Goal: Task Accomplishment & Management: Manage account settings

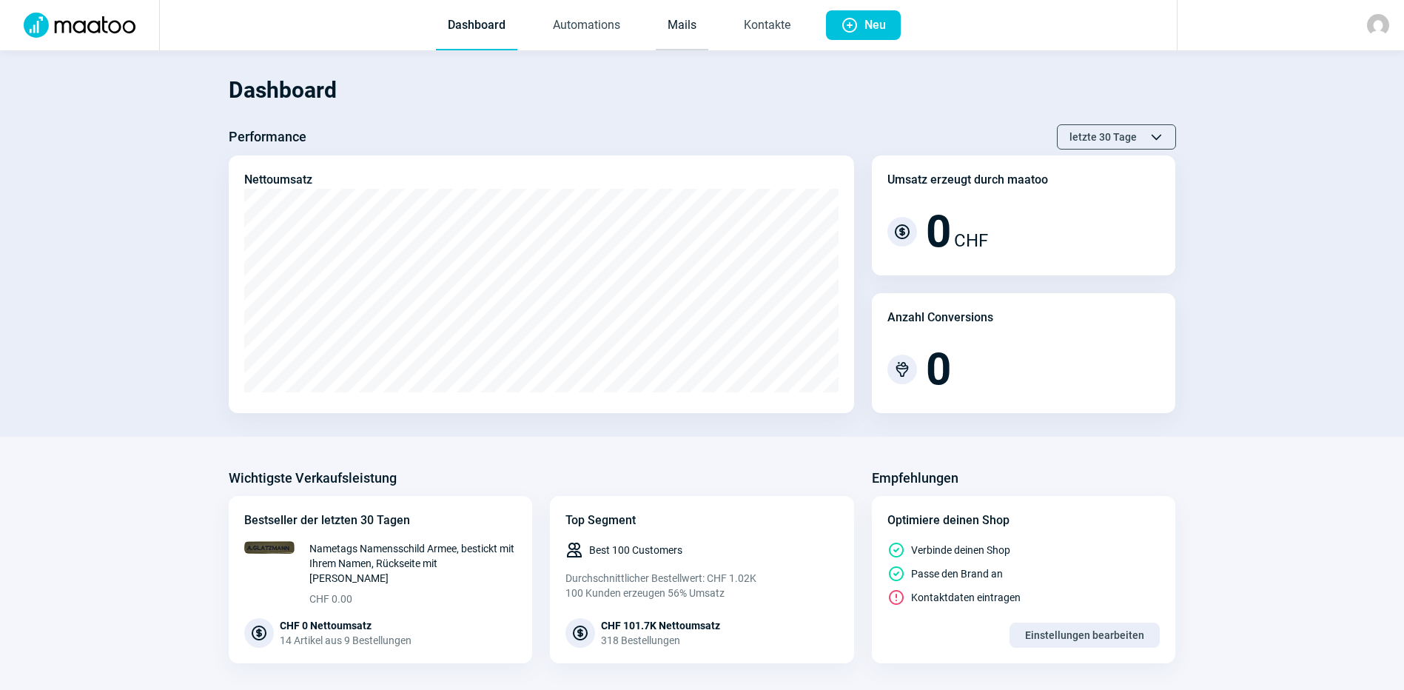
click at [682, 27] on link "Mails" at bounding box center [682, 25] width 53 height 49
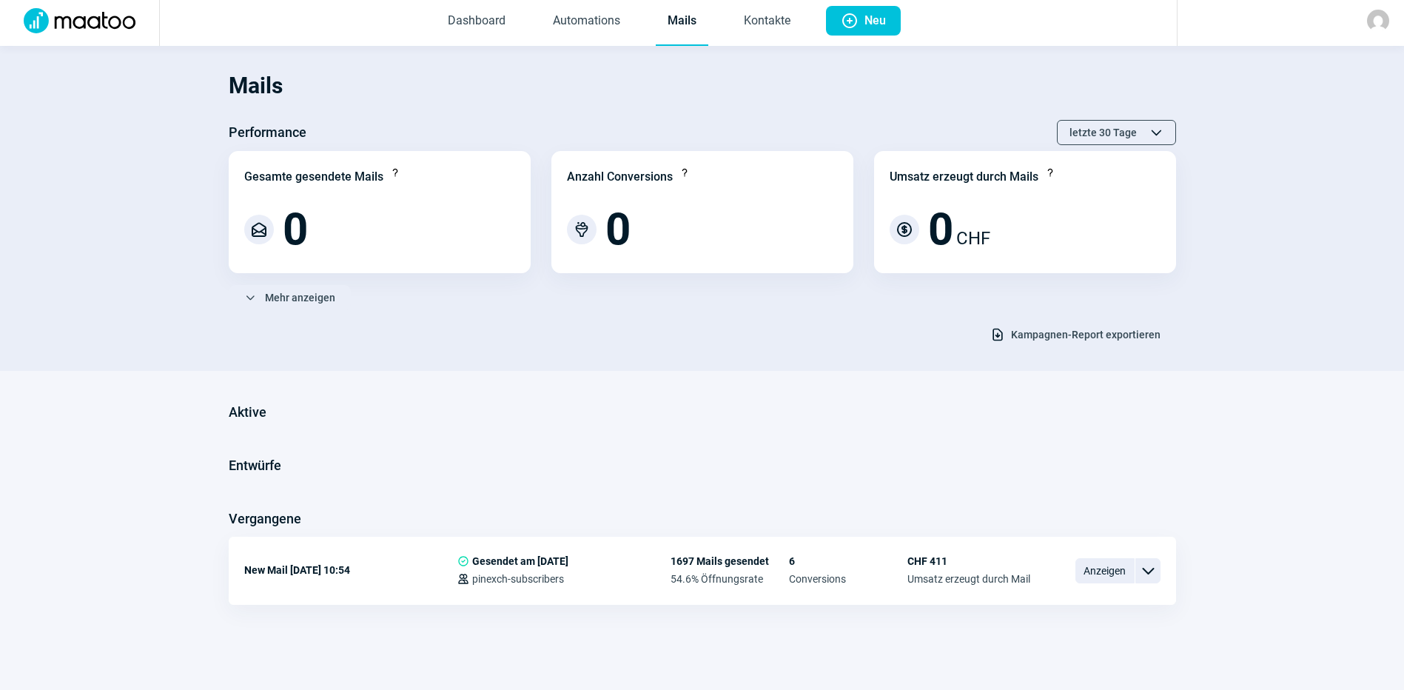
scroll to position [5, 0]
click at [1134, 574] on span "ChevronDown icon" at bounding box center [1147, 569] width 26 height 25
click at [1152, 561] on span "ChevronDown icon" at bounding box center [1148, 570] width 18 height 18
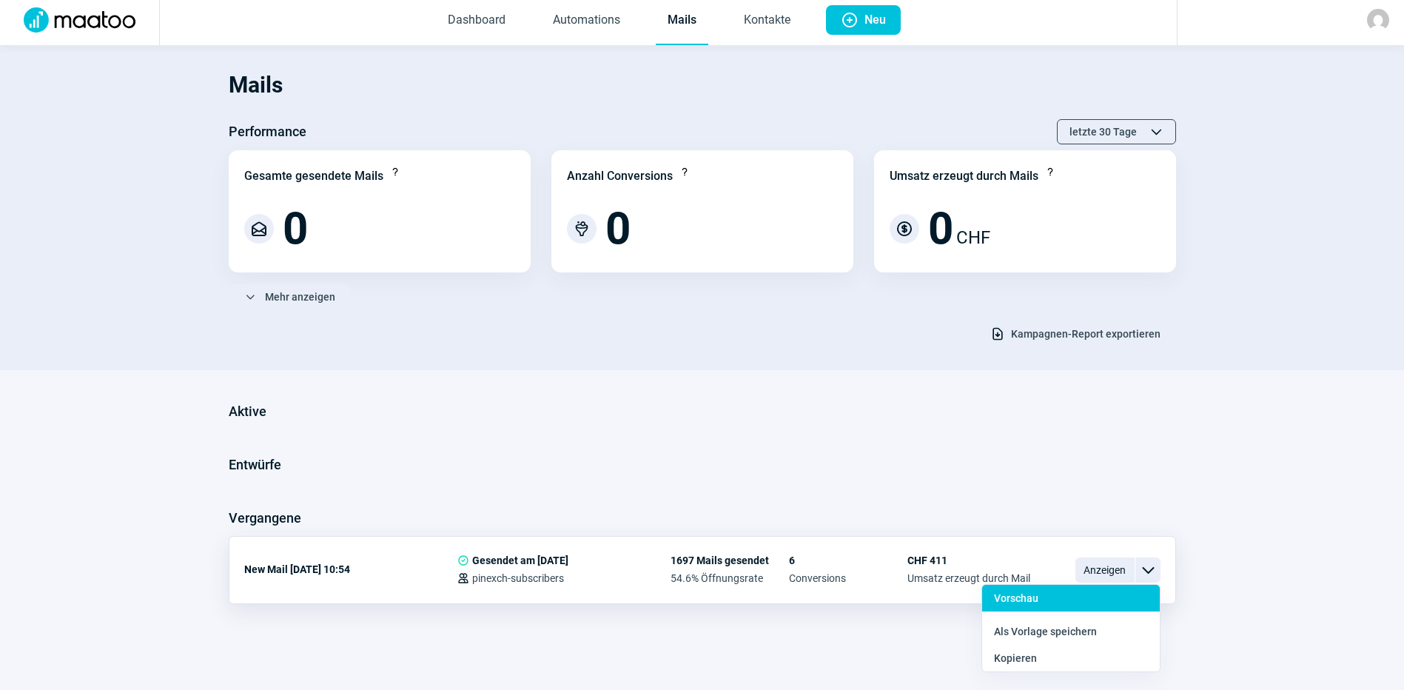
click at [1094, 618] on div "Vorschau" at bounding box center [1071, 631] width 178 height 27
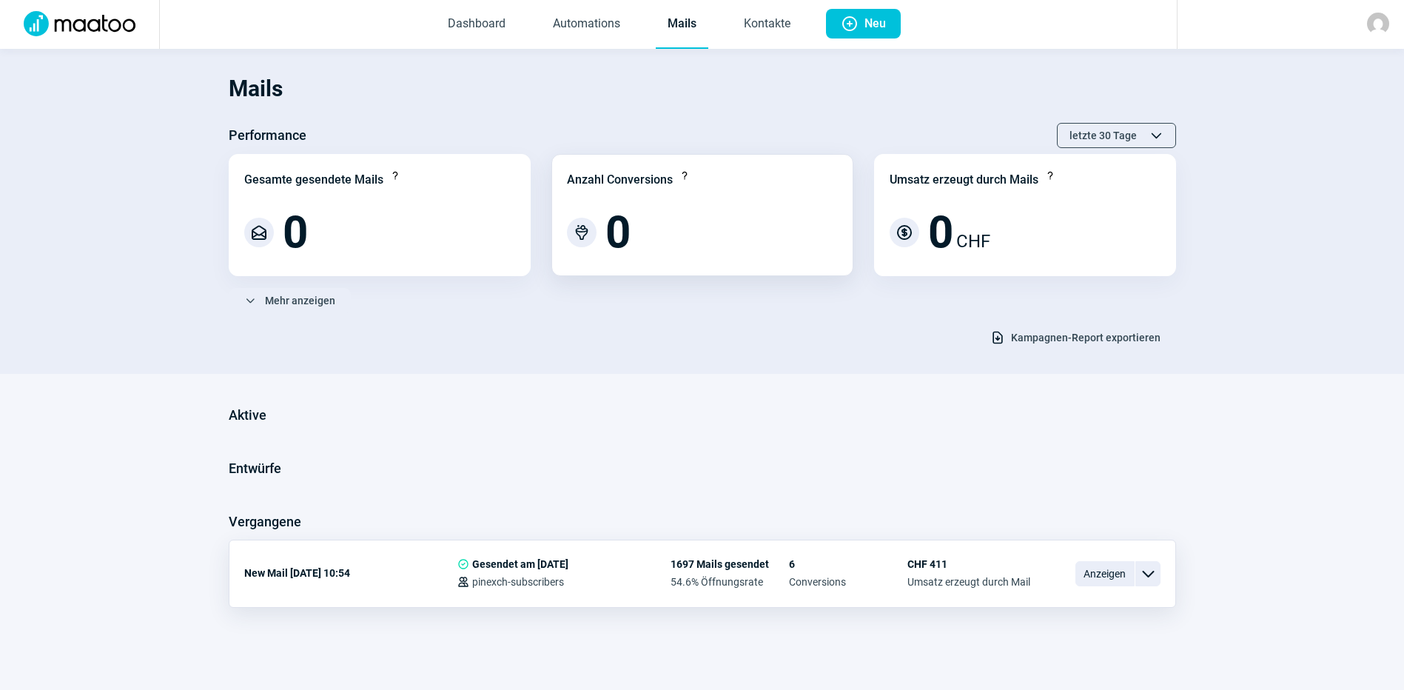
scroll to position [0, 0]
click at [468, 17] on link "Dashboard" at bounding box center [476, 25] width 81 height 49
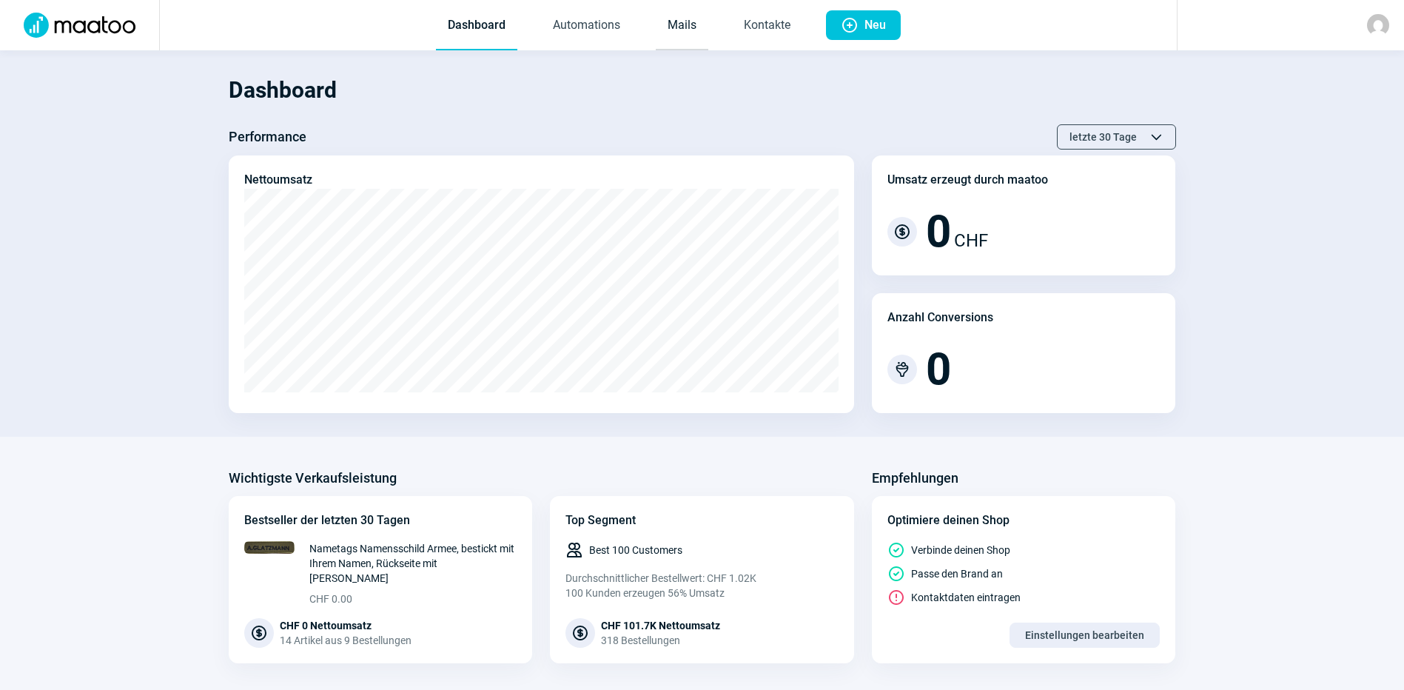
click at [679, 30] on link "Mails" at bounding box center [682, 25] width 53 height 49
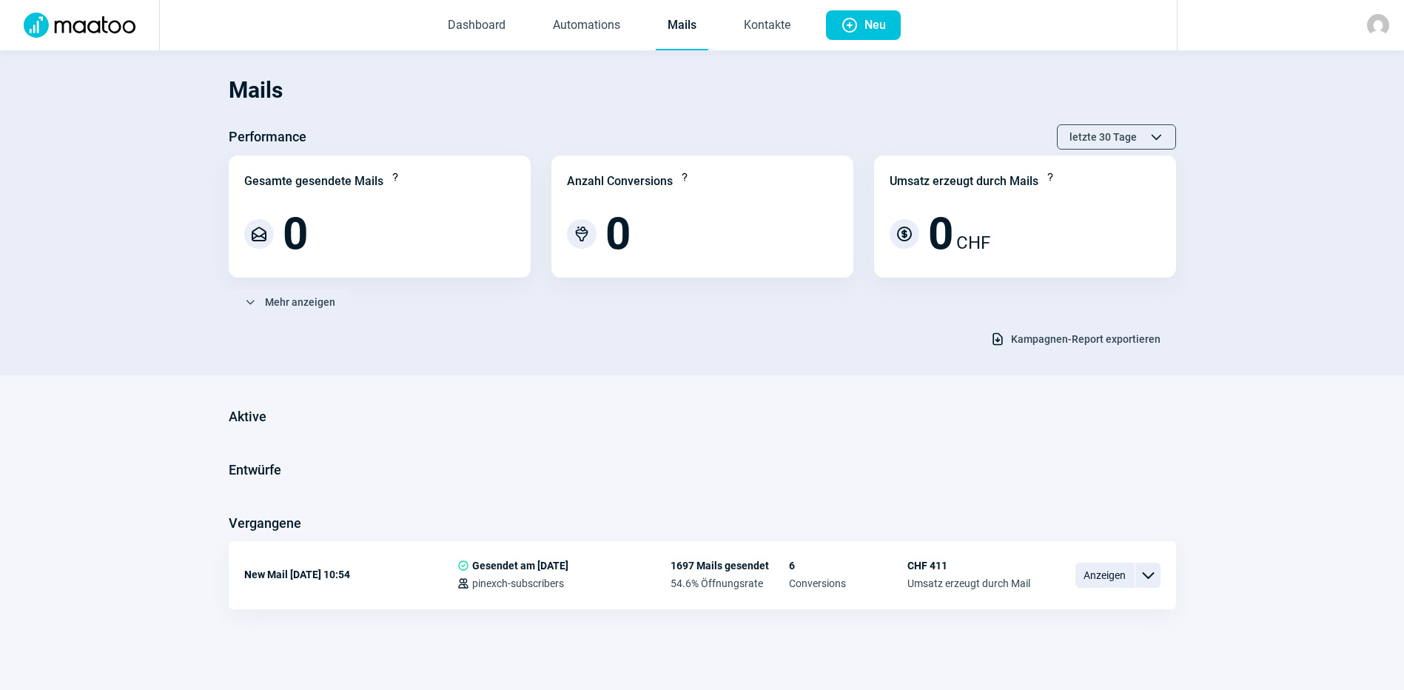
click at [250, 473] on h3 "Entwürfe" at bounding box center [255, 470] width 53 height 24
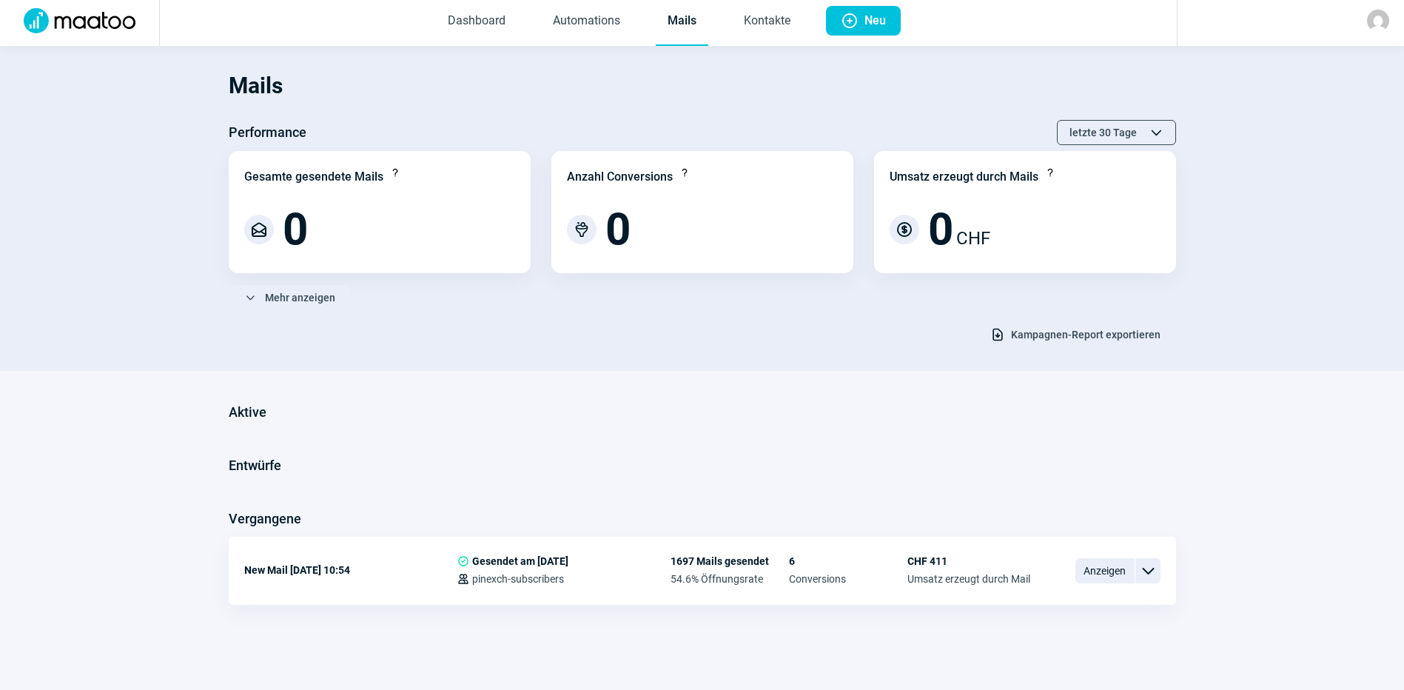
scroll to position [5, 0]
click at [238, 408] on h3 "Aktive" at bounding box center [248, 412] width 38 height 24
click at [237, 471] on h3 "Entwürfe" at bounding box center [255, 465] width 53 height 24
click at [251, 518] on h3 "Vergangene" at bounding box center [265, 518] width 73 height 24
click at [1141, 569] on span "ChevronDown icon" at bounding box center [1148, 570] width 18 height 18
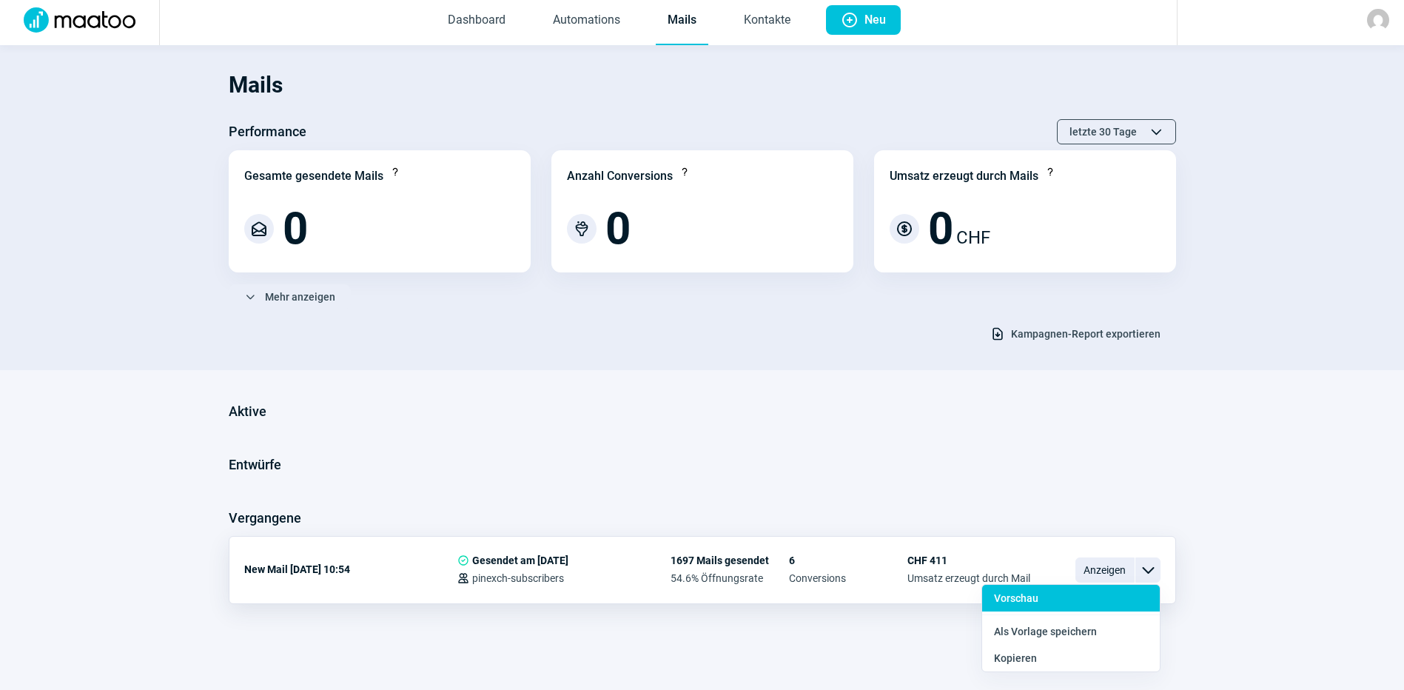
click at [1003, 592] on span "Vorschau" at bounding box center [1016, 598] width 44 height 12
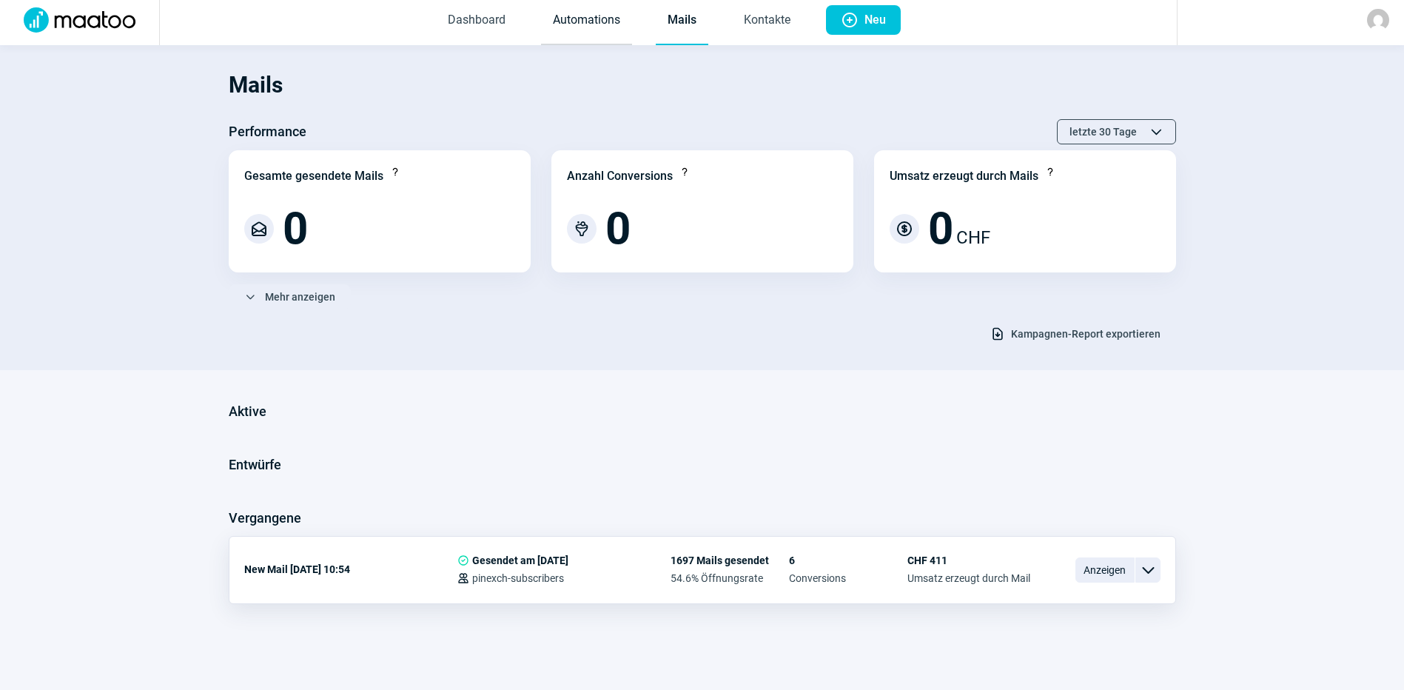
click at [577, 20] on link "Automations" at bounding box center [586, 20] width 91 height 49
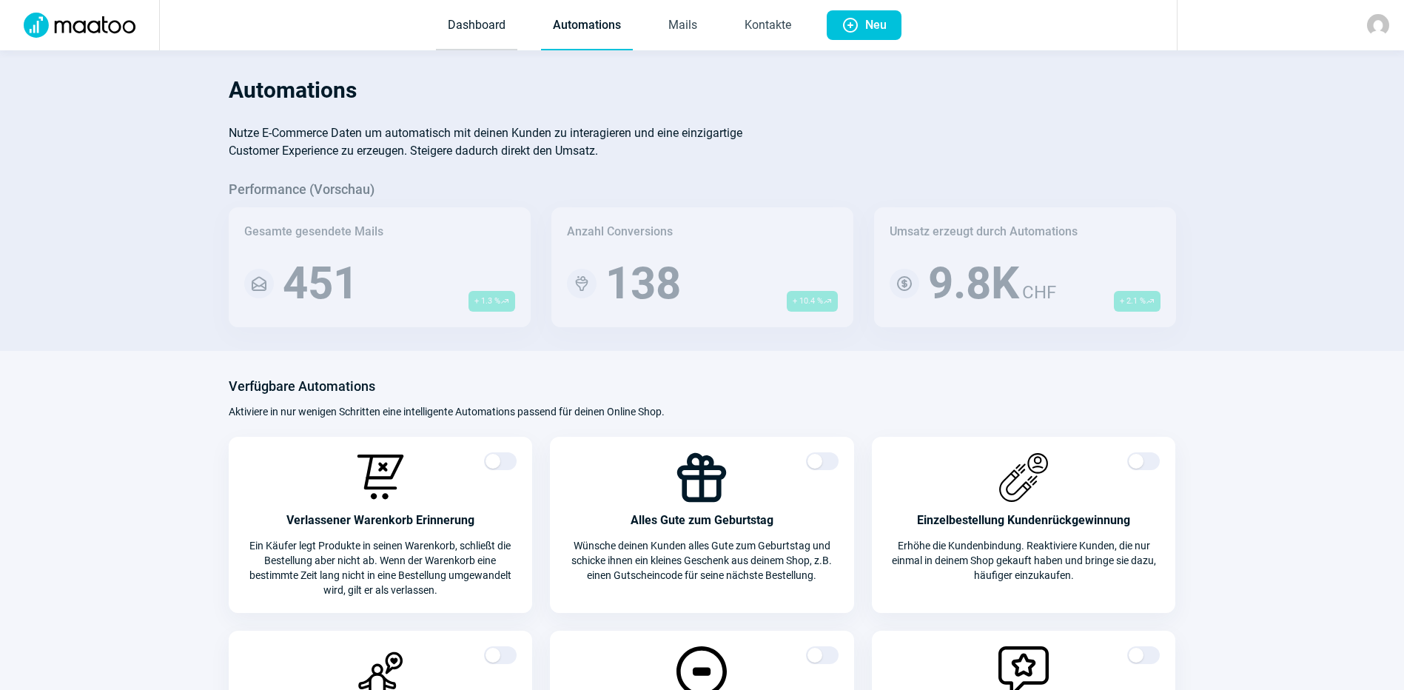
click at [465, 21] on link "Dashboard" at bounding box center [476, 25] width 81 height 49
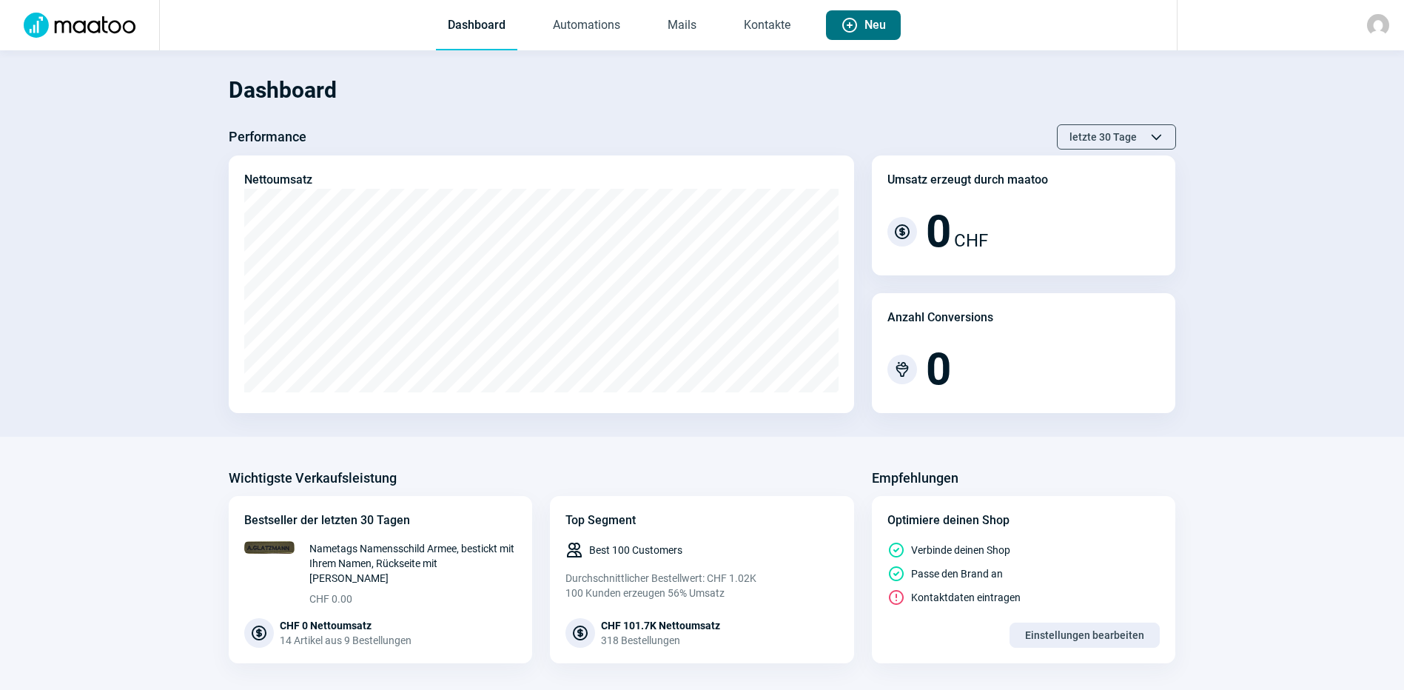
click at [873, 32] on span "Neu" at bounding box center [874, 25] width 21 height 30
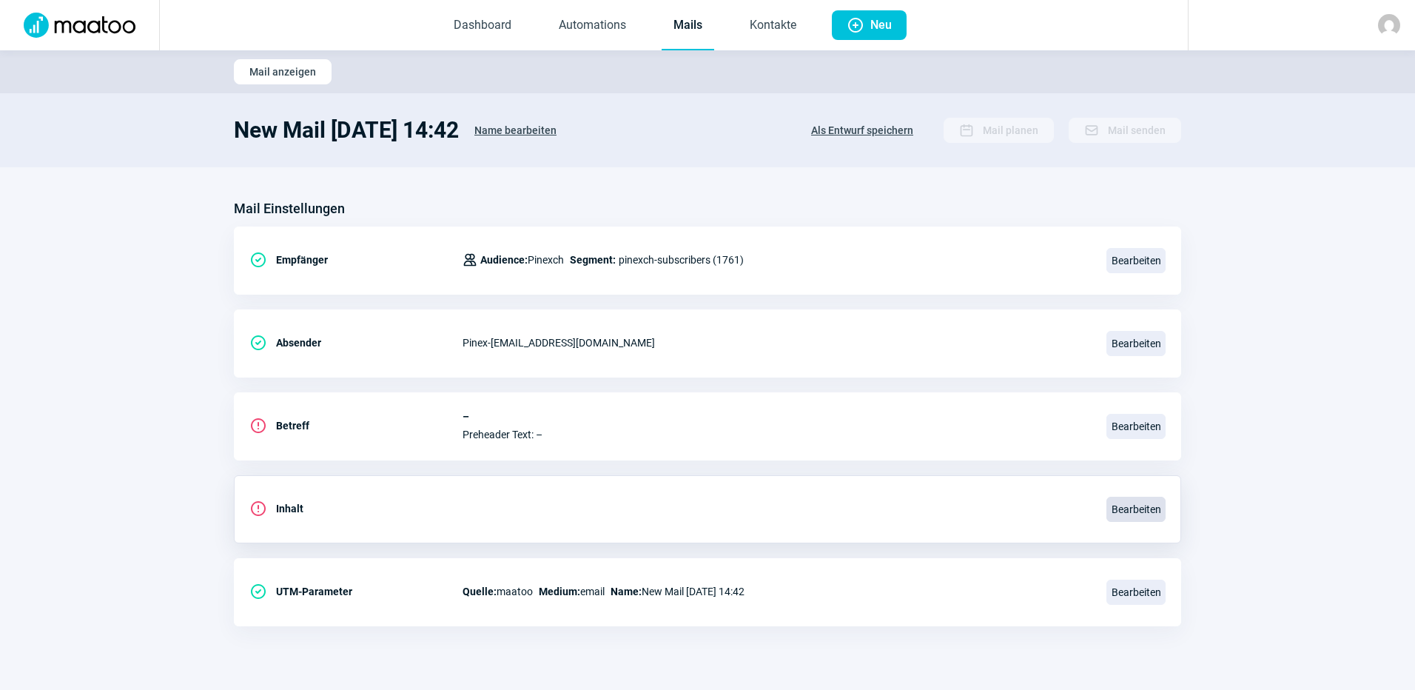
click at [1143, 508] on span "Bearbeiten" at bounding box center [1135, 509] width 59 height 25
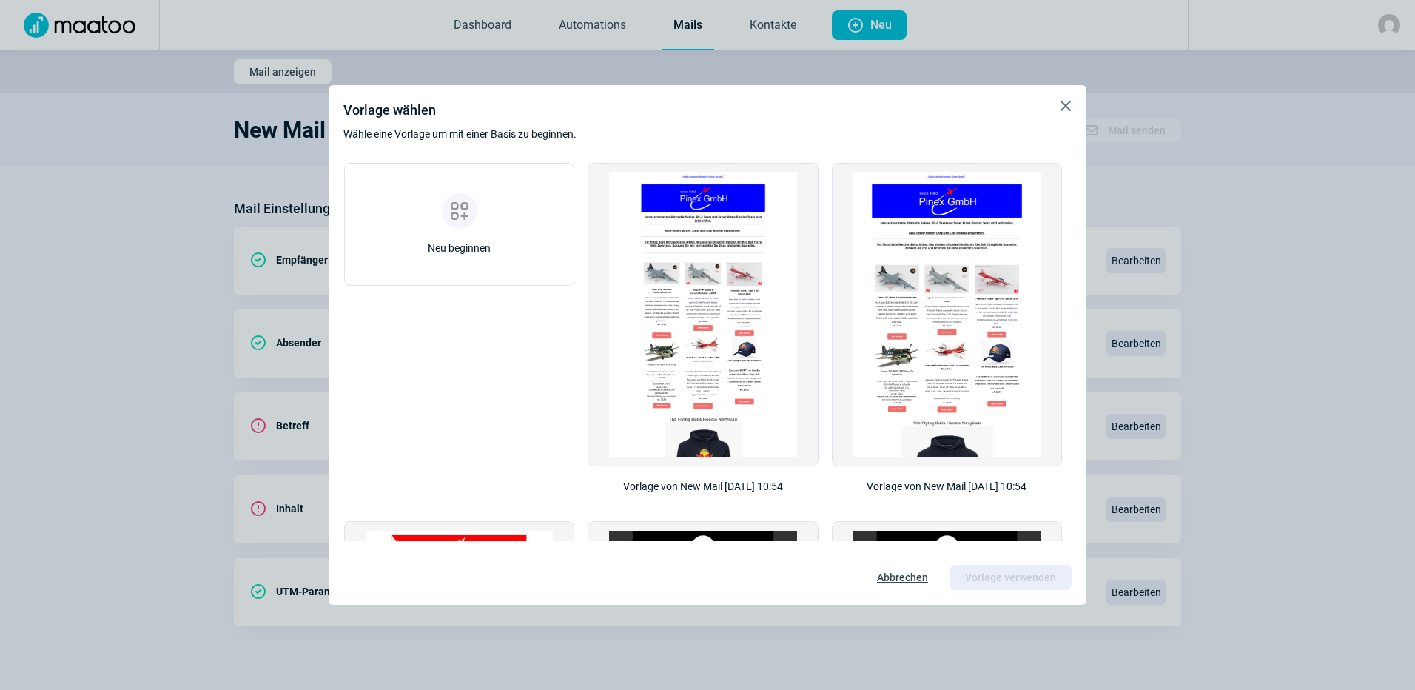
click at [1347, 76] on div "X icon Vorlage wählen Wähle eine Vorlage um mit einer Basis zu beginnen. ViewGr…" at bounding box center [707, 345] width 1415 height 690
click at [1069, 106] on span "X icon" at bounding box center [1066, 106] width 18 height 18
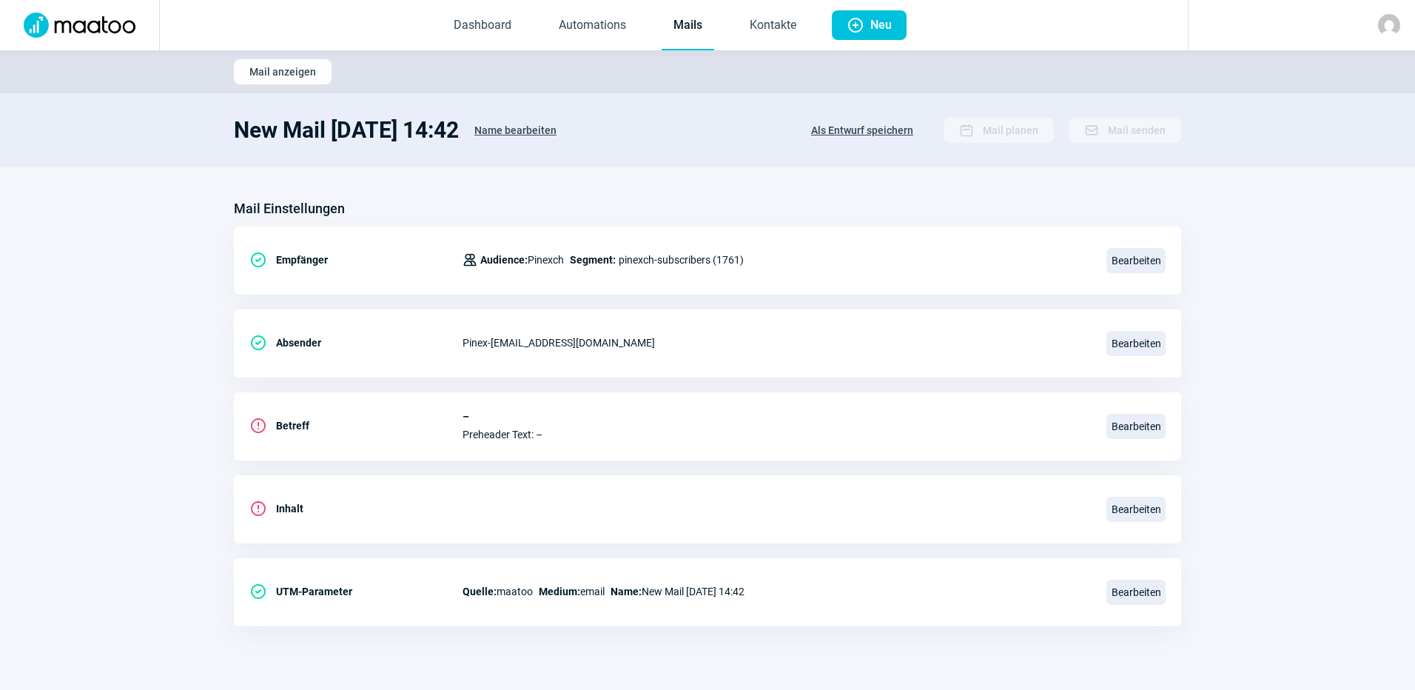
click at [1386, 24] on img at bounding box center [1389, 25] width 22 height 22
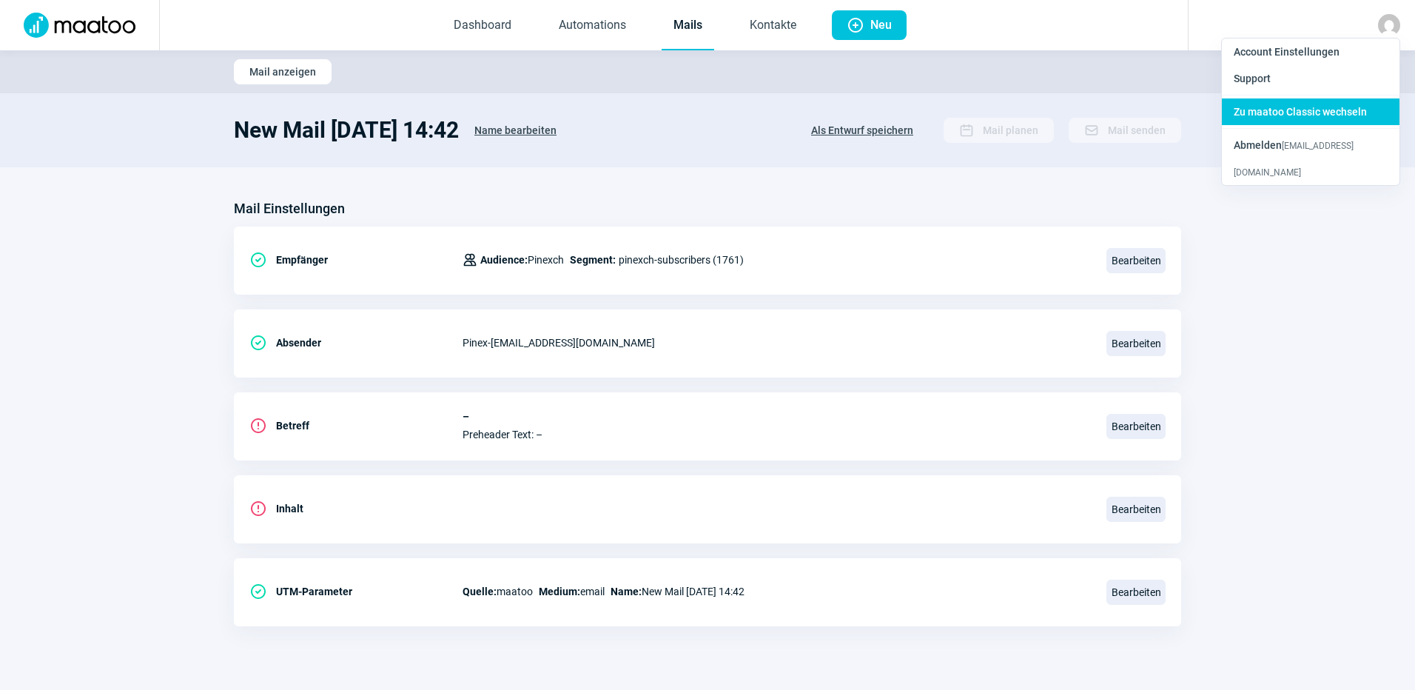
click at [1291, 110] on span "Zu maatoo Classic wechseln" at bounding box center [1300, 112] width 133 height 12
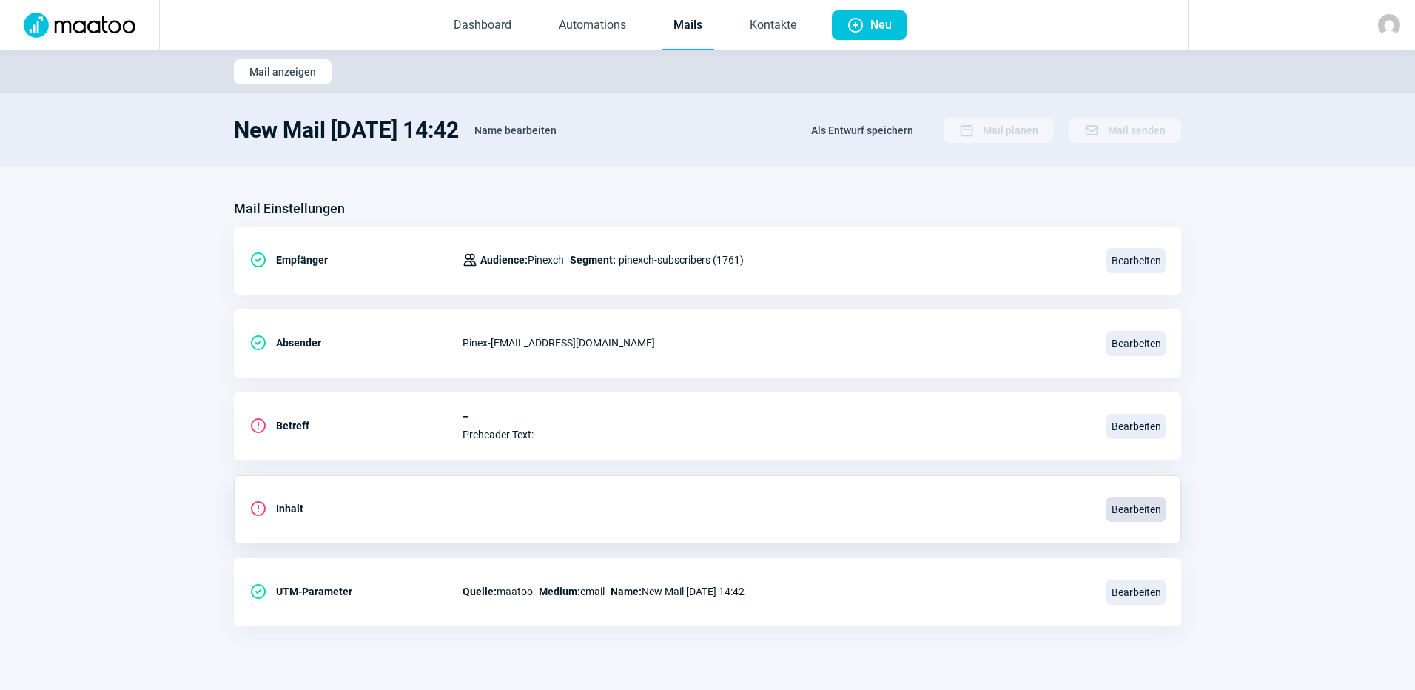
click at [1127, 502] on span "Bearbeiten" at bounding box center [1135, 509] width 59 height 25
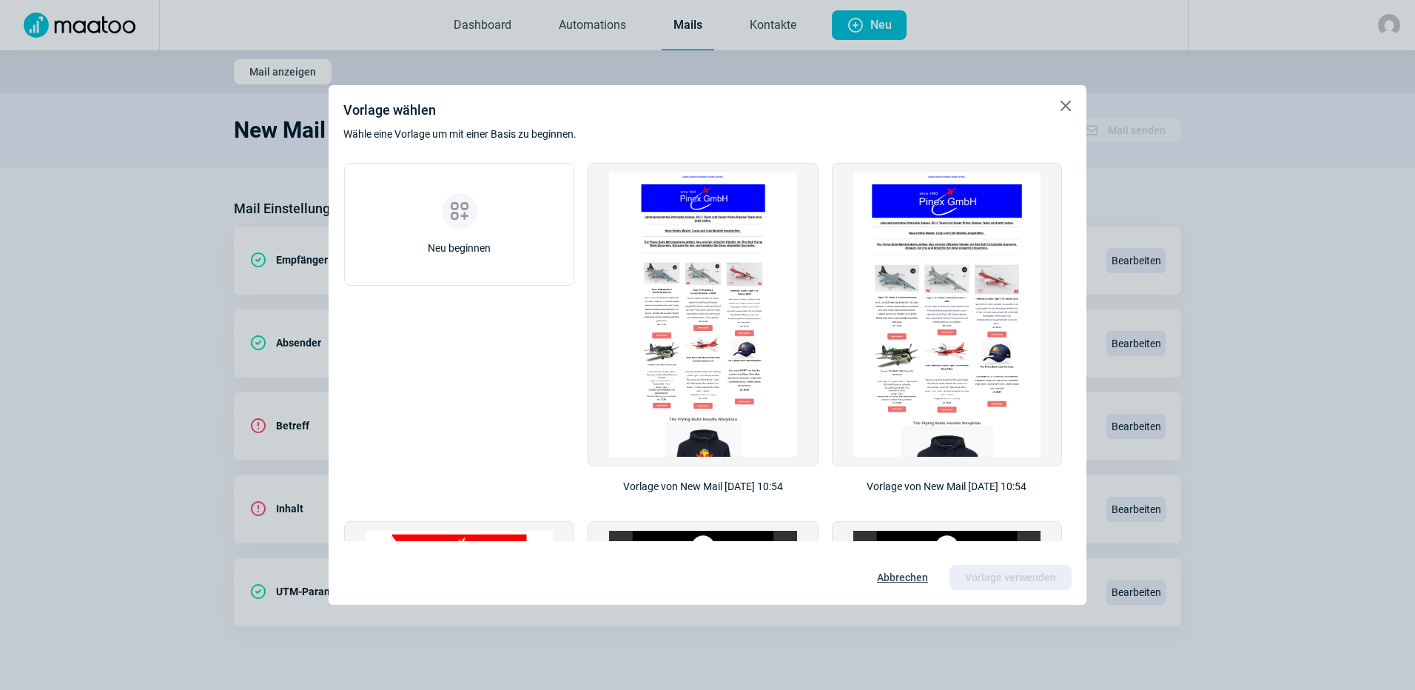
click at [1064, 112] on span "X icon" at bounding box center [1066, 106] width 18 height 18
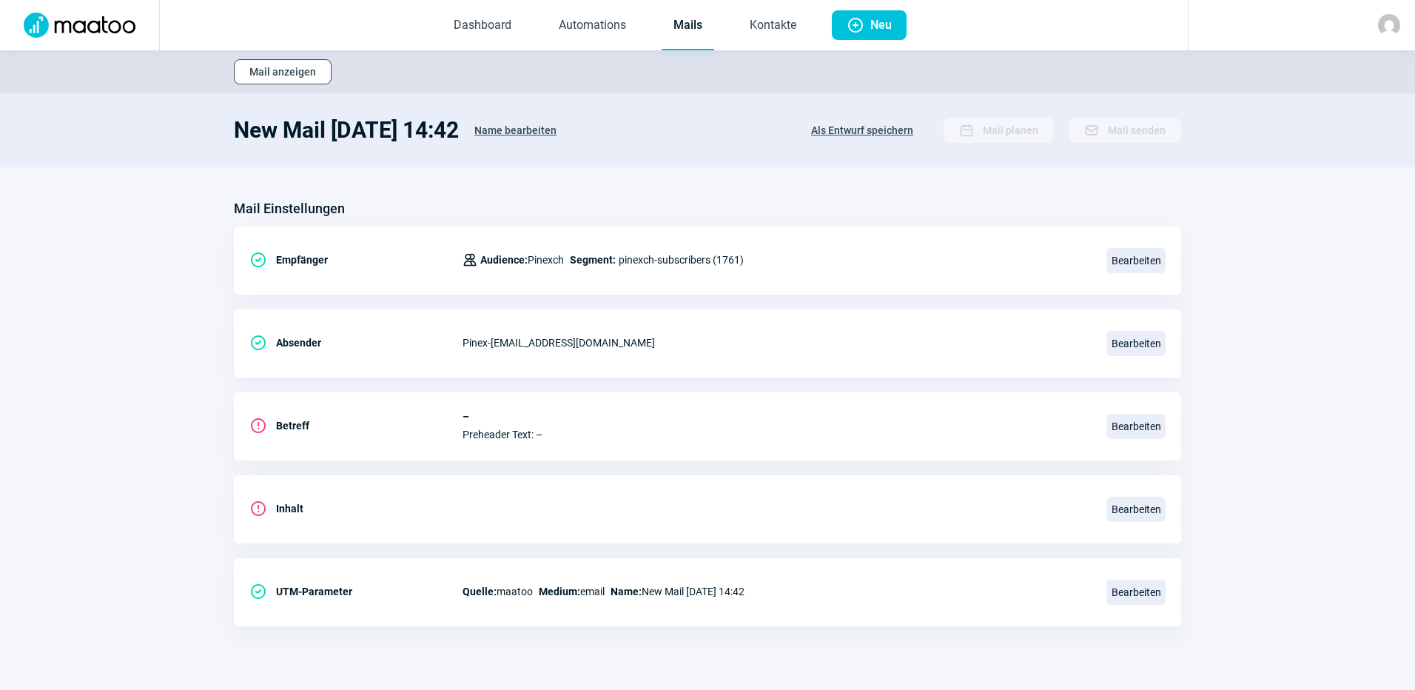
click at [265, 66] on span "Mail anzeigen" at bounding box center [282, 72] width 67 height 24
click at [465, 23] on link "Dashboard" at bounding box center [482, 25] width 81 height 49
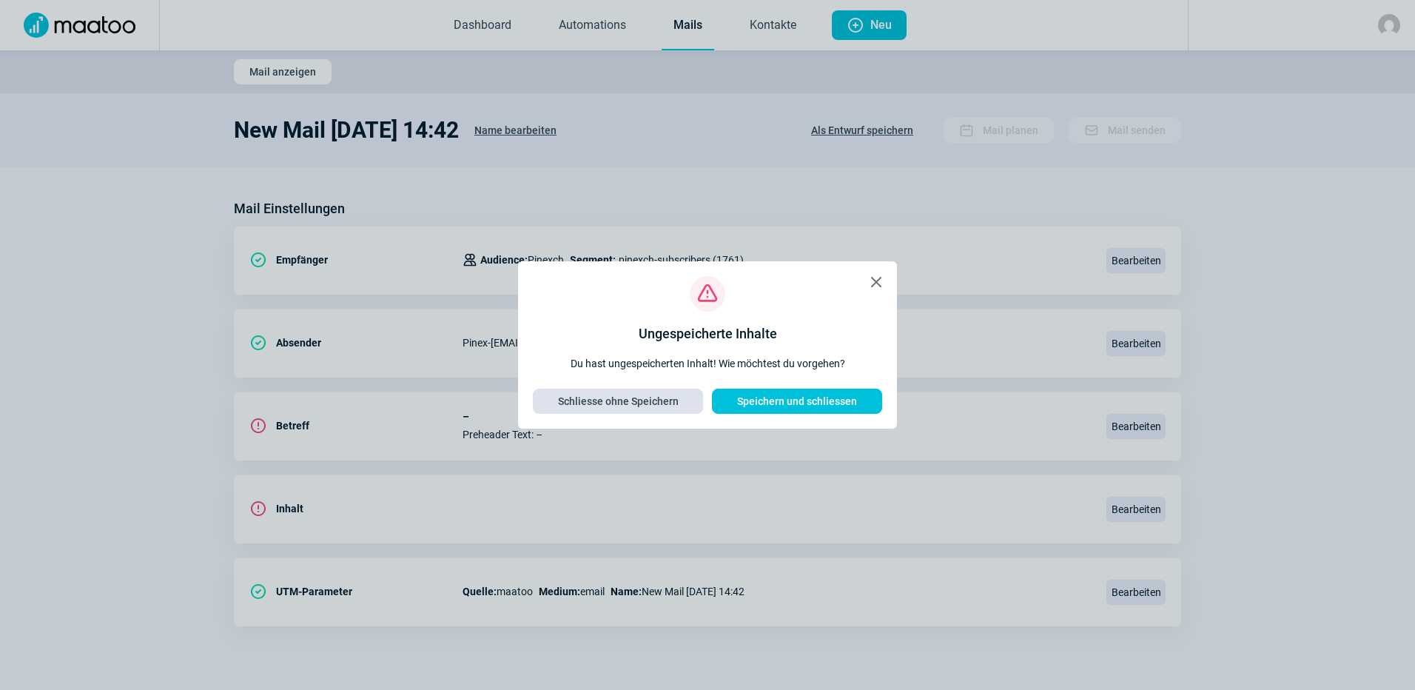
click at [656, 398] on span "Schliesse ohne Speichern" at bounding box center [618, 401] width 121 height 24
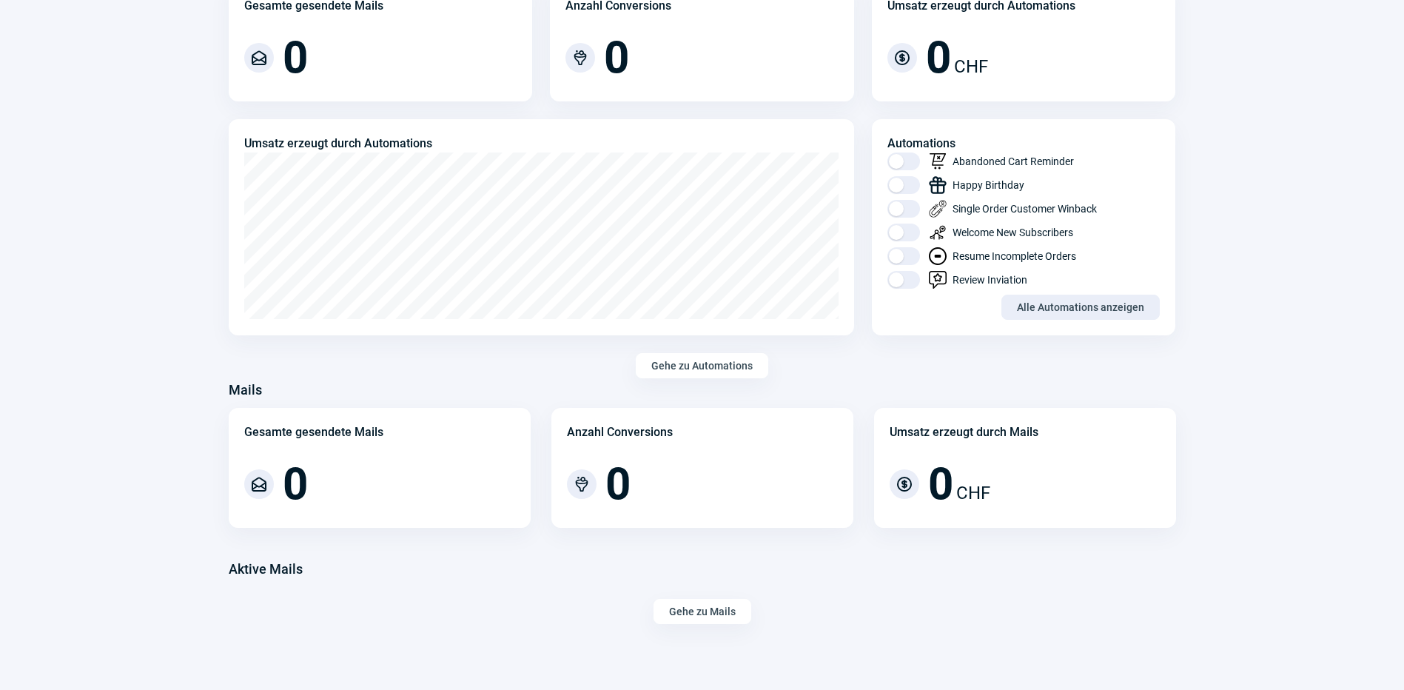
scroll to position [742, 0]
click at [276, 480] on div "MailOpen icon 0" at bounding box center [379, 483] width 271 height 44
click at [264, 564] on h3 "Aktive Mails" at bounding box center [266, 568] width 74 height 24
click at [705, 603] on span "Gehe zu Mails" at bounding box center [702, 611] width 67 height 24
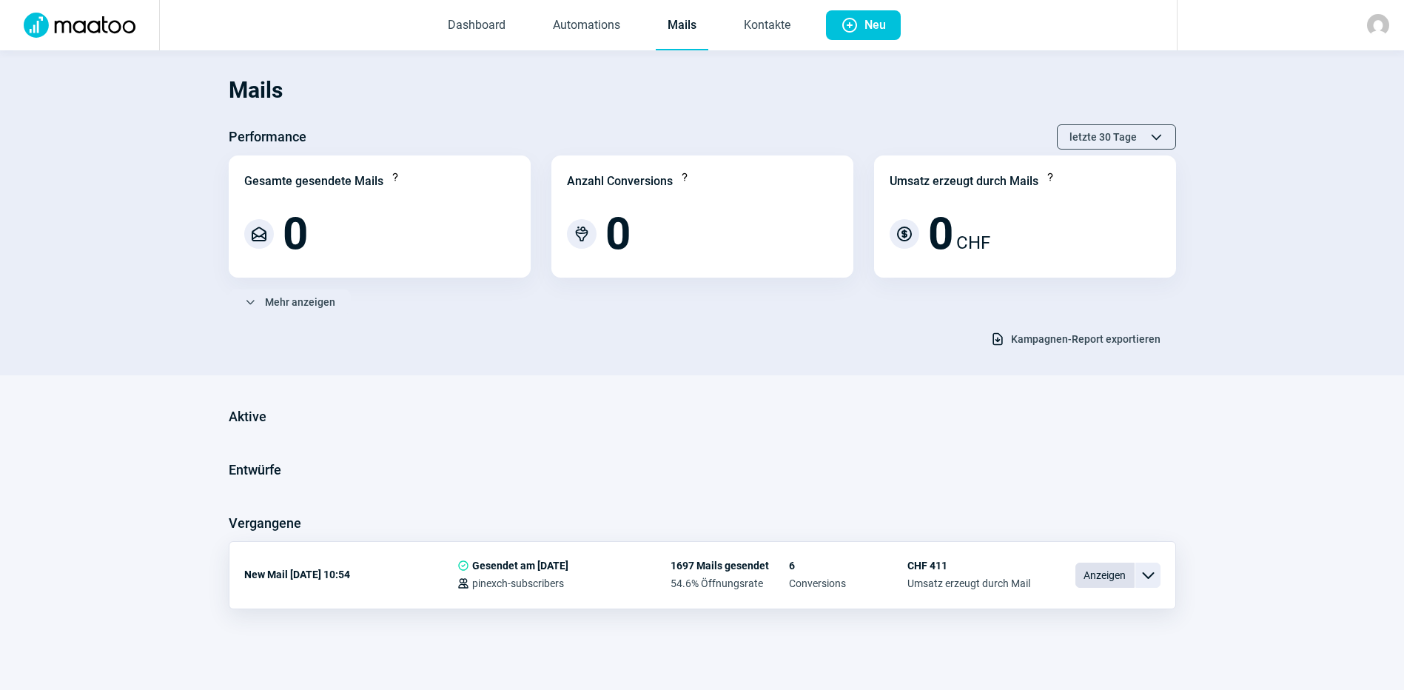
click at [1112, 575] on span "Anzeigen" at bounding box center [1104, 574] width 59 height 25
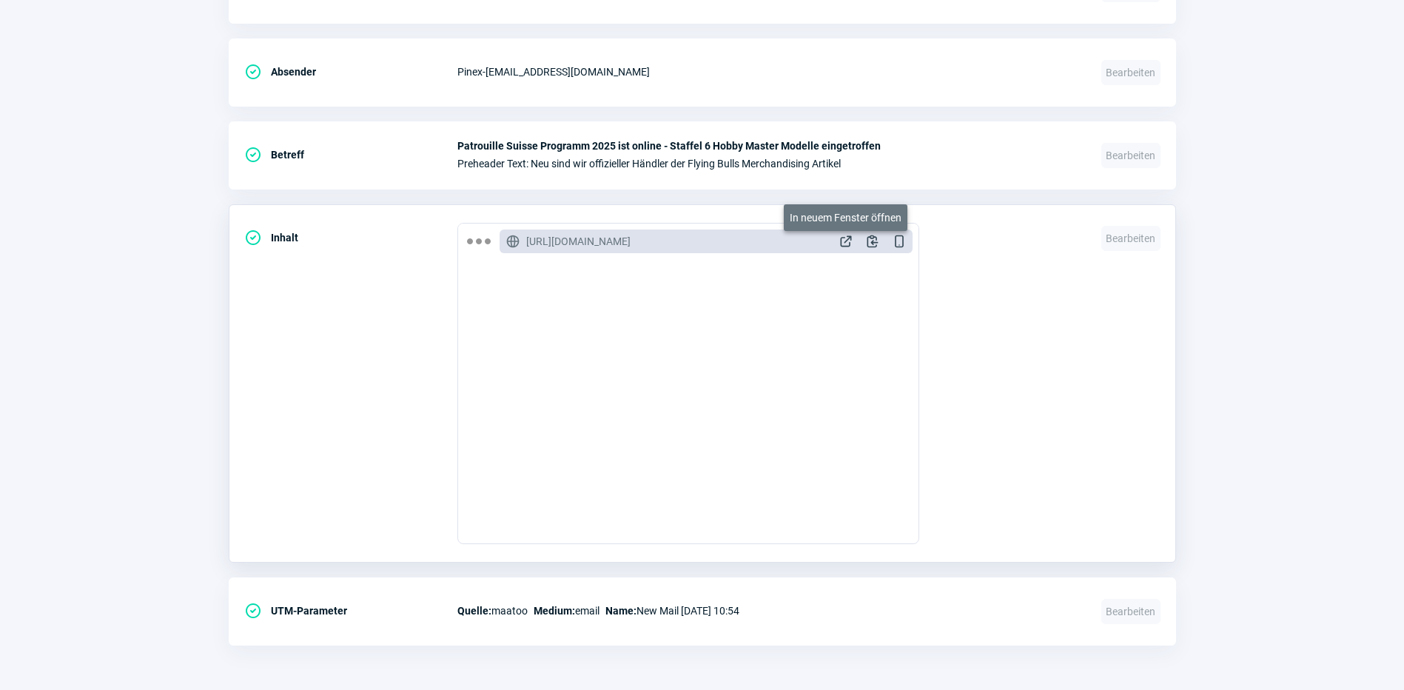
click at [846, 246] on span "ExternalLink icon" at bounding box center [845, 241] width 15 height 15
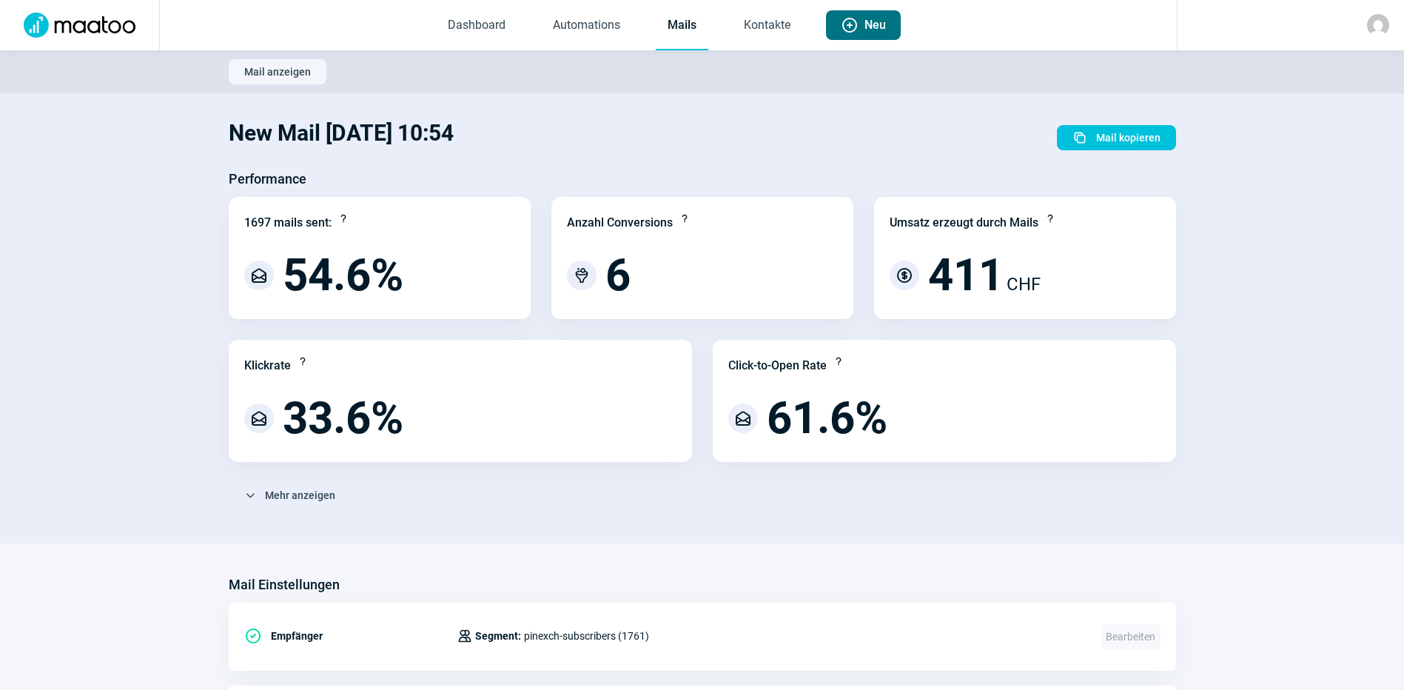
click at [868, 21] on span "Neu" at bounding box center [874, 25] width 21 height 30
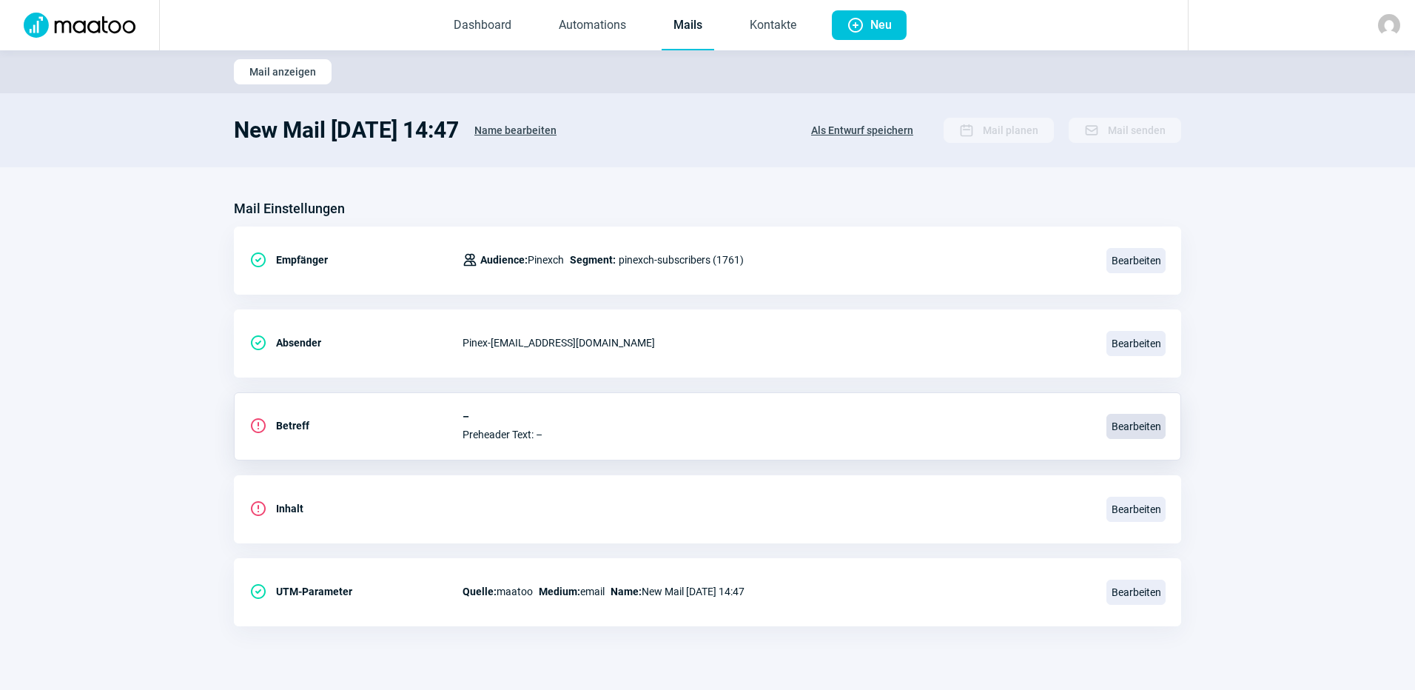
click at [1141, 426] on span "Bearbeiten" at bounding box center [1135, 426] width 59 height 25
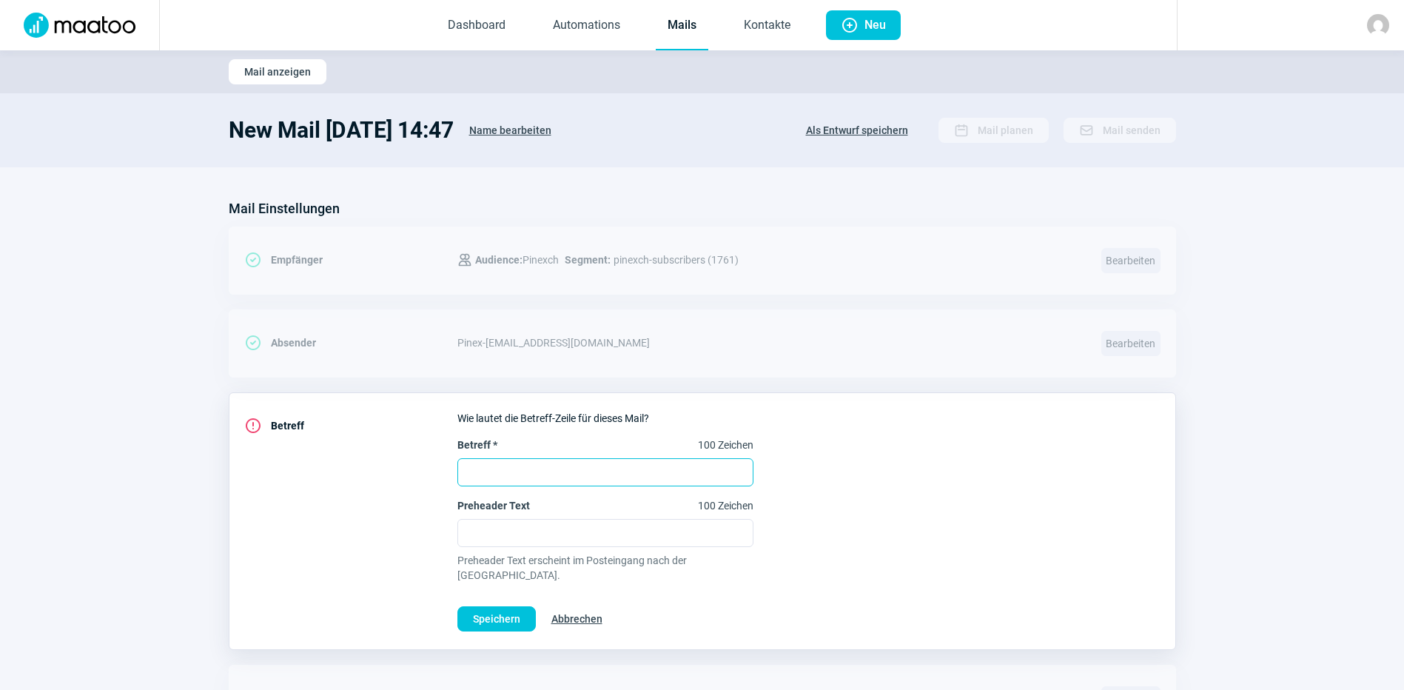
click at [622, 468] on input "Betreff * 100 Zeichen" at bounding box center [605, 472] width 296 height 28
type input "Neu fun Socken im Sortiment"
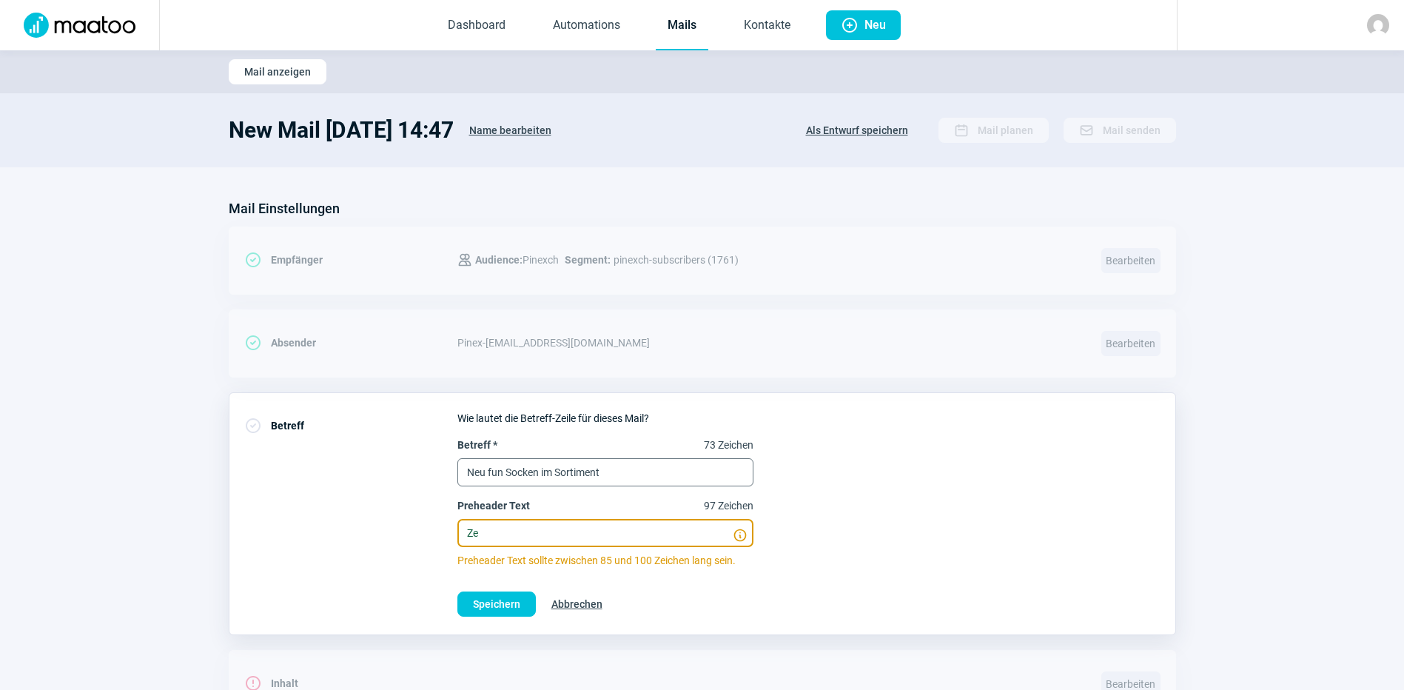
type input "Z"
type input "Mit diesen trendigen fun Socken ernten Sie neugierige Blicke"
drag, startPoint x: 486, startPoint y: 471, endPoint x: 450, endPoint y: 476, distance: 36.5
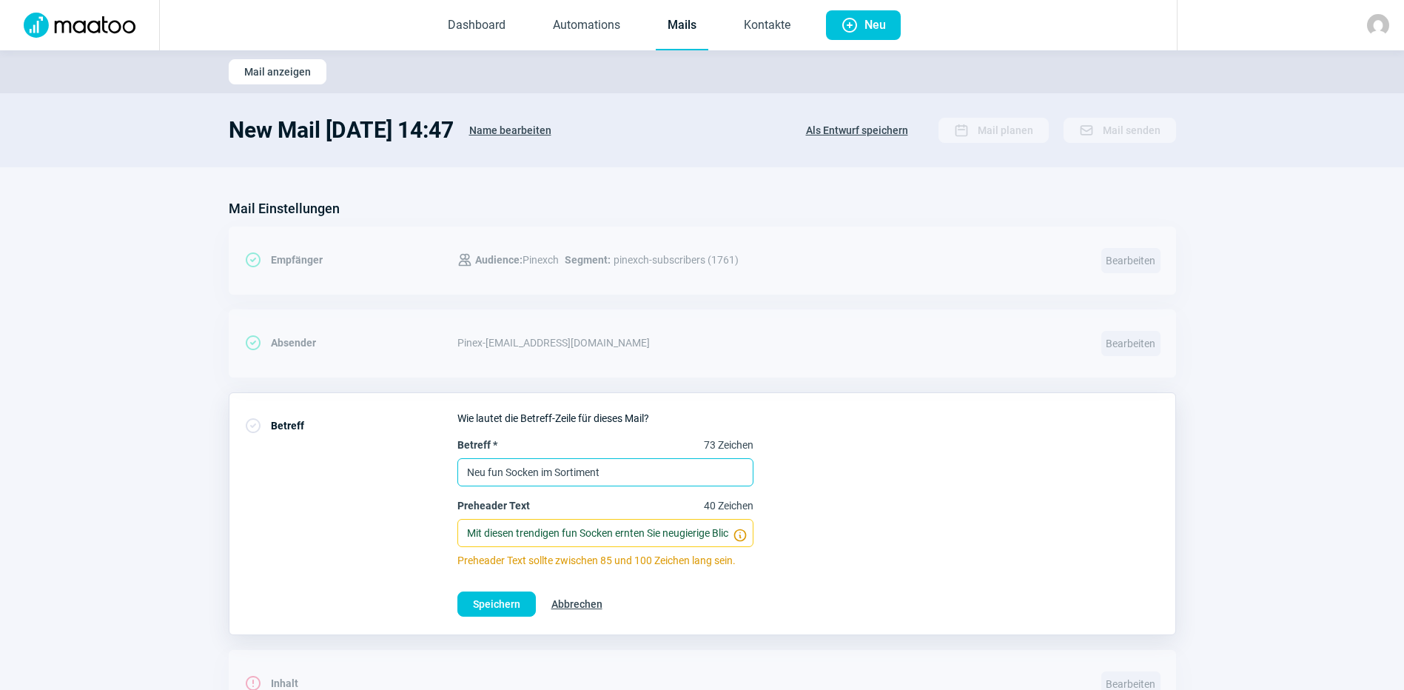
click at [450, 476] on div "CheckCircle icon Betreff Wie lautet die Betreff-Zeile für dieses Mail? Betreff …" at bounding box center [702, 513] width 947 height 243
type input "NEU: Fun Socken im Sortiment"
click at [482, 602] on span "Speichern" at bounding box center [496, 604] width 47 height 24
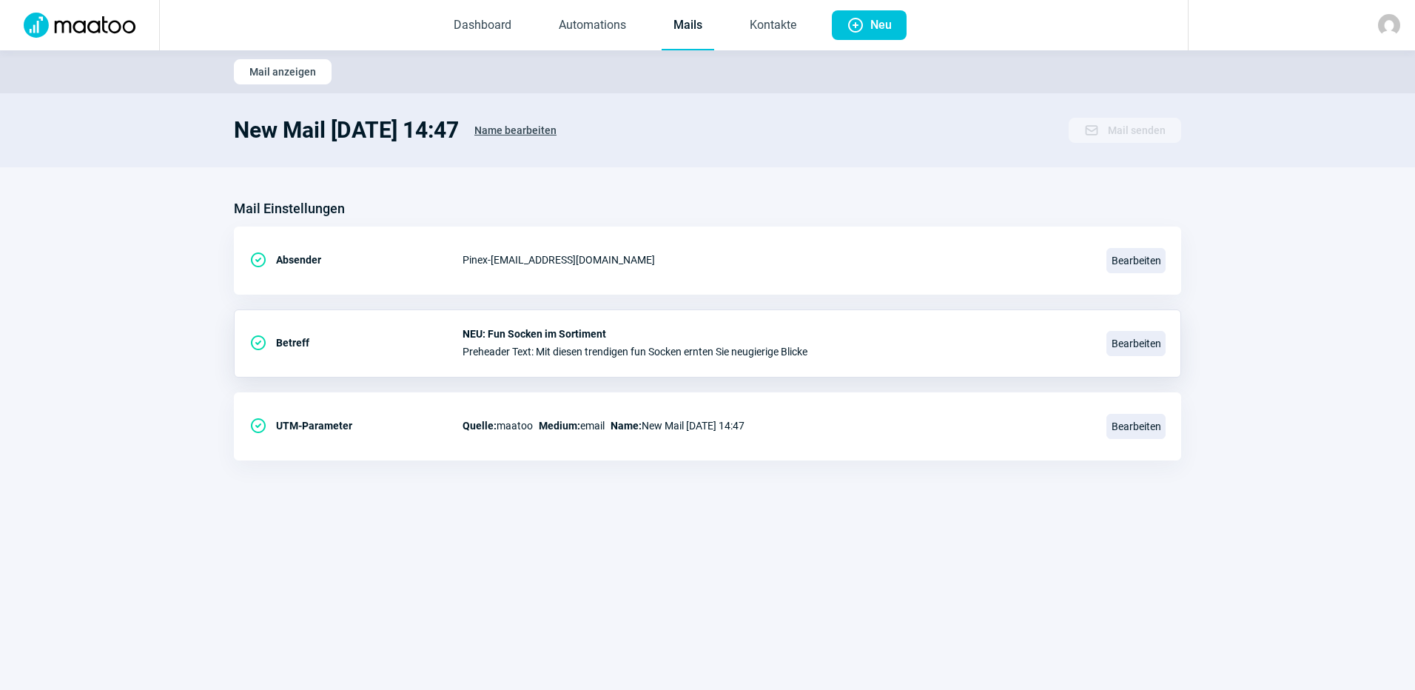
click at [556, 130] on span "Name bearbeiten" at bounding box center [515, 130] width 82 height 24
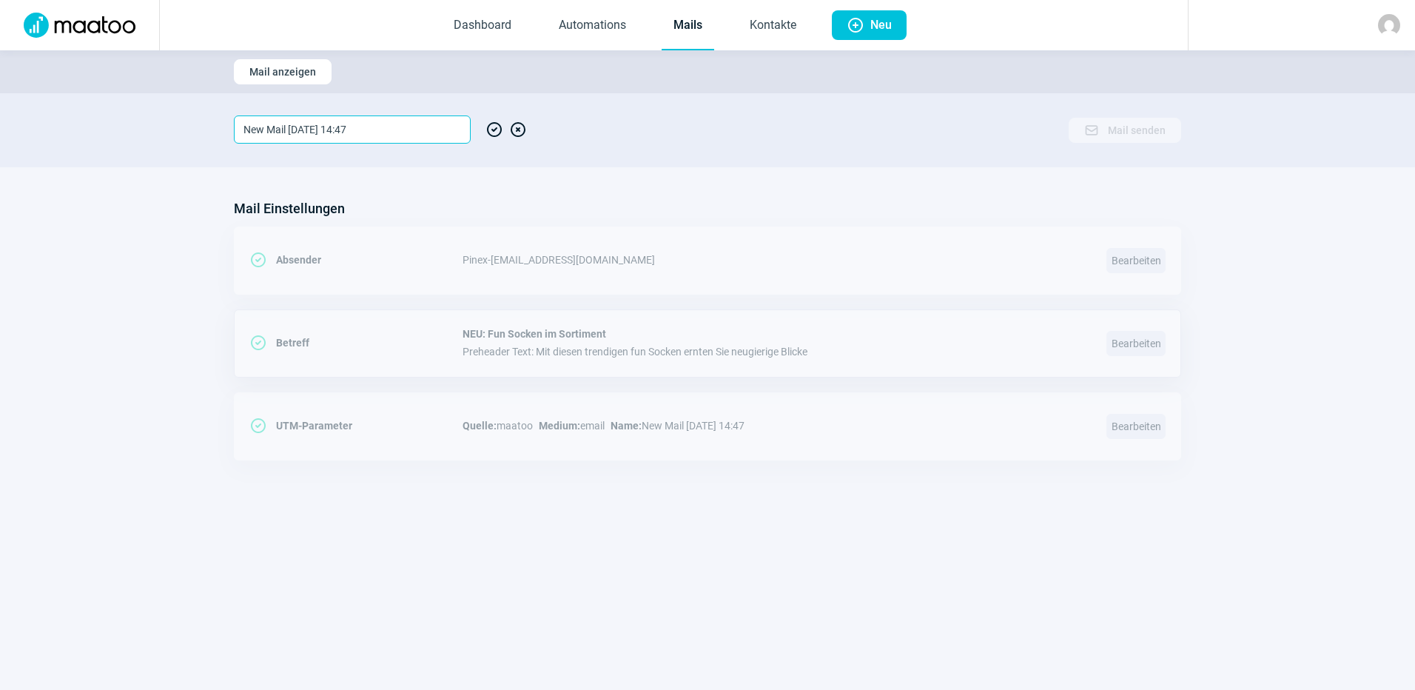
click at [382, 130] on input "New Mail [DATE] 14:47" at bounding box center [352, 129] width 237 height 28
drag, startPoint x: 382, startPoint y: 130, endPoint x: 291, endPoint y: 132, distance: 91.1
click at [291, 132] on input "New Mail [DATE] 14:47" at bounding box center [352, 129] width 237 height 28
type input "New Mail [DATE]"
click at [1379, 291] on section "Mail Einstellungen CheckCircle icon Absender Pinex - [EMAIL_ADDRESS][DOMAIN_NAM…" at bounding box center [707, 335] width 1415 height 337
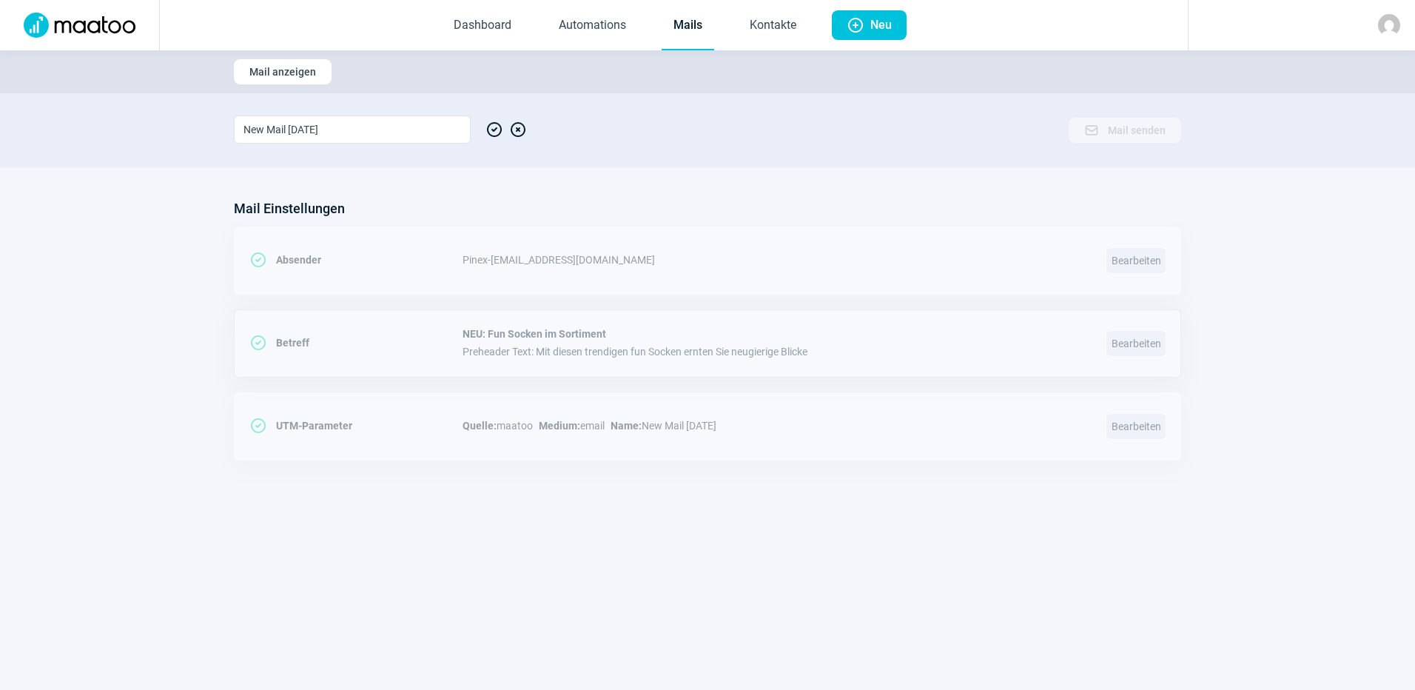
click at [488, 132] on span "CheckCircle icon" at bounding box center [494, 129] width 18 height 28
click at [518, 130] on span "XCircle icon" at bounding box center [518, 129] width 18 height 28
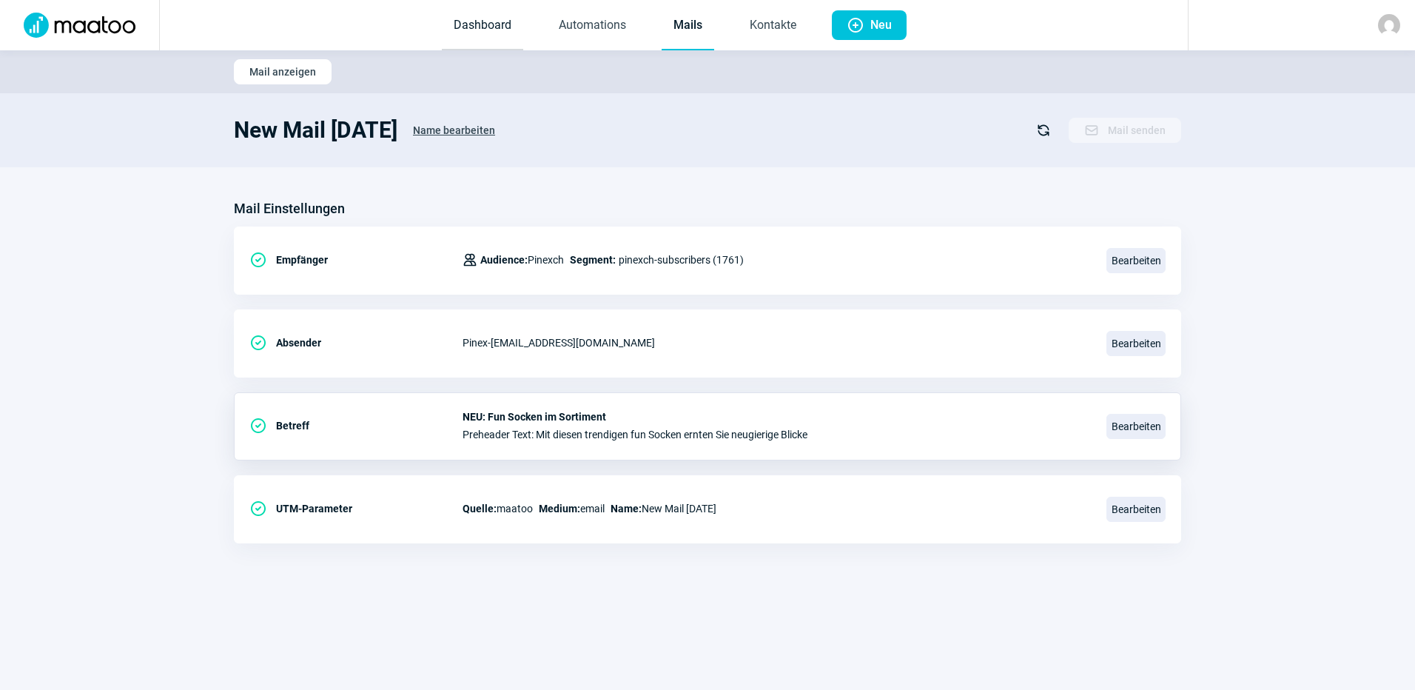
click at [488, 31] on link "Dashboard" at bounding box center [482, 25] width 81 height 49
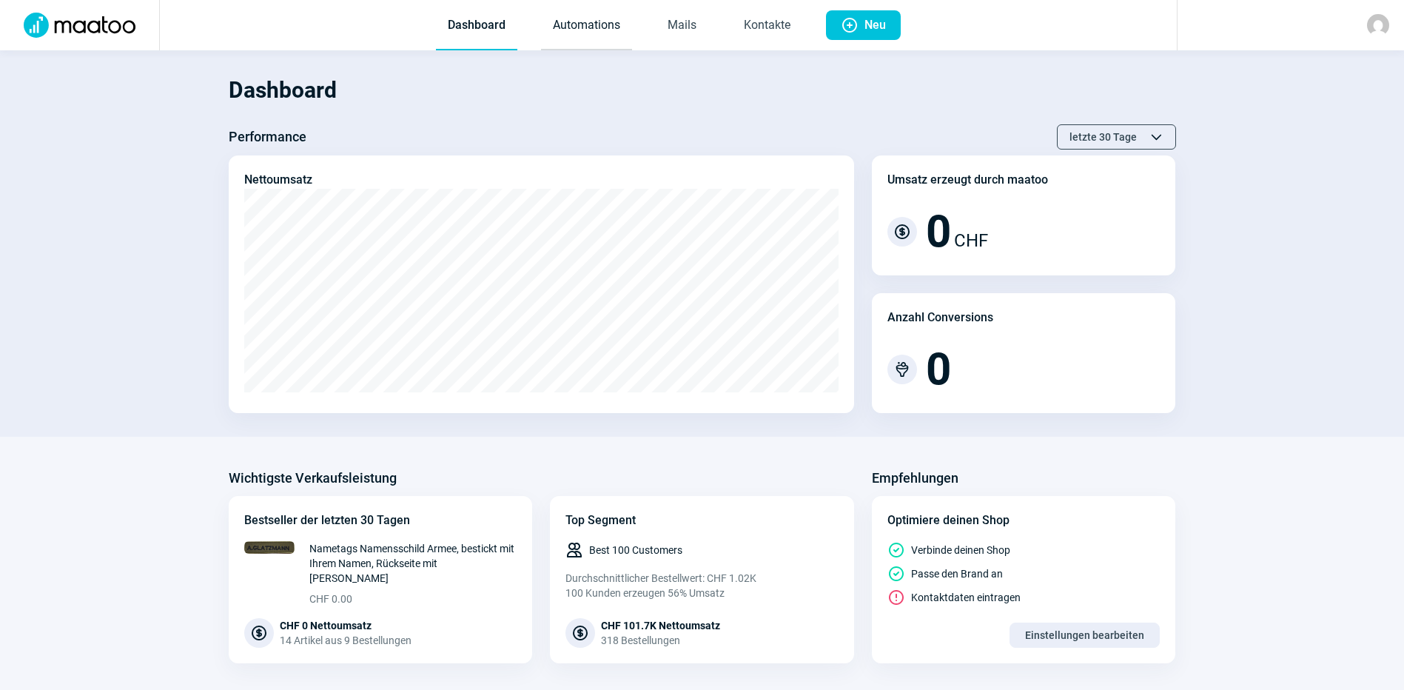
click at [574, 19] on link "Automations" at bounding box center [586, 25] width 91 height 49
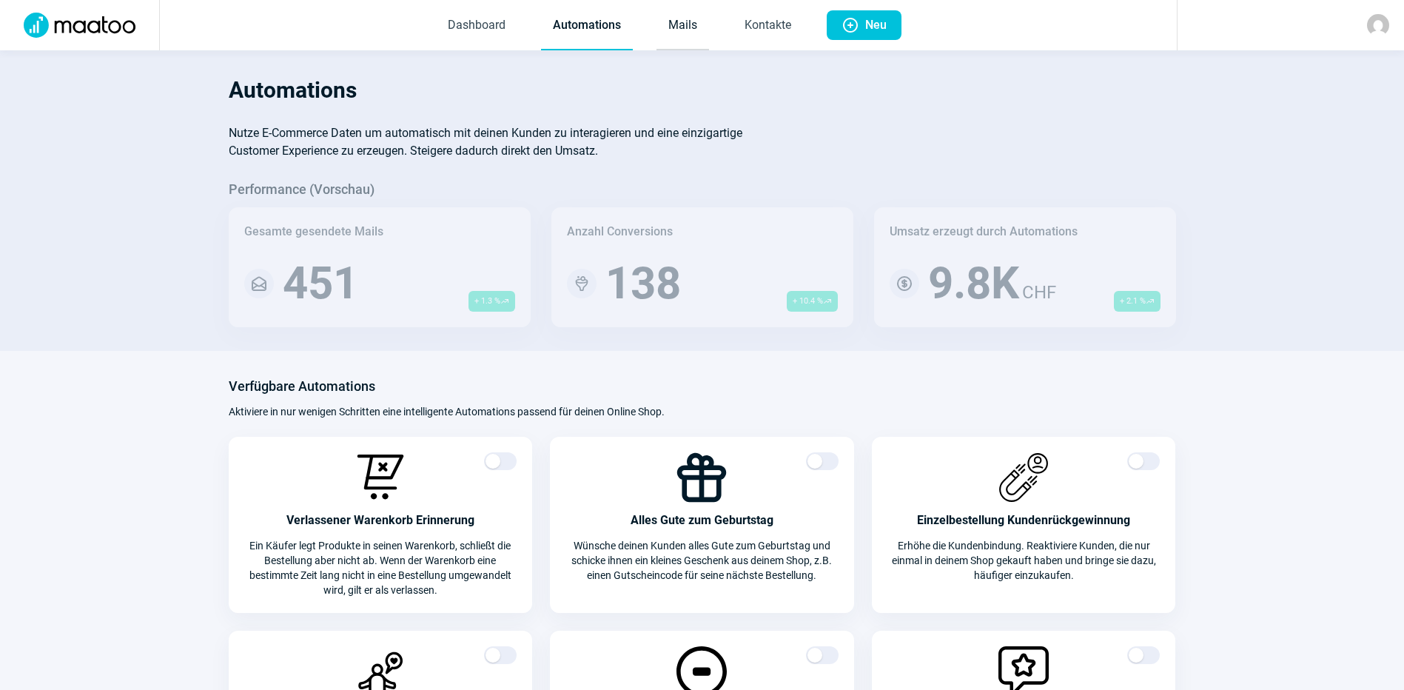
click at [678, 24] on link "Mails" at bounding box center [682, 25] width 53 height 49
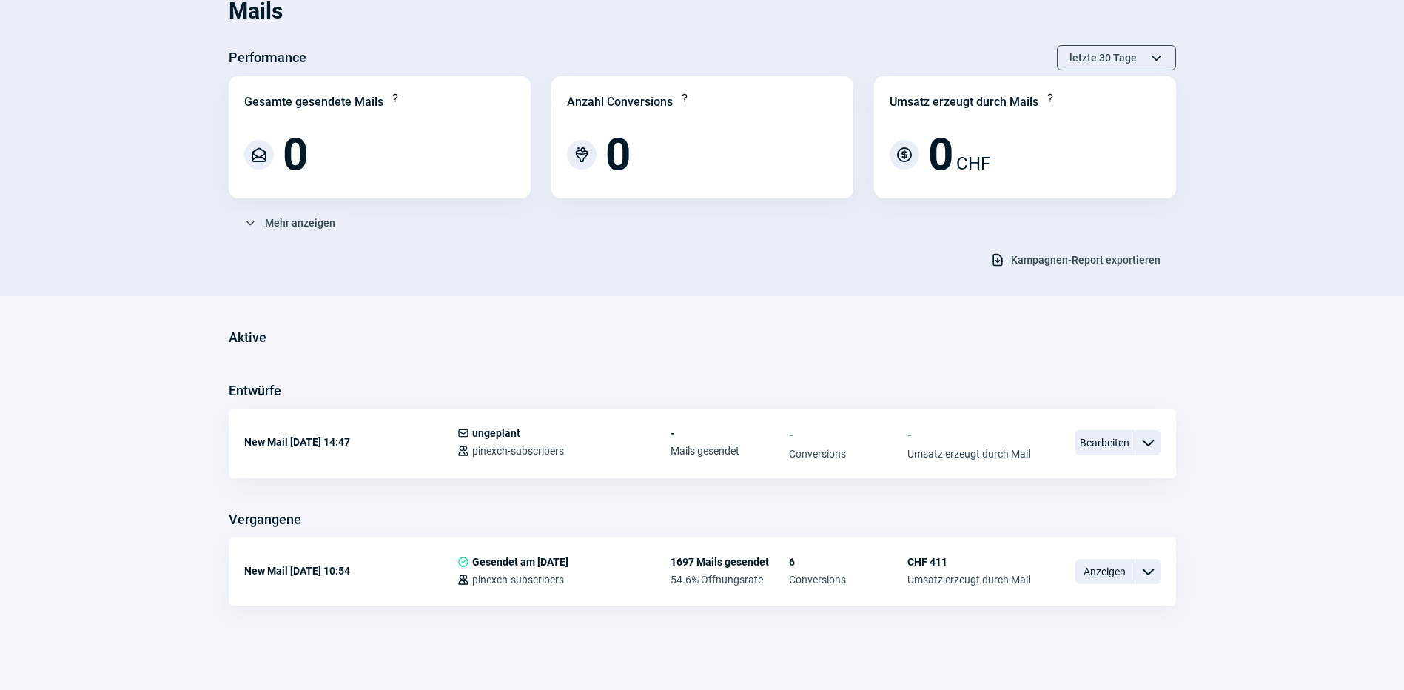
scroll to position [81, 0]
click at [1104, 440] on span "Bearbeiten" at bounding box center [1104, 440] width 59 height 25
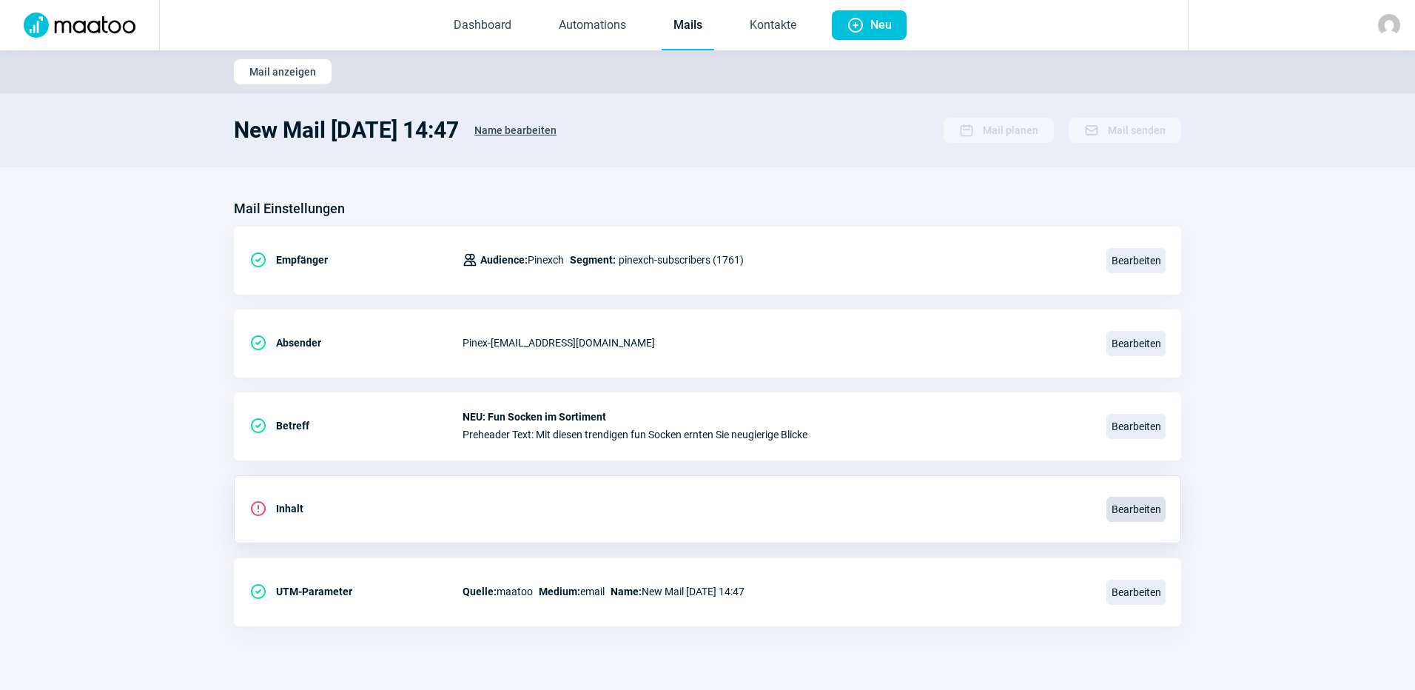
click at [1141, 505] on span "Bearbeiten" at bounding box center [1135, 509] width 59 height 25
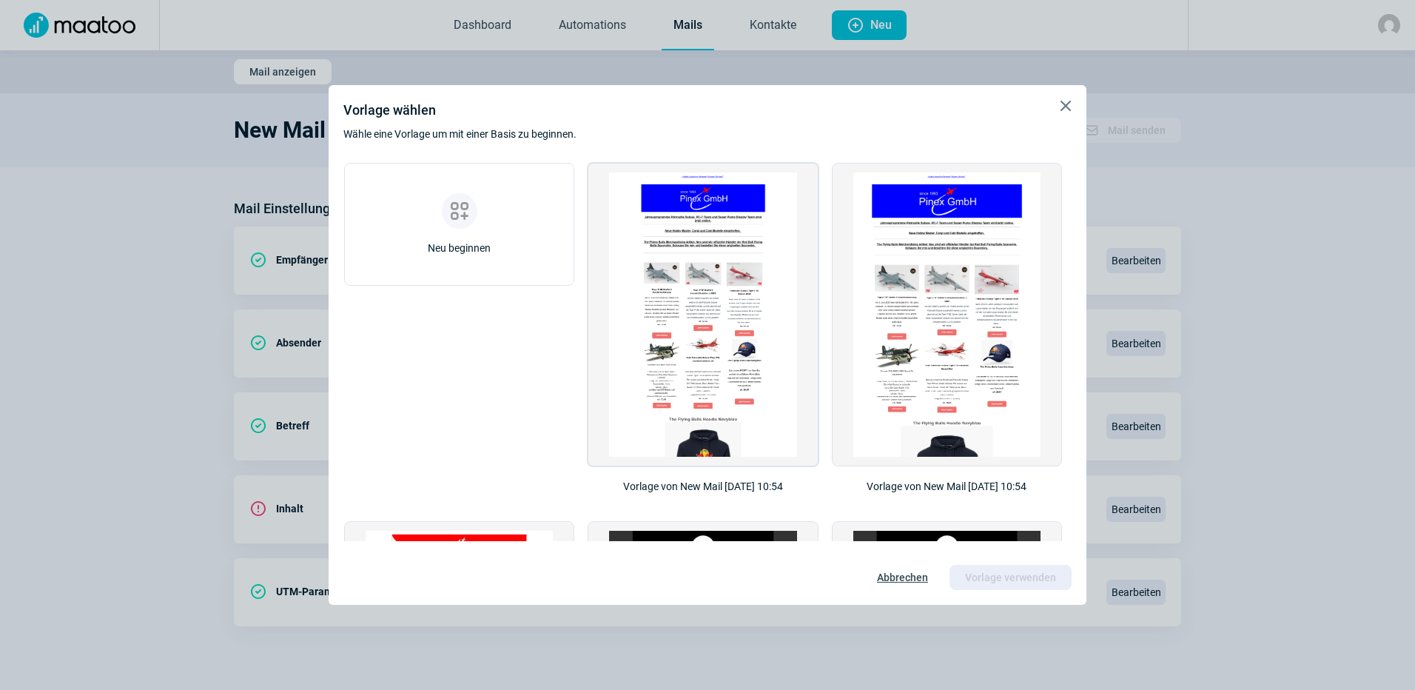
click at [742, 356] on img at bounding box center [702, 374] width 187 height 405
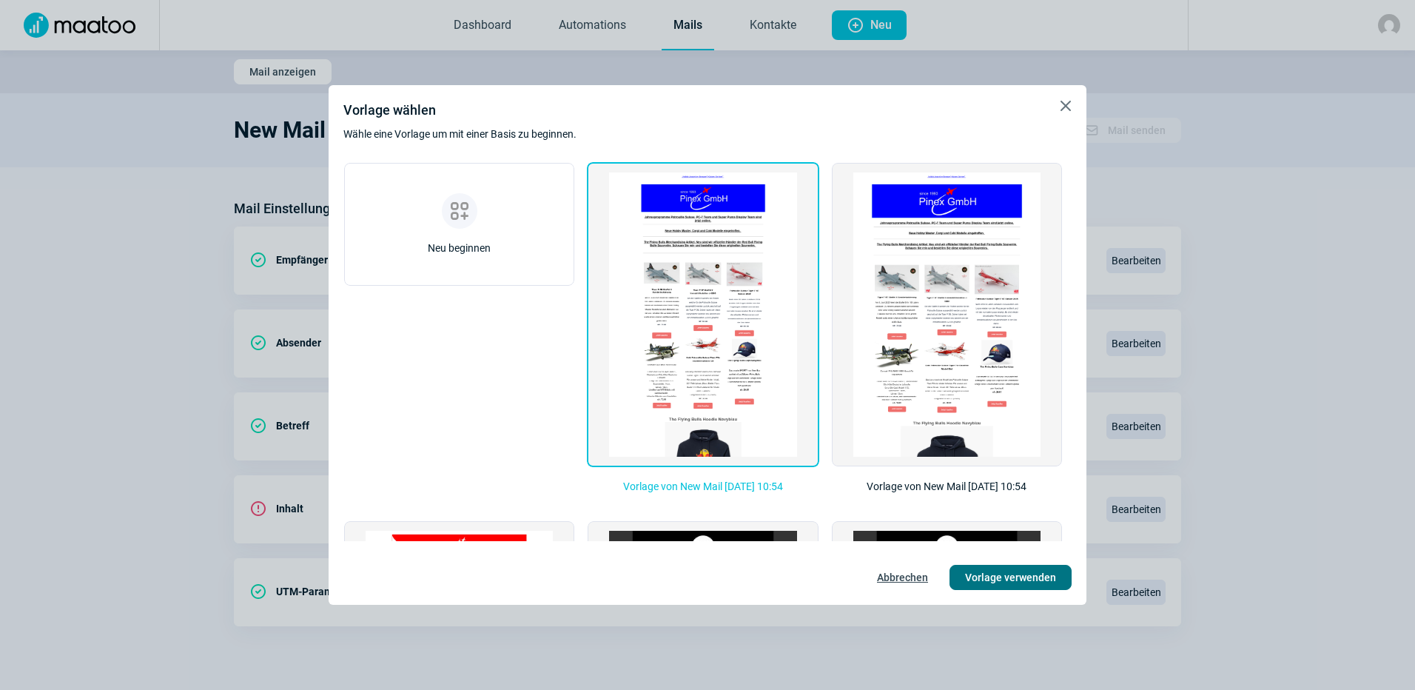
click at [988, 578] on span "Vorlage verwenden" at bounding box center [1010, 577] width 91 height 24
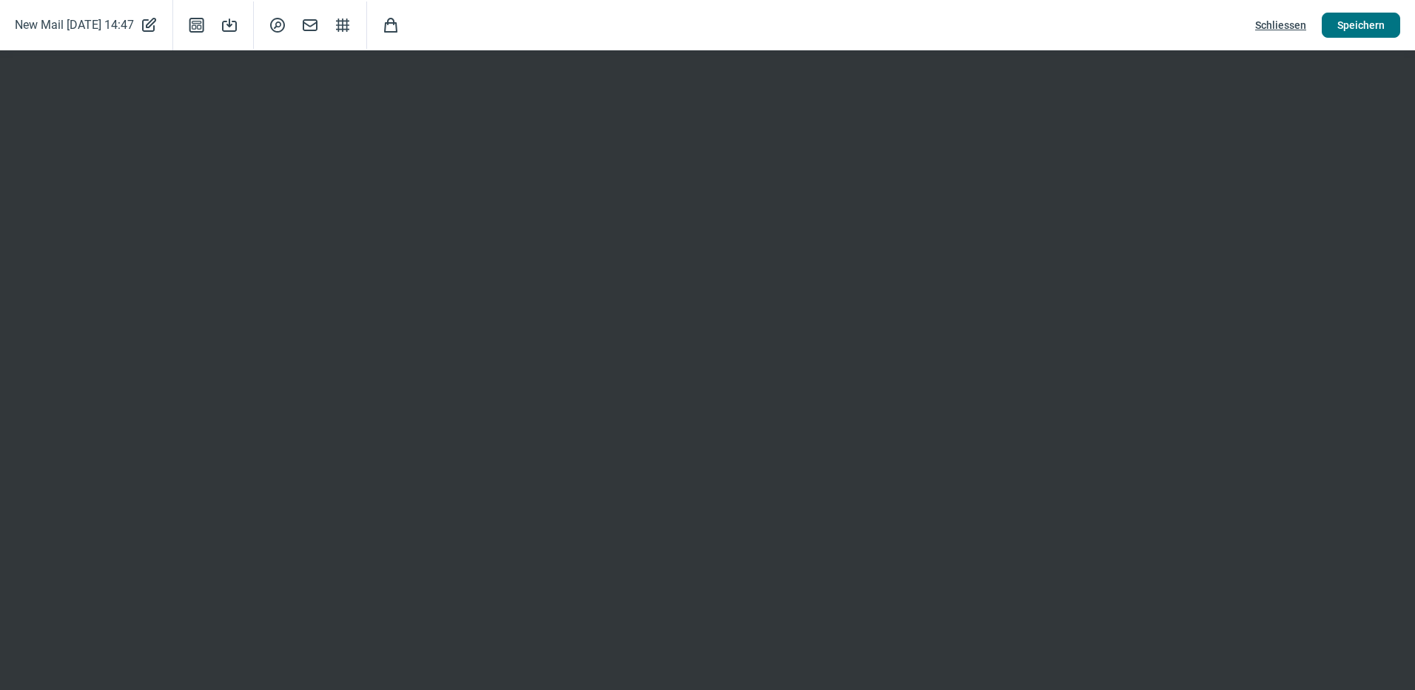
click at [1361, 21] on span "Speichern" at bounding box center [1360, 25] width 47 height 24
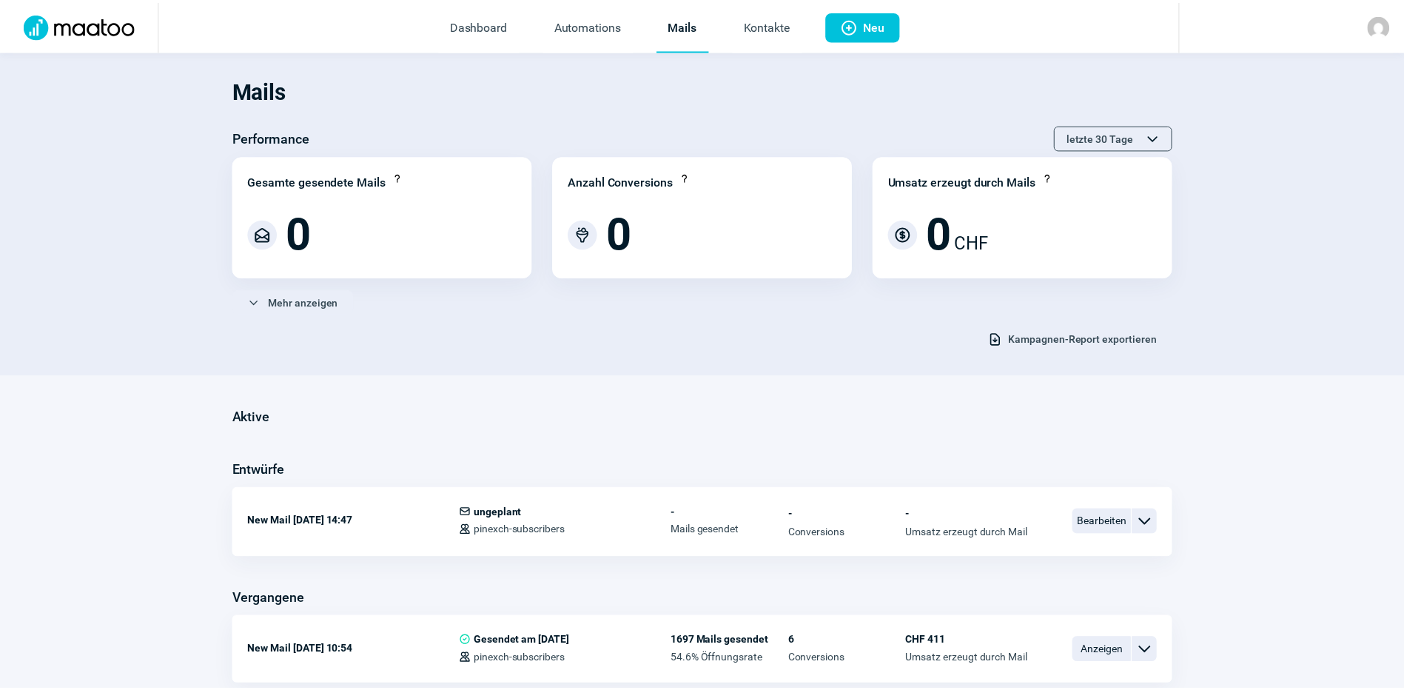
scroll to position [81, 0]
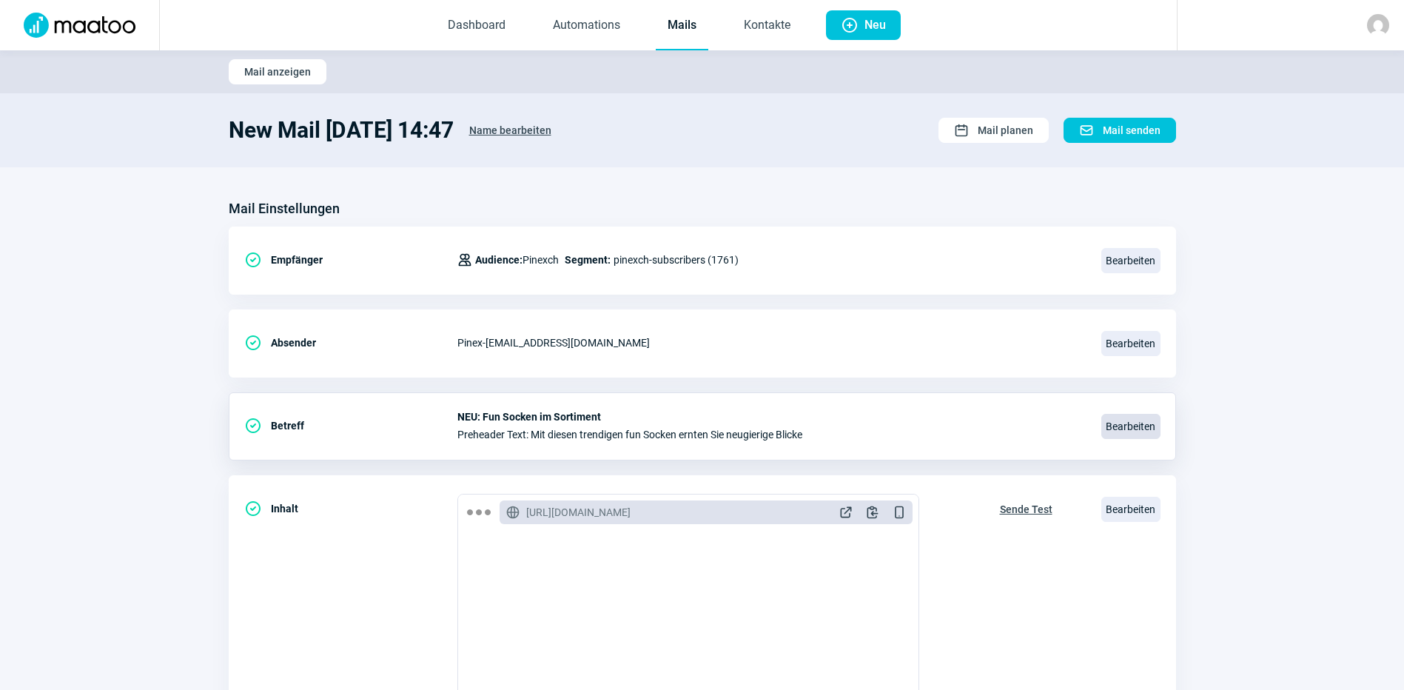
click at [1145, 425] on span "Bearbeiten" at bounding box center [1130, 426] width 59 height 25
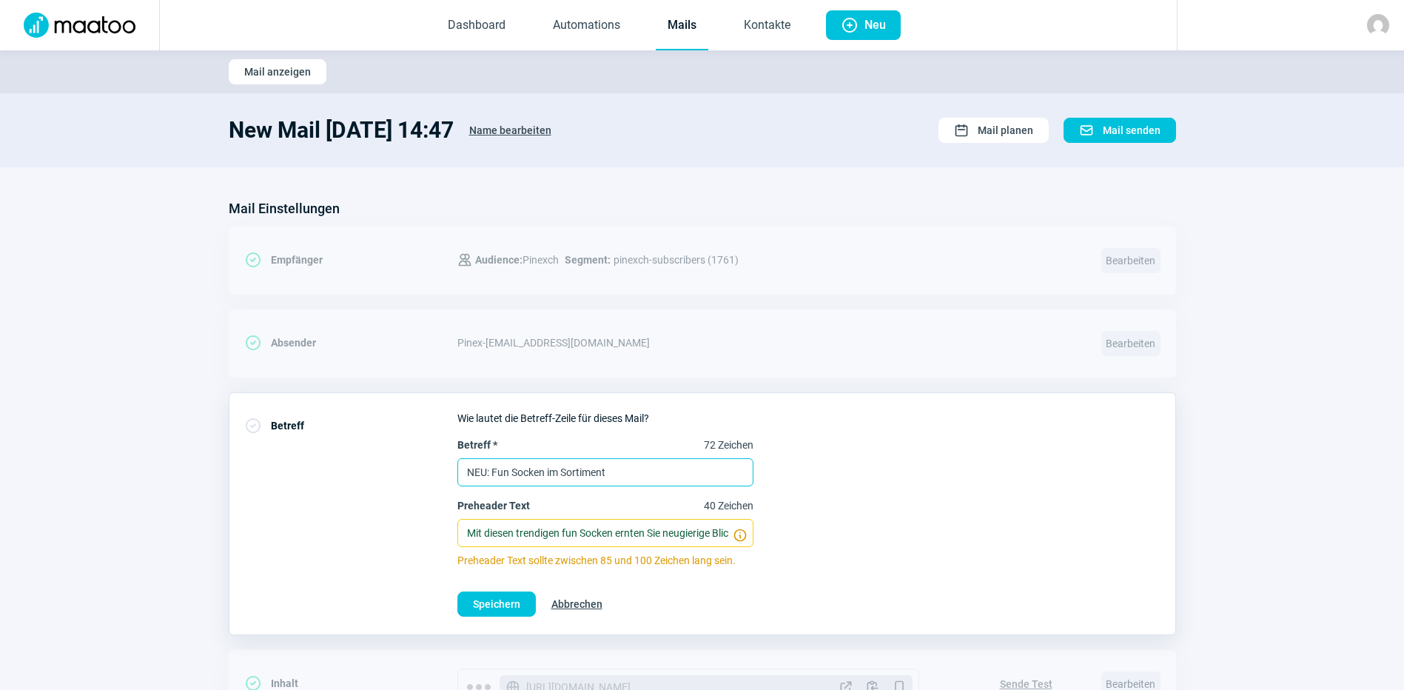
drag, startPoint x: 631, startPoint y: 476, endPoint x: 391, endPoint y: 476, distance: 239.8
click at [391, 476] on div "CheckCircle icon Betreff Wie lautet die Betreff-Zeile für dieses Mail? Betreff …" at bounding box center [702, 513] width 947 height 243
type input "Patrouille Suisse Training verschoben"
drag, startPoint x: 458, startPoint y: 531, endPoint x: 1039, endPoint y: 622, distance: 587.9
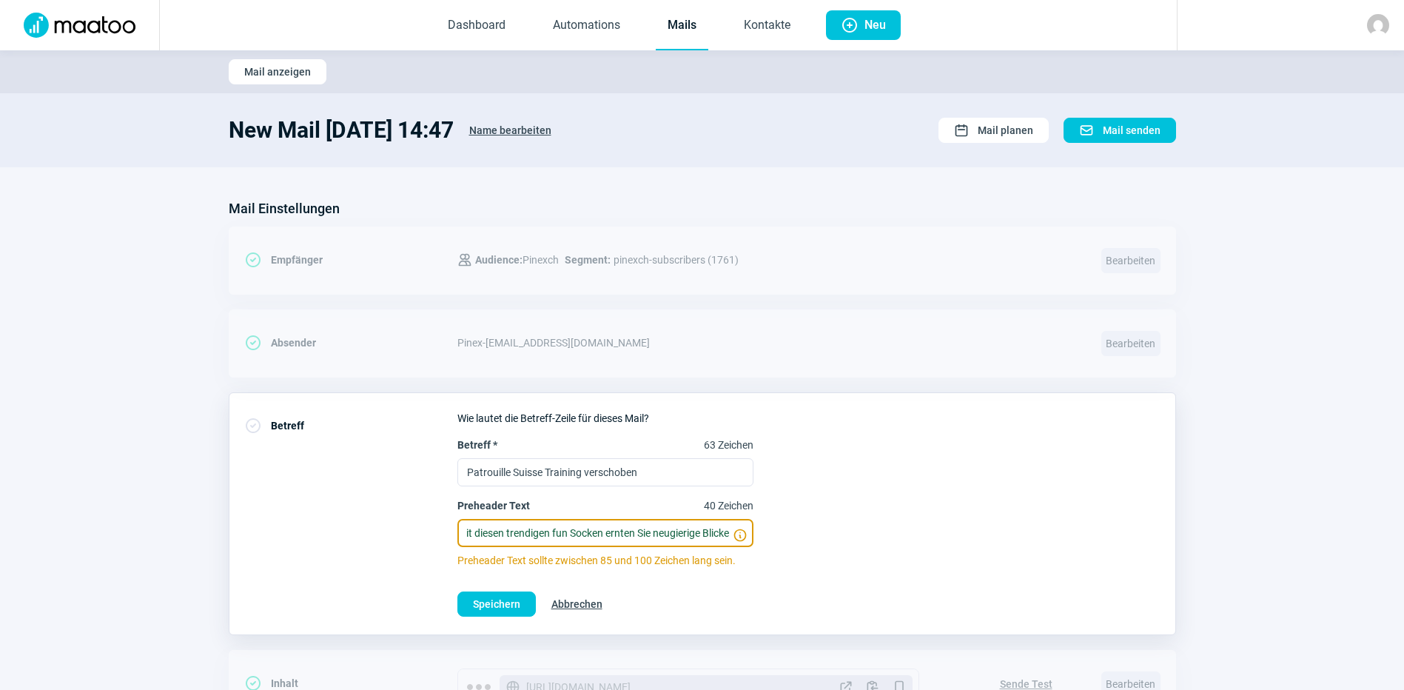
click at [1039, 622] on div "CheckCircle icon Betreff Wie lautet die Betreff-Zeile für dieses Mail? Betreff …" at bounding box center [702, 513] width 947 height 243
type input "Neu eingetroffen sind fun Socken und Flying Bulls Souvenirs"
click at [504, 593] on span "Speichern" at bounding box center [496, 604] width 47 height 24
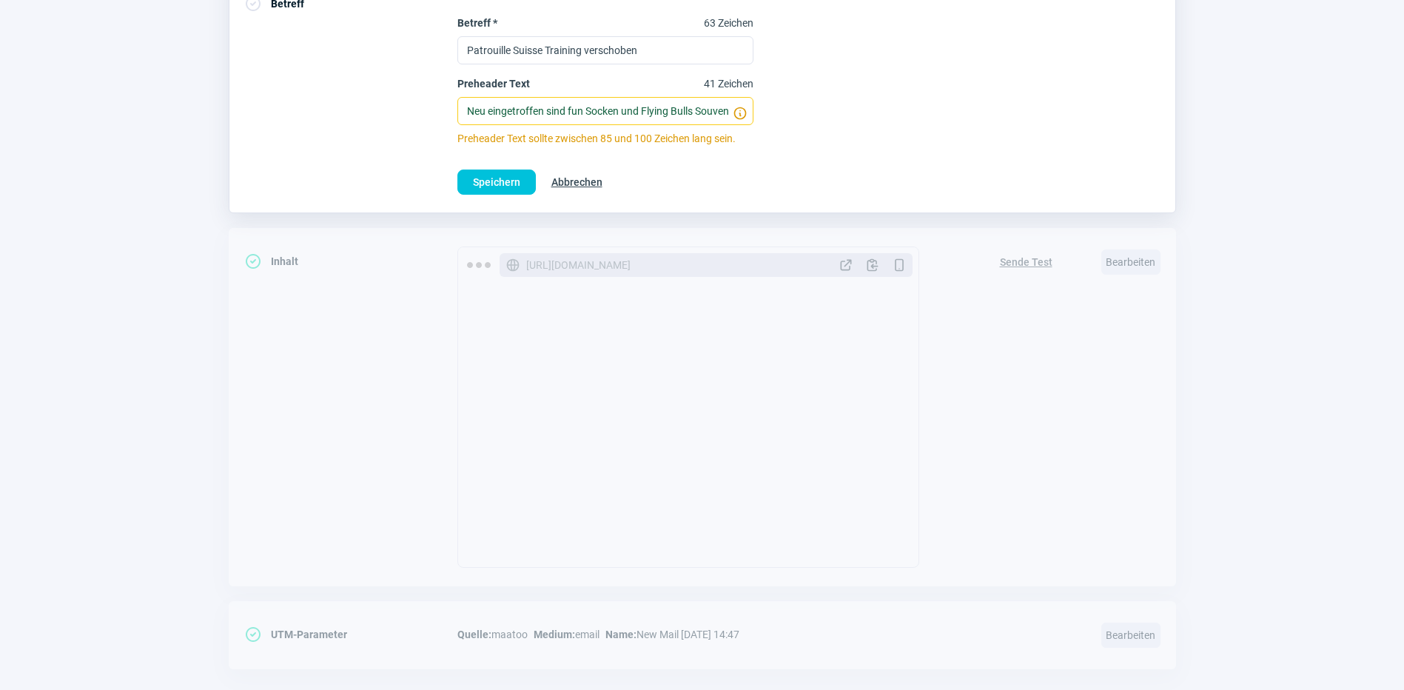
scroll to position [444, 0]
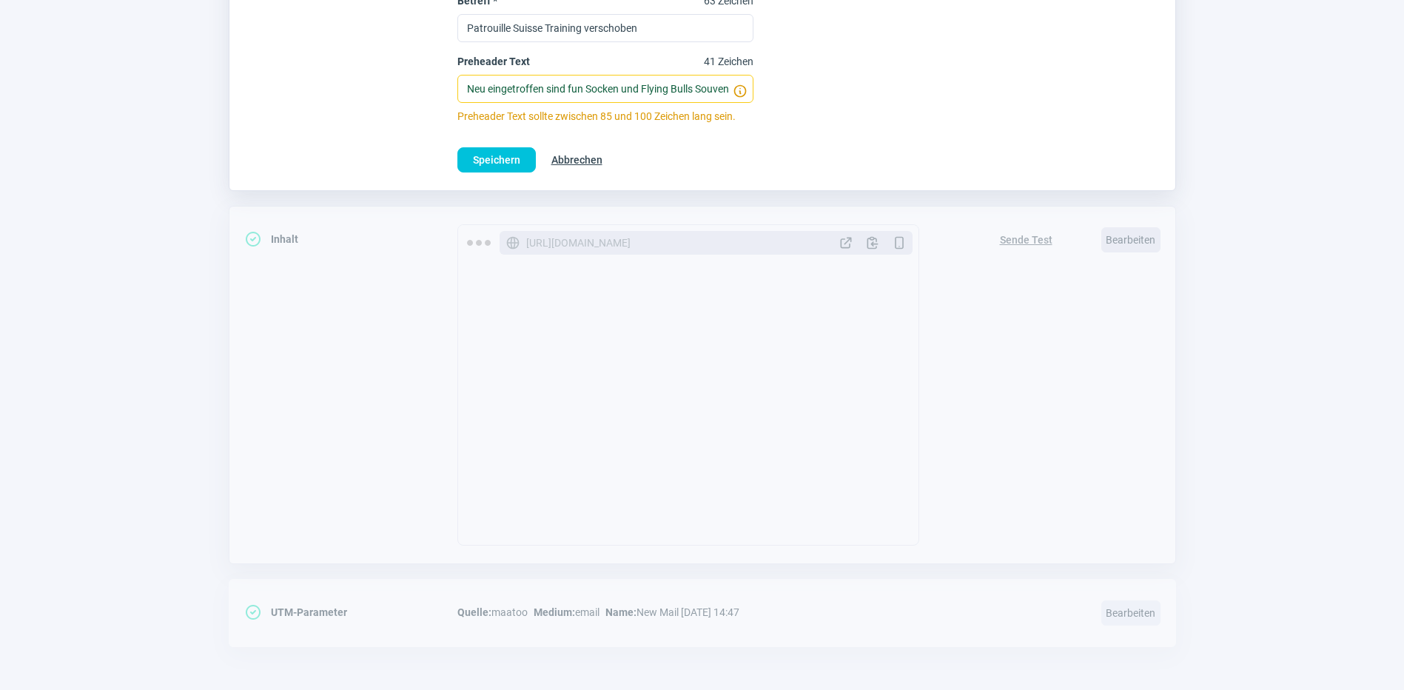
click at [1128, 246] on span "Bearbeiten" at bounding box center [1130, 239] width 59 height 25
click at [1137, 229] on span "Bearbeiten" at bounding box center [1130, 239] width 59 height 25
click at [1233, 184] on section "Mail Einstellungen CheckCircle icon Empfänger Users icon Audience: Pinexch Segm…" at bounding box center [702, 207] width 1404 height 968
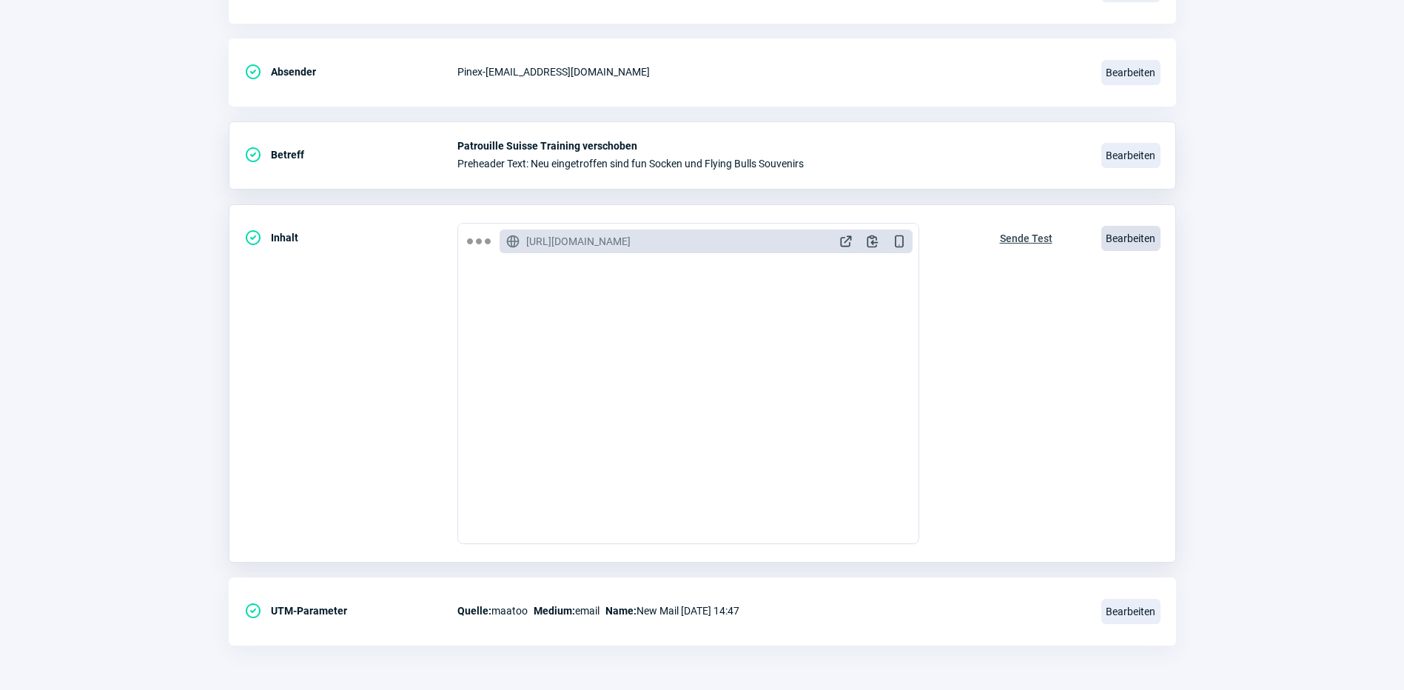
click at [1139, 240] on span "Bearbeiten" at bounding box center [1130, 238] width 59 height 25
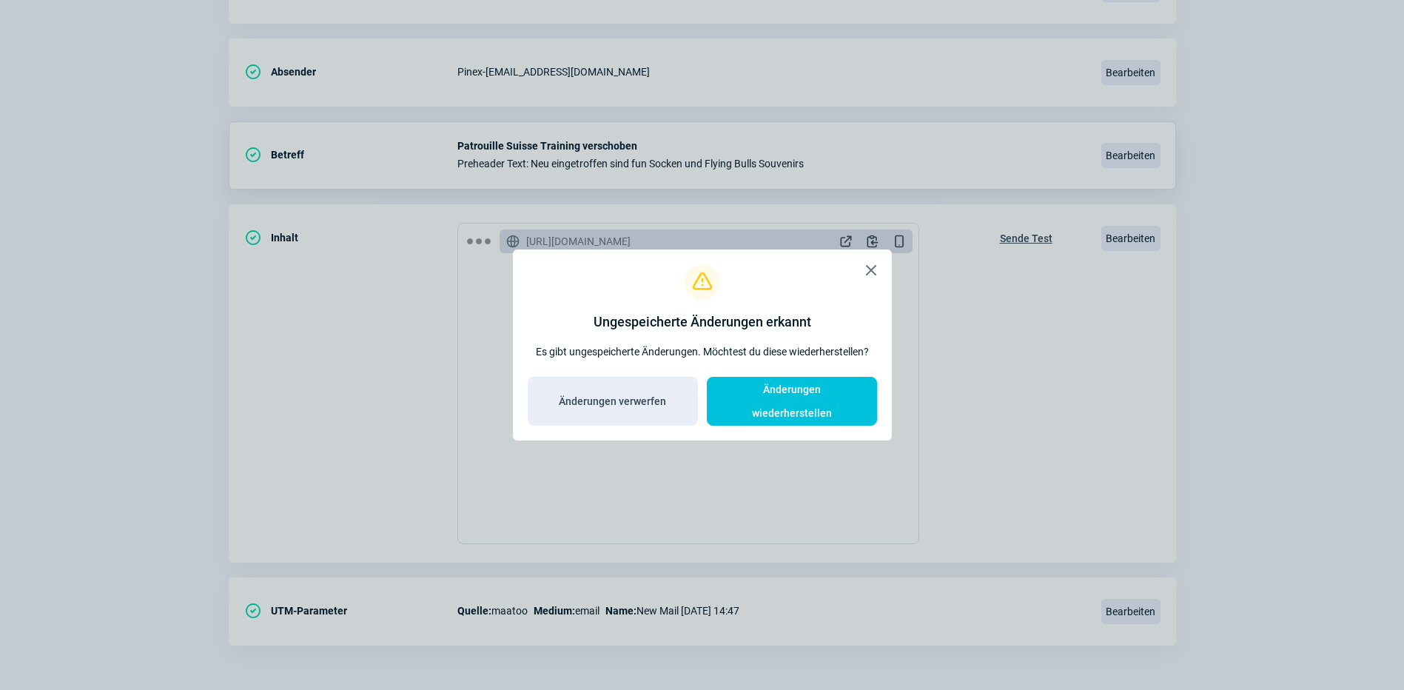
click at [868, 278] on span "X icon" at bounding box center [871, 270] width 18 height 18
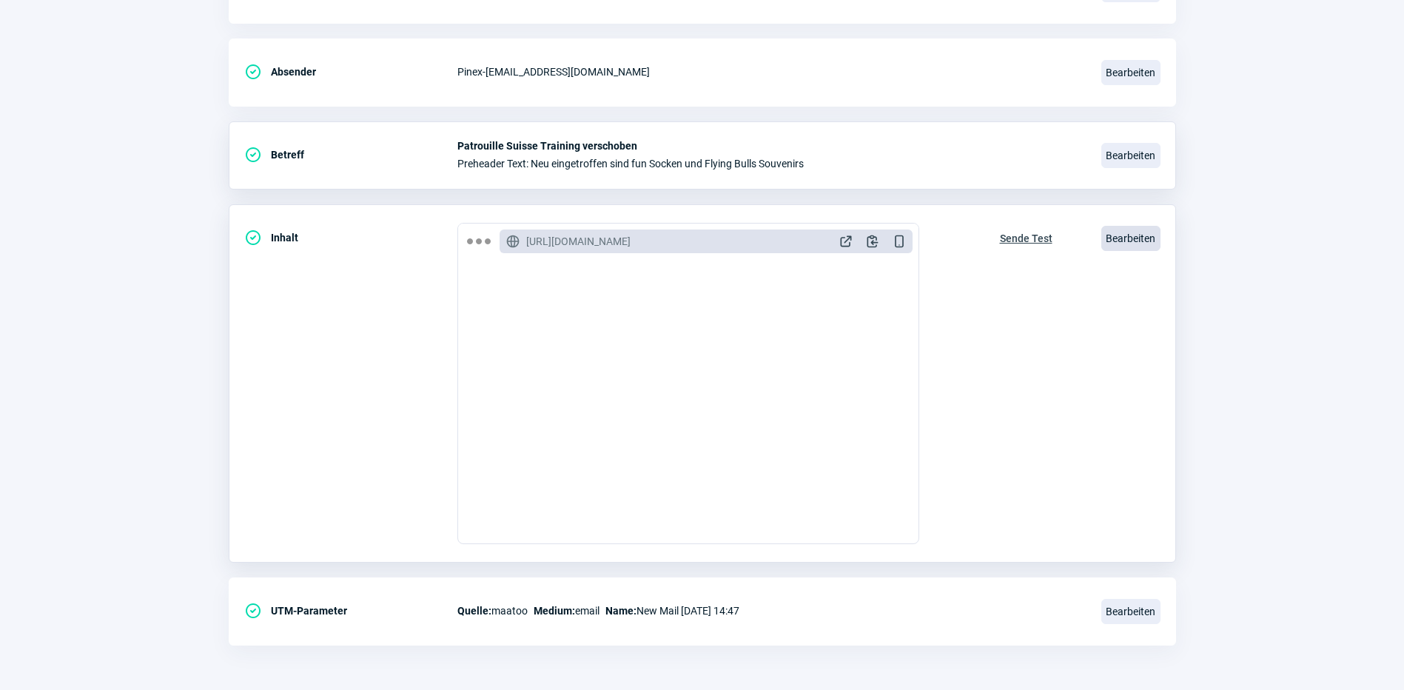
click at [1132, 234] on span "Bearbeiten" at bounding box center [1130, 238] width 59 height 25
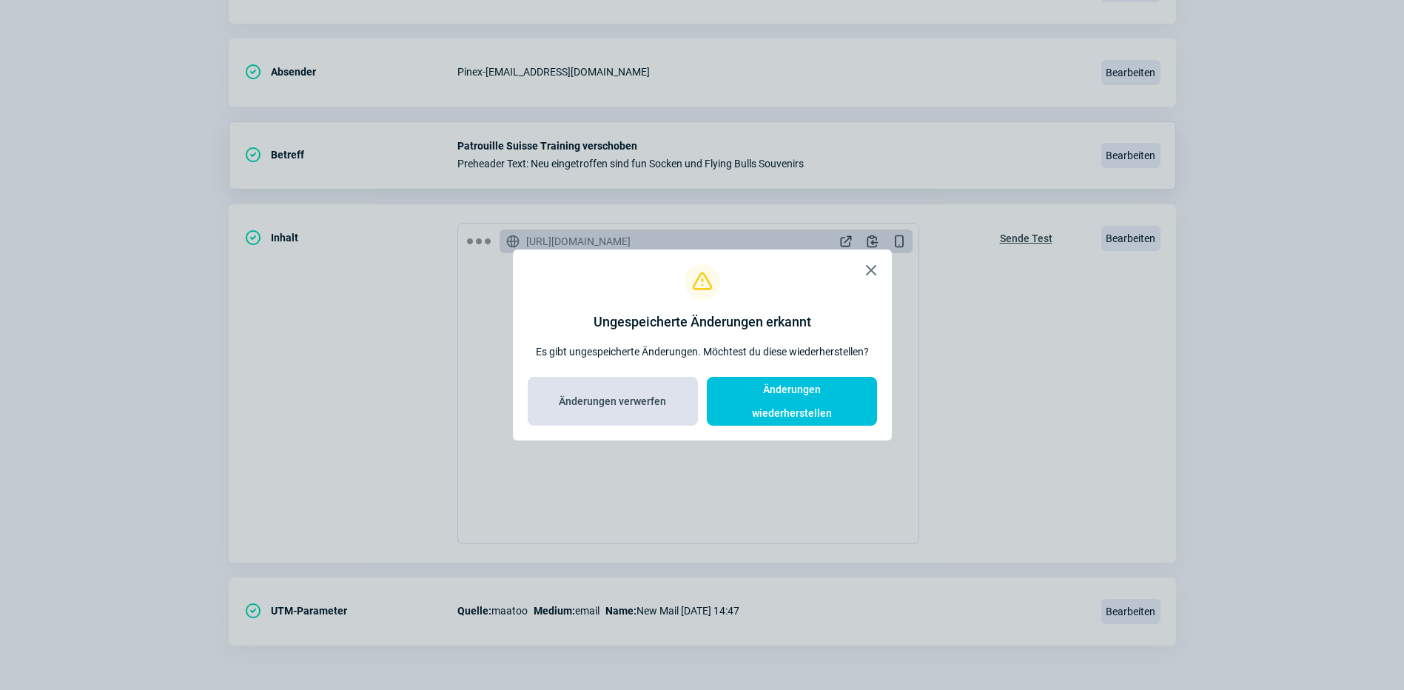
click at [639, 403] on span "Änderungen verwerfen" at bounding box center [612, 401] width 107 height 24
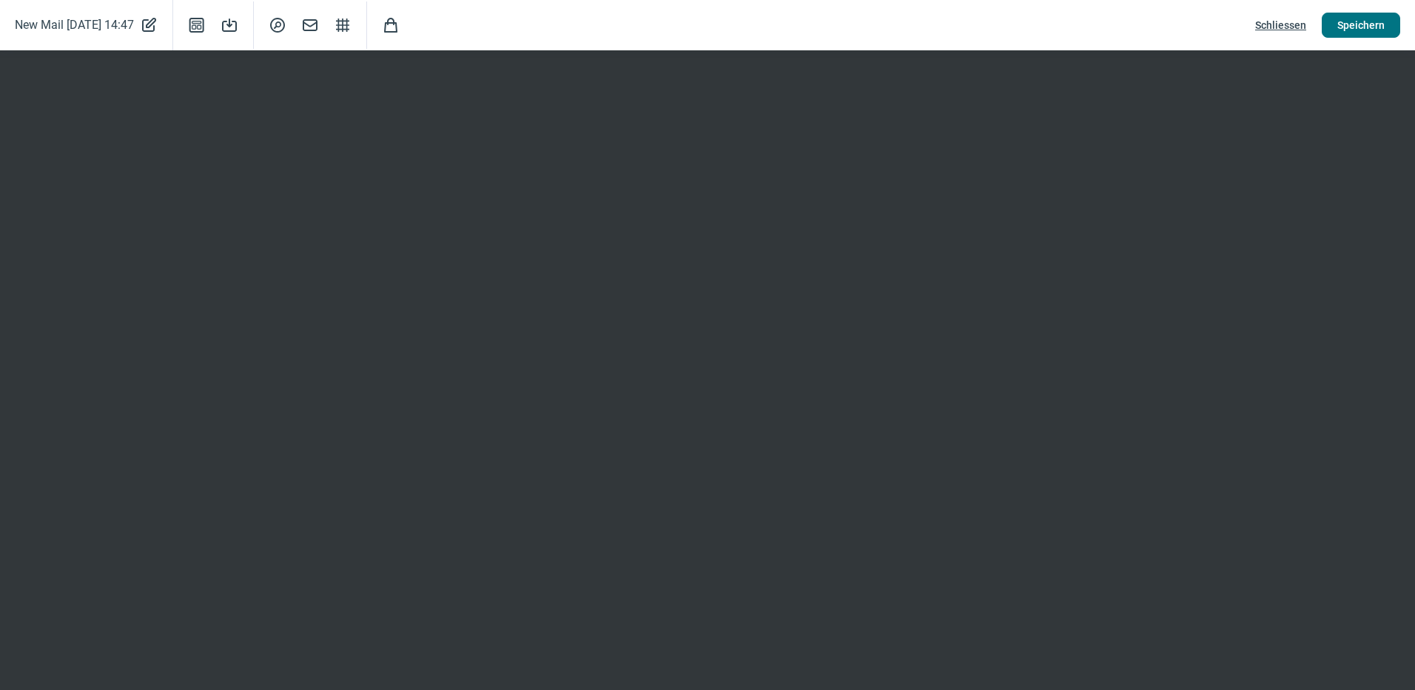
click at [1375, 15] on span "Speichern" at bounding box center [1360, 25] width 47 height 24
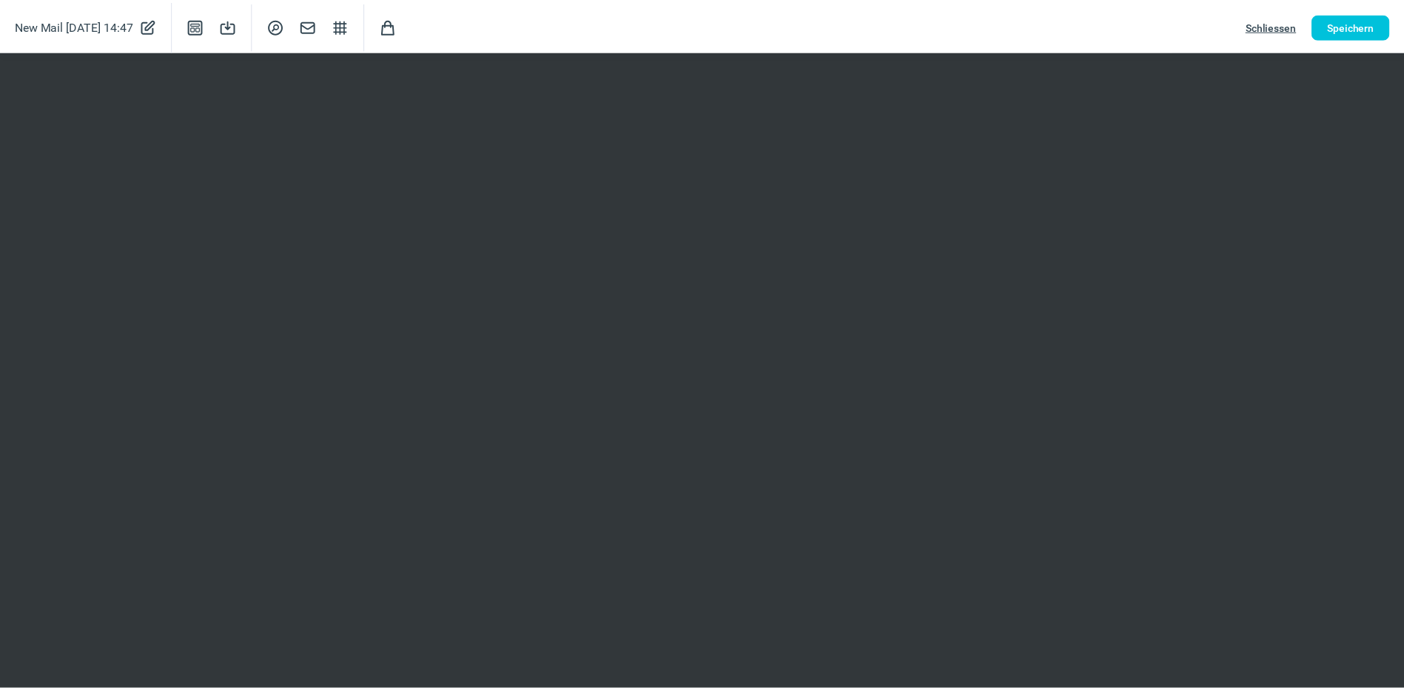
scroll to position [81, 0]
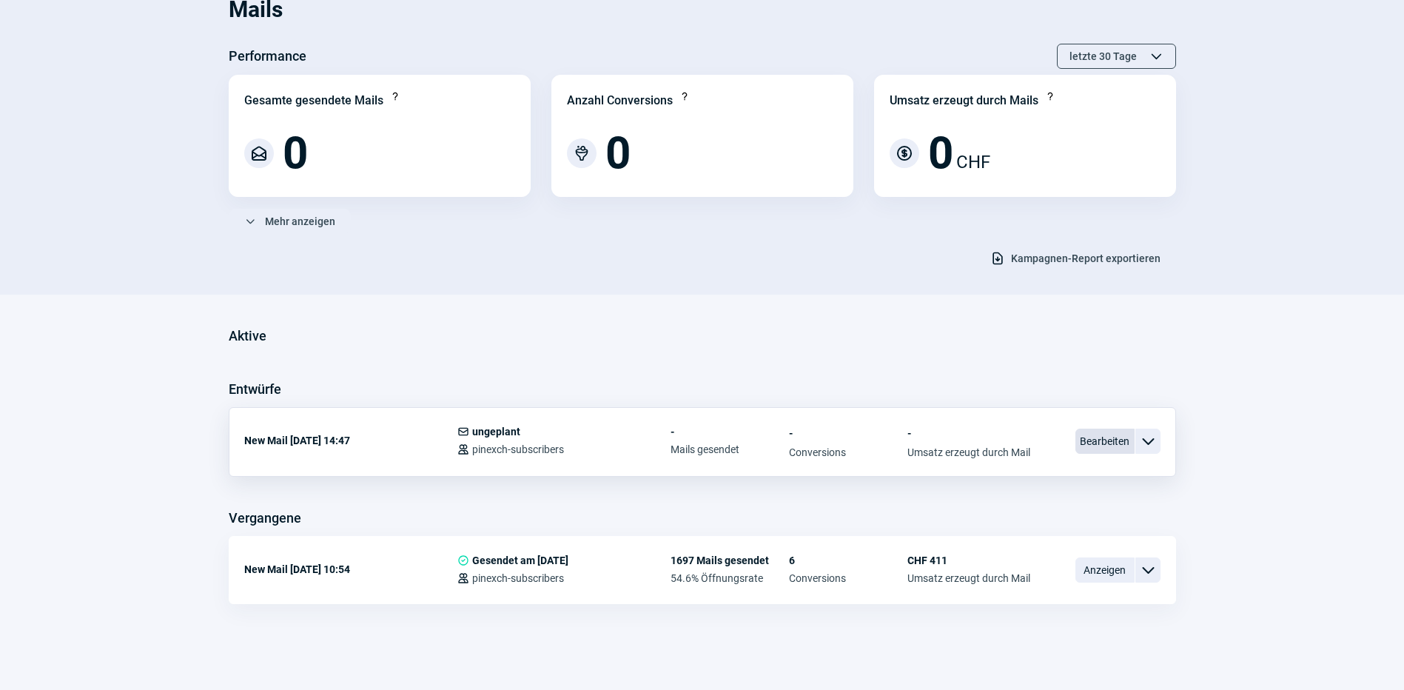
click at [1119, 443] on span "Bearbeiten" at bounding box center [1104, 440] width 59 height 25
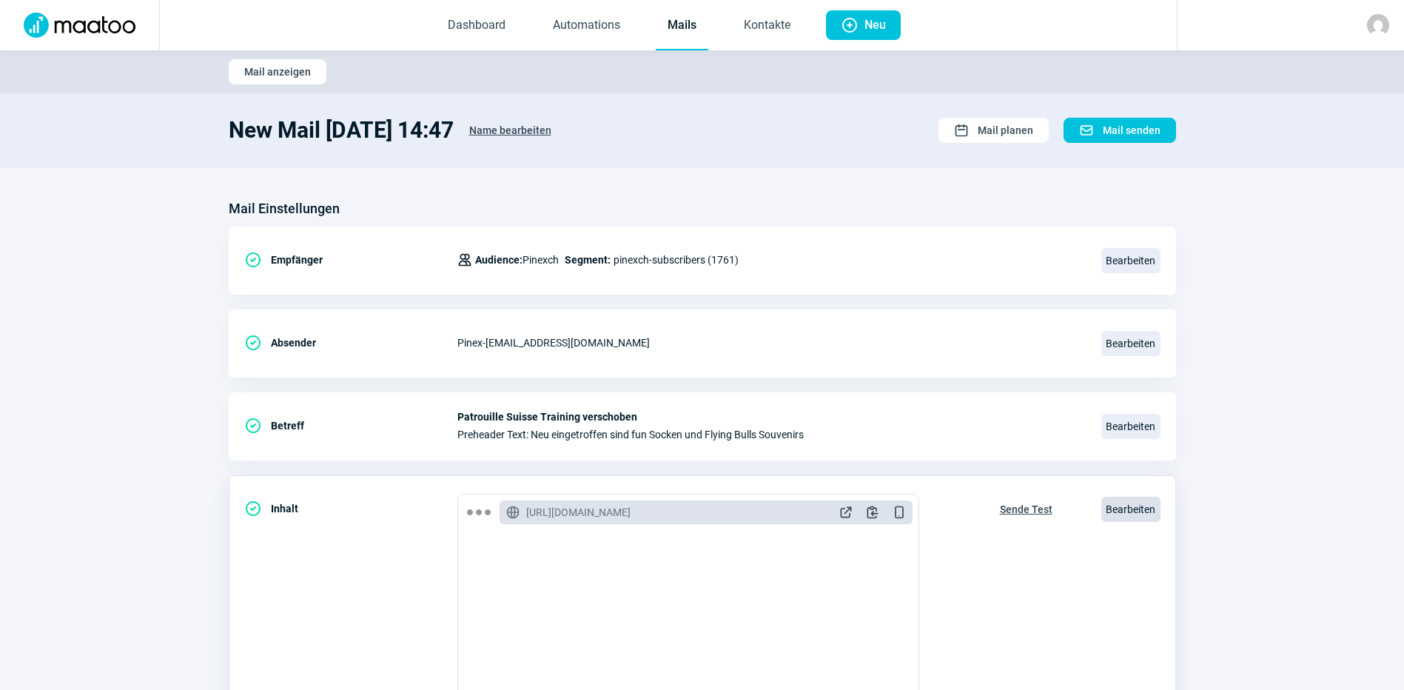
click at [1133, 509] on span "Bearbeiten" at bounding box center [1130, 509] width 59 height 25
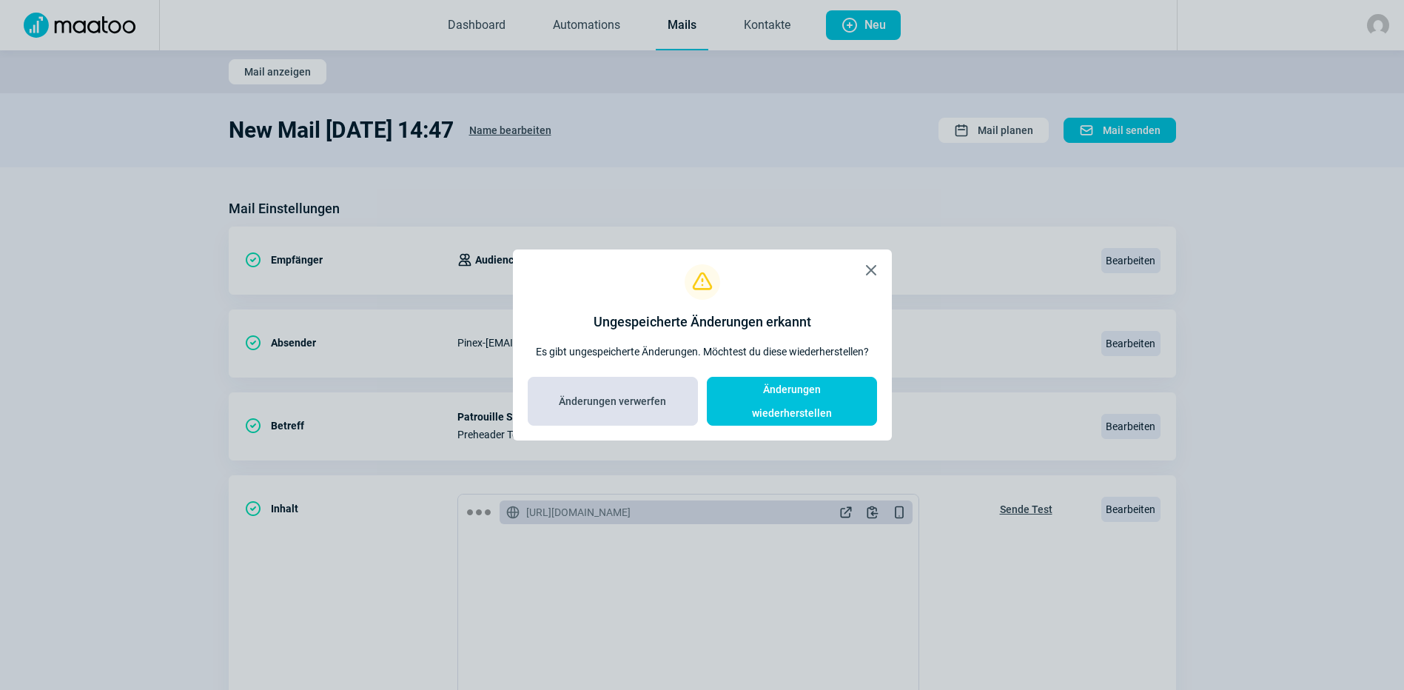
click at [664, 406] on span "Änderungen verwerfen" at bounding box center [612, 401] width 107 height 24
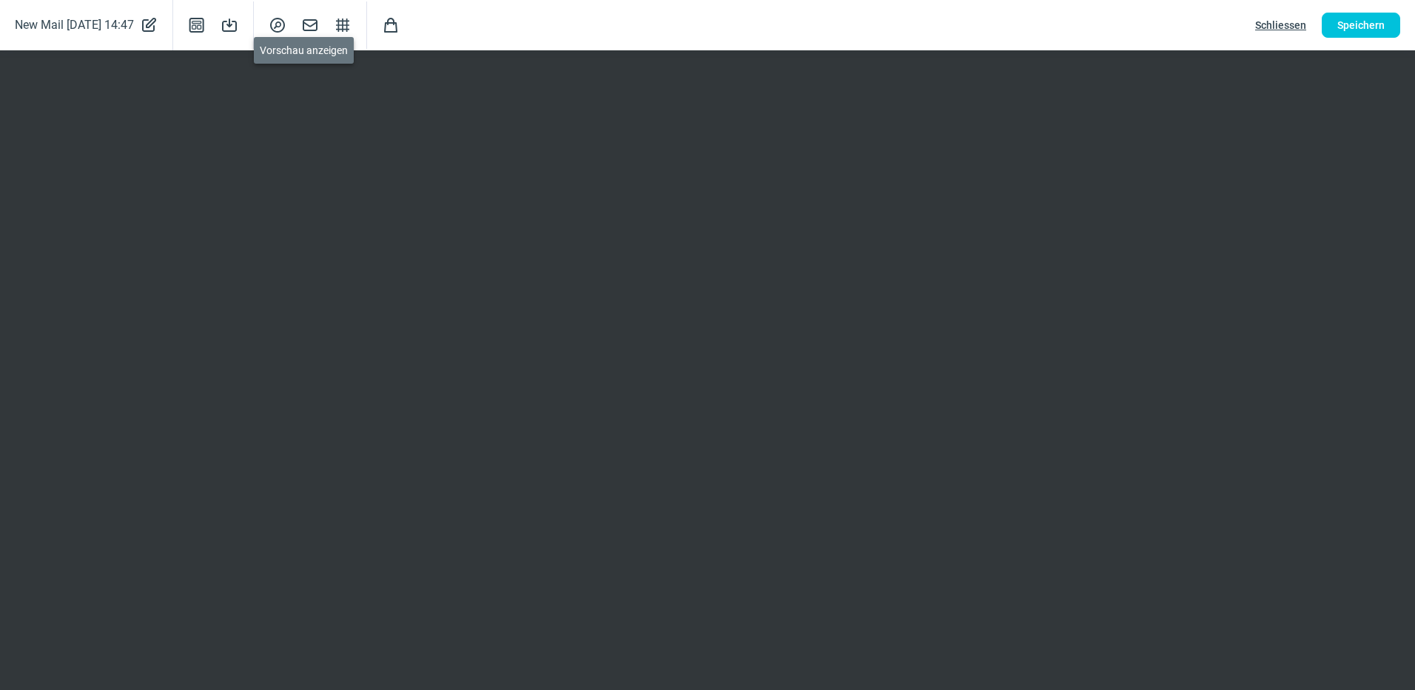
click at [286, 28] on span "SearchCircle icon" at bounding box center [278, 25] width 18 height 18
click at [1288, 26] on span "Schliessen" at bounding box center [1280, 25] width 51 height 24
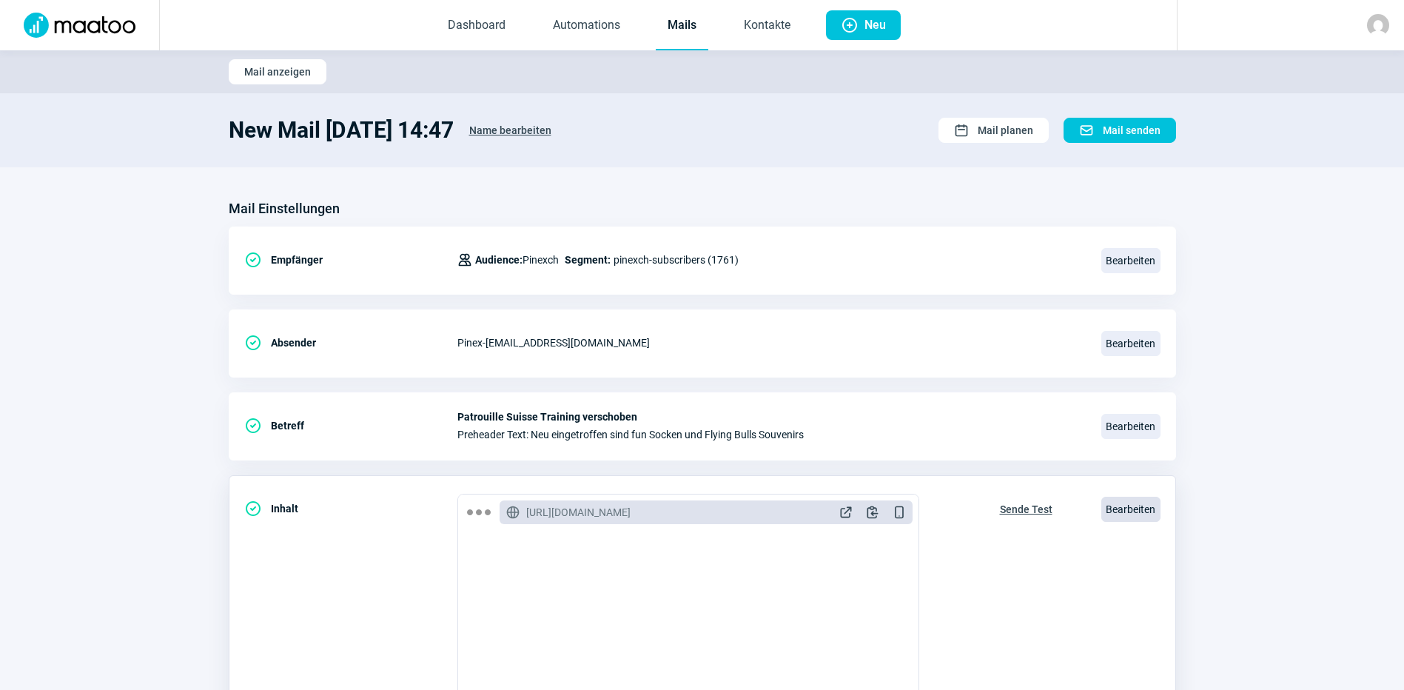
click at [1142, 504] on span "Bearbeiten" at bounding box center [1130, 509] width 59 height 25
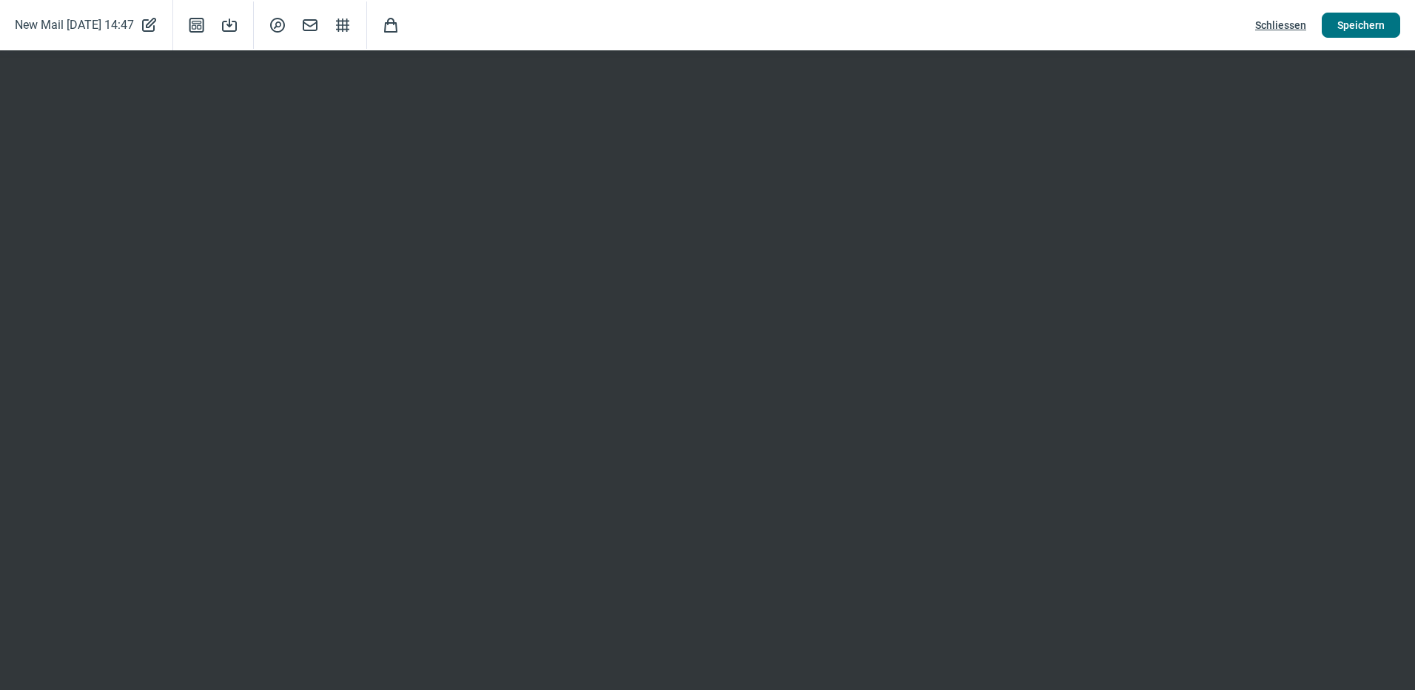
click at [1362, 32] on span "Speichern" at bounding box center [1360, 25] width 47 height 24
click at [400, 28] on span "Shopping icon" at bounding box center [391, 25] width 18 height 18
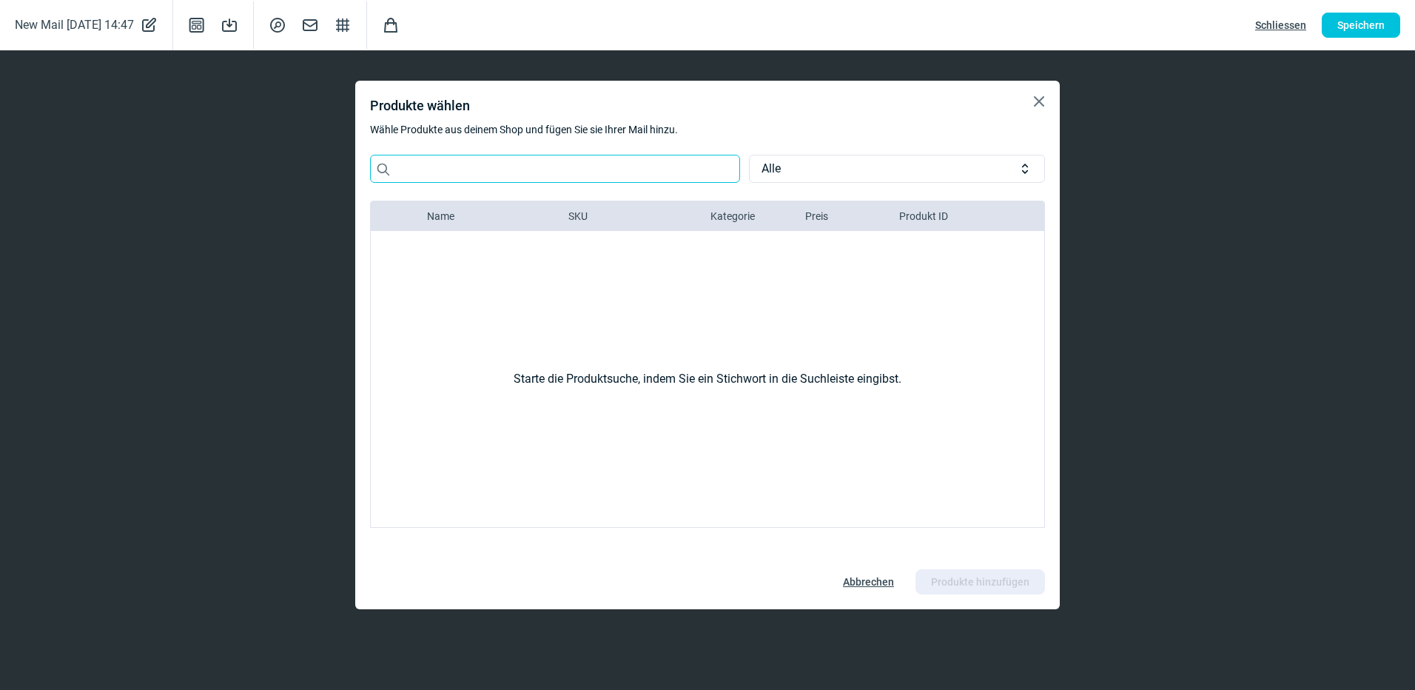
click at [529, 164] on input "Search icon" at bounding box center [555, 169] width 370 height 28
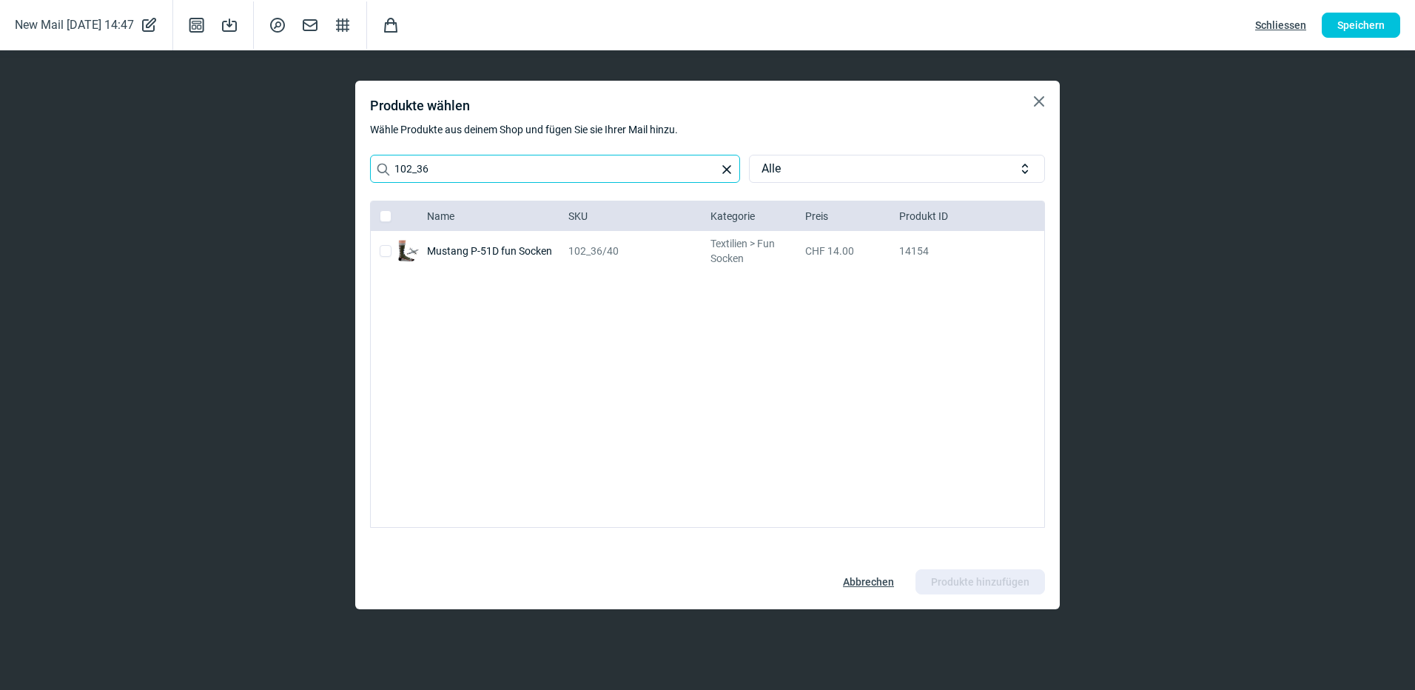
type input "102_36"
click at [533, 255] on div "Mustang P-51D fun Socken" at bounding box center [495, 251] width 136 height 40
click at [389, 250] on input "checkbox" at bounding box center [386, 251] width 12 height 12
checkbox input "true"
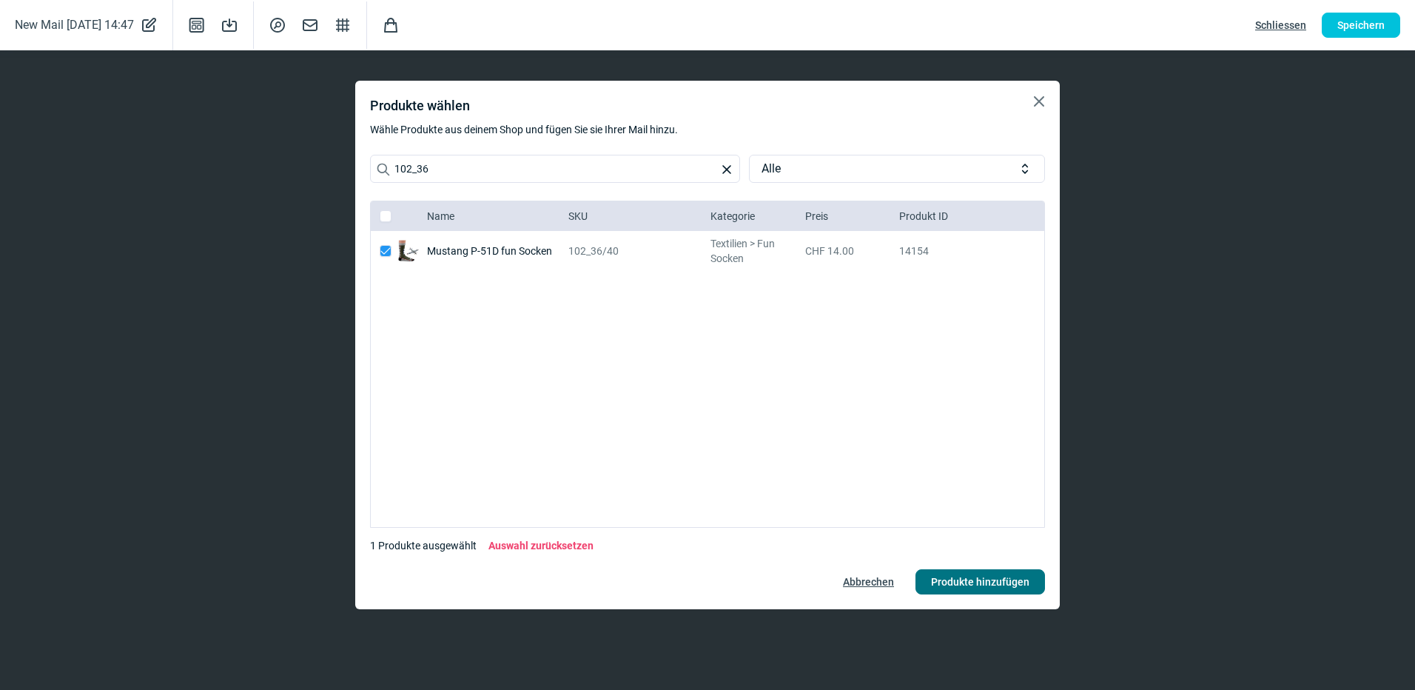
click at [957, 588] on span "Produkte hinzufügen" at bounding box center [980, 582] width 98 height 24
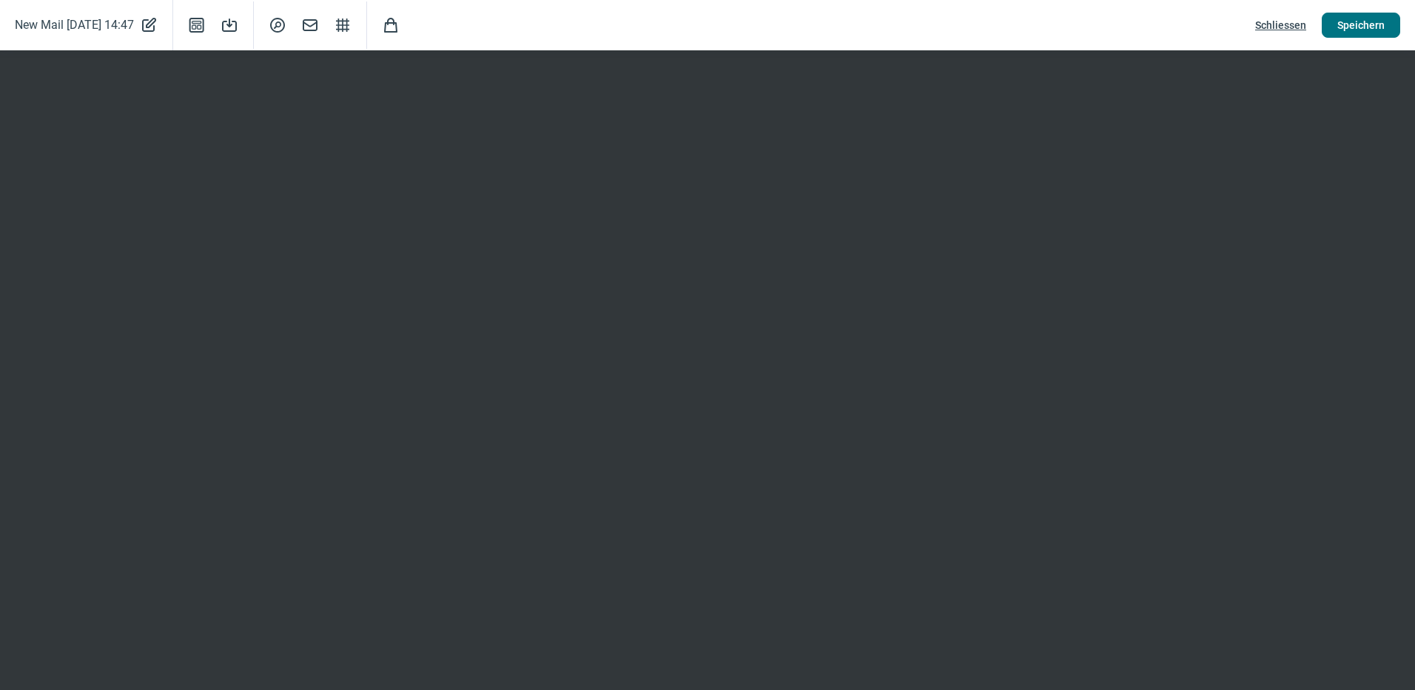
click at [1362, 20] on span "Speichern" at bounding box center [1360, 25] width 47 height 24
click at [286, 24] on span "SearchCircle icon" at bounding box center [278, 25] width 18 height 18
click at [238, 24] on span "Save icon" at bounding box center [230, 25] width 18 height 18
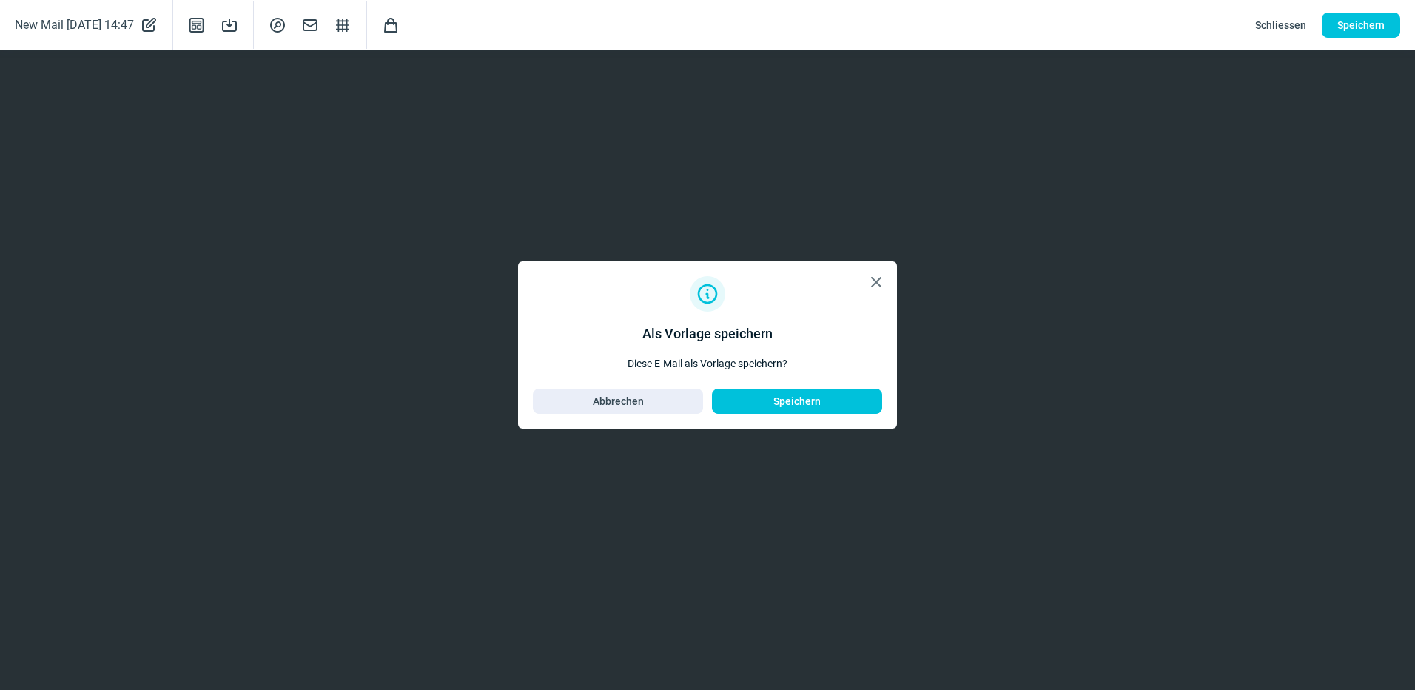
click at [309, 223] on div "X icon InfoCircle icon Als Vorlage speichern Diese E-Mail als Vorlage speichern…" at bounding box center [707, 345] width 1415 height 690
click at [591, 398] on span "Abbrechen" at bounding box center [617, 401] width 139 height 24
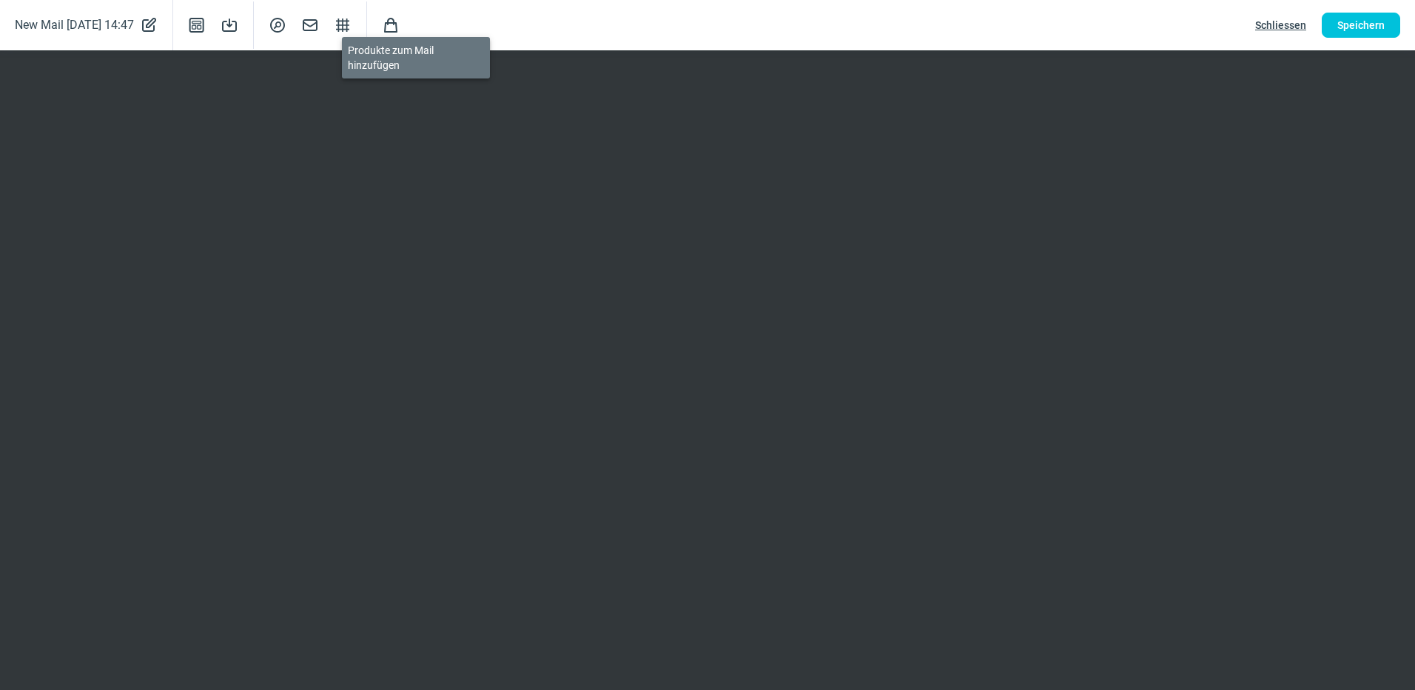
click at [400, 29] on span "Shopping icon" at bounding box center [391, 25] width 18 height 18
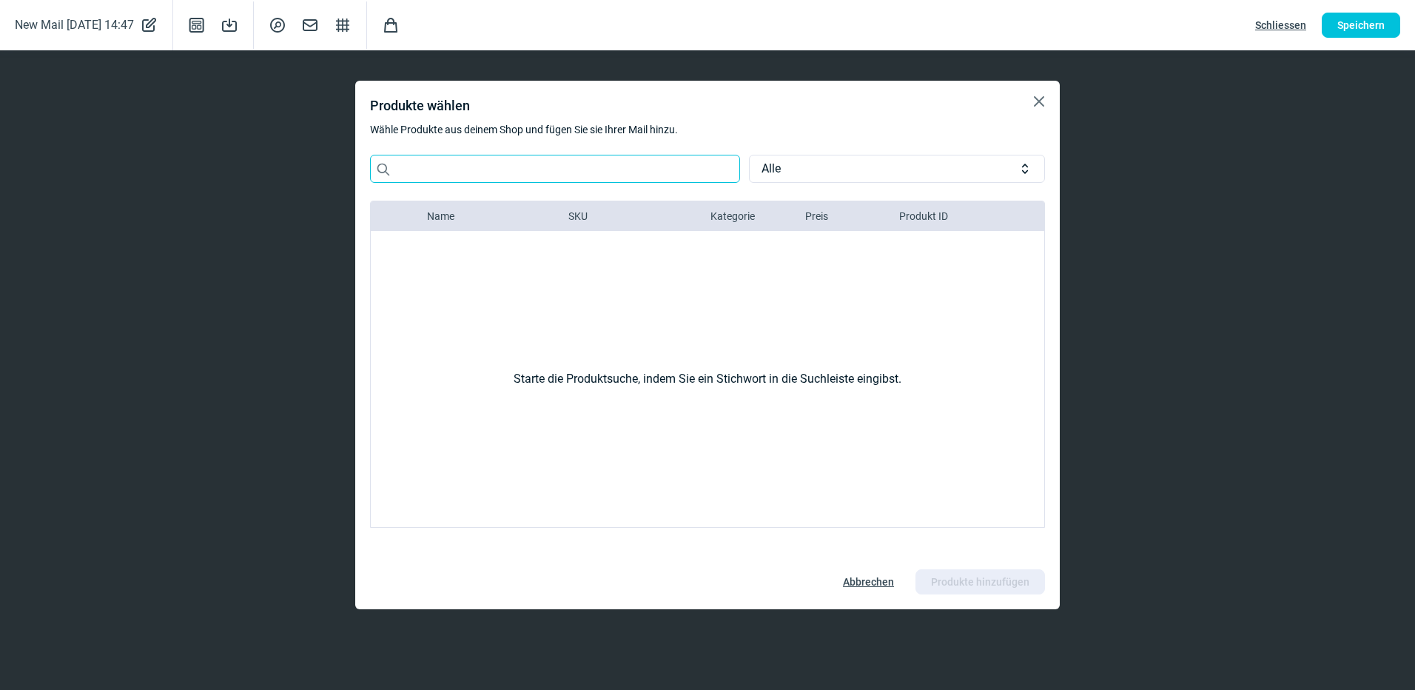
drag, startPoint x: 398, startPoint y: 169, endPoint x: 402, endPoint y: 178, distance: 9.6
click at [402, 178] on input "Search icon" at bounding box center [555, 169] width 370 height 28
drag, startPoint x: 462, startPoint y: 175, endPoint x: 321, endPoint y: 184, distance: 140.9
click at [321, 184] on div "X icon Produkte wählen Wähle Produkte aus deinem Shop und fügen Sie sie Ihrer M…" at bounding box center [707, 345] width 1415 height 690
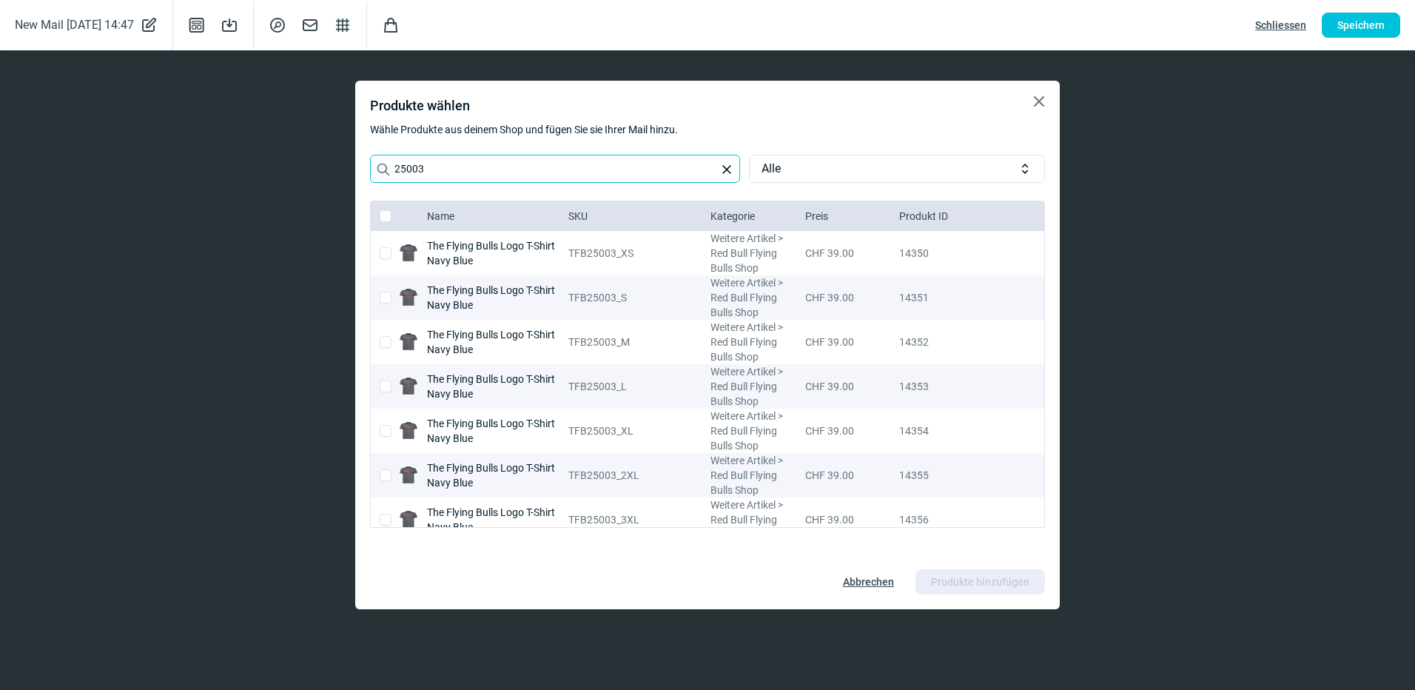
paste input "TFB25009 M17"
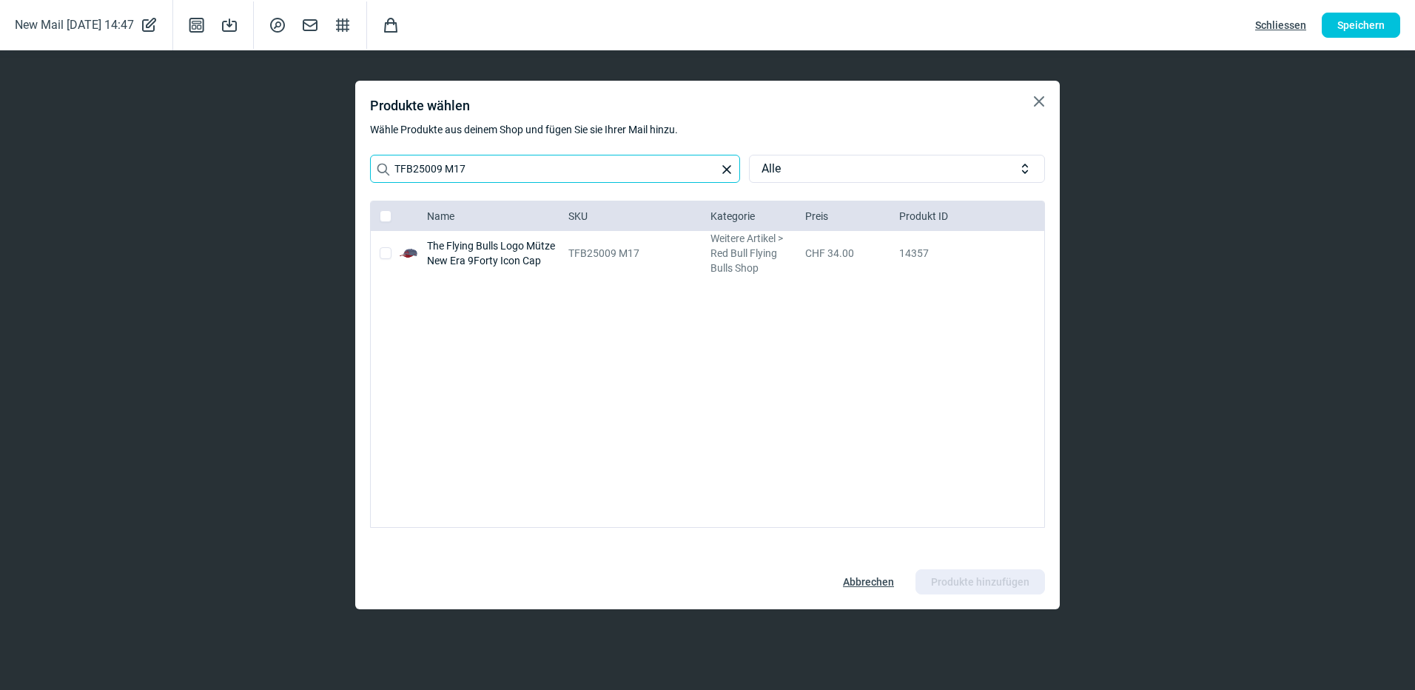
type input "TFB25009 M17"
click at [386, 255] on input "checkbox" at bounding box center [386, 253] width 12 height 12
checkbox input "true"
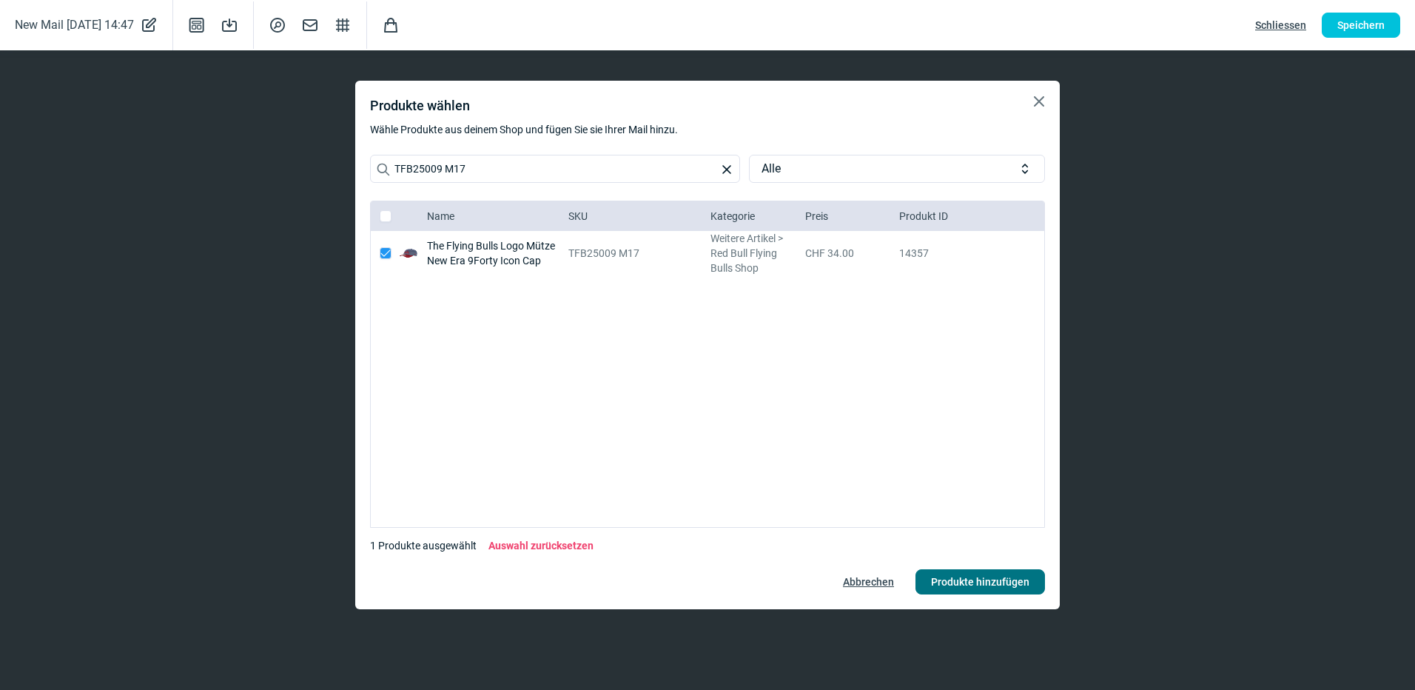
click at [994, 578] on span "Produkte hinzufügen" at bounding box center [980, 582] width 98 height 24
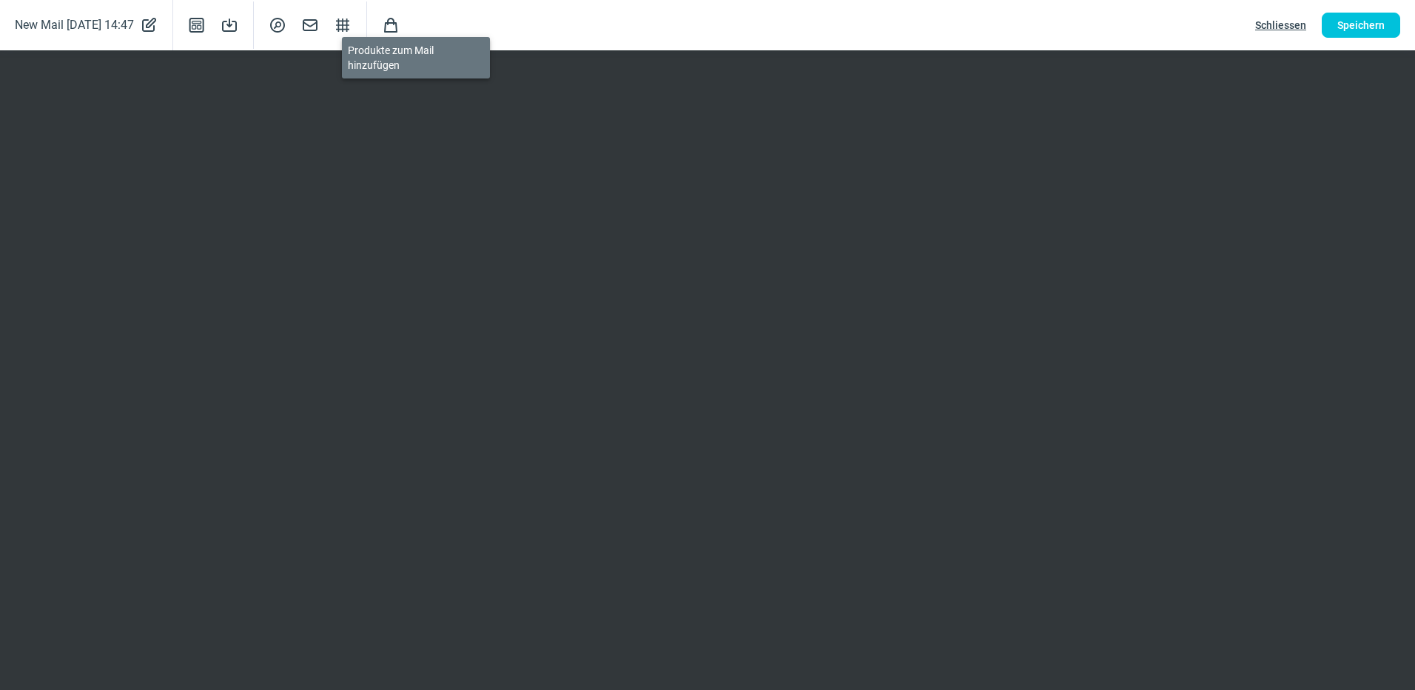
click at [400, 22] on span "Shopping icon" at bounding box center [391, 25] width 18 height 18
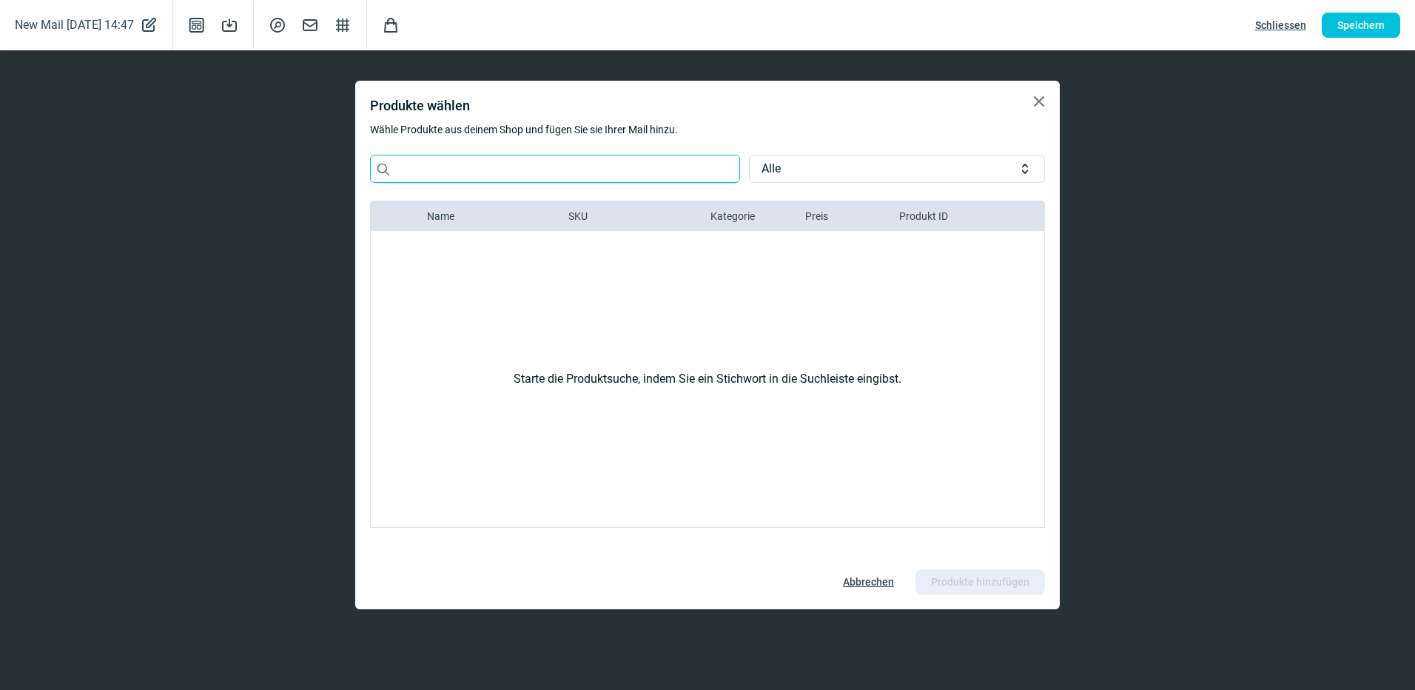
click at [452, 170] on input "Search icon" at bounding box center [555, 169] width 370 height 28
paste input "TFB25009 M17"
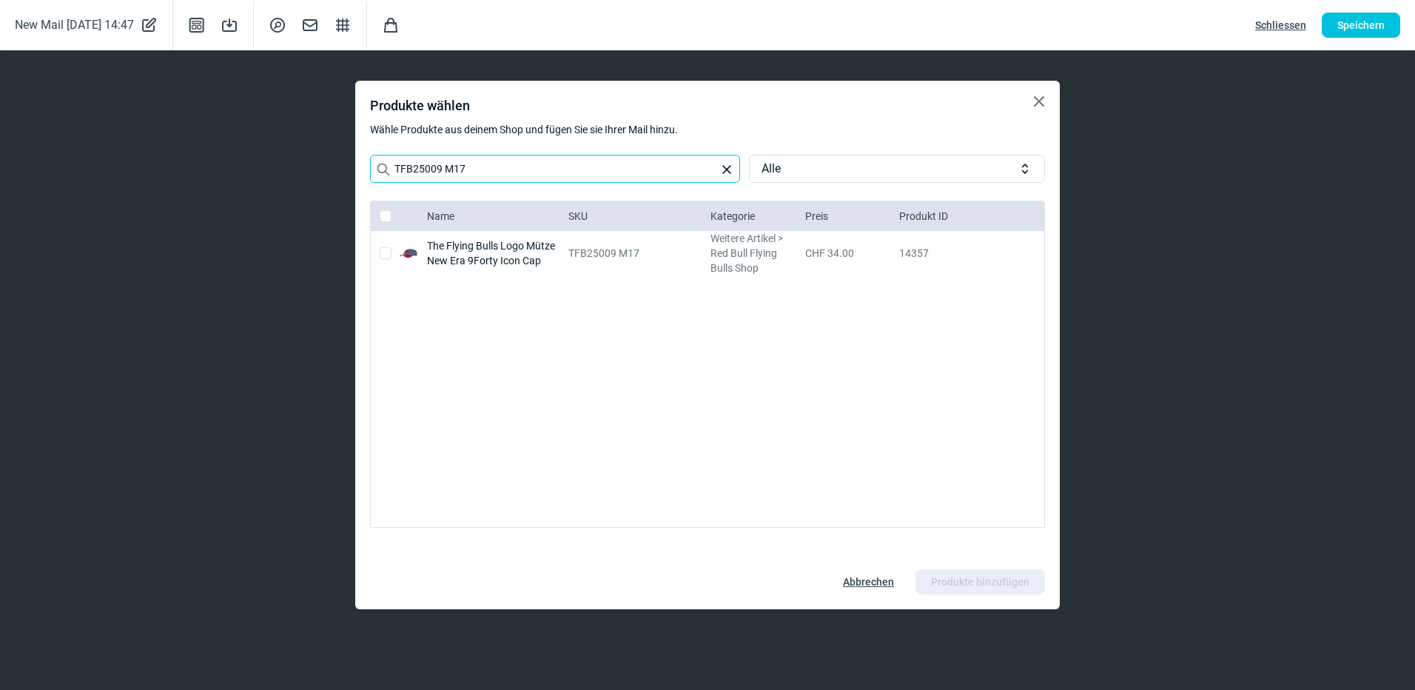
type input "TFB25009 M17"
click at [383, 257] on input "checkbox" at bounding box center [386, 253] width 12 height 12
checkbox input "true"
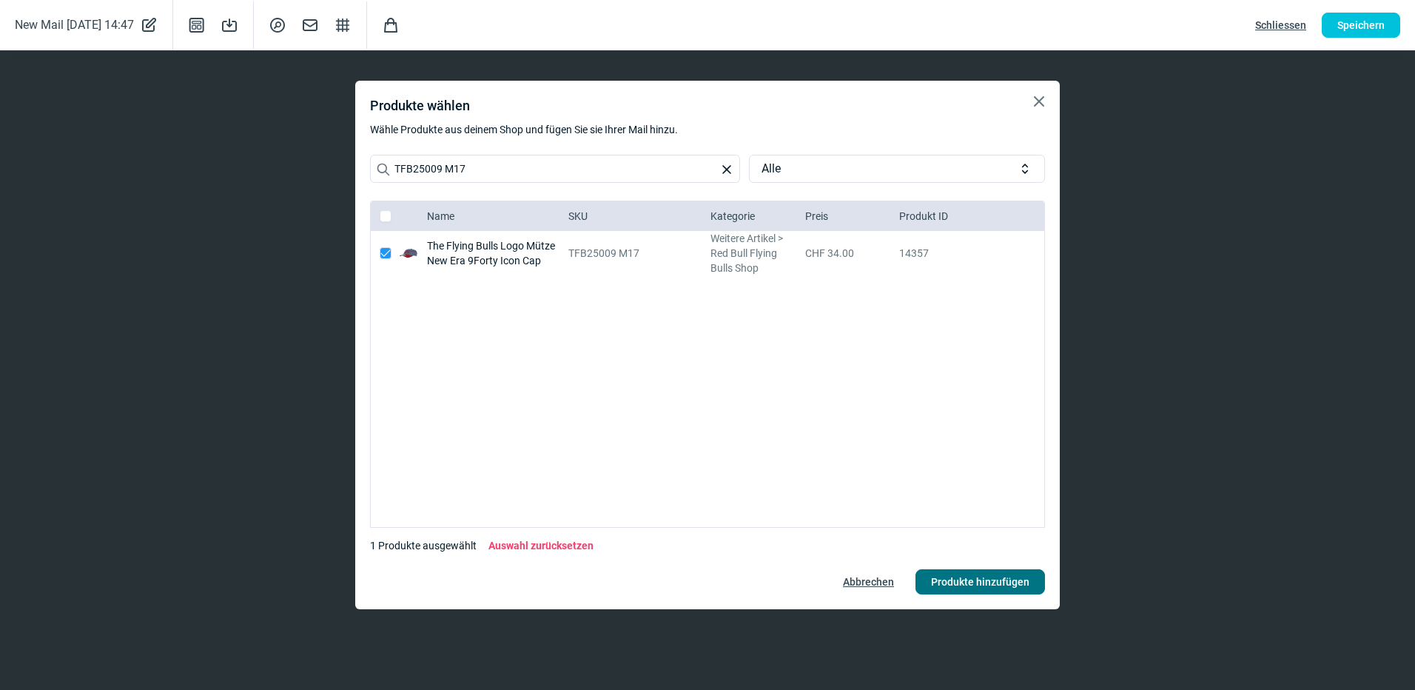
click at [975, 578] on span "Produkte hinzufügen" at bounding box center [980, 582] width 98 height 24
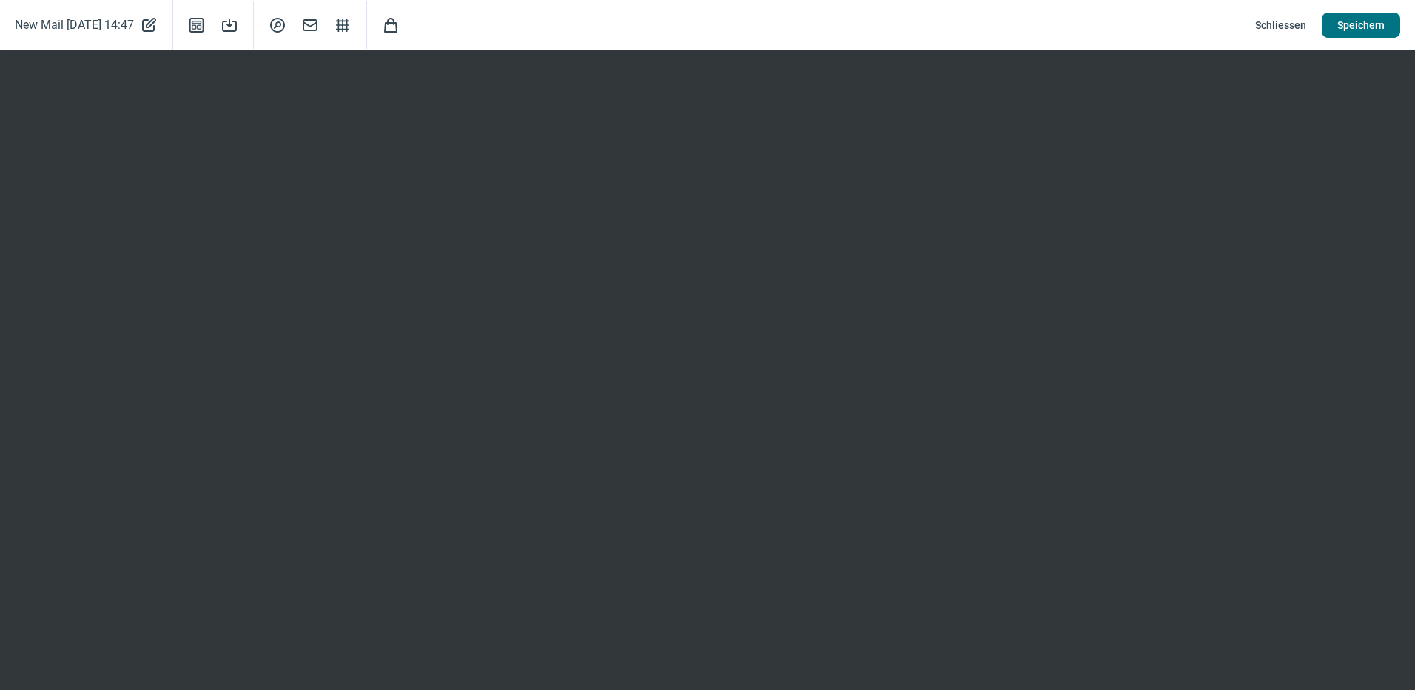
click at [1369, 33] on span "Speichern" at bounding box center [1360, 25] width 47 height 24
click at [286, 21] on span "SearchCircle icon" at bounding box center [278, 25] width 18 height 18
click at [1369, 32] on span "Speichern" at bounding box center [1360, 25] width 47 height 24
click at [319, 27] on span "Mail icon" at bounding box center [310, 25] width 18 height 18
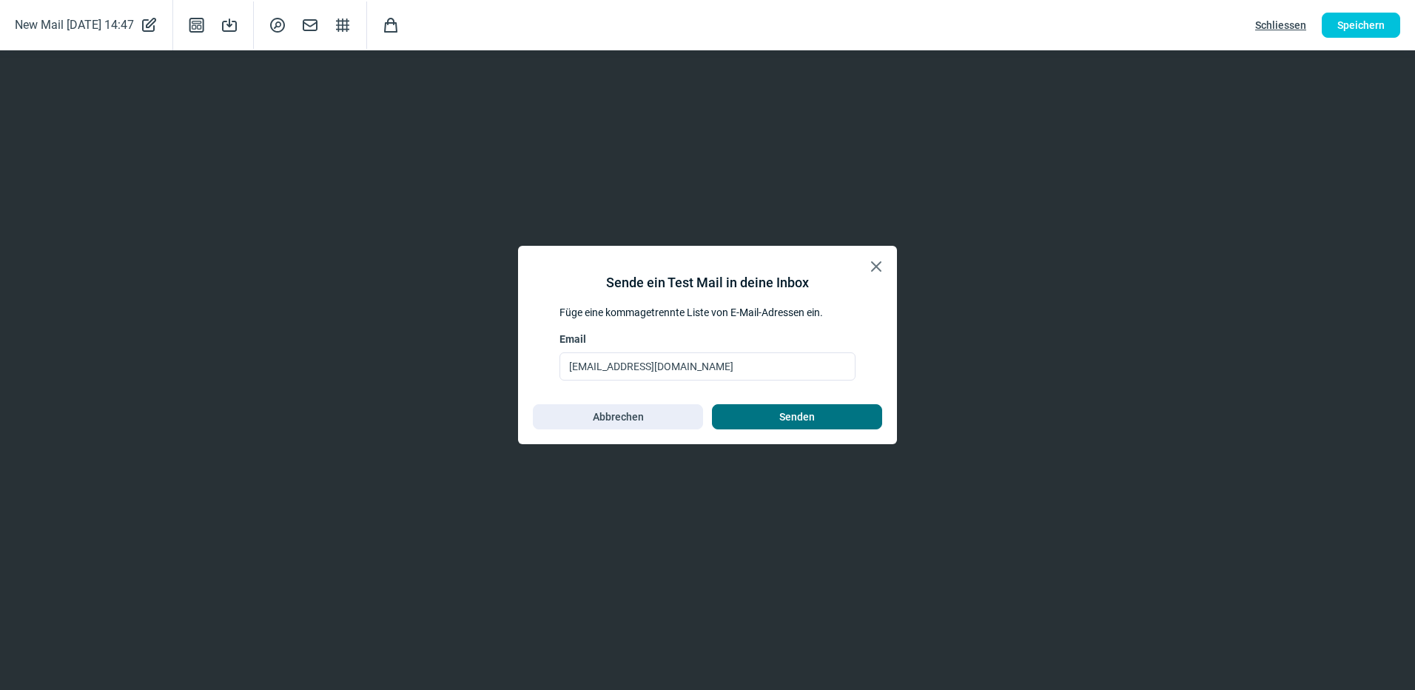
click at [805, 415] on span "Senden" at bounding box center [797, 417] width 36 height 24
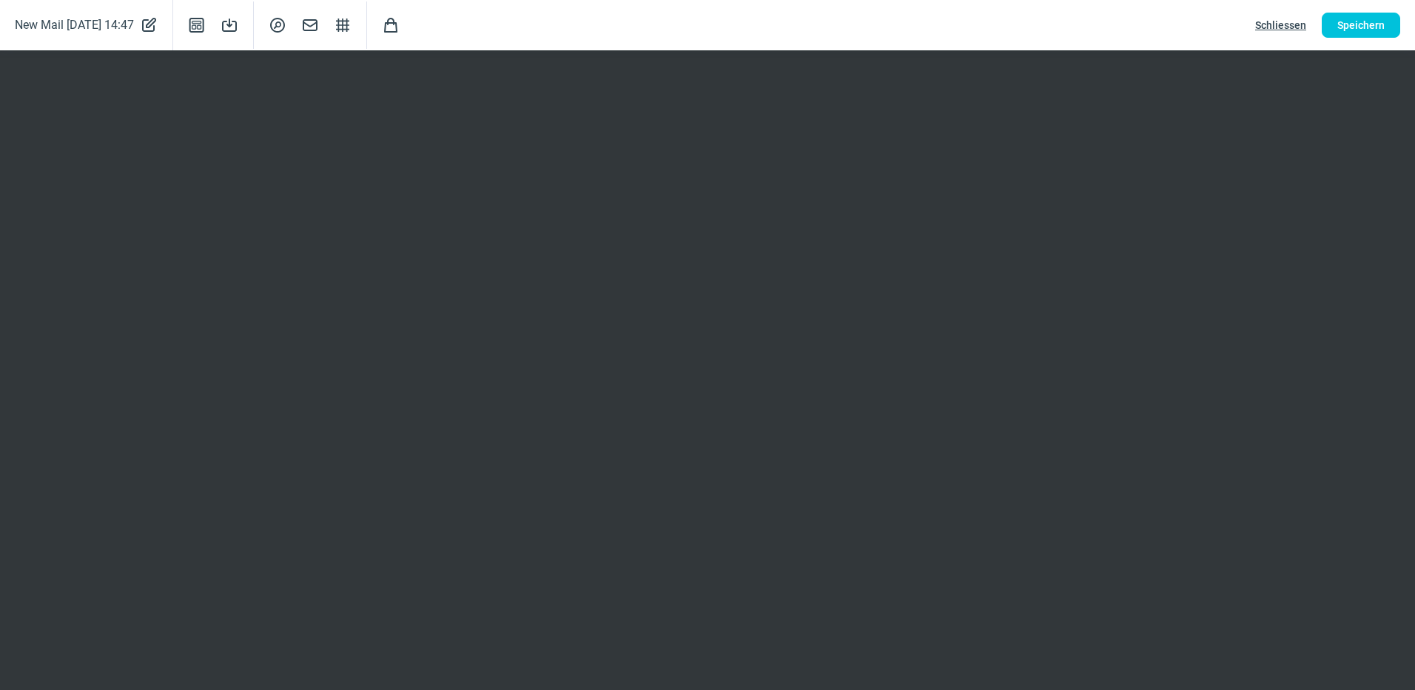
click at [544, 25] on div "New Mail [DATE] 14:47 PencilAlt icon Template icon Save icon SearchCircle icon …" at bounding box center [707, 25] width 1415 height 50
click at [1291, 24] on span "Schliessen" at bounding box center [1280, 25] width 51 height 24
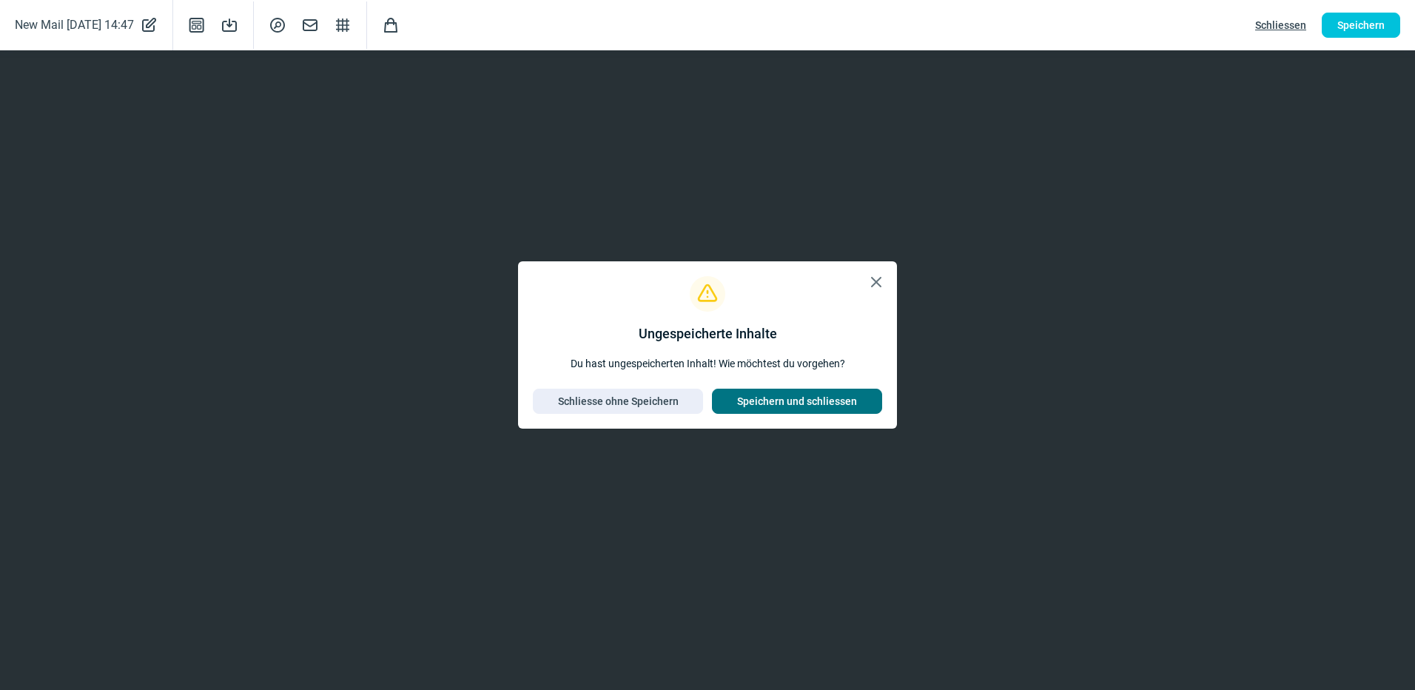
click at [789, 394] on span "Speichern und schliessen" at bounding box center [797, 401] width 120 height 24
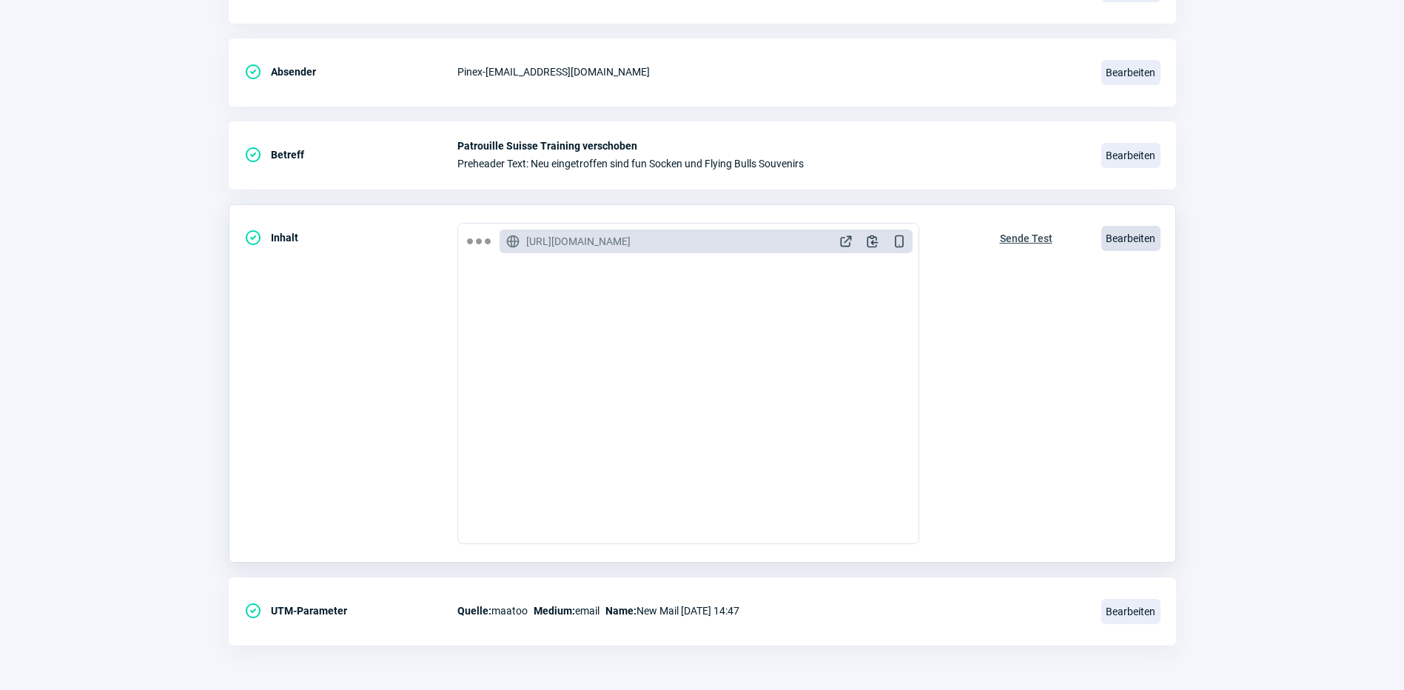
click at [1135, 235] on span "Bearbeiten" at bounding box center [1130, 238] width 59 height 25
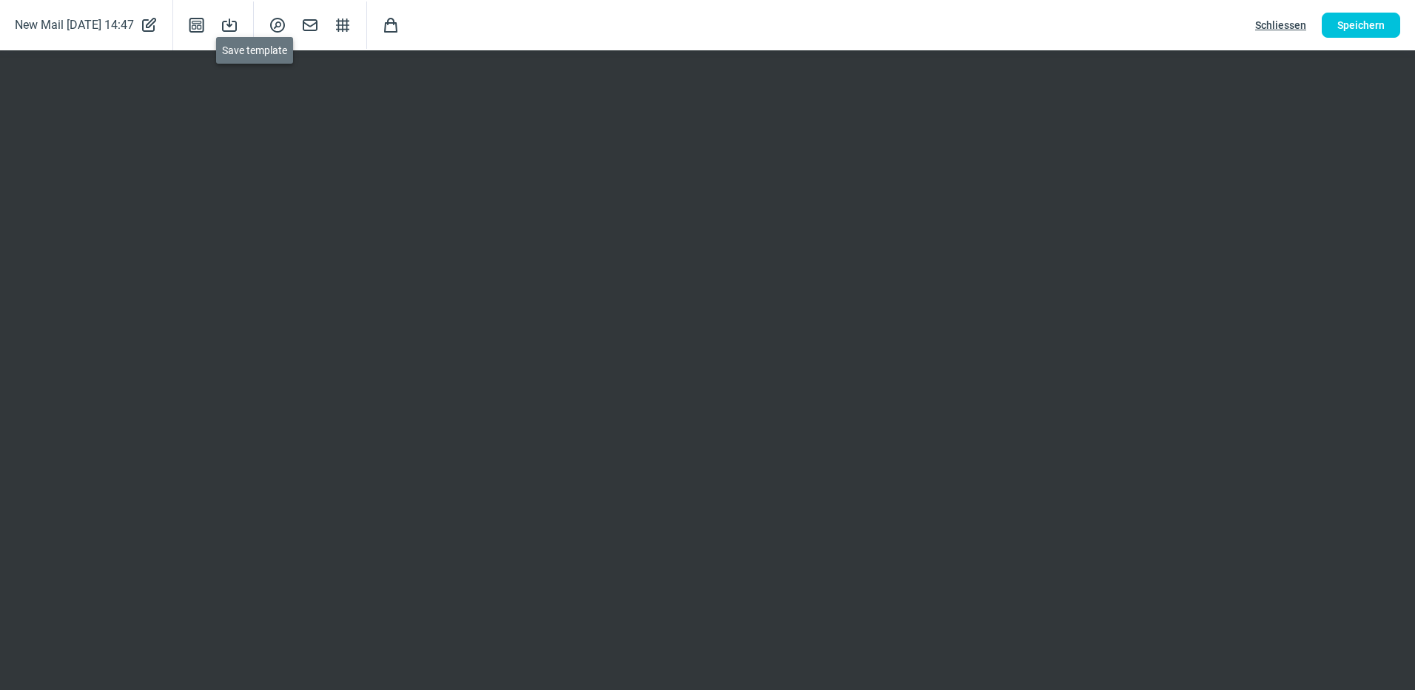
click at [238, 29] on span "Save icon" at bounding box center [230, 25] width 18 height 18
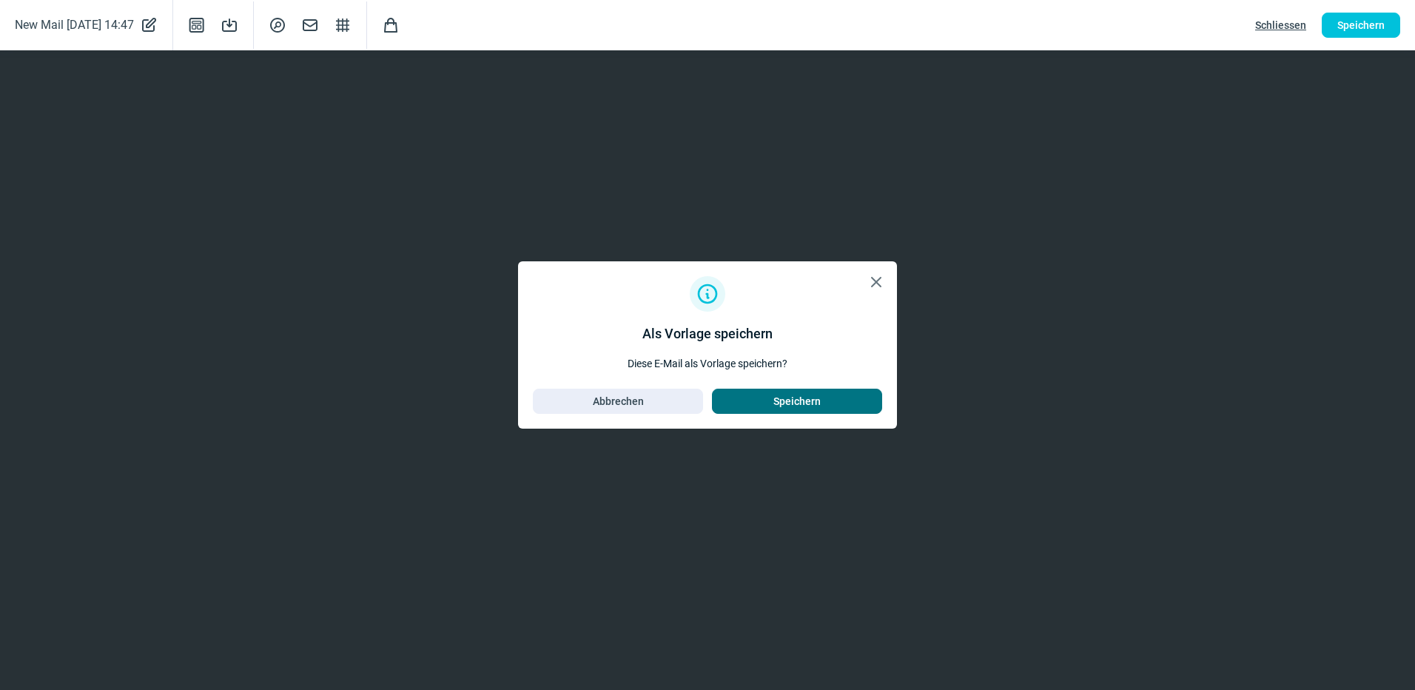
click at [829, 406] on span "Speichern" at bounding box center [796, 401] width 139 height 24
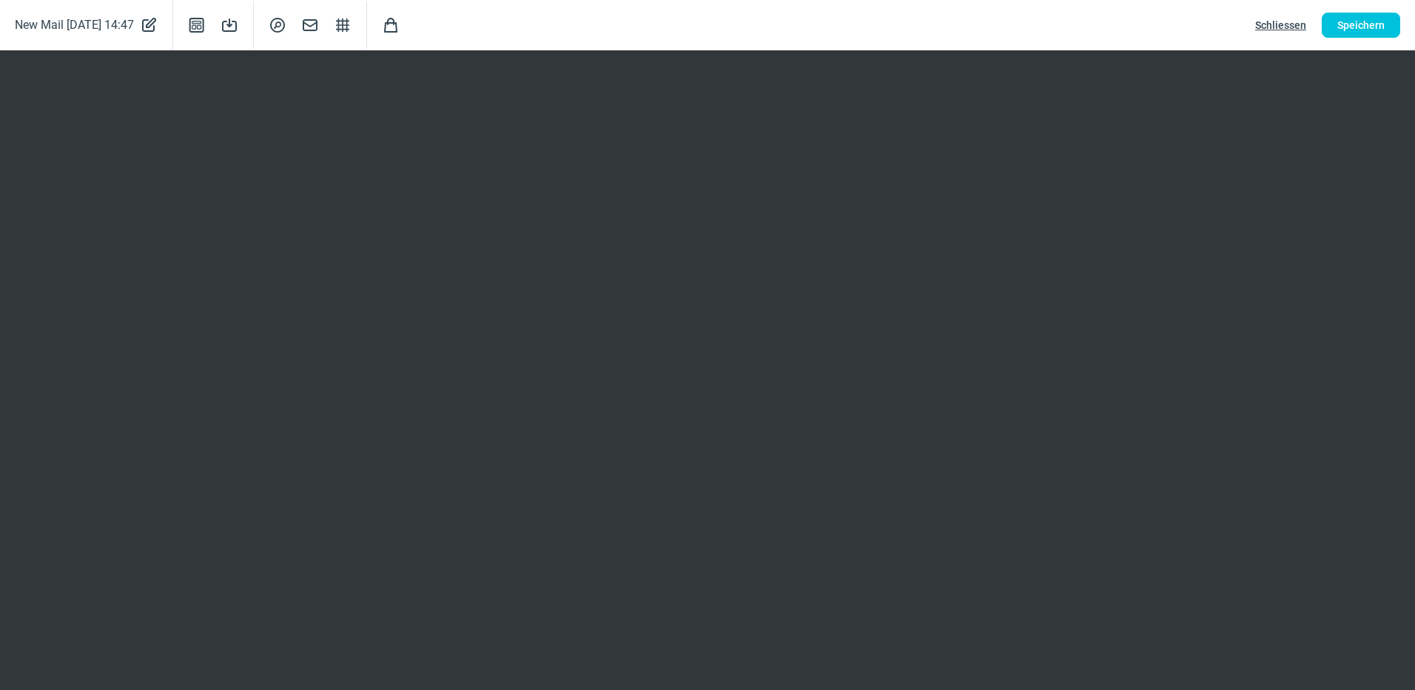
click at [1291, 25] on span "Schliessen" at bounding box center [1280, 25] width 51 height 24
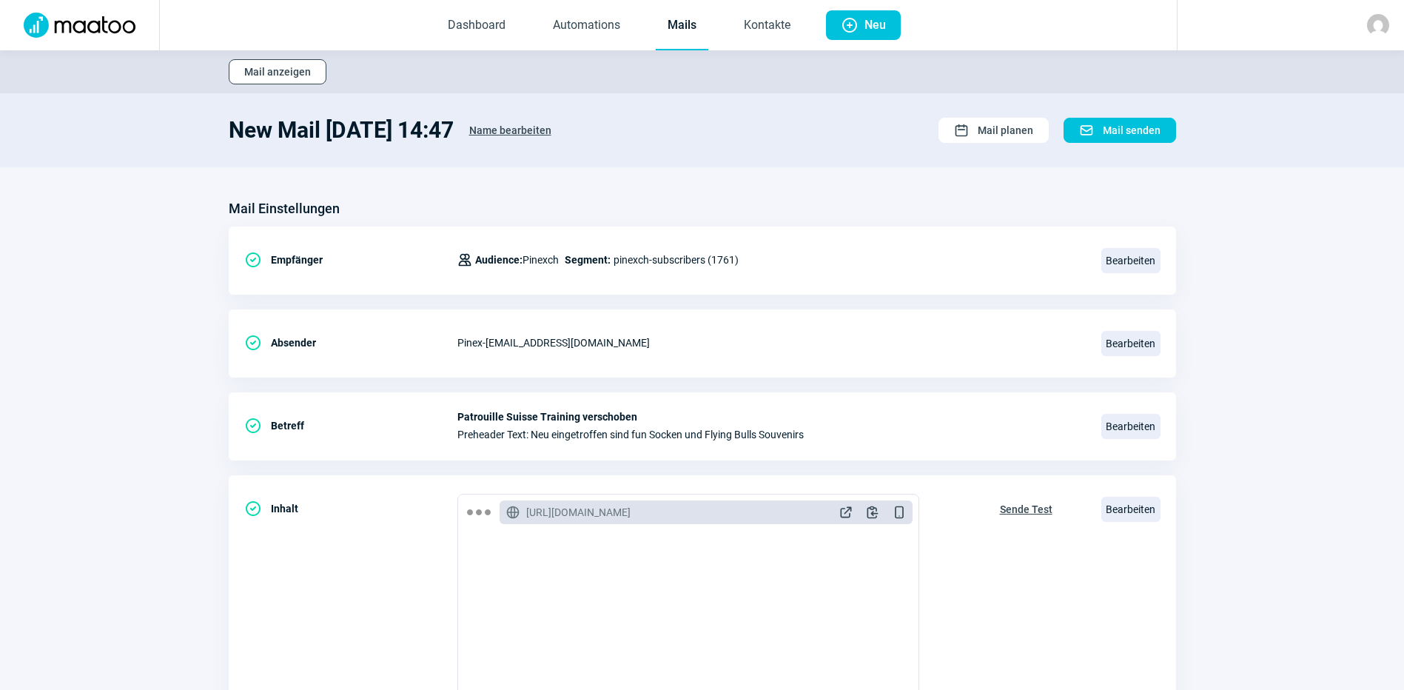
click at [300, 73] on span "Mail anzeigen" at bounding box center [277, 72] width 67 height 24
click at [975, 132] on span "Calendar icon Mail planen" at bounding box center [993, 130] width 79 height 24
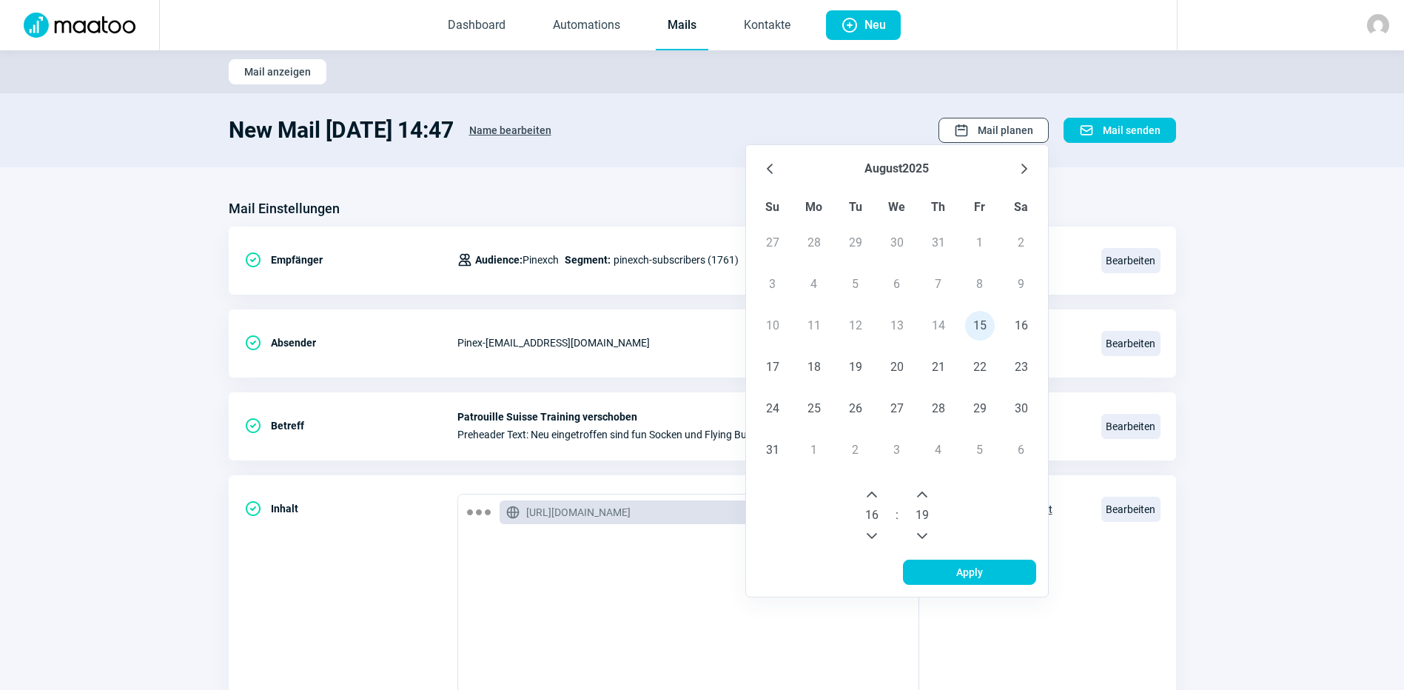
click at [975, 132] on span "Calendar icon Mail planen" at bounding box center [993, 130] width 79 height 24
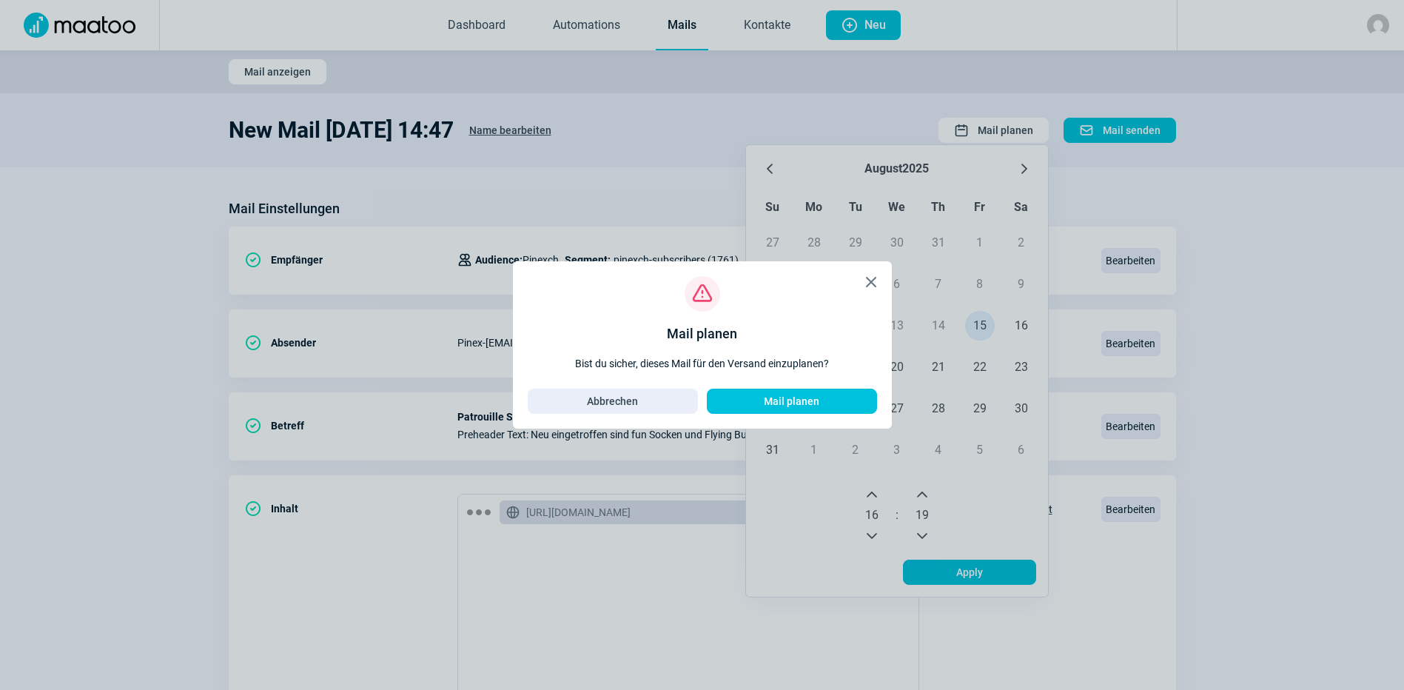
drag, startPoint x: 448, startPoint y: 215, endPoint x: 441, endPoint y: 208, distance: 9.4
click at [445, 212] on div "X icon Exclamation icon Mail planen Bist du sicher, dieses Mail für den Versand…" at bounding box center [702, 345] width 1404 height 690
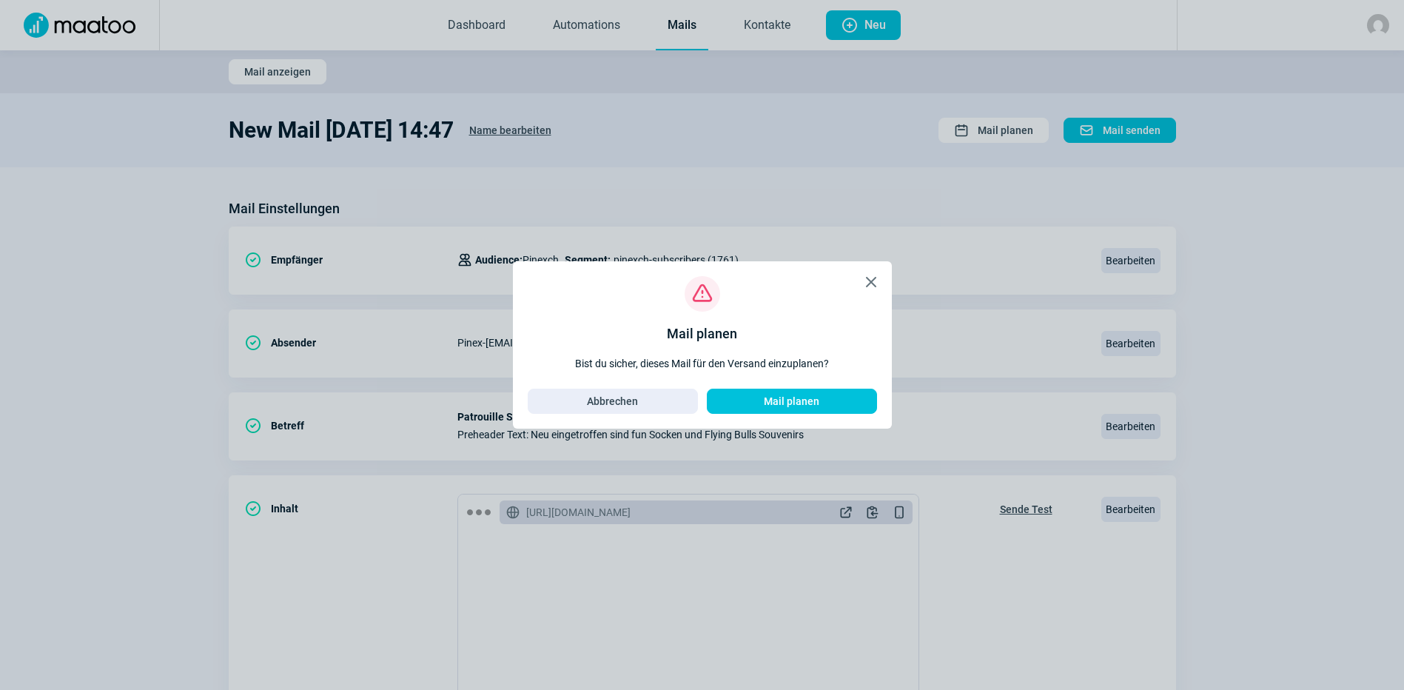
drag, startPoint x: 448, startPoint y: 28, endPoint x: 457, endPoint y: 26, distance: 9.2
click at [448, 28] on div "X icon Exclamation icon Mail planen Bist du sicher, dieses Mail für den Versand…" at bounding box center [702, 345] width 1404 height 690
click at [656, 401] on span "Abbrechen" at bounding box center [612, 401] width 139 height 24
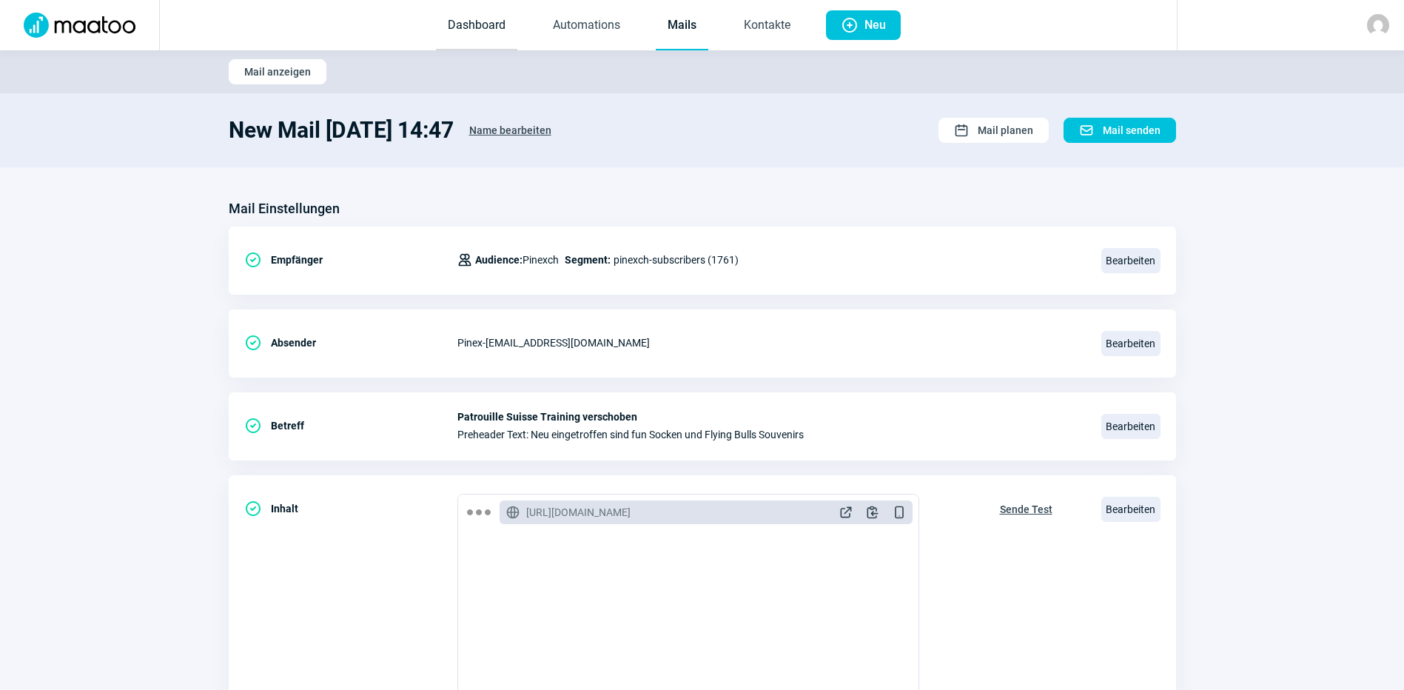
click at [491, 25] on link "Dashboard" at bounding box center [476, 25] width 81 height 49
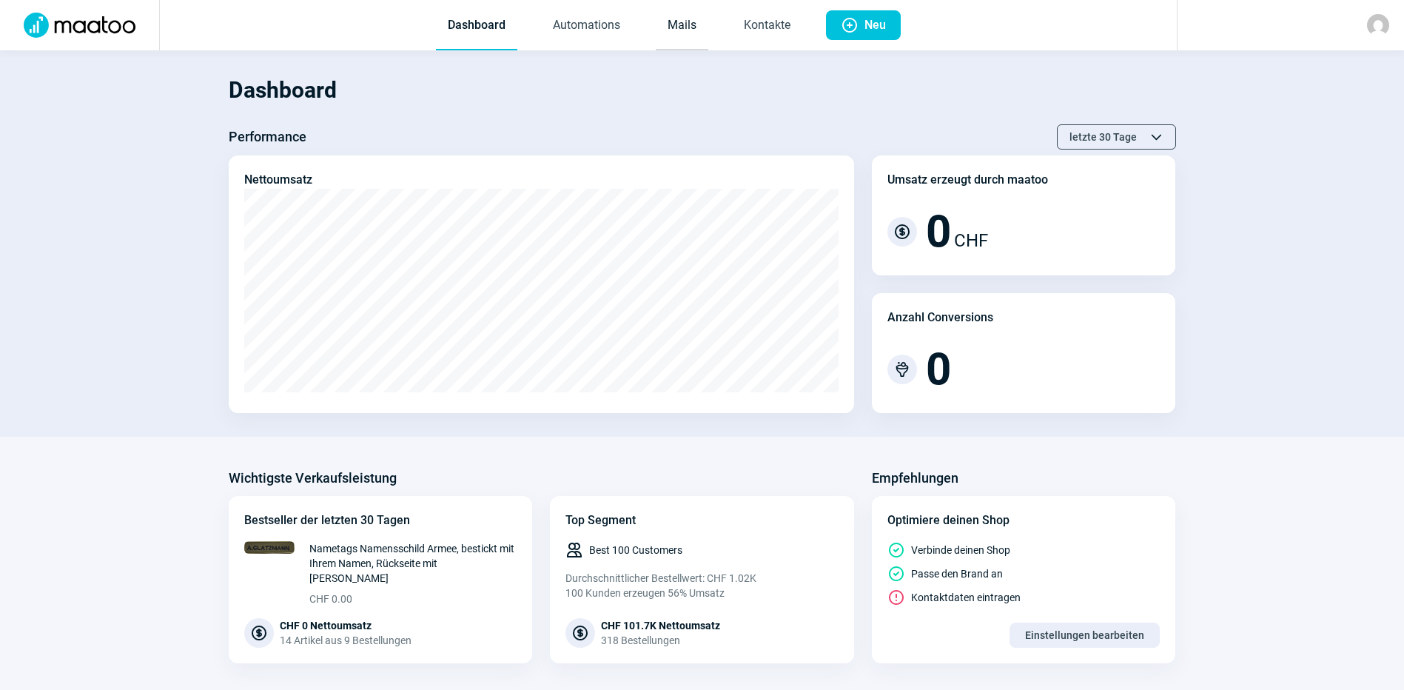
click at [673, 26] on link "Mails" at bounding box center [682, 25] width 53 height 49
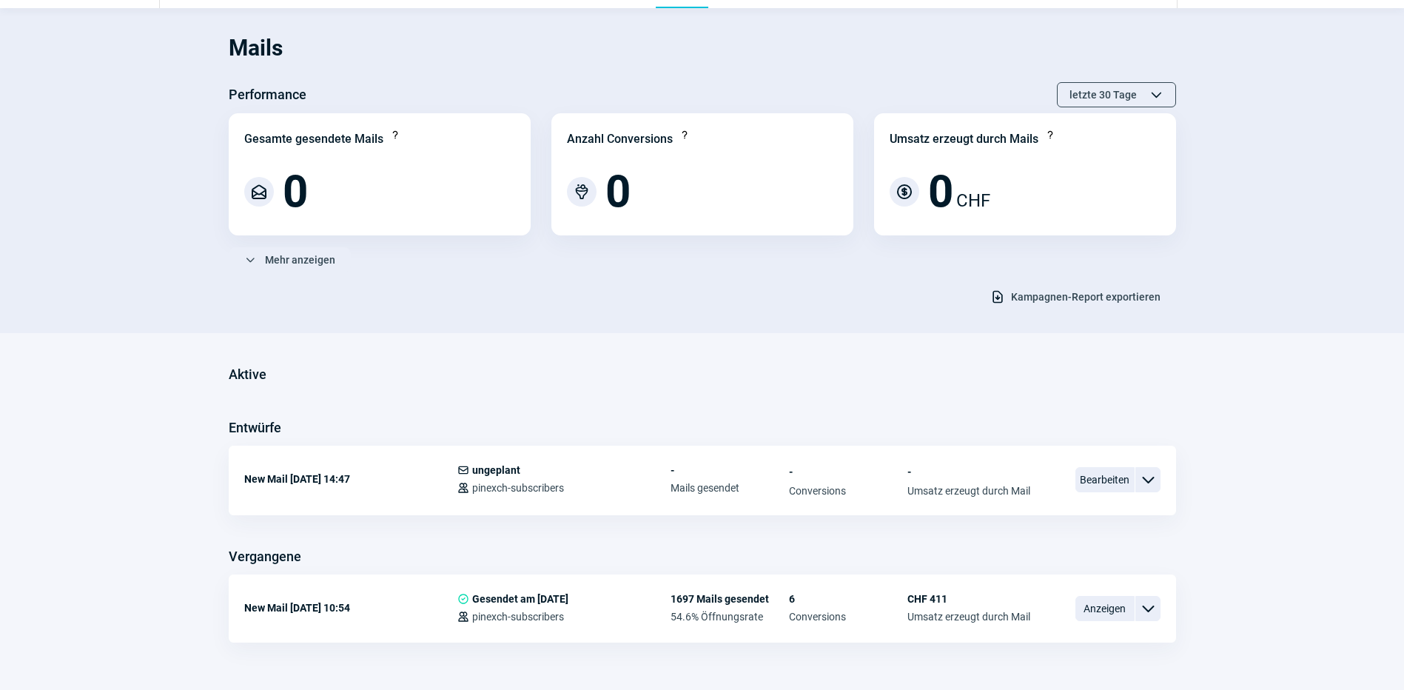
scroll to position [81, 0]
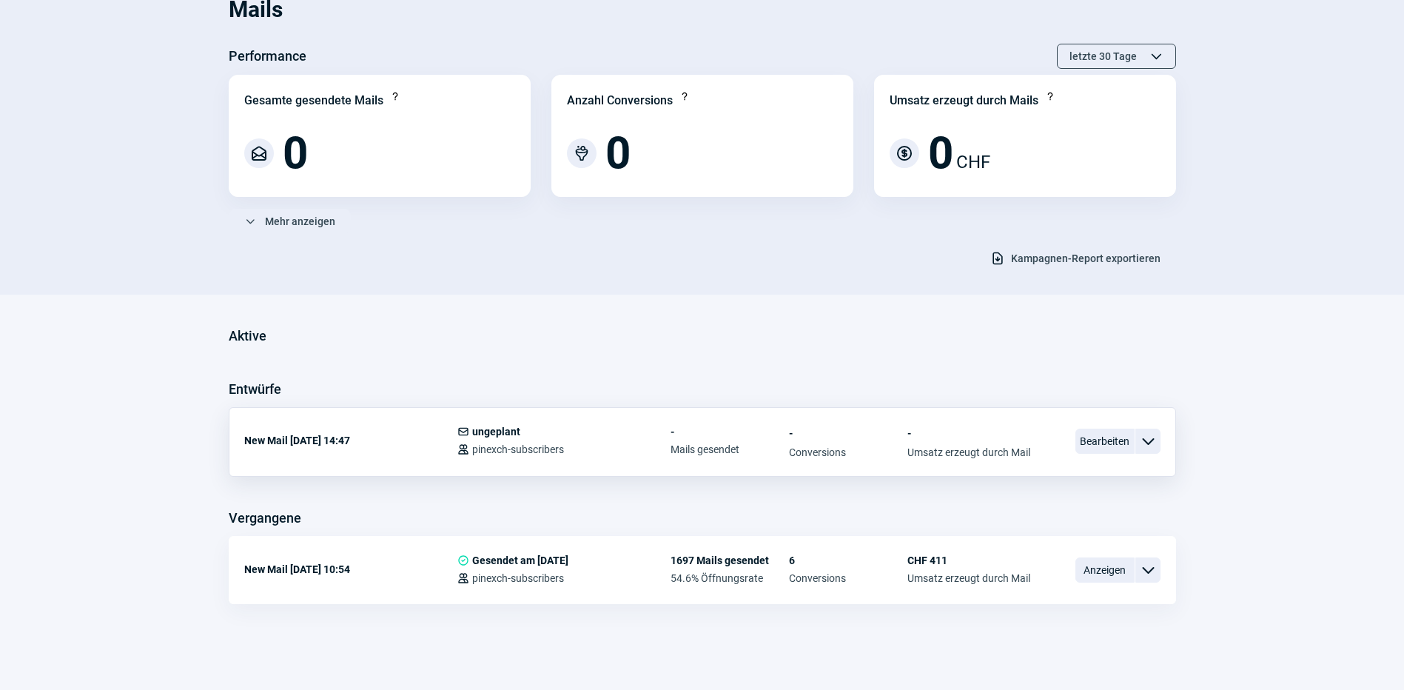
click at [1140, 443] on span "ChevronDown icon" at bounding box center [1148, 441] width 18 height 18
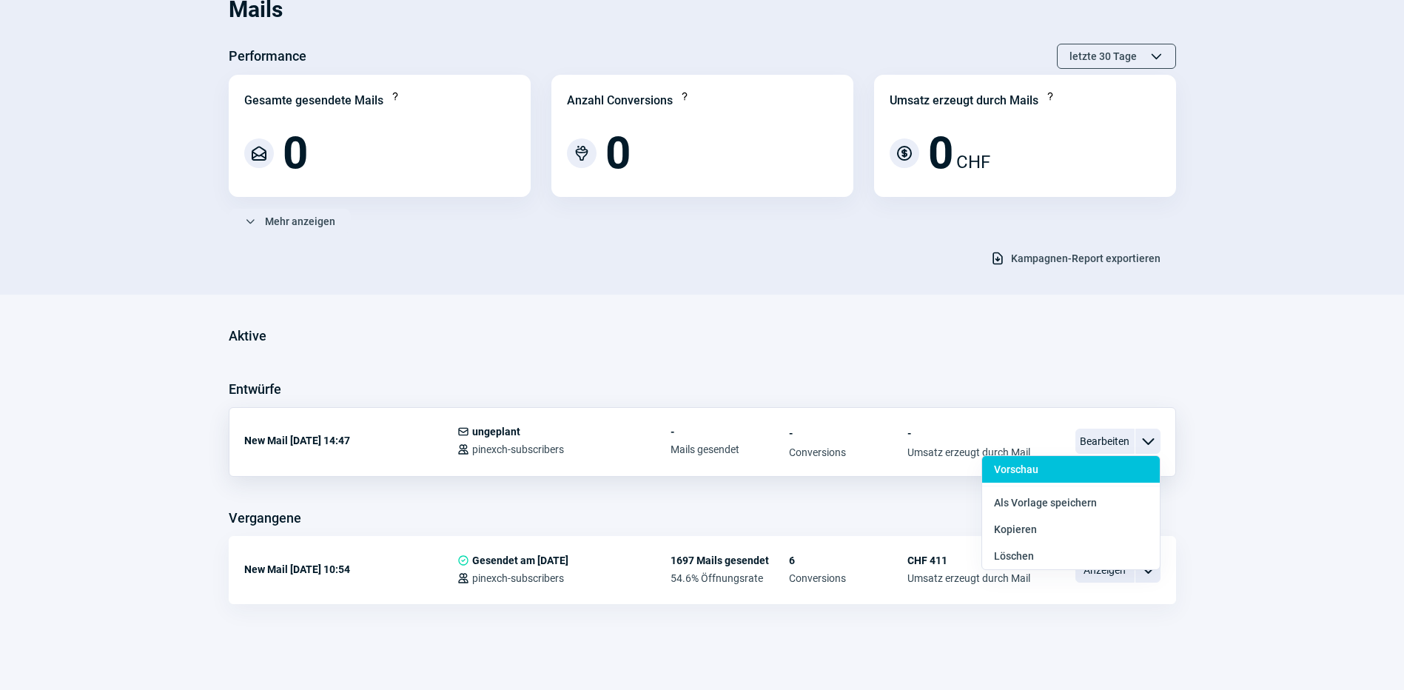
click at [1074, 489] on div "Vorschau" at bounding box center [1071, 502] width 178 height 27
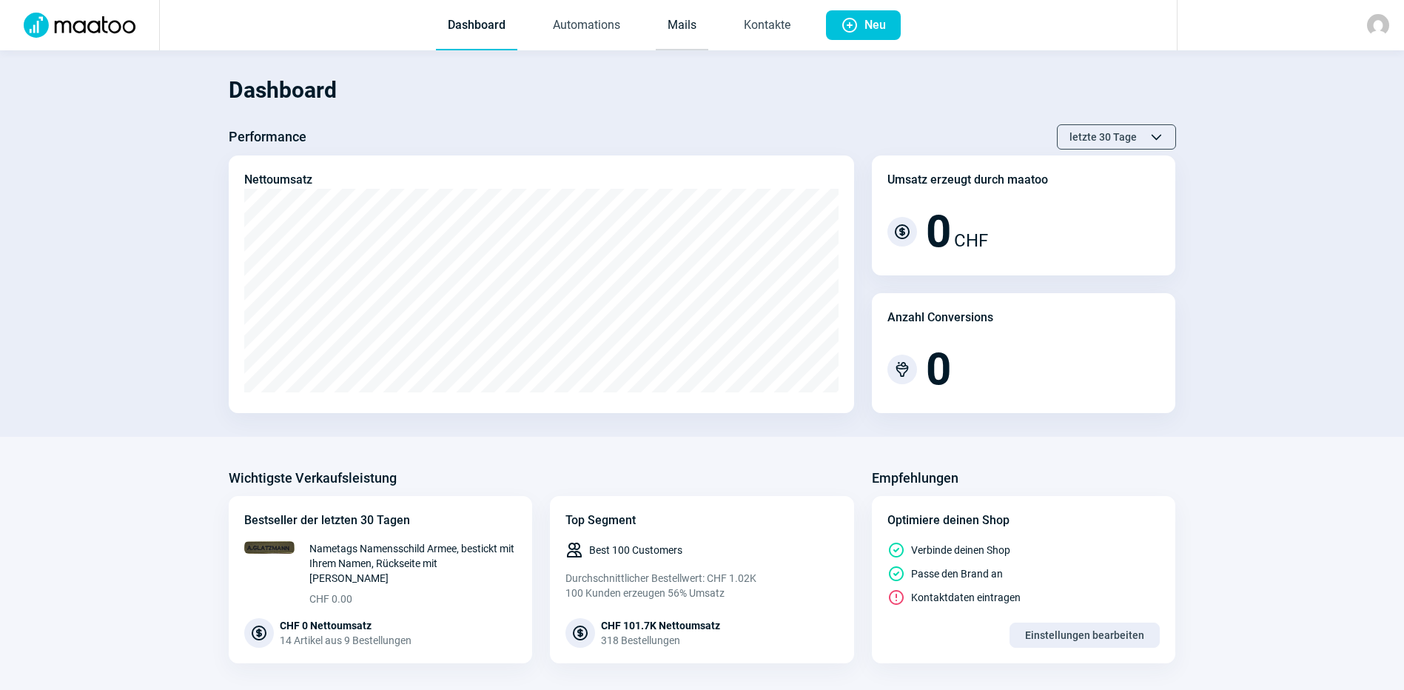
click at [690, 29] on link "Mails" at bounding box center [682, 25] width 53 height 49
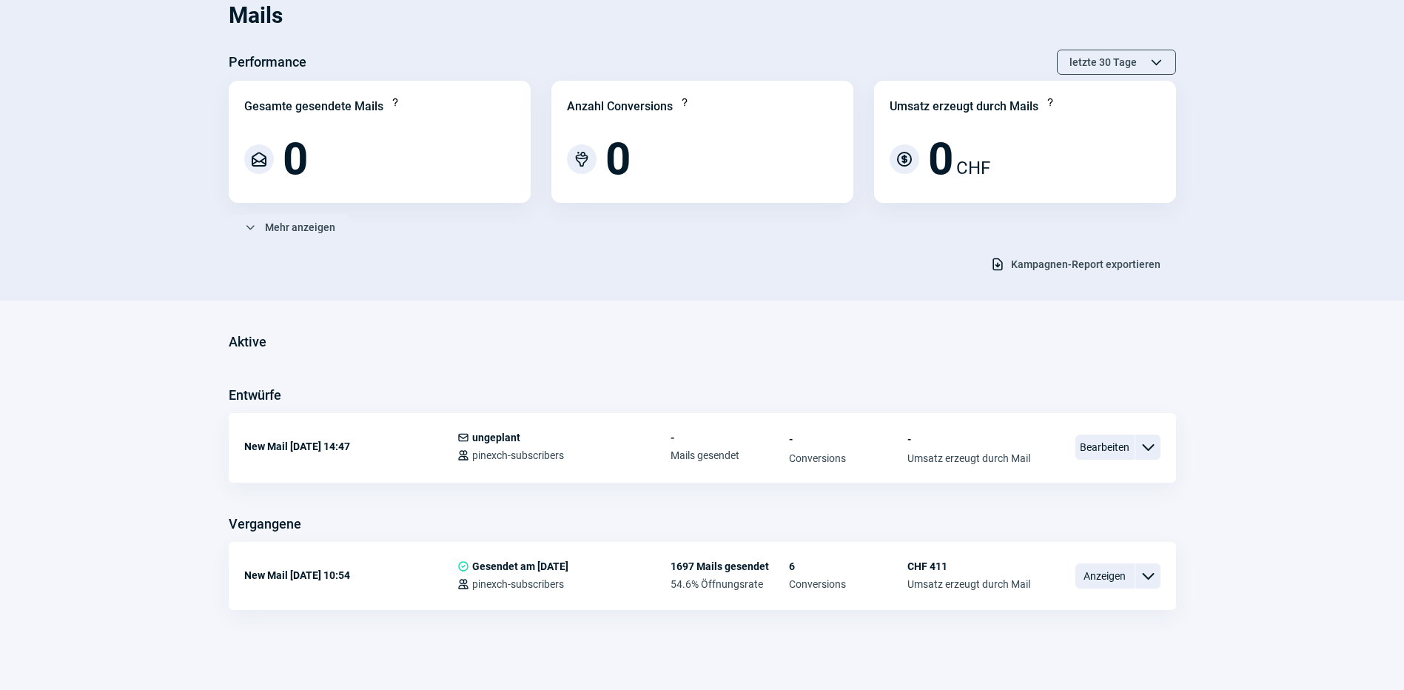
scroll to position [81, 0]
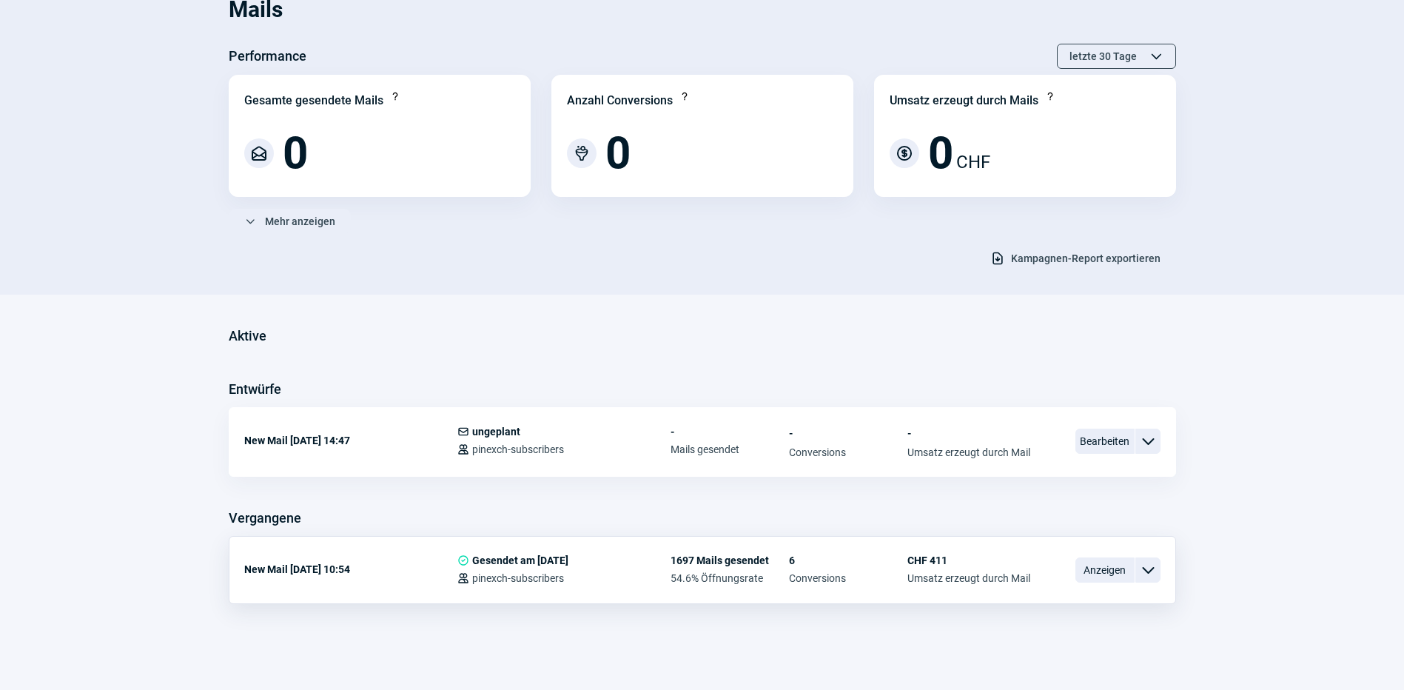
click at [1153, 569] on span "ChevronDown icon" at bounding box center [1148, 570] width 18 height 18
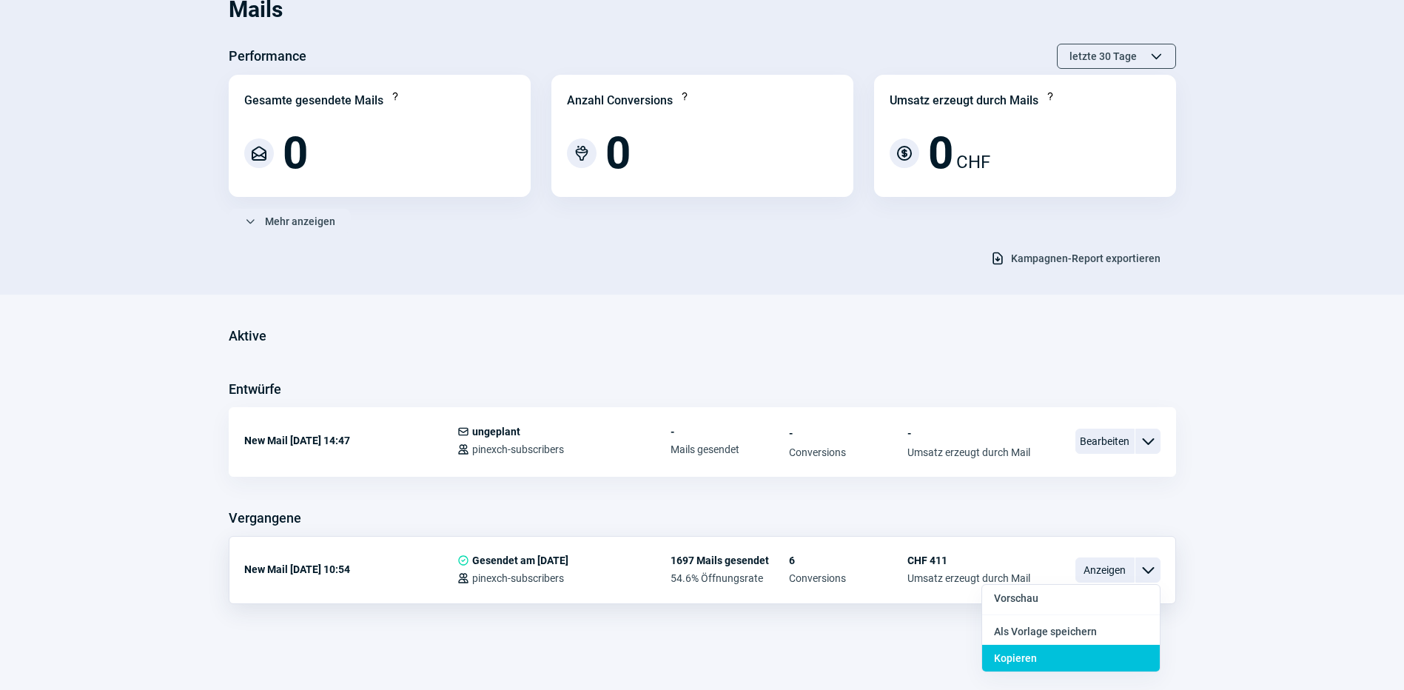
click at [1038, 655] on div "Kopieren" at bounding box center [1071, 658] width 178 height 27
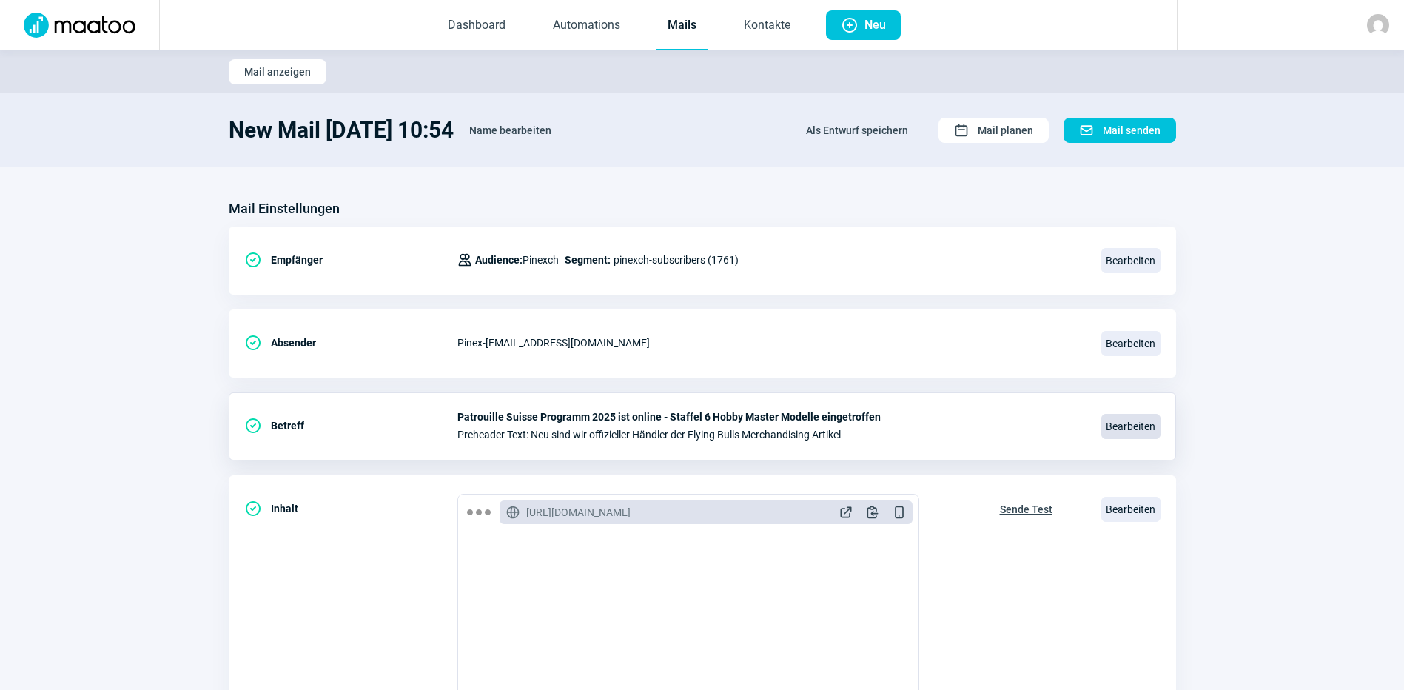
click at [1133, 421] on span "Bearbeiten" at bounding box center [1130, 426] width 59 height 25
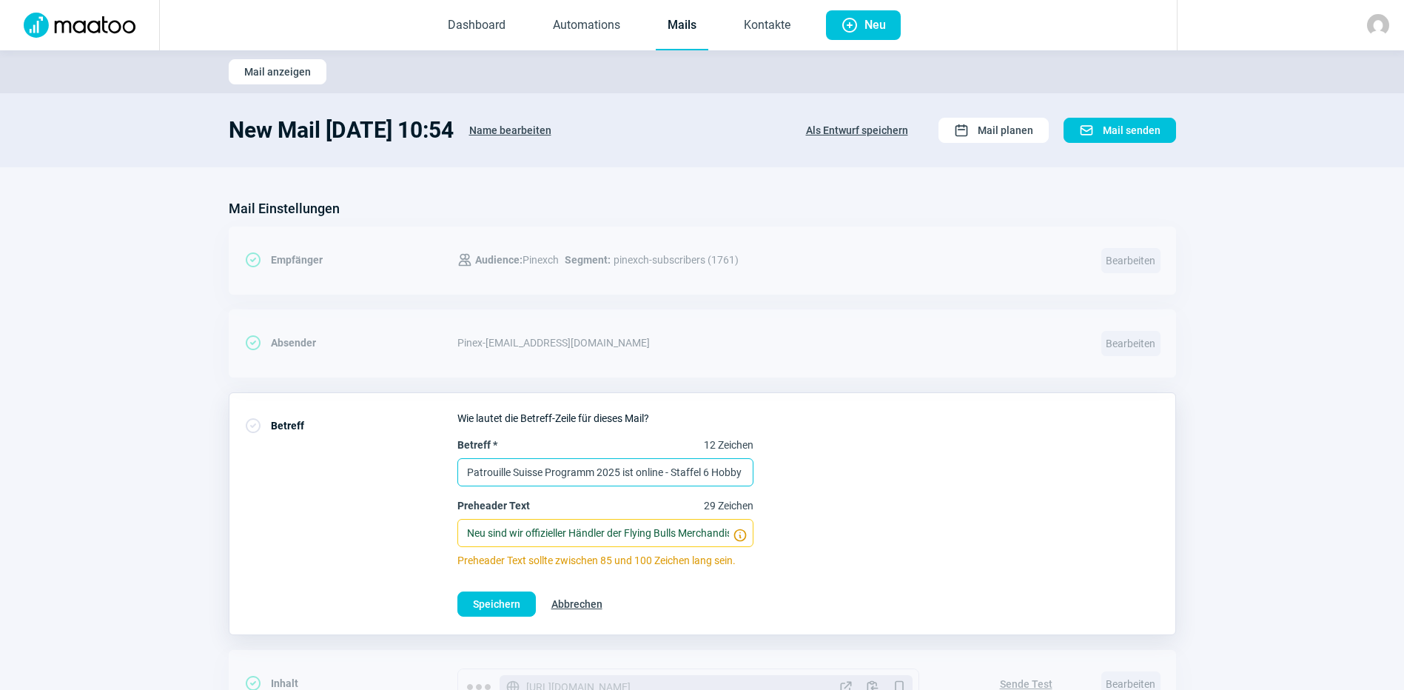
scroll to position [0, 133]
drag, startPoint x: 459, startPoint y: 477, endPoint x: 884, endPoint y: 519, distance: 426.8
click at [883, 519] on div "Betreff * 12 Zeichen Patrouille Suisse Programm 2025 ist online - Staffel 6 Hob…" at bounding box center [808, 502] width 703 height 130
type input "Patrouille Suisse Training am 25. August in Mollis abgesagt"
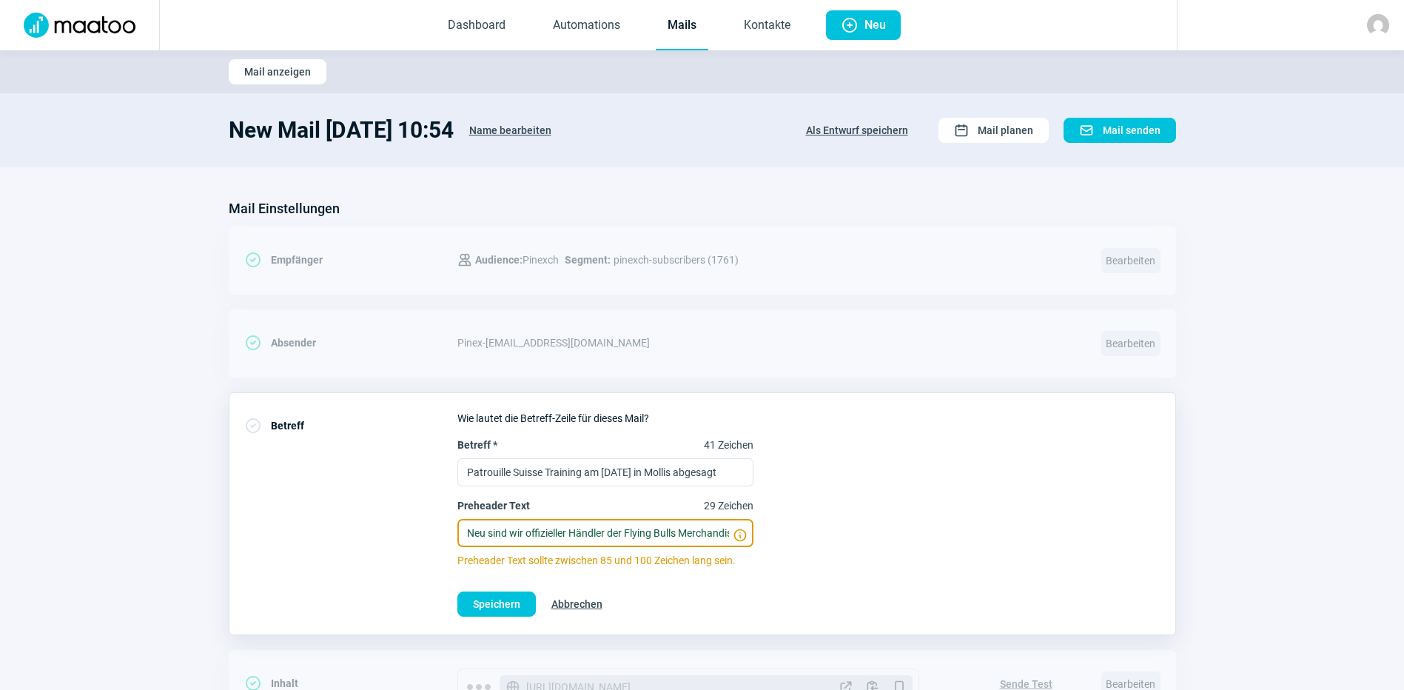
scroll to position [0, 53]
drag, startPoint x: 464, startPoint y: 534, endPoint x: 919, endPoint y: 573, distance: 456.8
click at [919, 573] on div "Wie lautet die Betreff-Zeile für dieses Mail? Betreff * 41 Zeichen Patrouille S…" at bounding box center [808, 514] width 703 height 206
type input "Neu im Sortiment fun Socken und neue Flying Bulls Souvenirs"
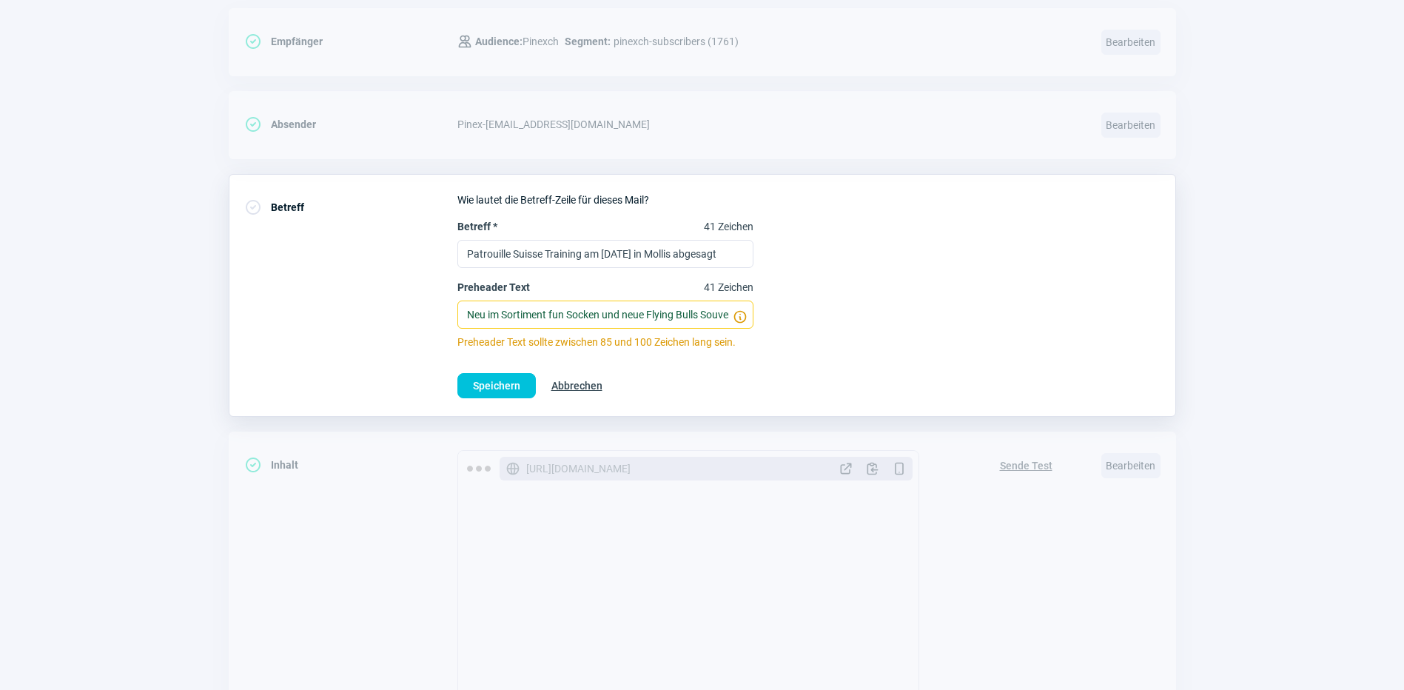
scroll to position [222, 0]
click at [485, 379] on span "Speichern" at bounding box center [496, 382] width 47 height 24
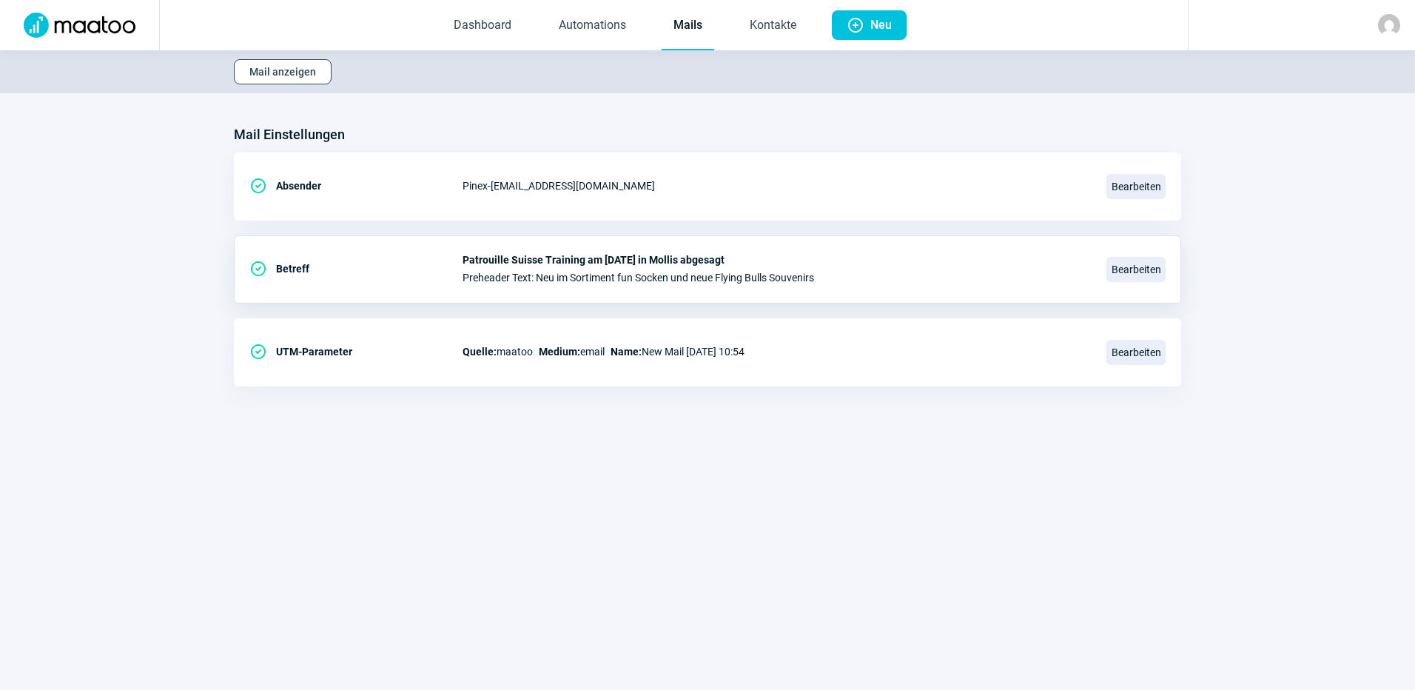
click at [289, 71] on span "Mail anzeigen" at bounding box center [282, 72] width 67 height 24
click at [480, 25] on link "Dashboard" at bounding box center [482, 25] width 81 height 49
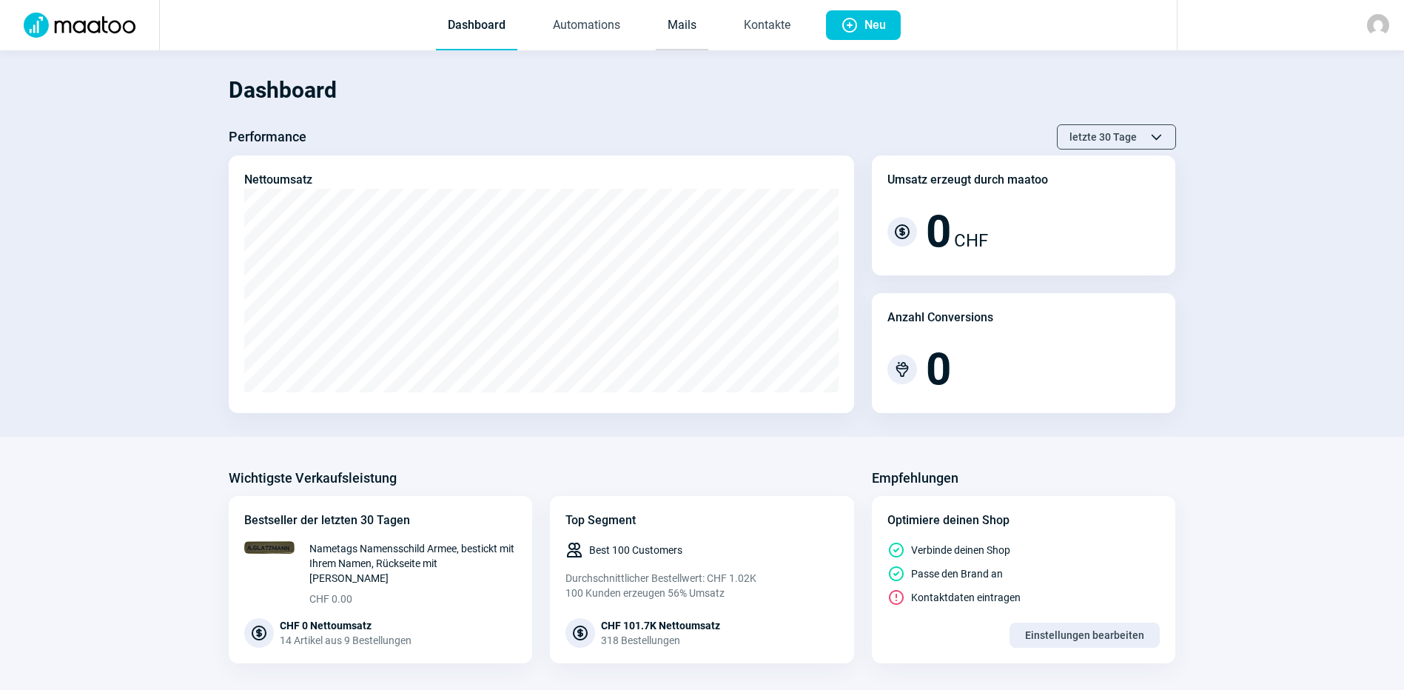
click at [675, 10] on link "Mails" at bounding box center [682, 25] width 53 height 49
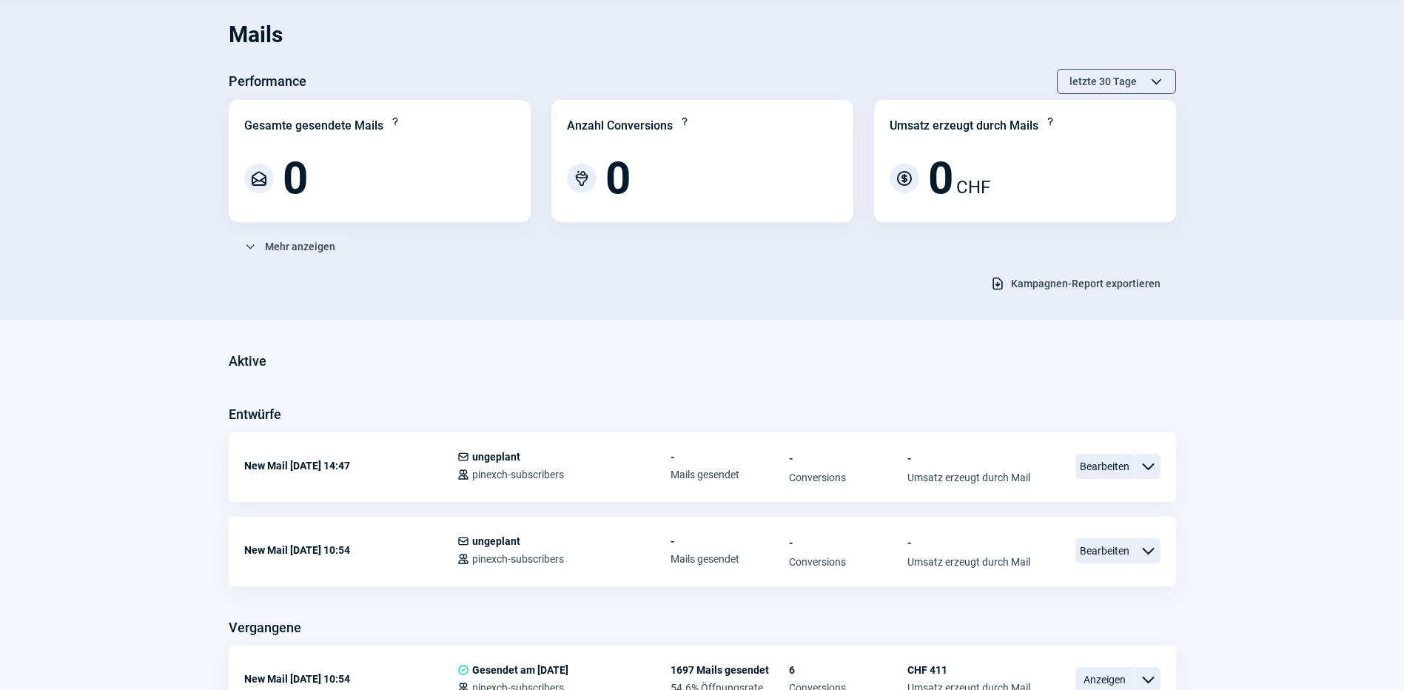
scroll to position [165, 0]
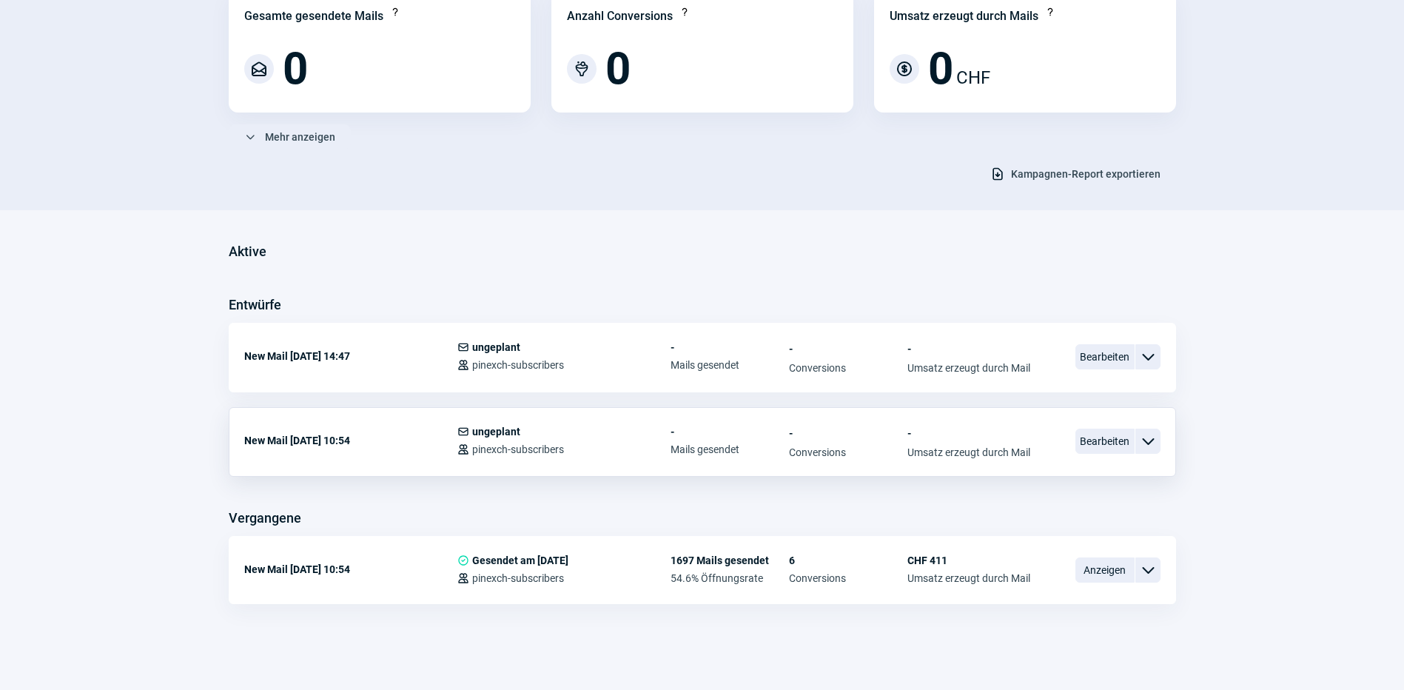
click at [1136, 444] on div "ChevronDown icon" at bounding box center [1147, 440] width 25 height 25
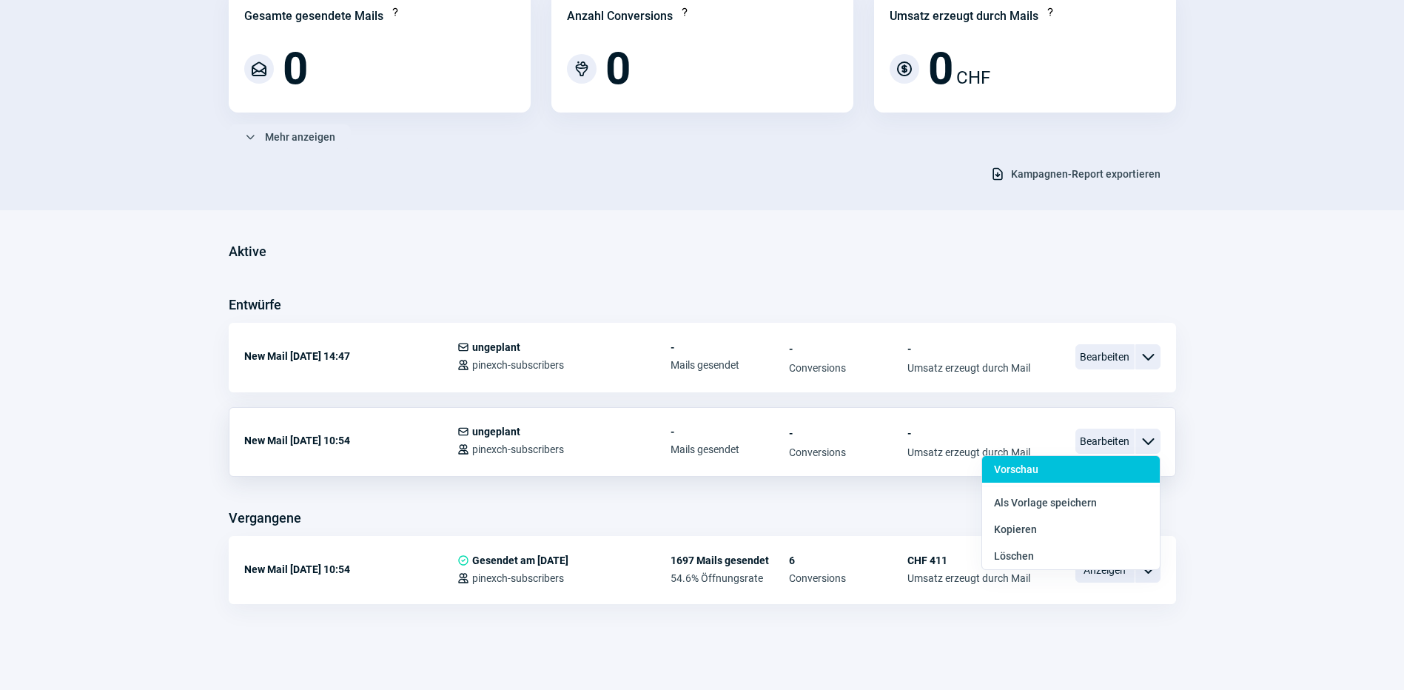
click at [1018, 465] on span "Vorschau" at bounding box center [1016, 469] width 44 height 12
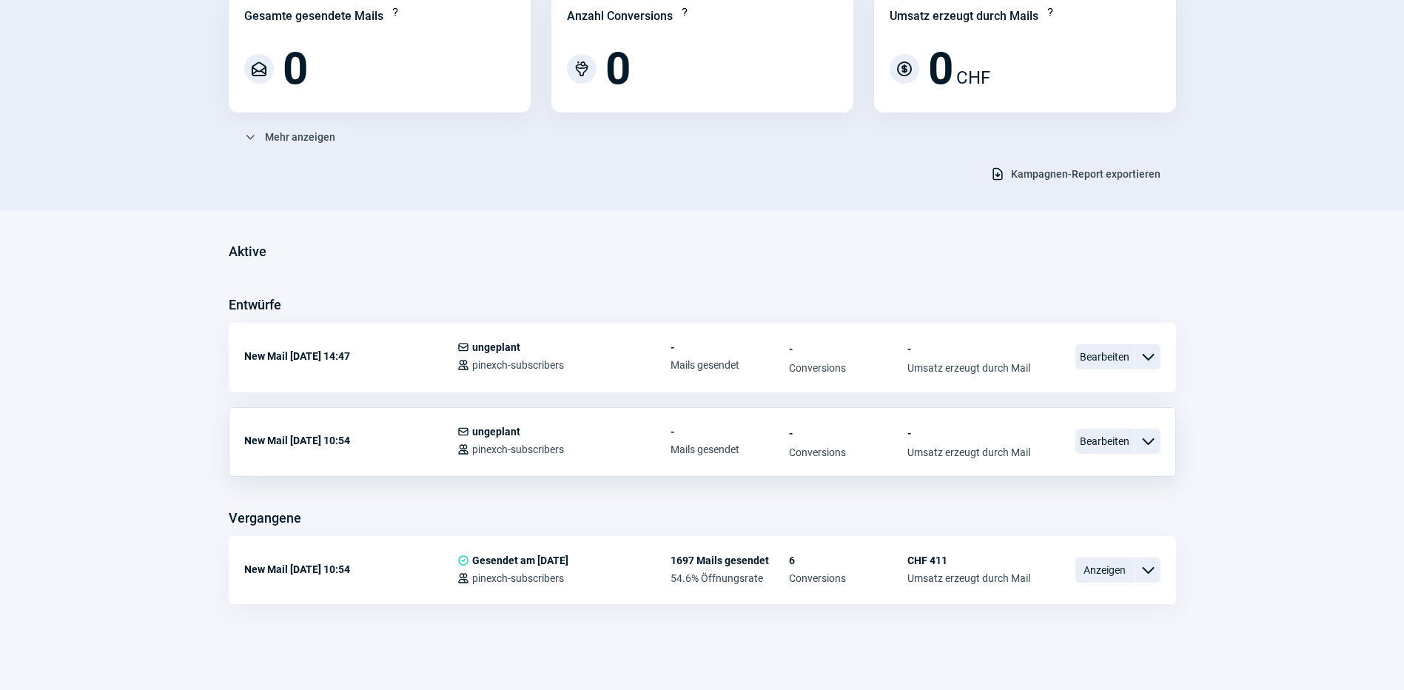
click at [1156, 445] on span "ChevronDown icon" at bounding box center [1148, 441] width 18 height 18
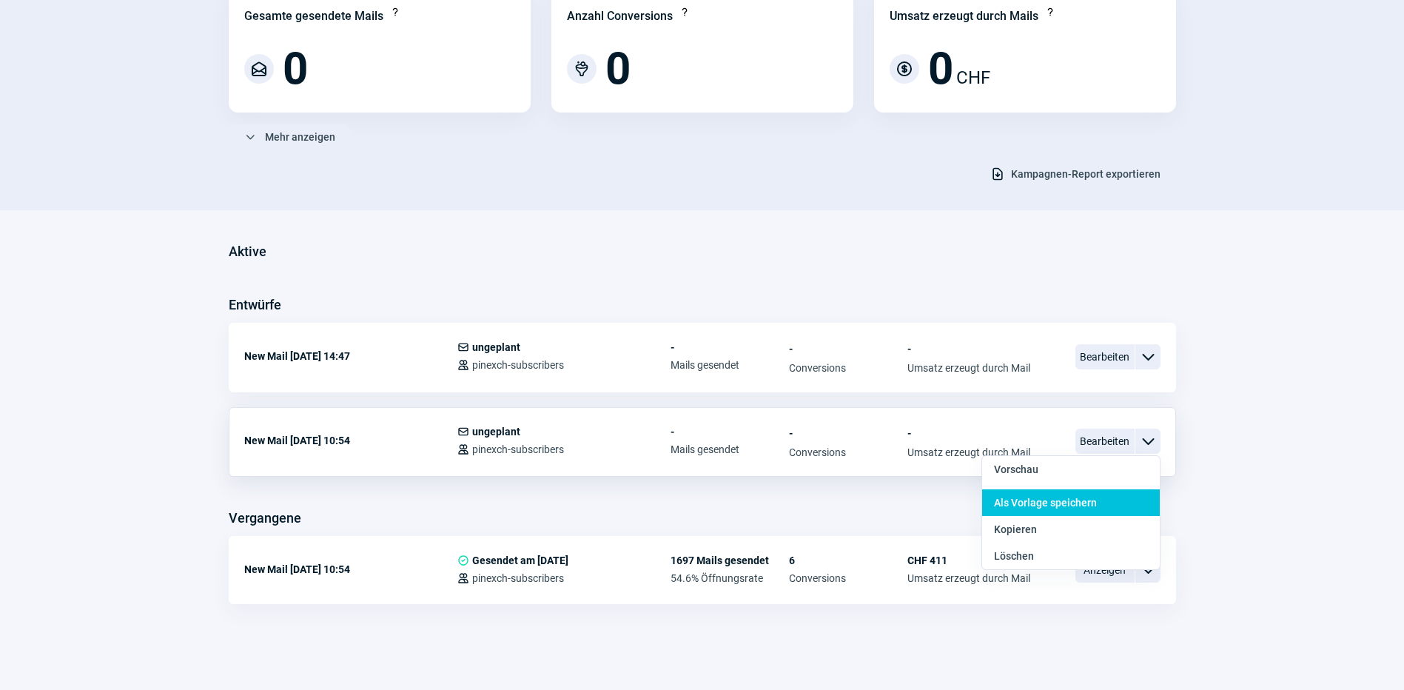
click at [1048, 507] on span "Als Vorlage speichern" at bounding box center [1045, 503] width 103 height 12
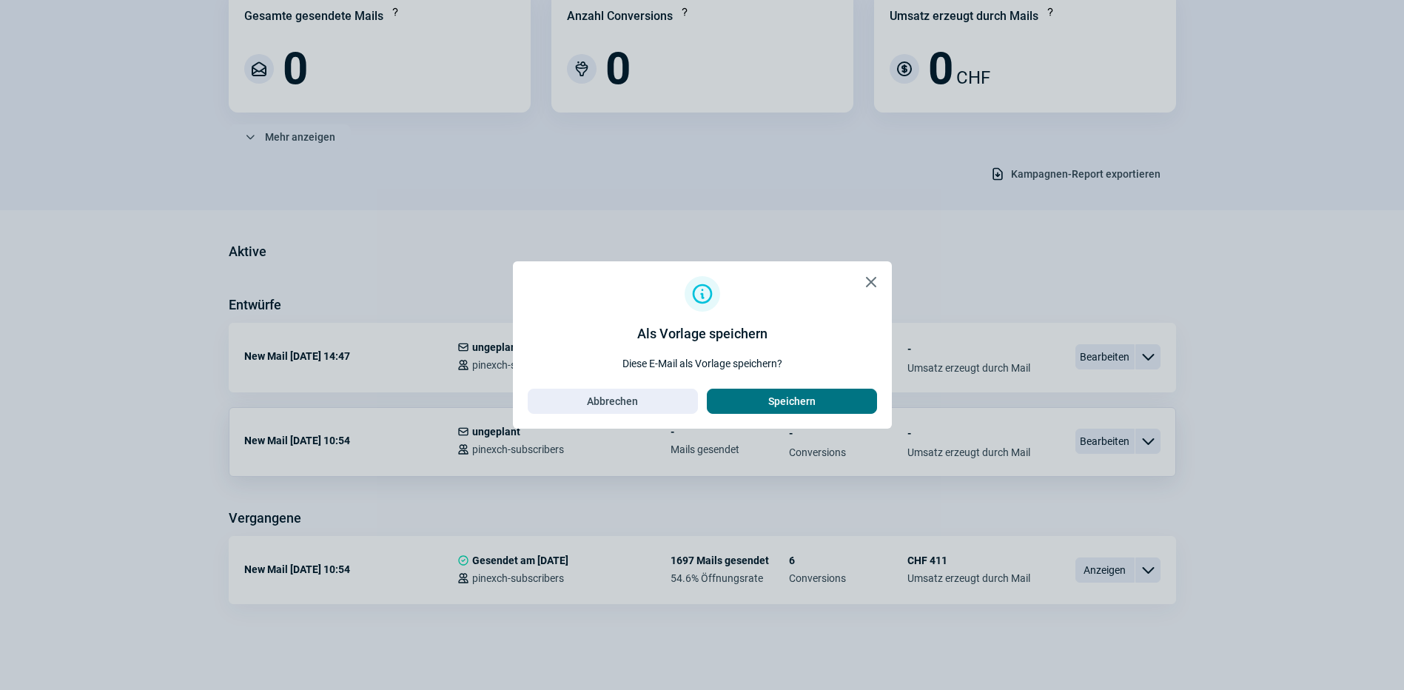
click at [781, 400] on span "Speichern" at bounding box center [791, 401] width 47 height 24
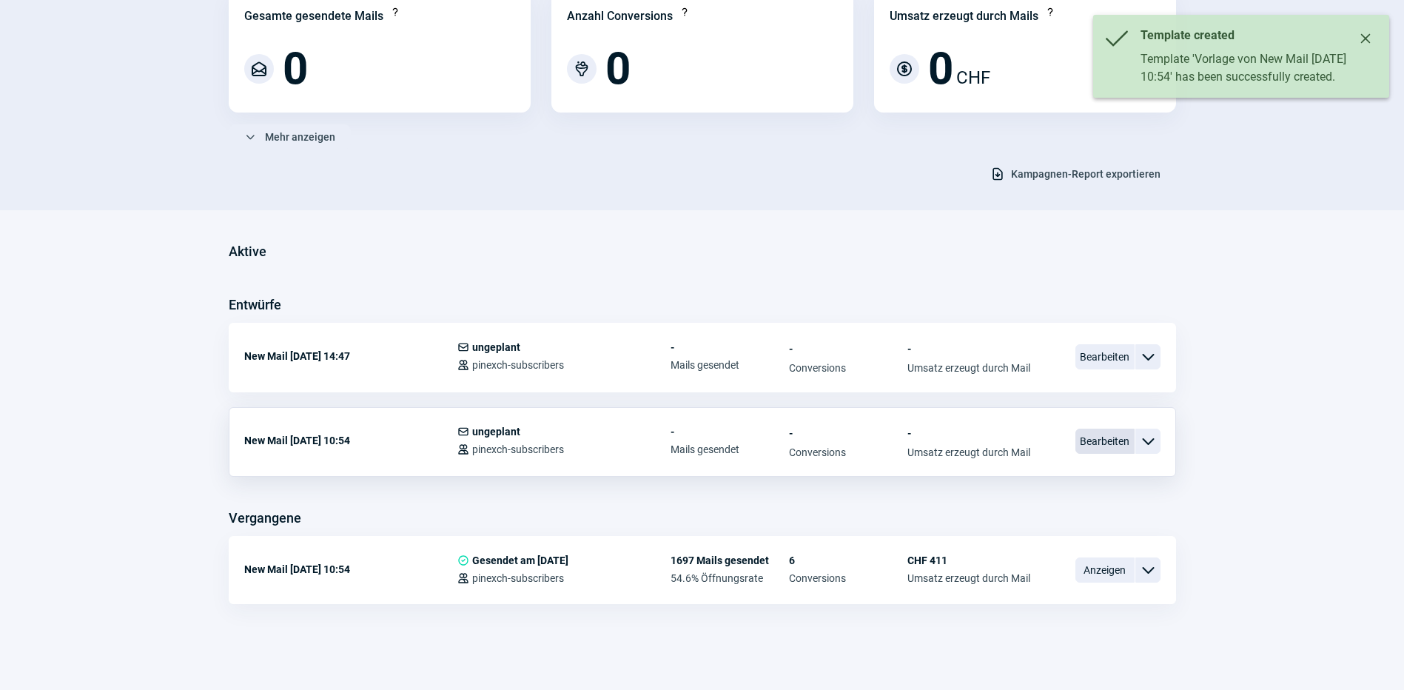
click at [1127, 441] on span "Bearbeiten" at bounding box center [1104, 440] width 59 height 25
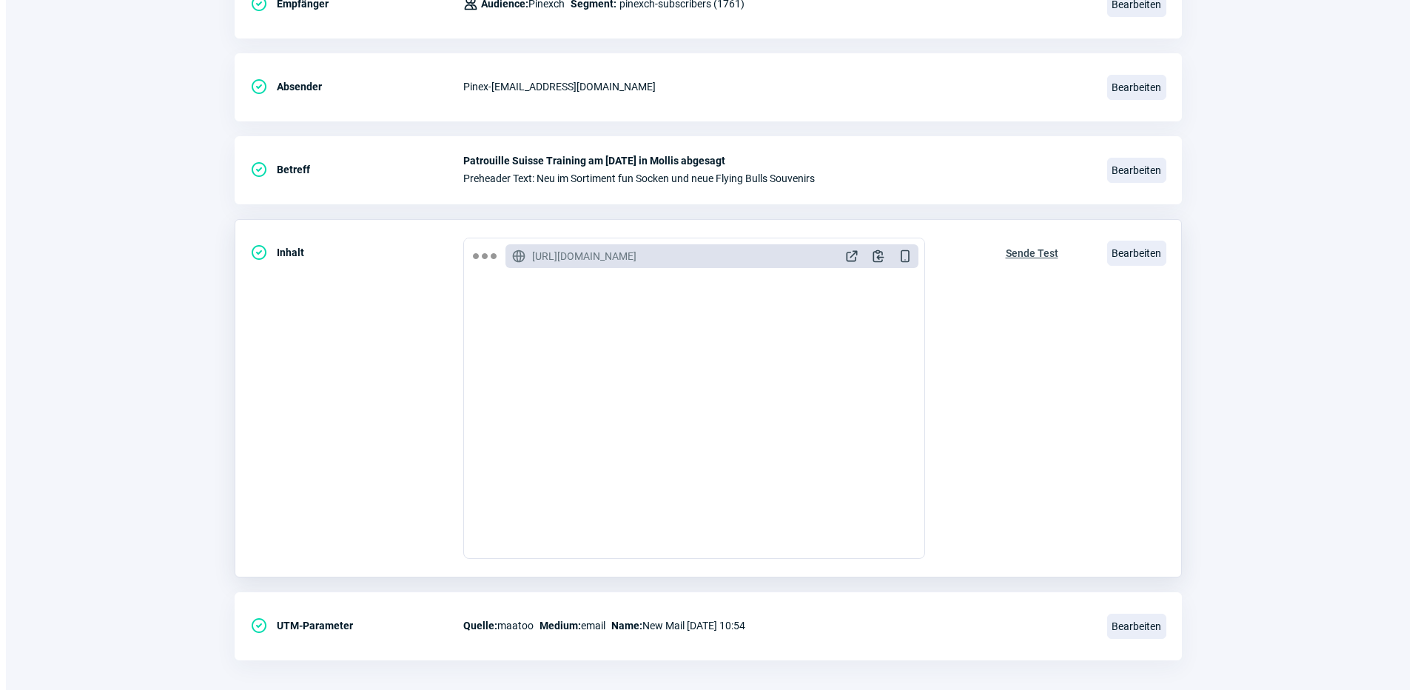
scroll to position [271, 0]
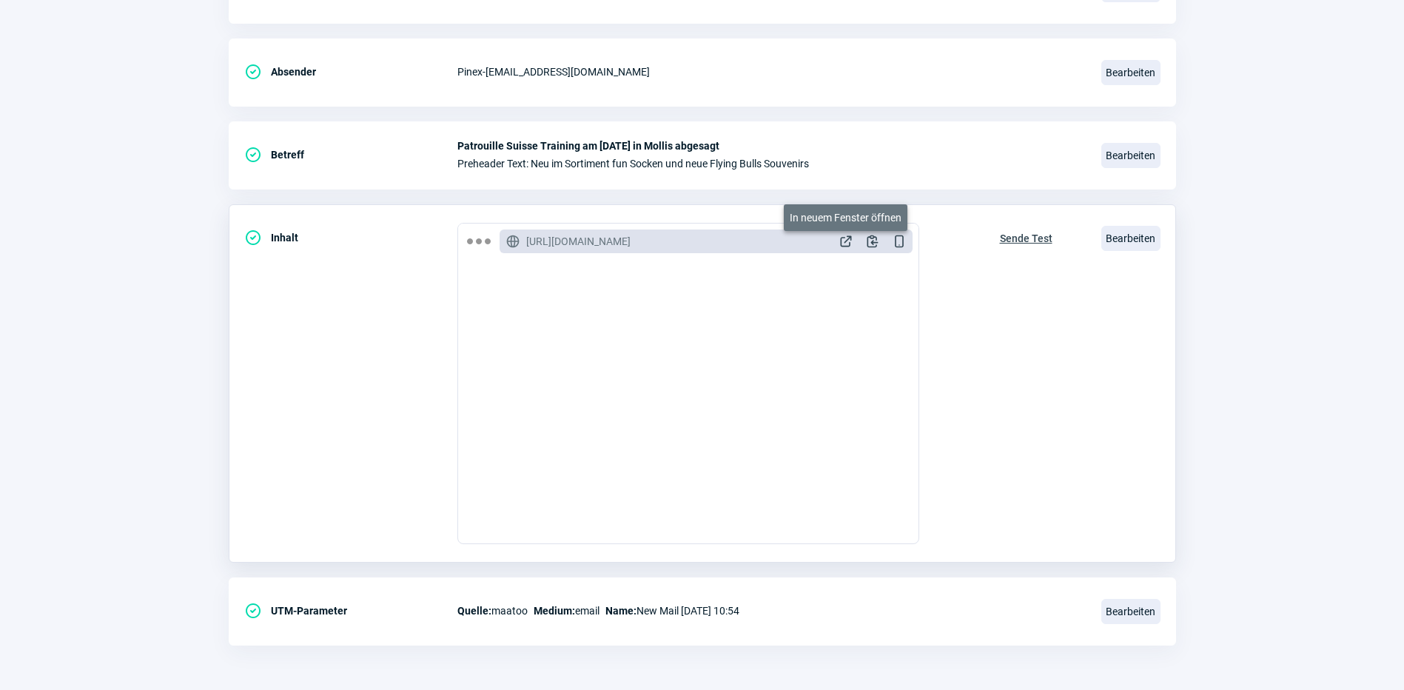
click at [843, 242] on span "ExternalLink icon" at bounding box center [845, 241] width 15 height 15
click at [1129, 235] on span "Bearbeiten" at bounding box center [1130, 238] width 59 height 25
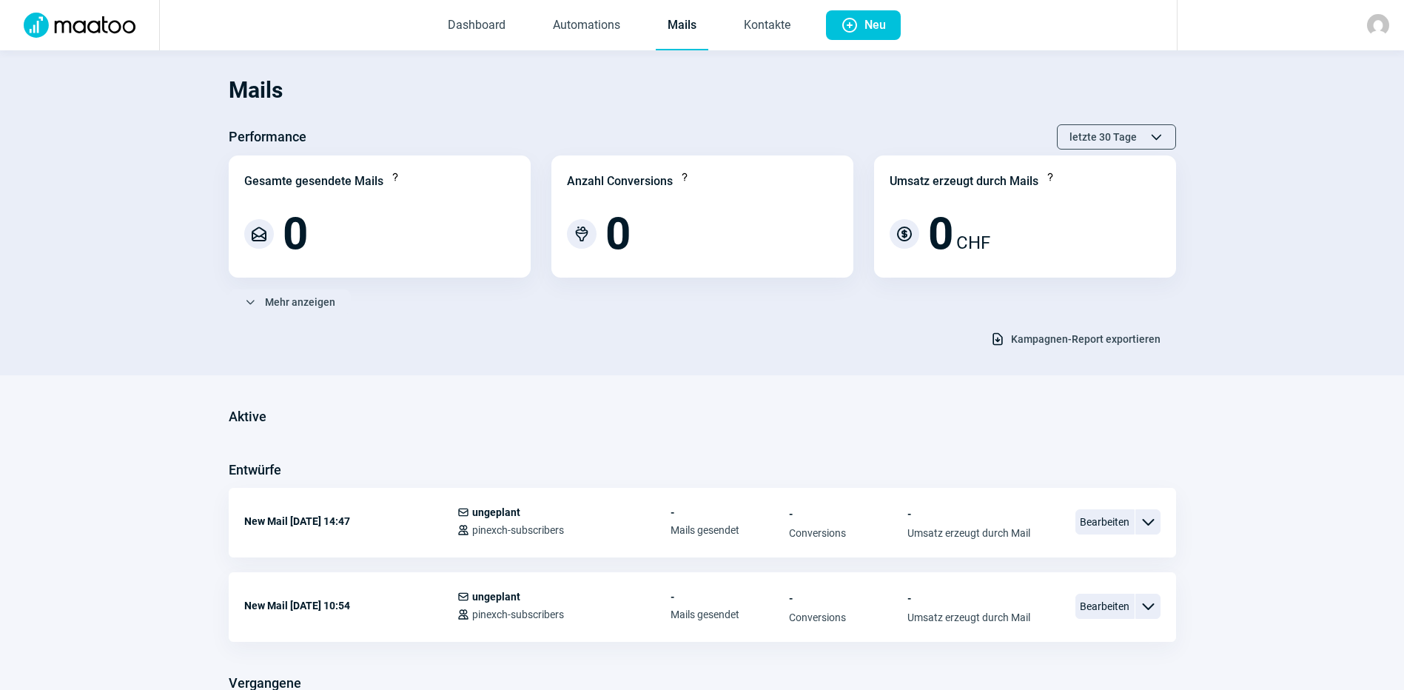
click at [683, 26] on link "Mails" at bounding box center [682, 25] width 53 height 49
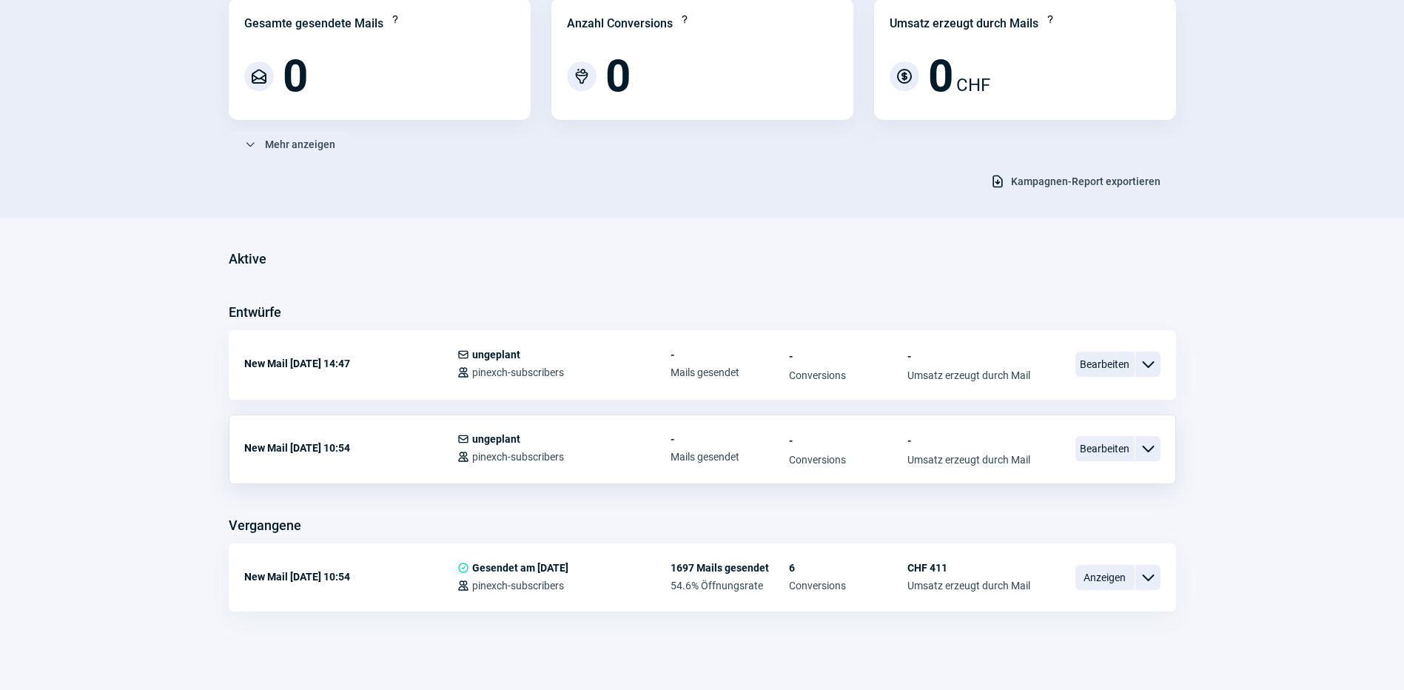
scroll to position [165, 0]
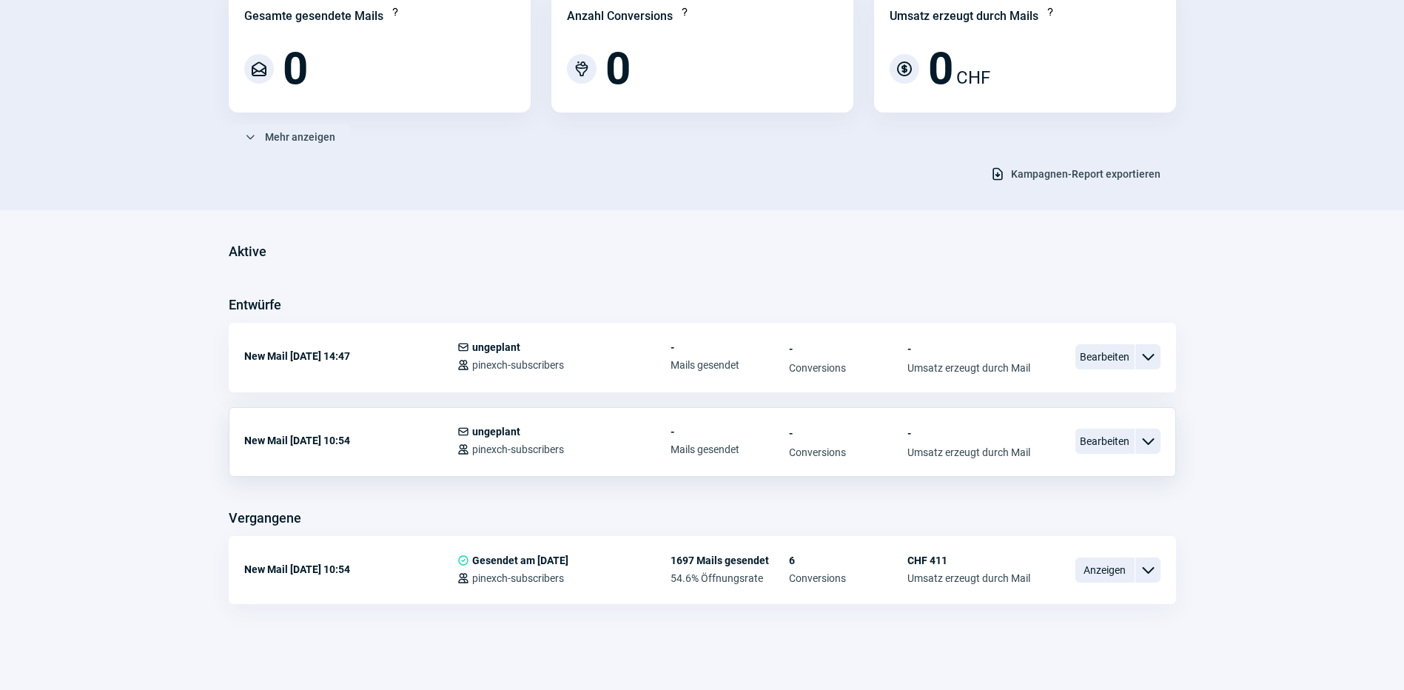
click at [1149, 437] on span "ChevronDown icon" at bounding box center [1148, 441] width 18 height 18
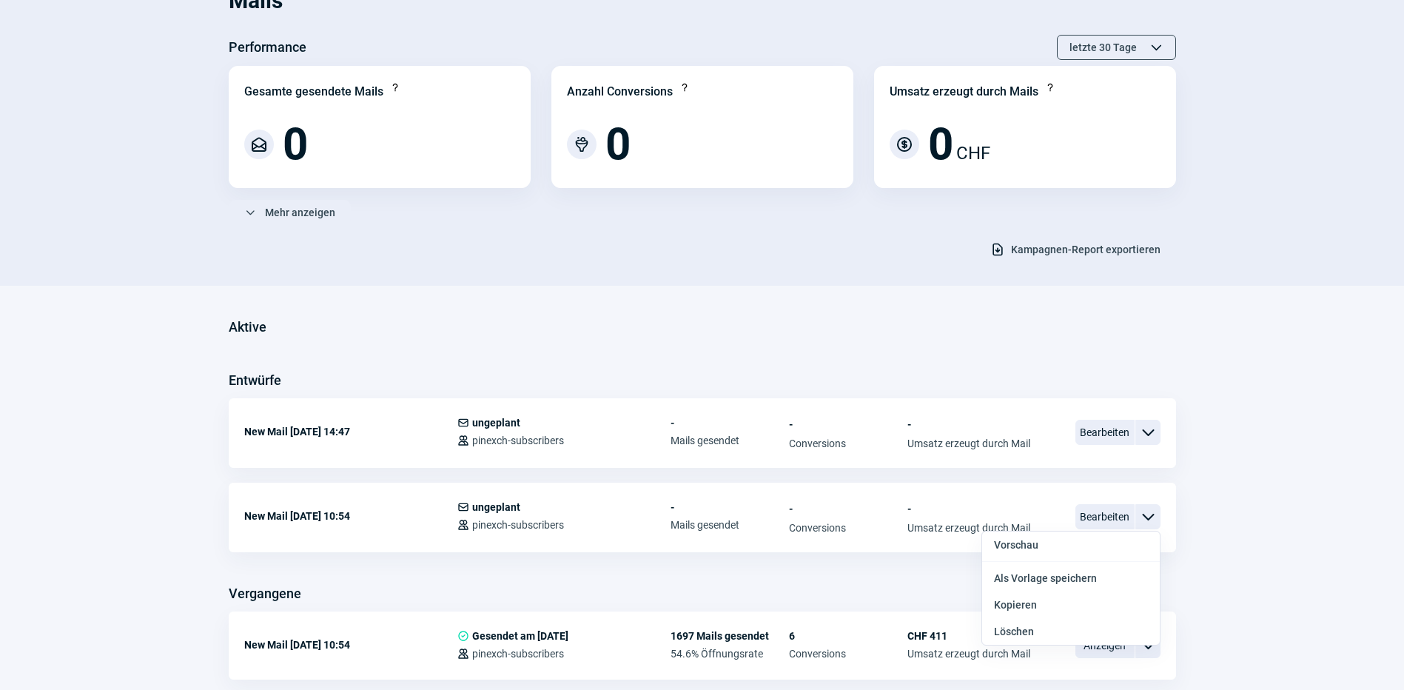
scroll to position [0, 0]
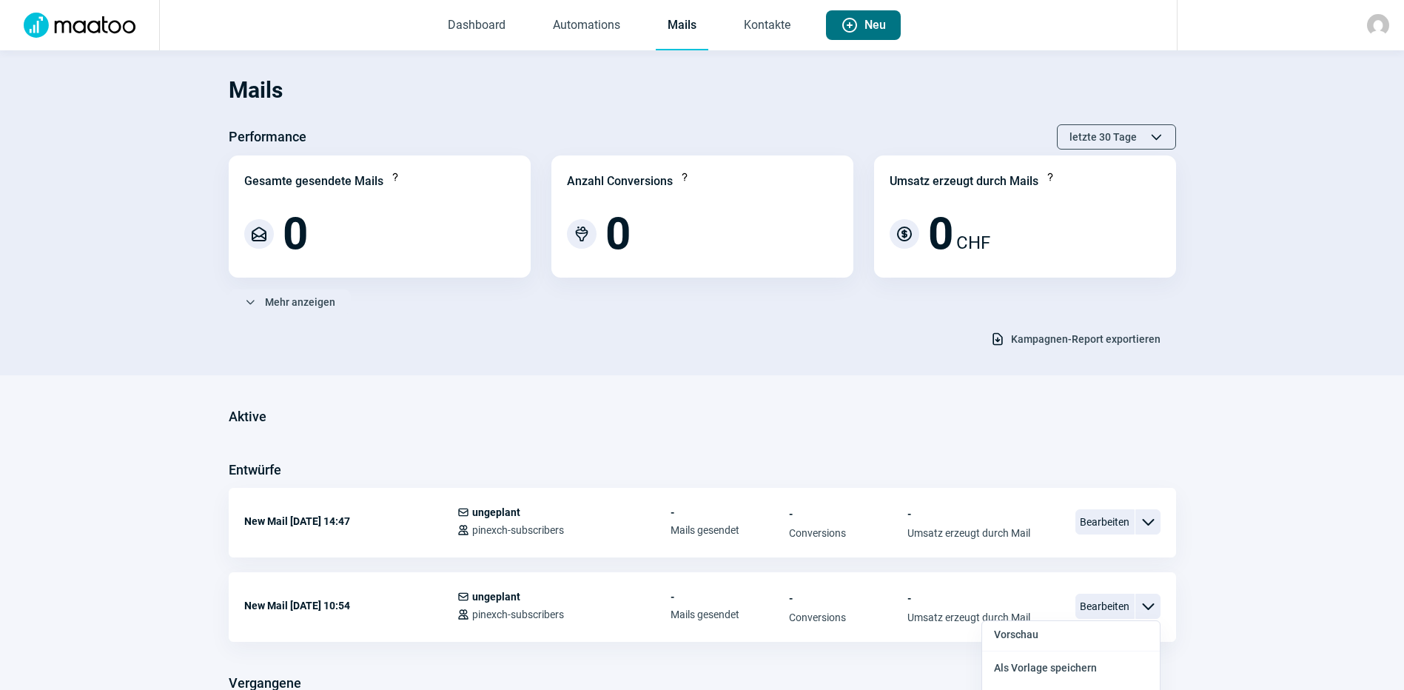
click at [875, 22] on span "Neu" at bounding box center [874, 25] width 21 height 30
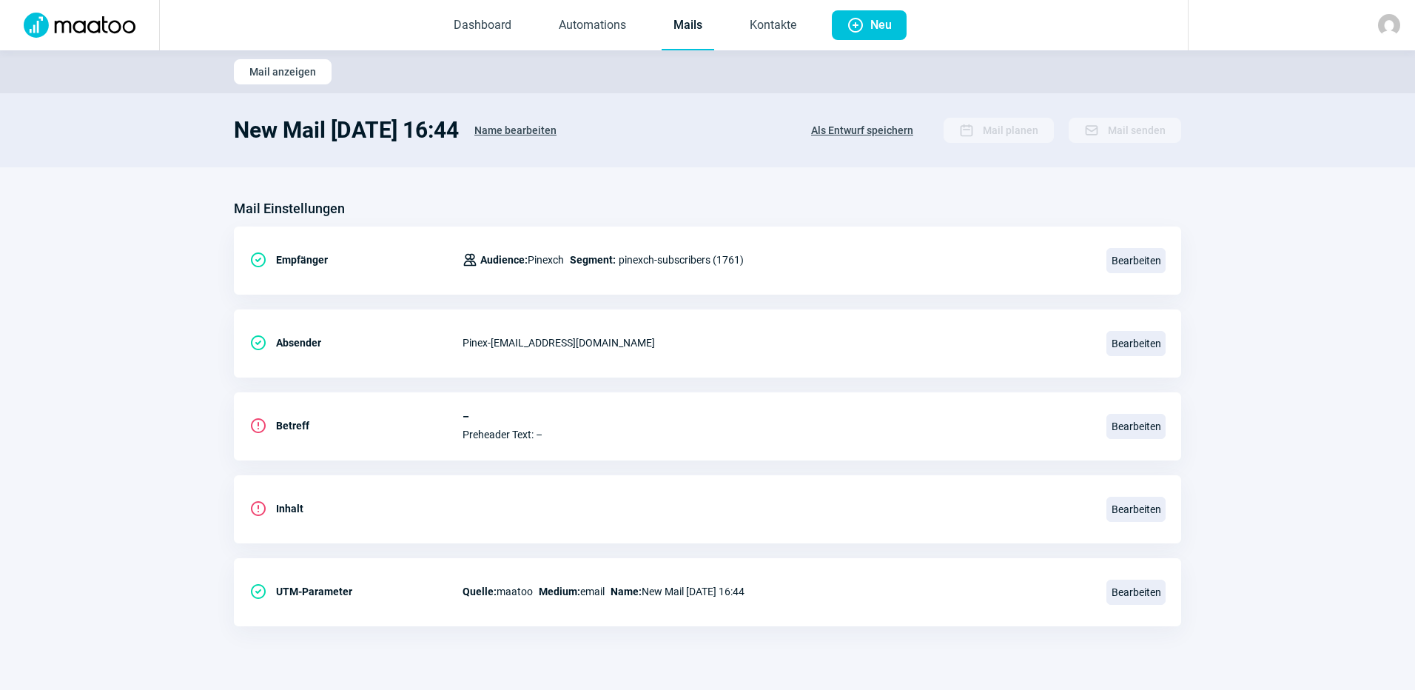
click at [667, 24] on link "Mails" at bounding box center [688, 25] width 53 height 49
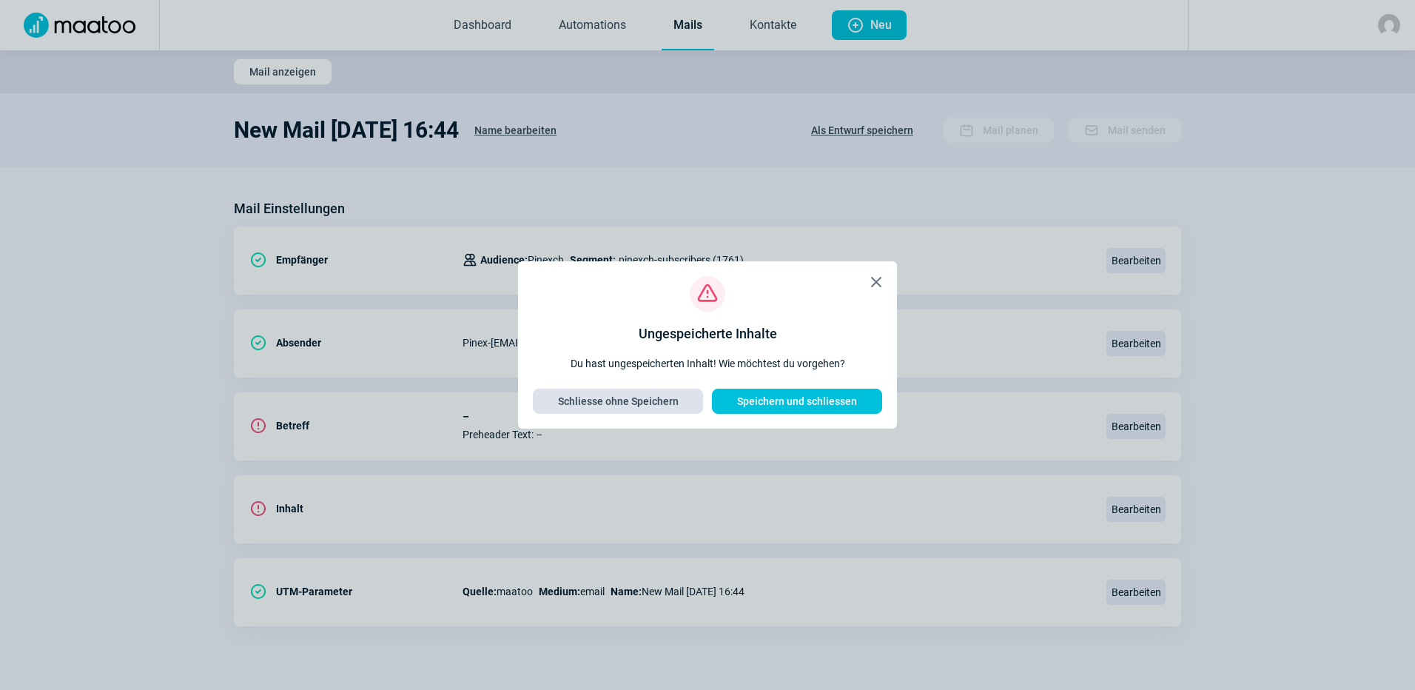
click at [619, 403] on span "Schliesse ohne Speichern" at bounding box center [618, 401] width 121 height 24
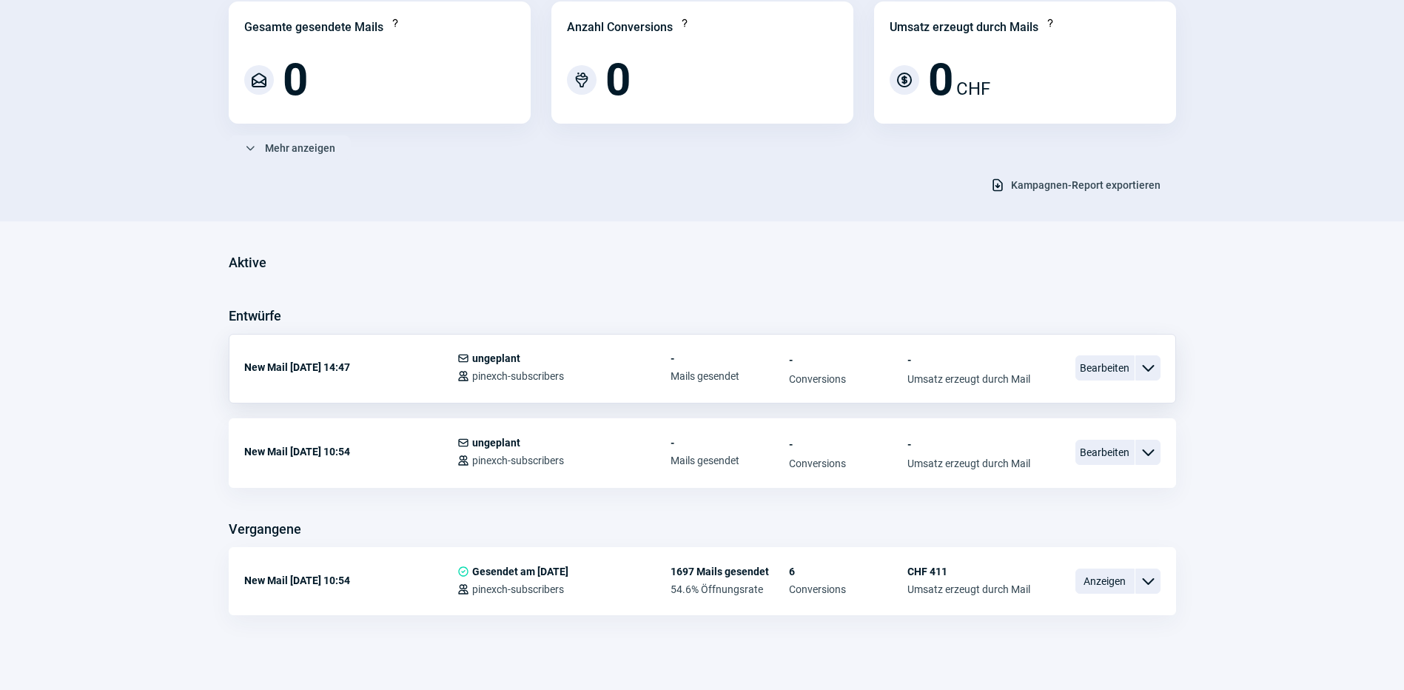
scroll to position [165, 0]
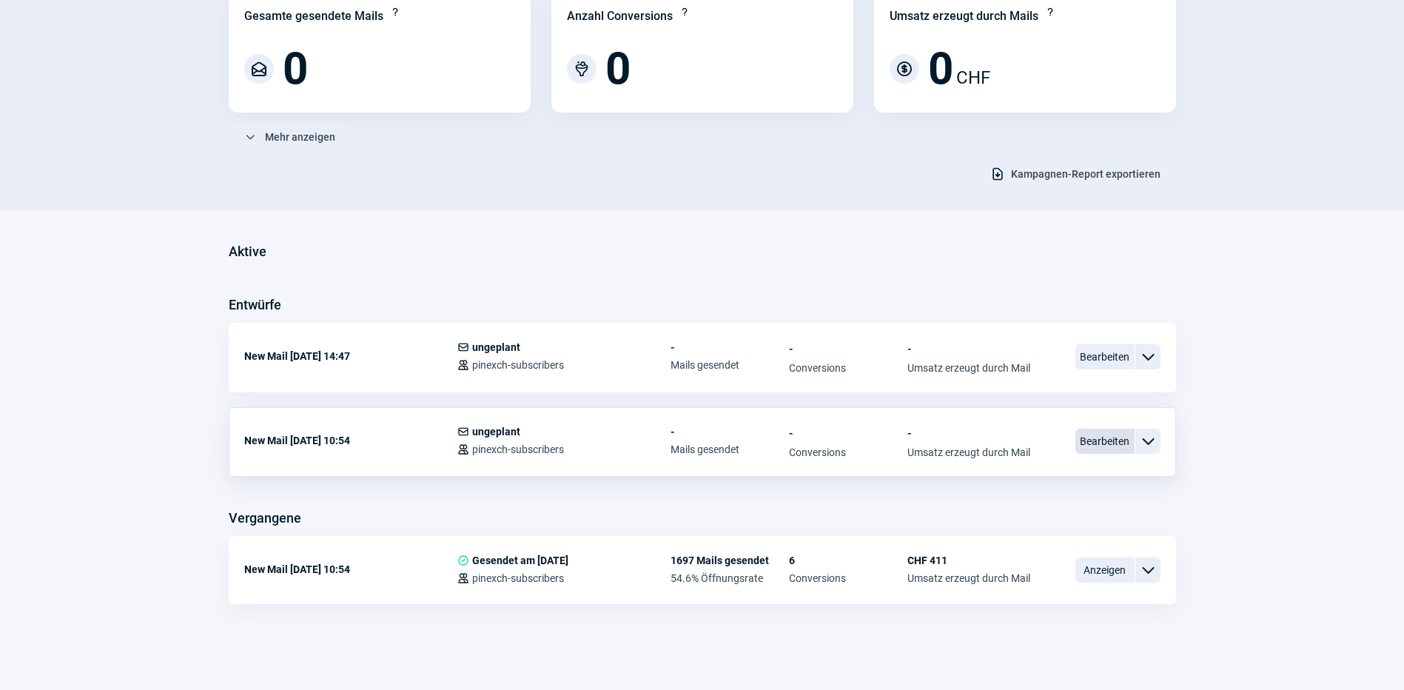
click at [1117, 444] on span "Bearbeiten" at bounding box center [1104, 440] width 59 height 25
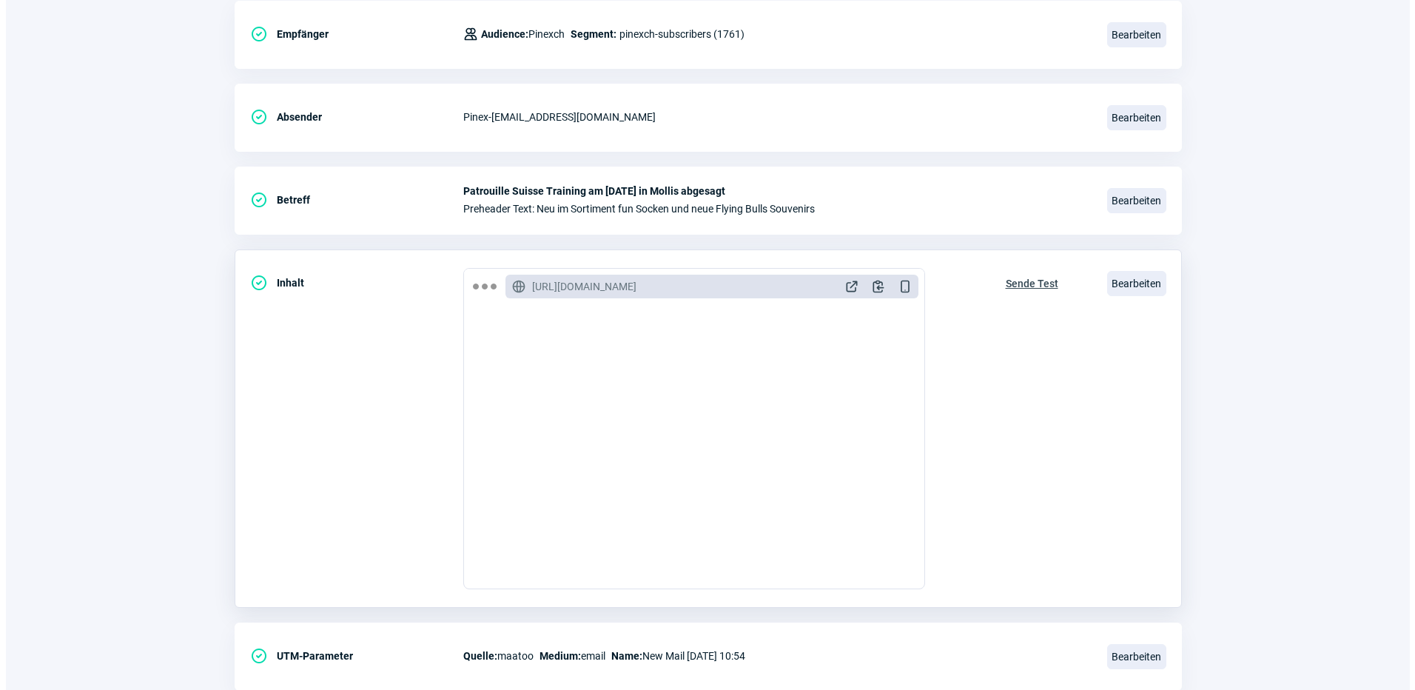
scroll to position [271, 0]
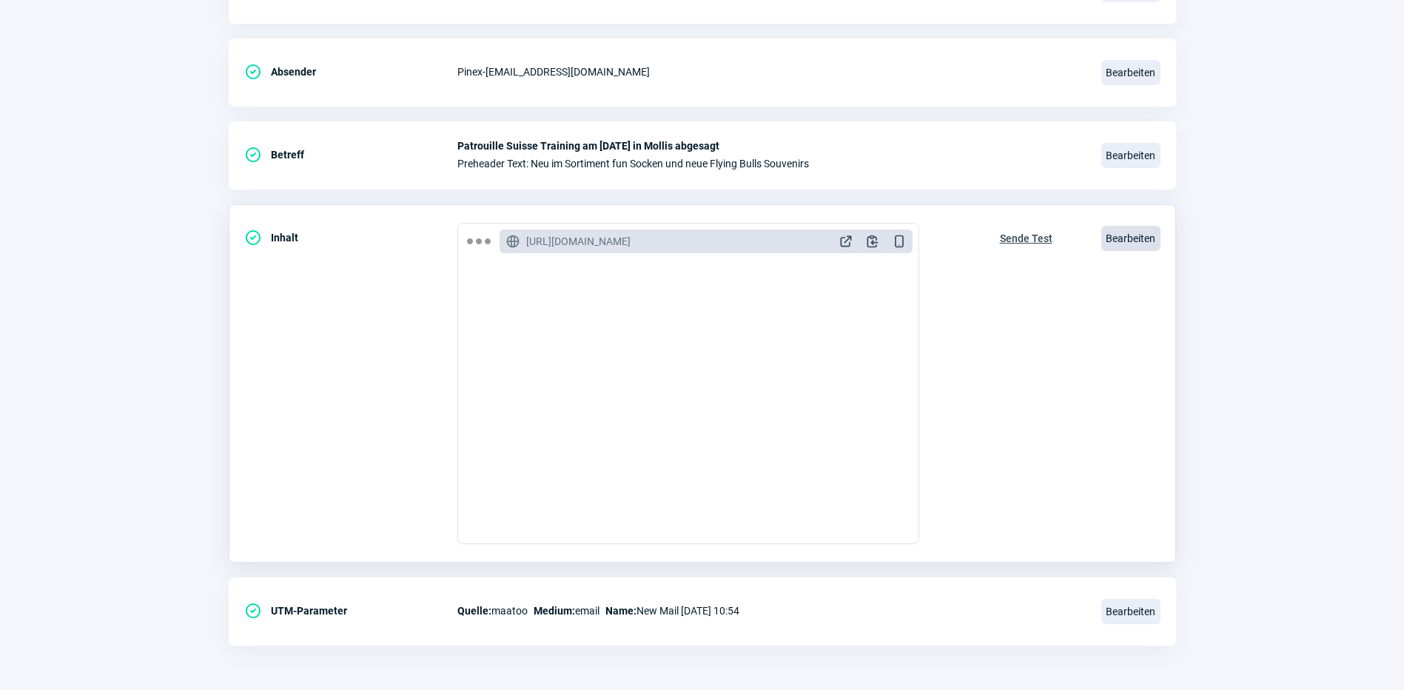
click at [1133, 232] on span "Bearbeiten" at bounding box center [1130, 238] width 59 height 25
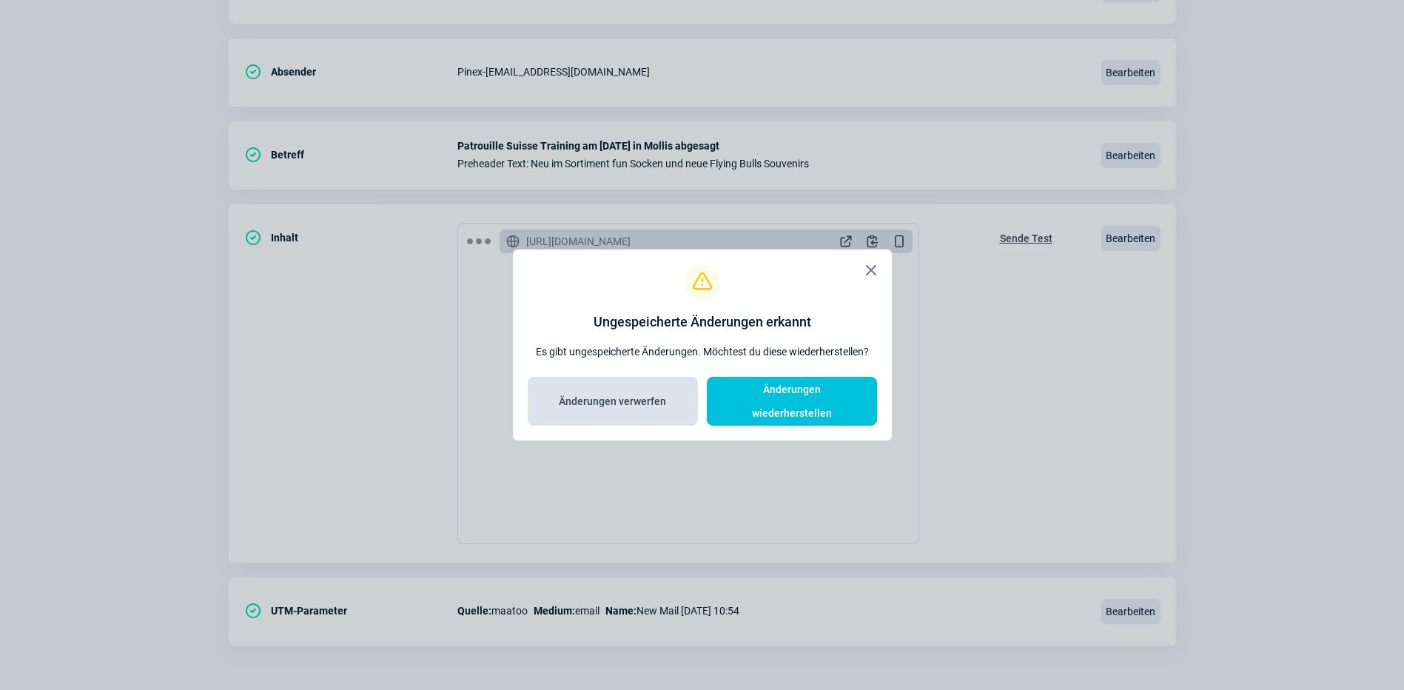
click at [671, 396] on span "Änderungen verwerfen" at bounding box center [612, 401] width 139 height 24
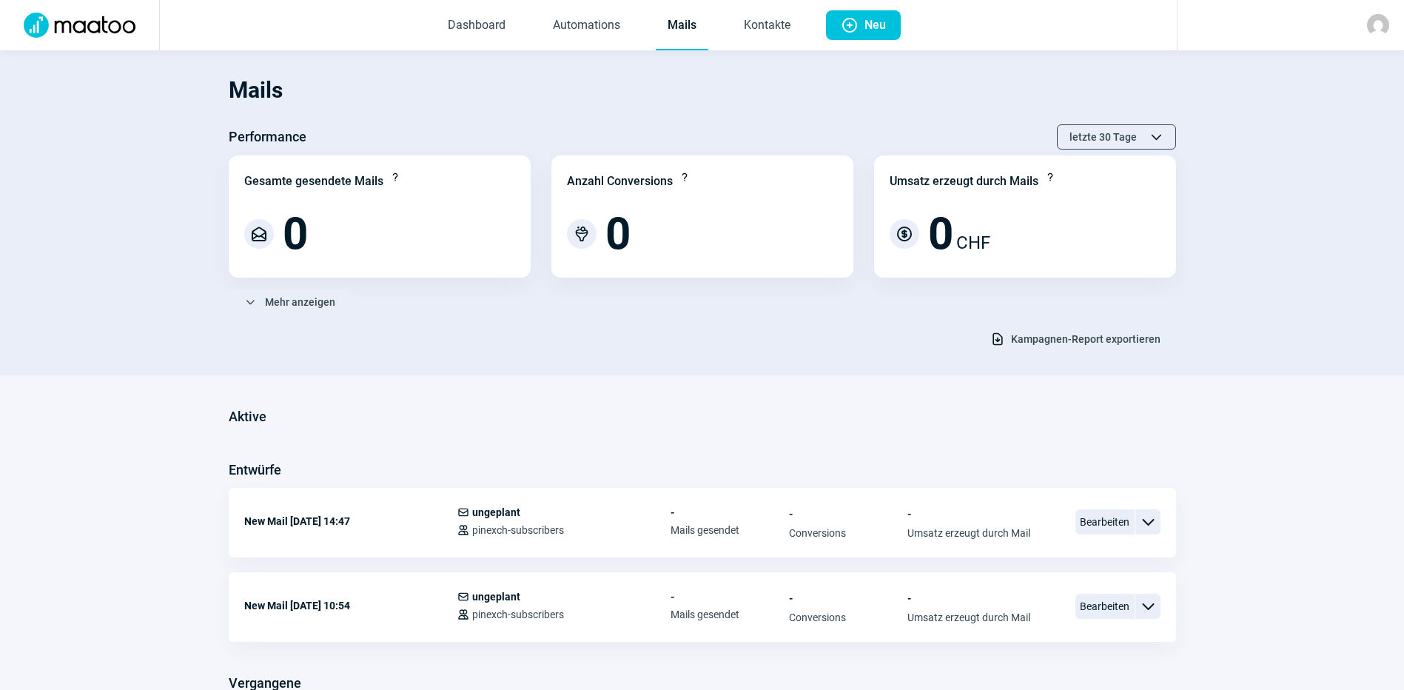
click at [674, 30] on link "Mails" at bounding box center [682, 25] width 53 height 49
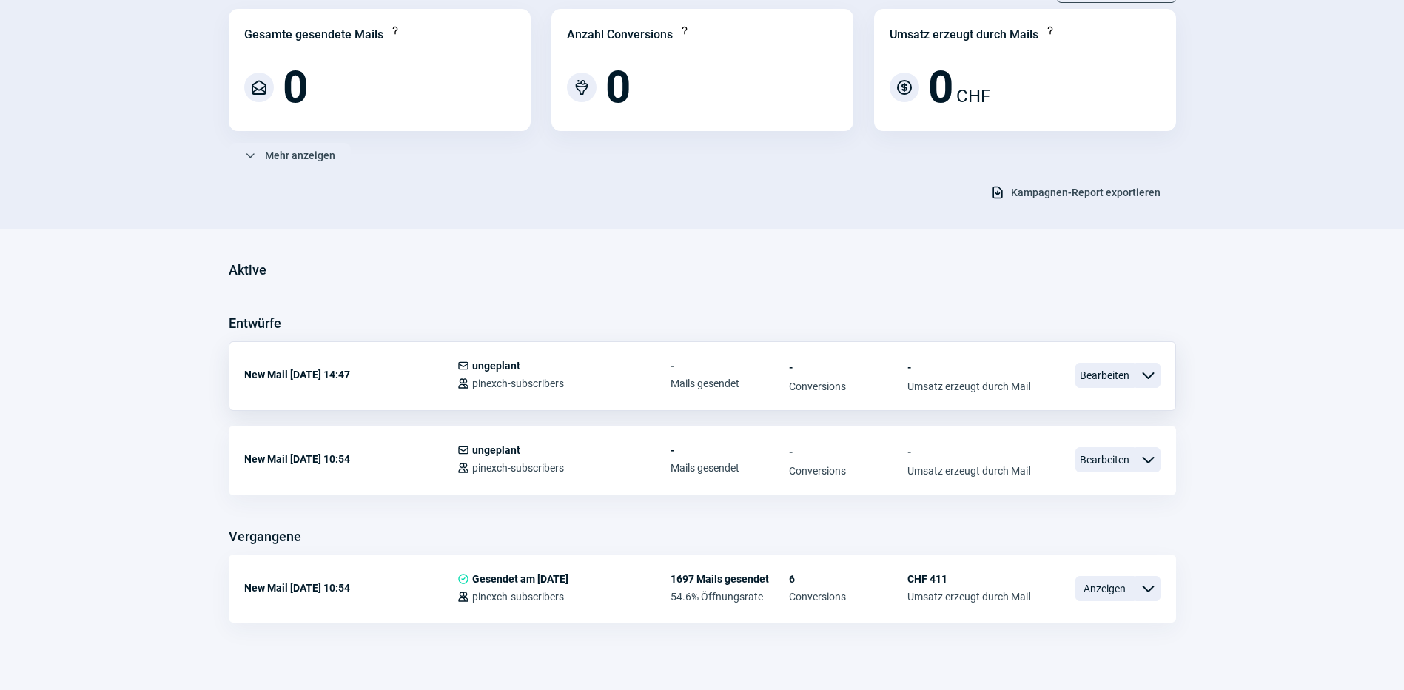
scroll to position [148, 0]
click at [1149, 460] on span "ChevronDown icon" at bounding box center [1148, 458] width 18 height 18
click at [1109, 455] on span "Bearbeiten" at bounding box center [1104, 457] width 59 height 25
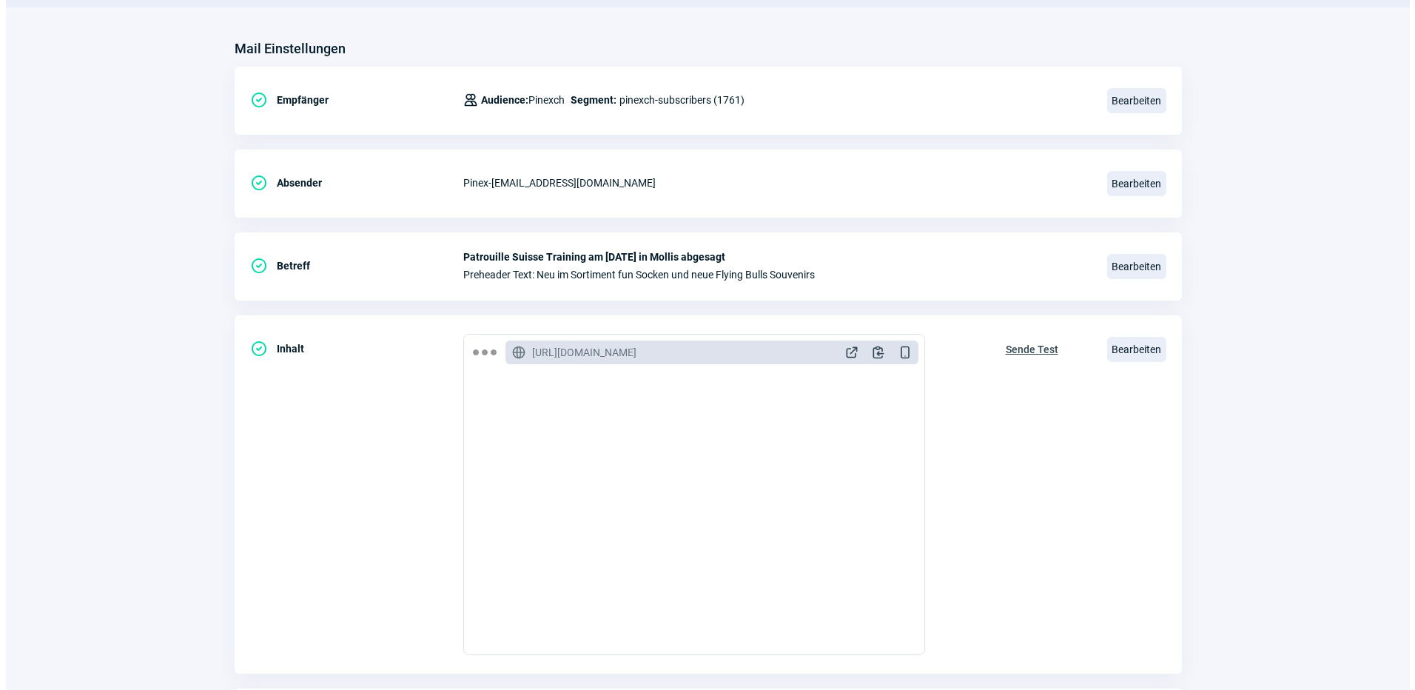
scroll to position [222, 0]
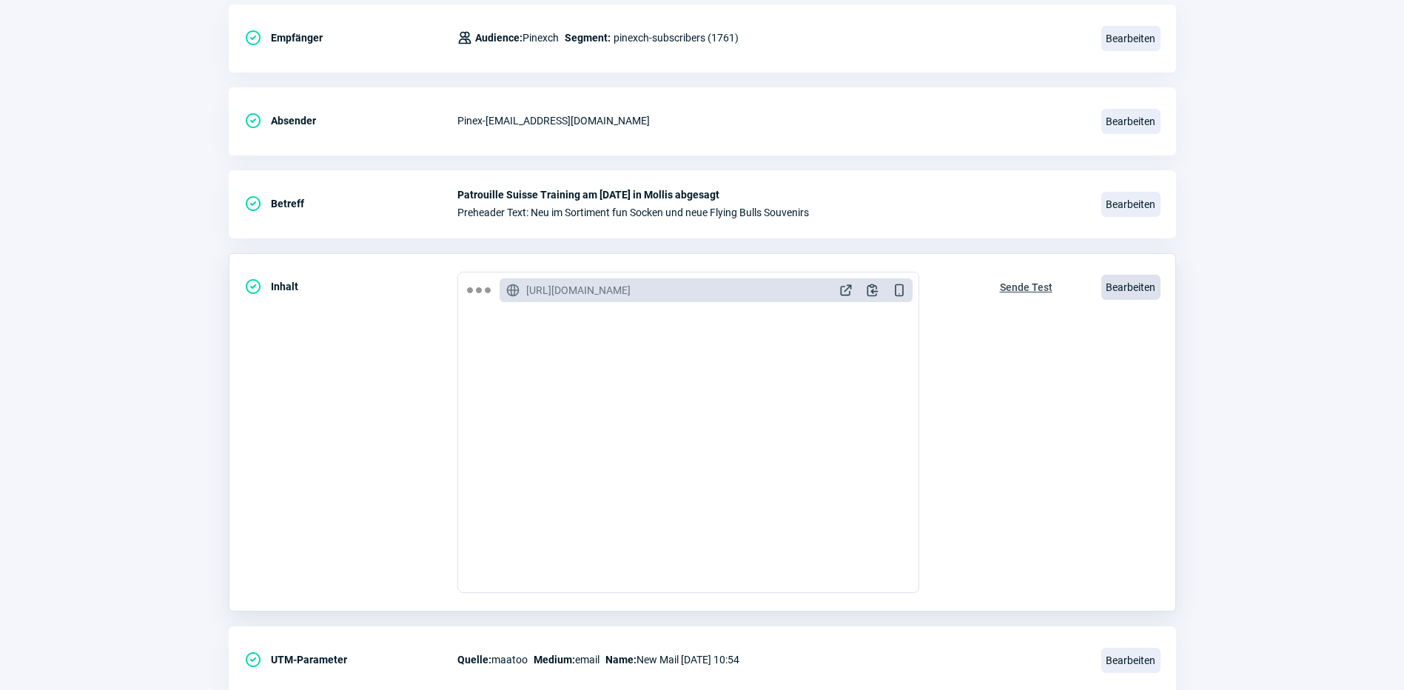
click at [1126, 288] on span "Bearbeiten" at bounding box center [1130, 287] width 59 height 25
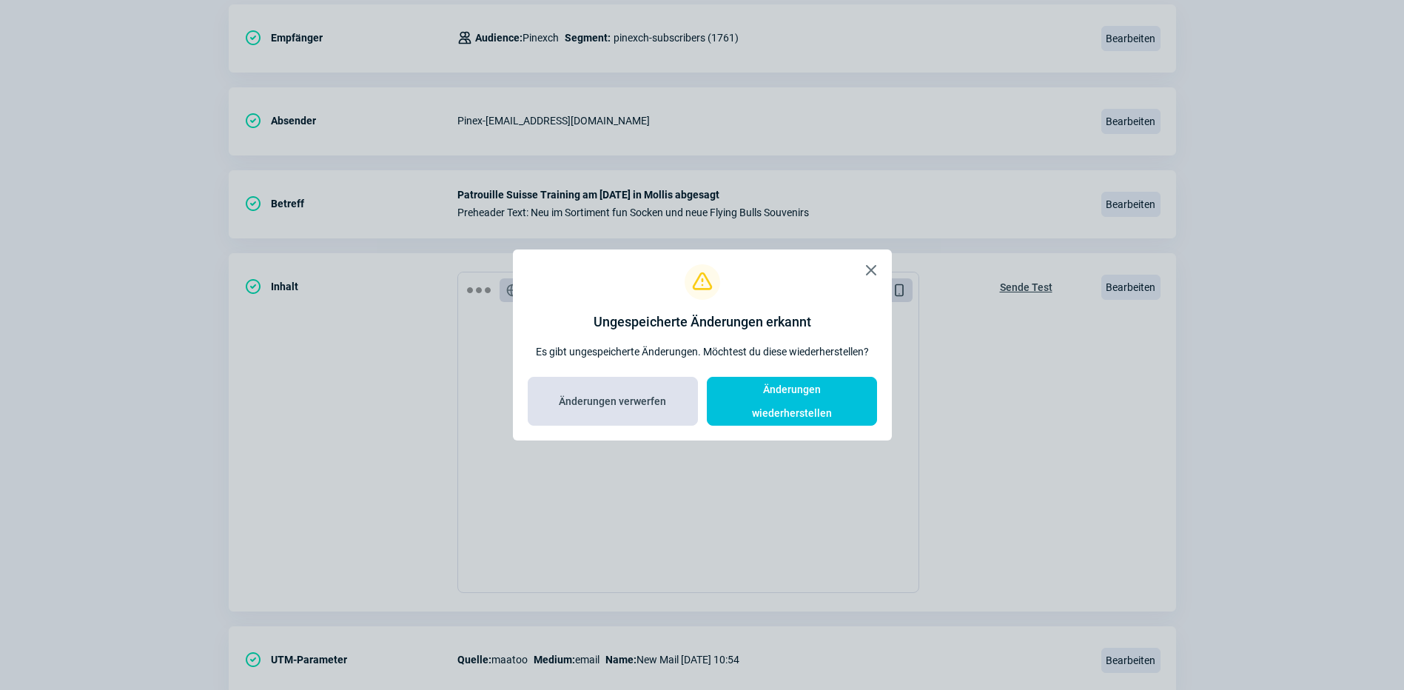
click at [638, 405] on span "Änderungen verwerfen" at bounding box center [612, 401] width 107 height 24
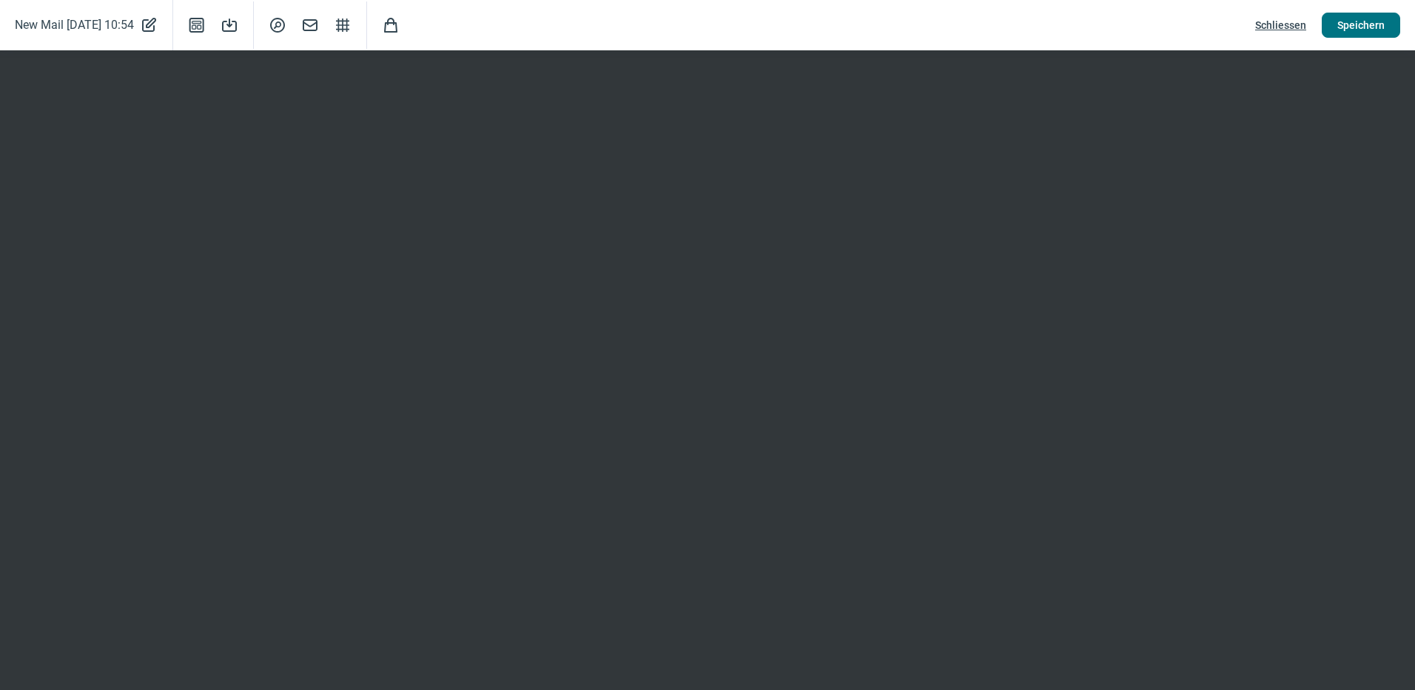
click at [1363, 25] on span "Speichern" at bounding box center [1360, 25] width 47 height 24
click at [1356, 21] on span "Speichern" at bounding box center [1360, 25] width 47 height 24
click at [400, 30] on span "Shopping icon" at bounding box center [391, 25] width 18 height 18
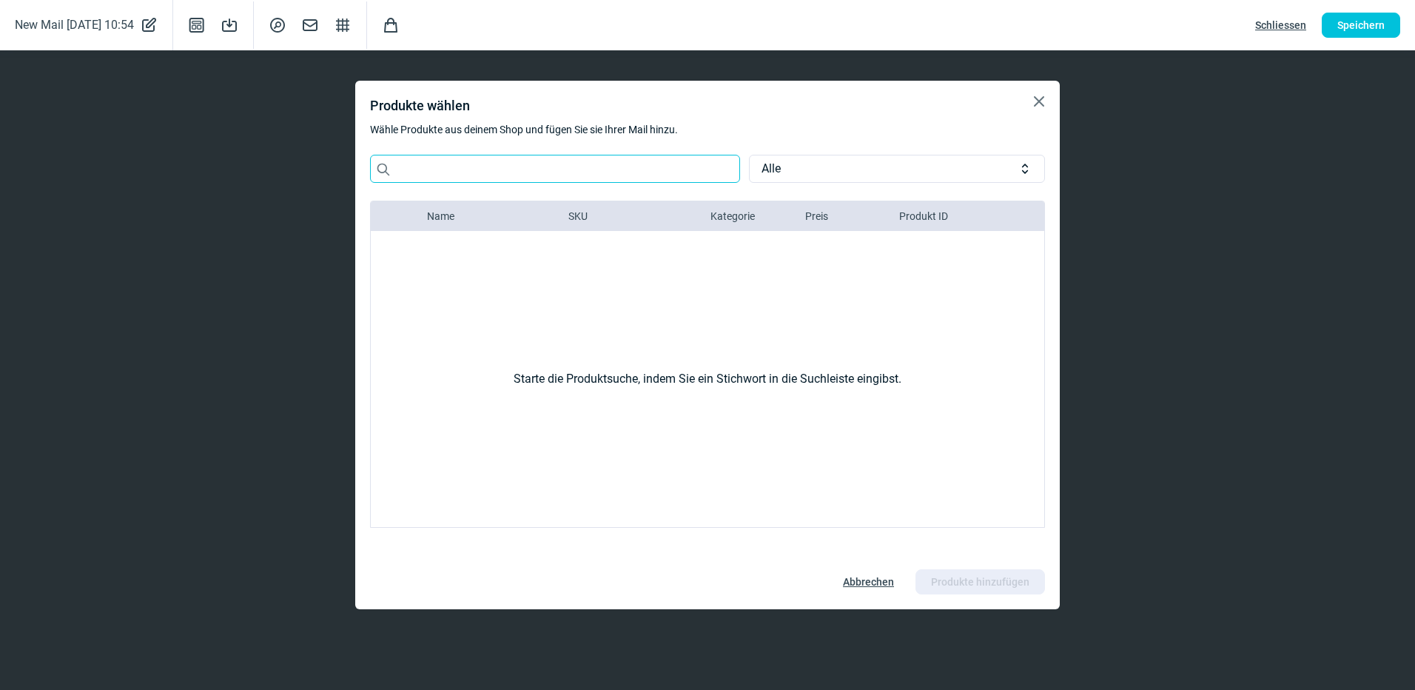
click at [429, 169] on input "Search icon" at bounding box center [555, 169] width 370 height 28
click at [530, 162] on input "Search icon" at bounding box center [555, 169] width 370 height 28
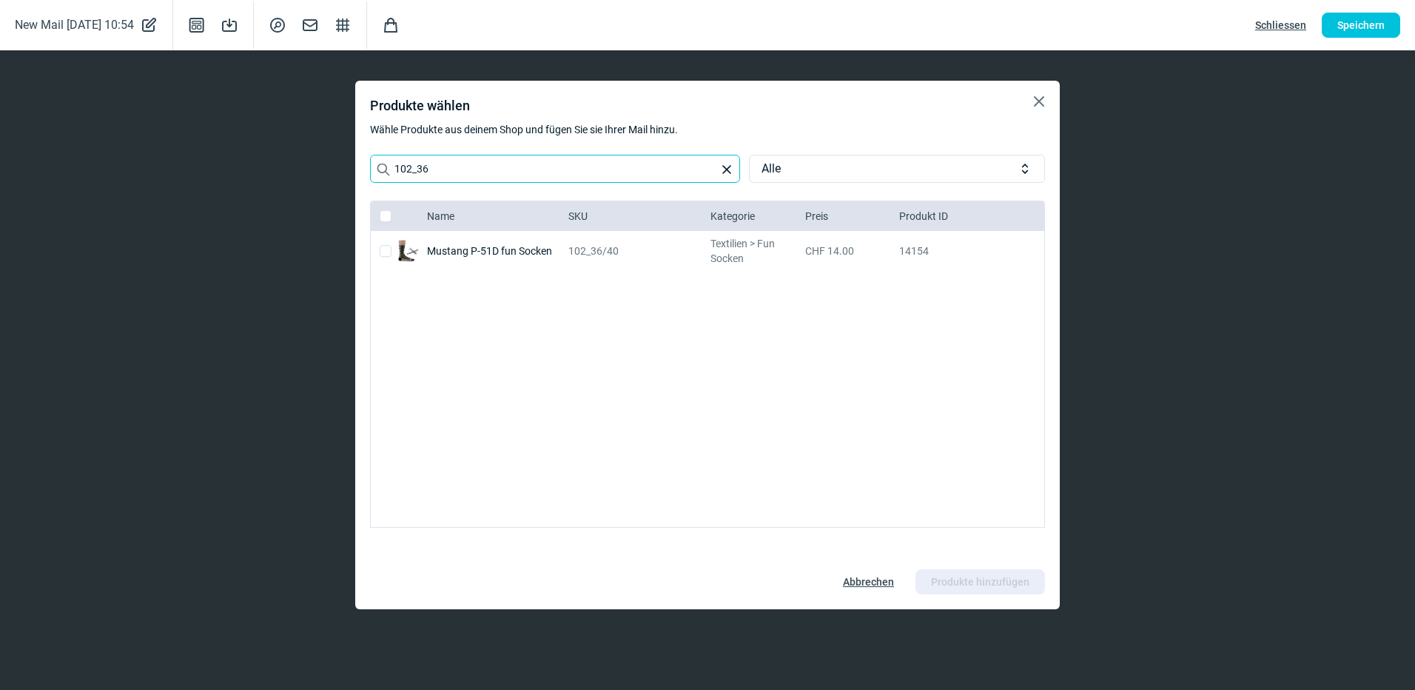
type input "102_36"
click at [476, 254] on div "Mustang P-51D fun Socken" at bounding box center [495, 251] width 136 height 40
click at [380, 248] on input "checkbox" at bounding box center [386, 251] width 12 height 12
checkbox input "true"
drag, startPoint x: 464, startPoint y: 169, endPoint x: 386, endPoint y: 169, distance: 78.4
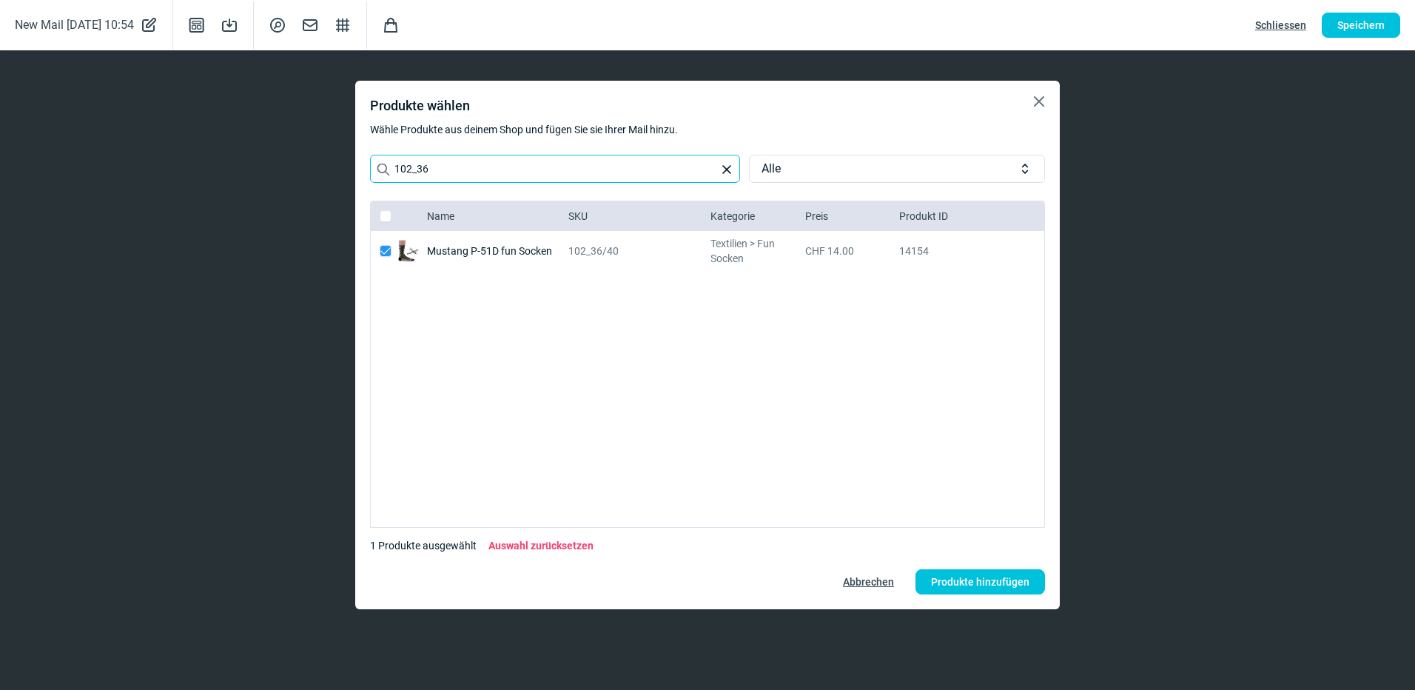
click at [386, 169] on label "Search icon 102_36 X icon" at bounding box center [555, 169] width 370 height 28
click at [500, 149] on div "X icon Produkte wählen Wähle Produkte aus deinem Shop und fügen Sie sie Ihrer M…" at bounding box center [707, 345] width 705 height 528
drag, startPoint x: 290, startPoint y: 175, endPoint x: 266, endPoint y: 175, distance: 24.4
click at [266, 175] on div "X icon Produkte wählen Wähle Produkte aus deinem Shop und fügen Sie sie Ihrer M…" at bounding box center [707, 345] width 1415 height 690
click at [511, 177] on input "200-36" at bounding box center [555, 169] width 370 height 28
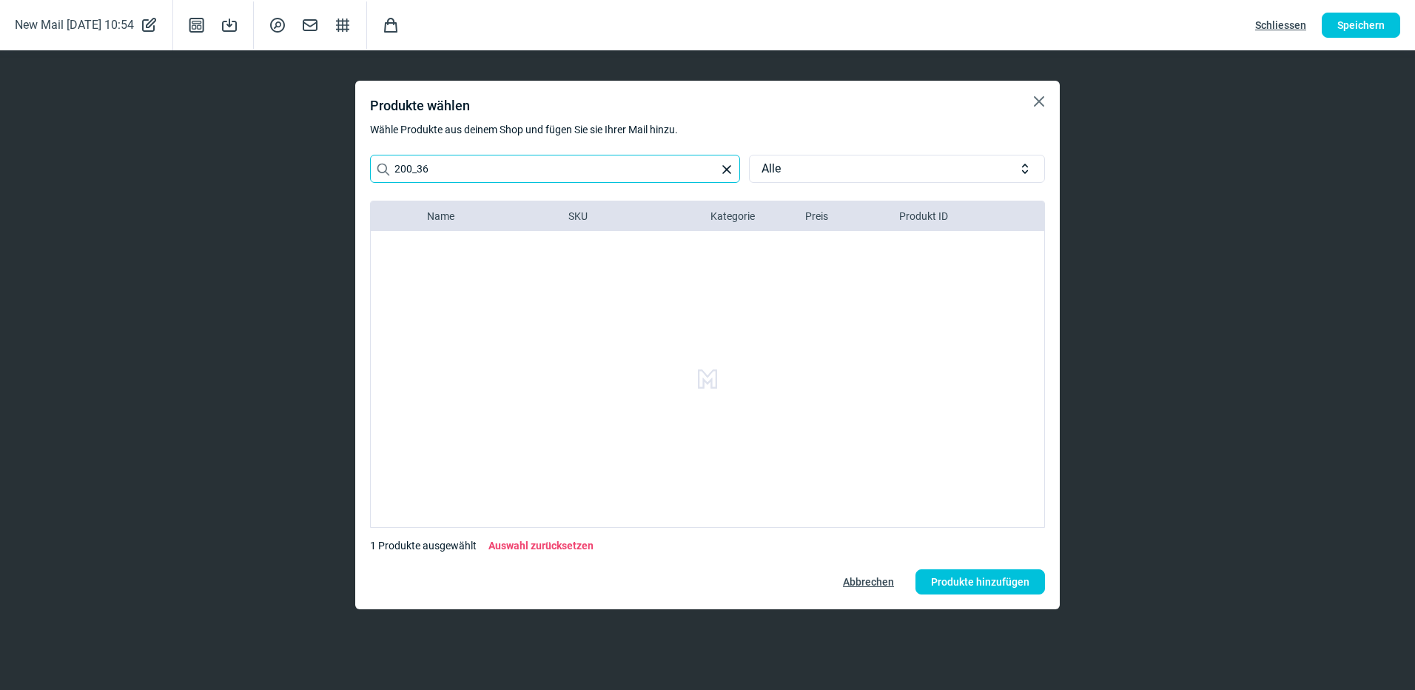
type input "200_36"
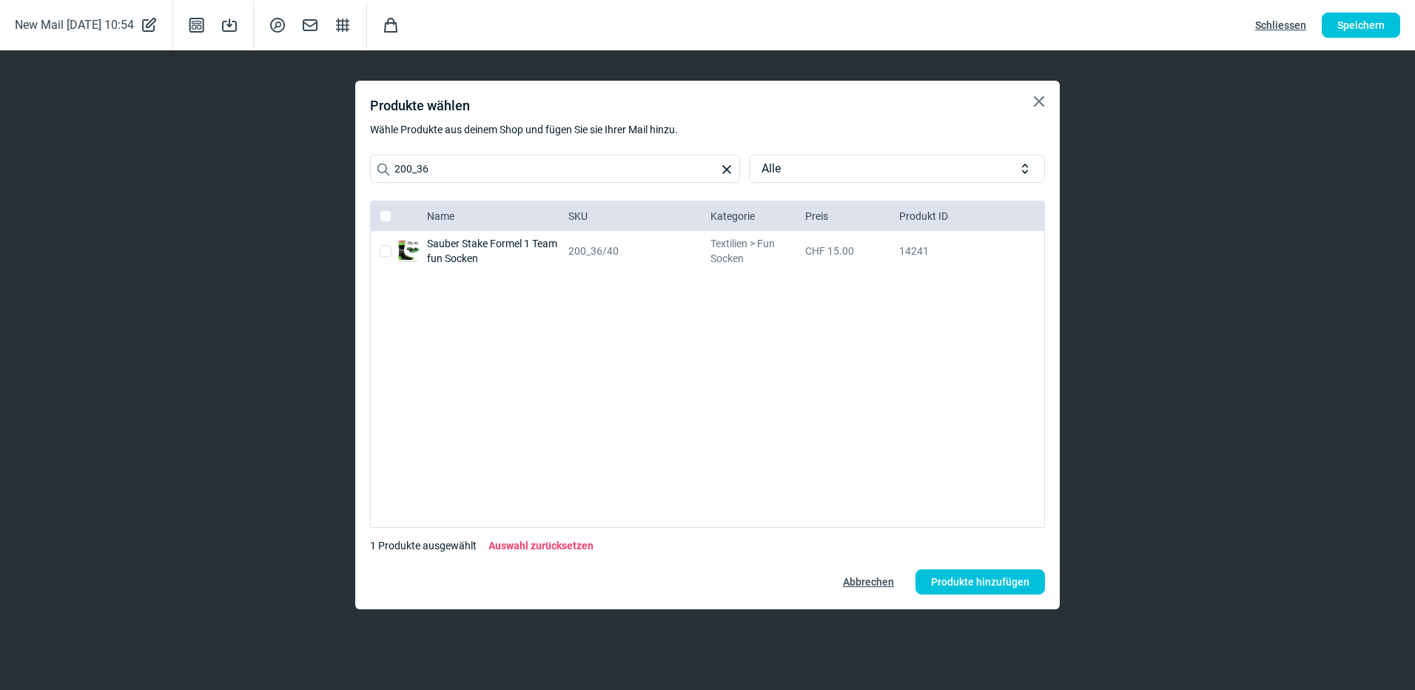
click at [381, 253] on input "checkbox" at bounding box center [386, 251] width 12 height 12
checkbox input "true"
click at [958, 580] on span "Produkte hinzufügen" at bounding box center [980, 582] width 98 height 24
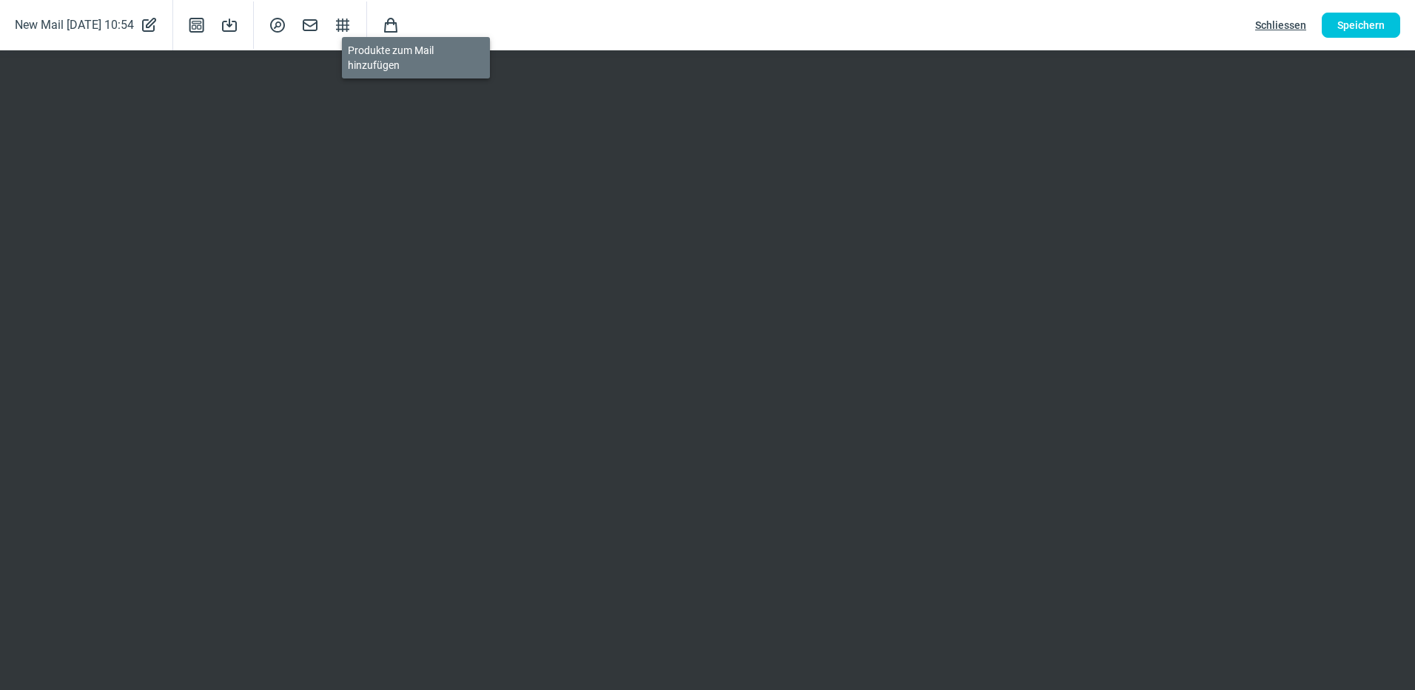
click at [400, 25] on span "Shopping icon" at bounding box center [391, 25] width 18 height 18
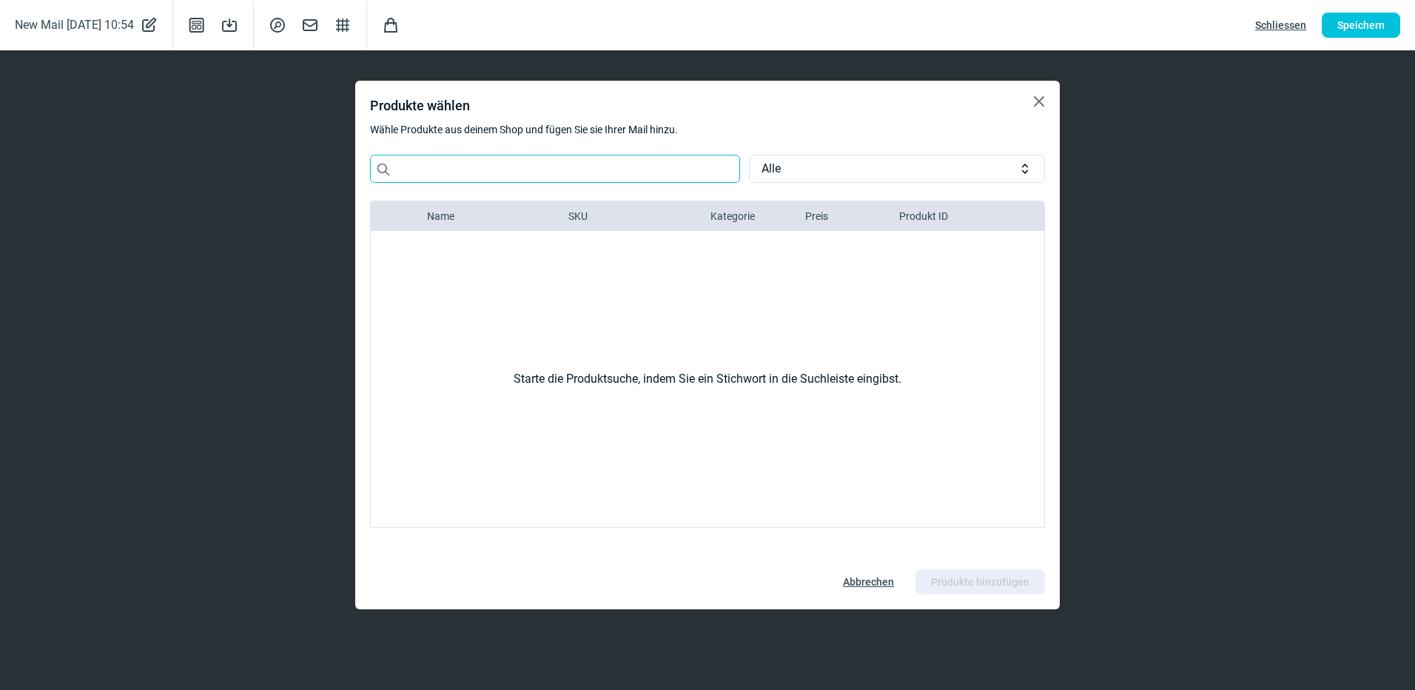
click at [420, 168] on input "Search icon" at bounding box center [555, 169] width 370 height 28
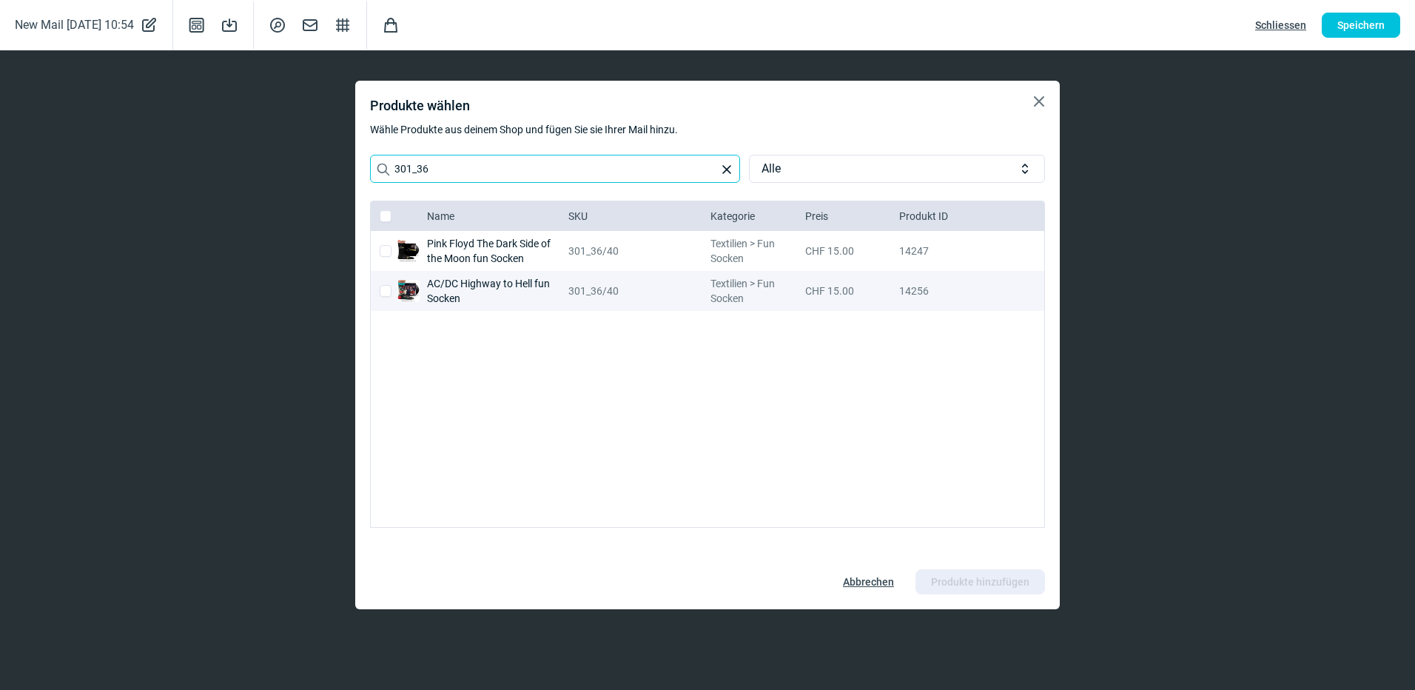
type input "301_36"
click at [458, 289] on div "AC/DC Highway to Hell fun Socken" at bounding box center [495, 291] width 136 height 40
click at [383, 294] on input "checkbox" at bounding box center [386, 291] width 12 height 12
checkbox input "true"
checkbox input "false"
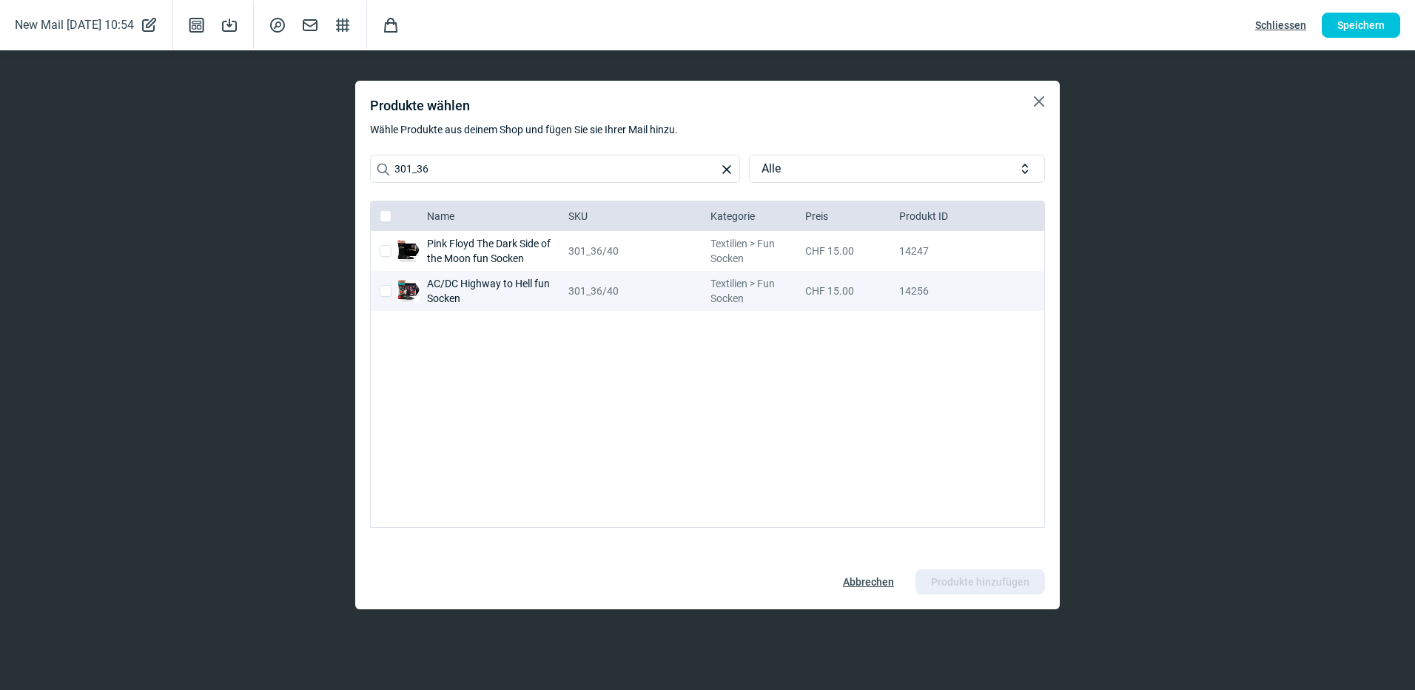
checkbox input "true"
click at [952, 587] on span "Produkte hinzufügen" at bounding box center [980, 582] width 98 height 24
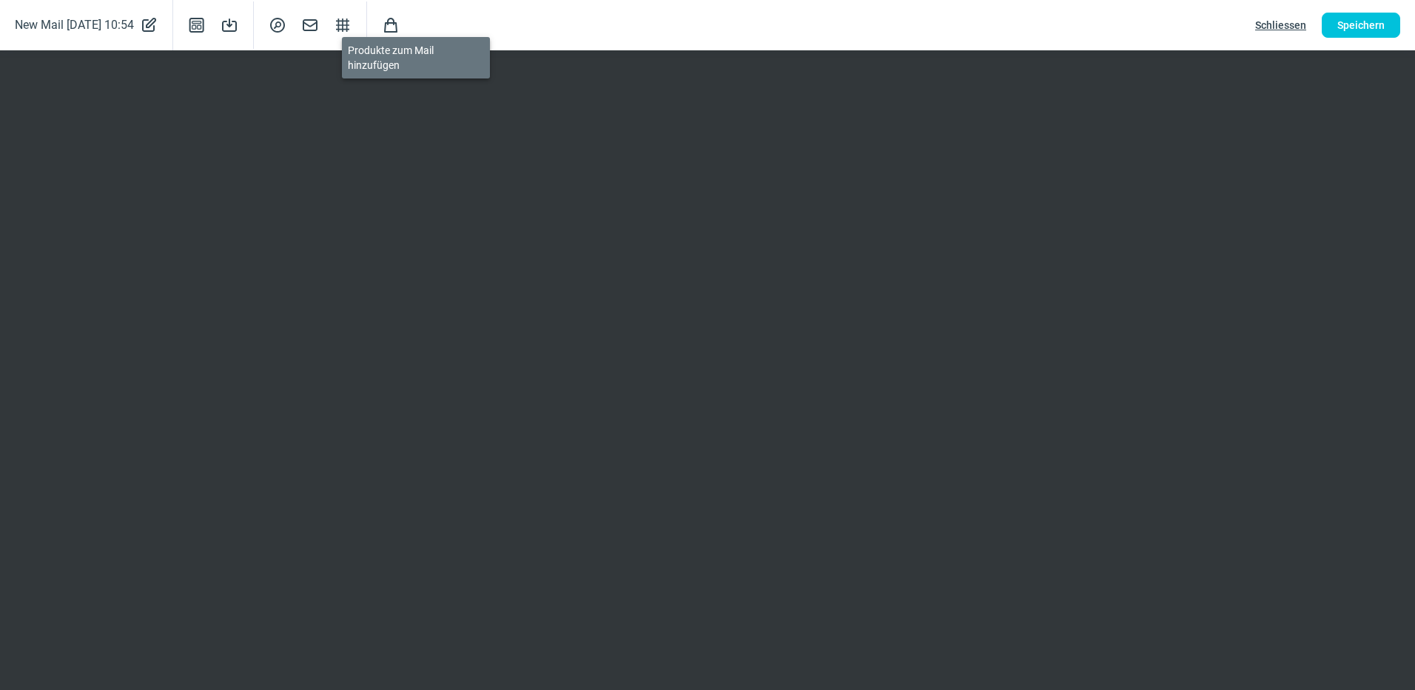
click at [400, 26] on span "Shopping icon" at bounding box center [391, 25] width 18 height 18
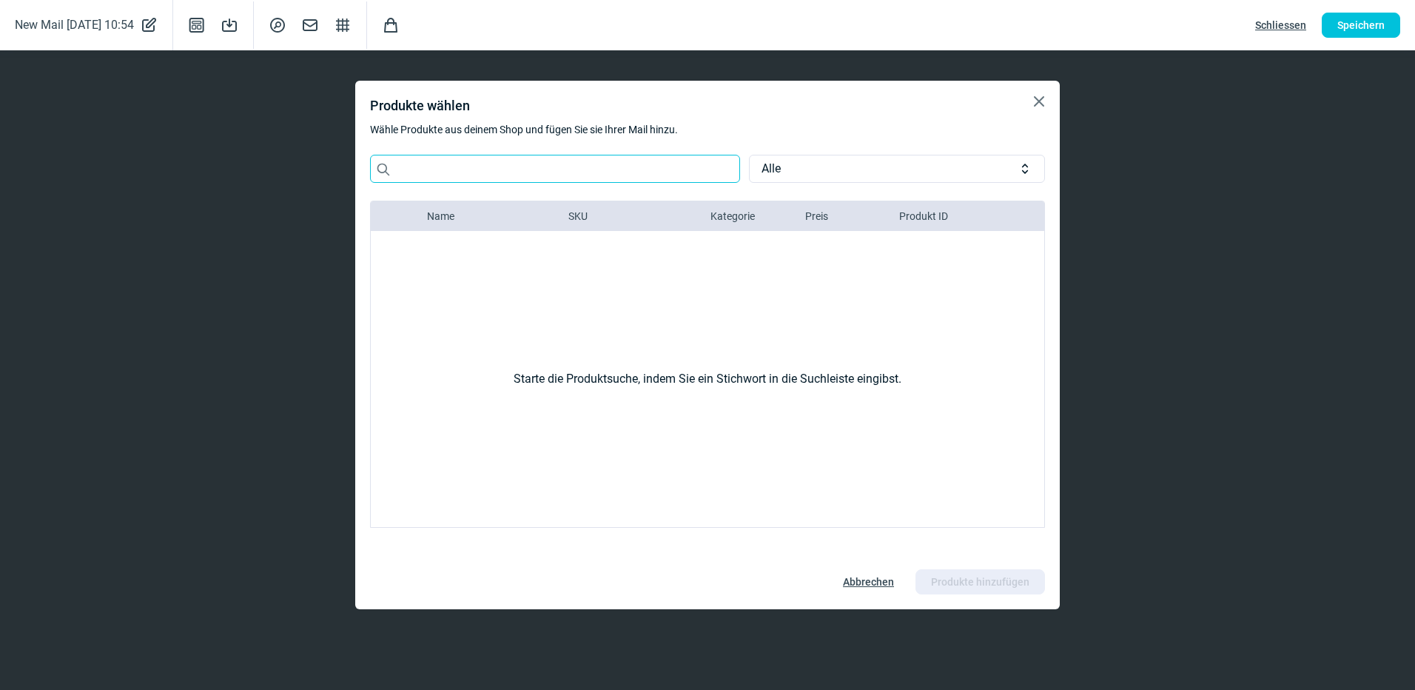
click at [450, 166] on input "Search icon" at bounding box center [555, 169] width 370 height 28
click at [517, 174] on input "Search icon" at bounding box center [555, 169] width 370 height 28
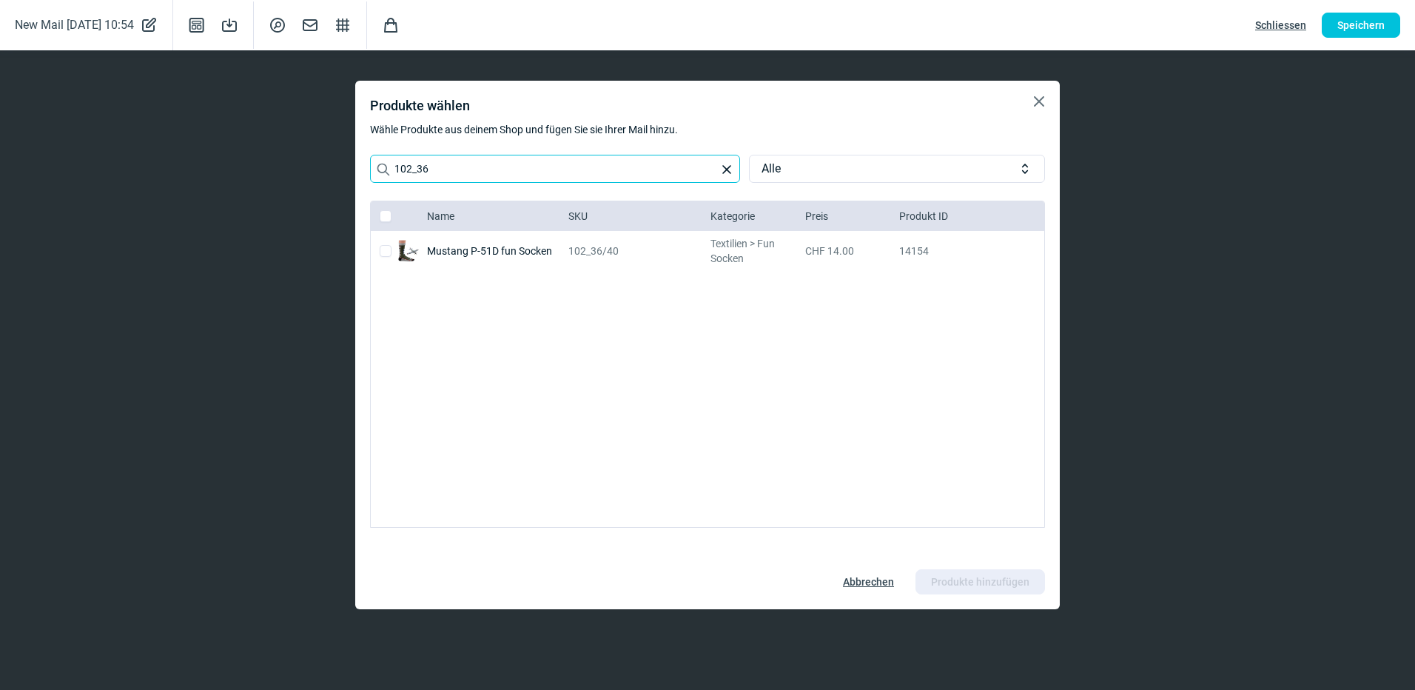
type input "102_36"
click at [385, 251] on input "checkbox" at bounding box center [386, 251] width 12 height 12
checkbox input "true"
drag, startPoint x: 448, startPoint y: 173, endPoint x: 371, endPoint y: 173, distance: 77.0
click at [371, 173] on input "102_36" at bounding box center [555, 169] width 370 height 28
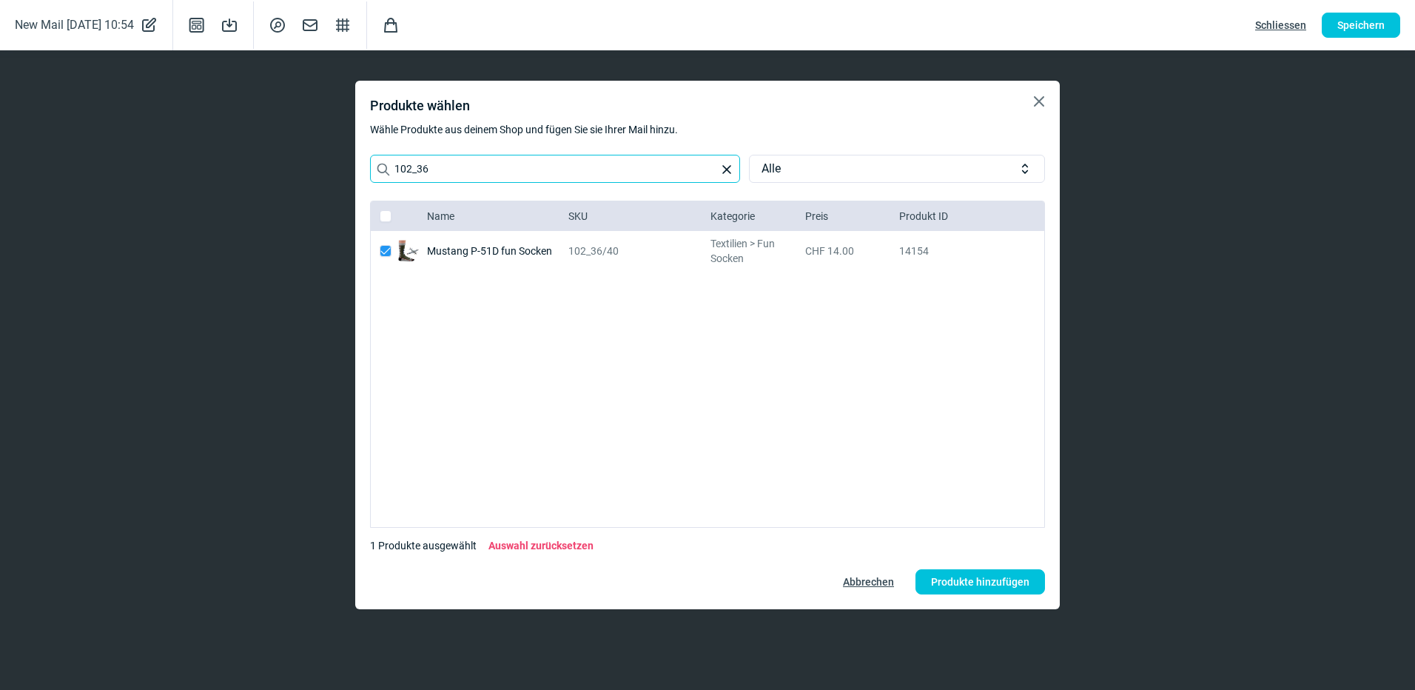
click at [477, 169] on input "102_36" at bounding box center [555, 169] width 370 height 28
drag, startPoint x: 477, startPoint y: 169, endPoint x: 346, endPoint y: 172, distance: 131.0
click at [346, 172] on div "X icon Produkte wählen Wähle Produkte aus deinem Shop und fügen Sie sie Ihrer M…" at bounding box center [707, 345] width 1415 height 690
type input "200_36"
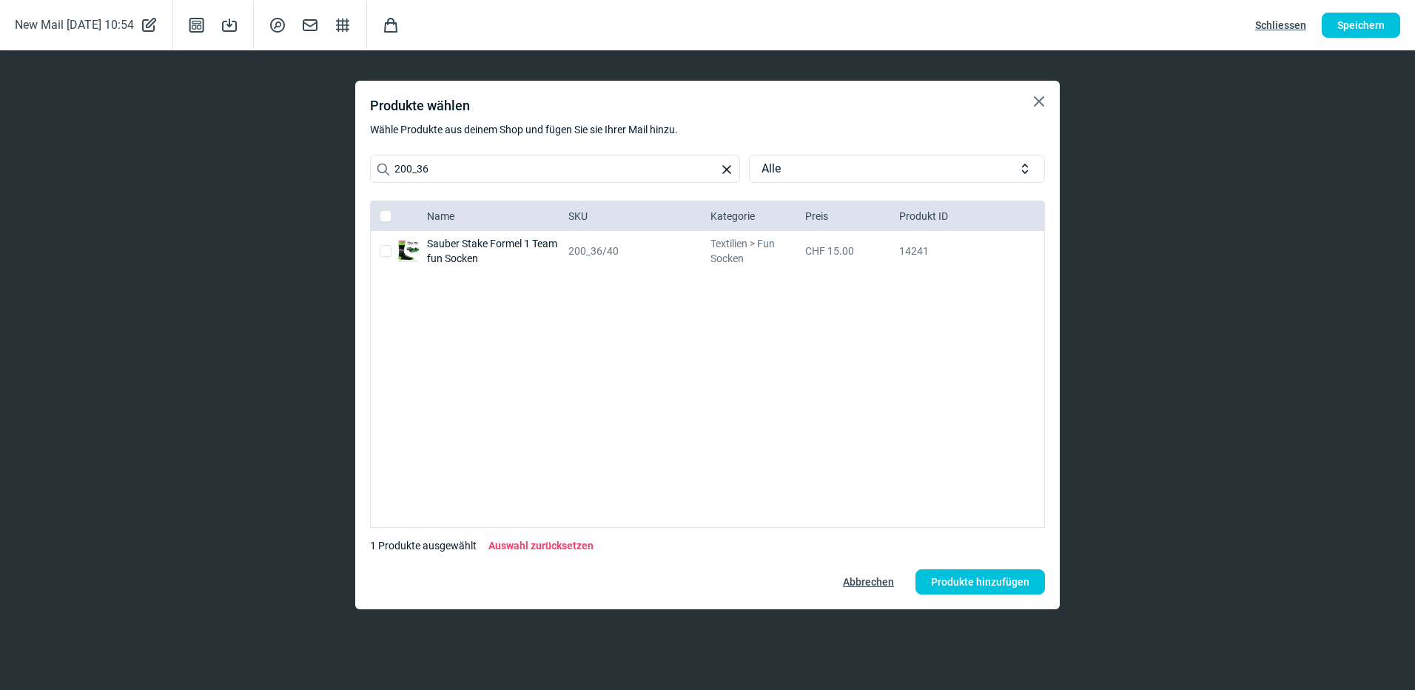
click at [383, 254] on input "checkbox" at bounding box center [386, 251] width 12 height 12
checkbox input "true"
click at [946, 573] on span "Produkte hinzufügen" at bounding box center [980, 582] width 98 height 24
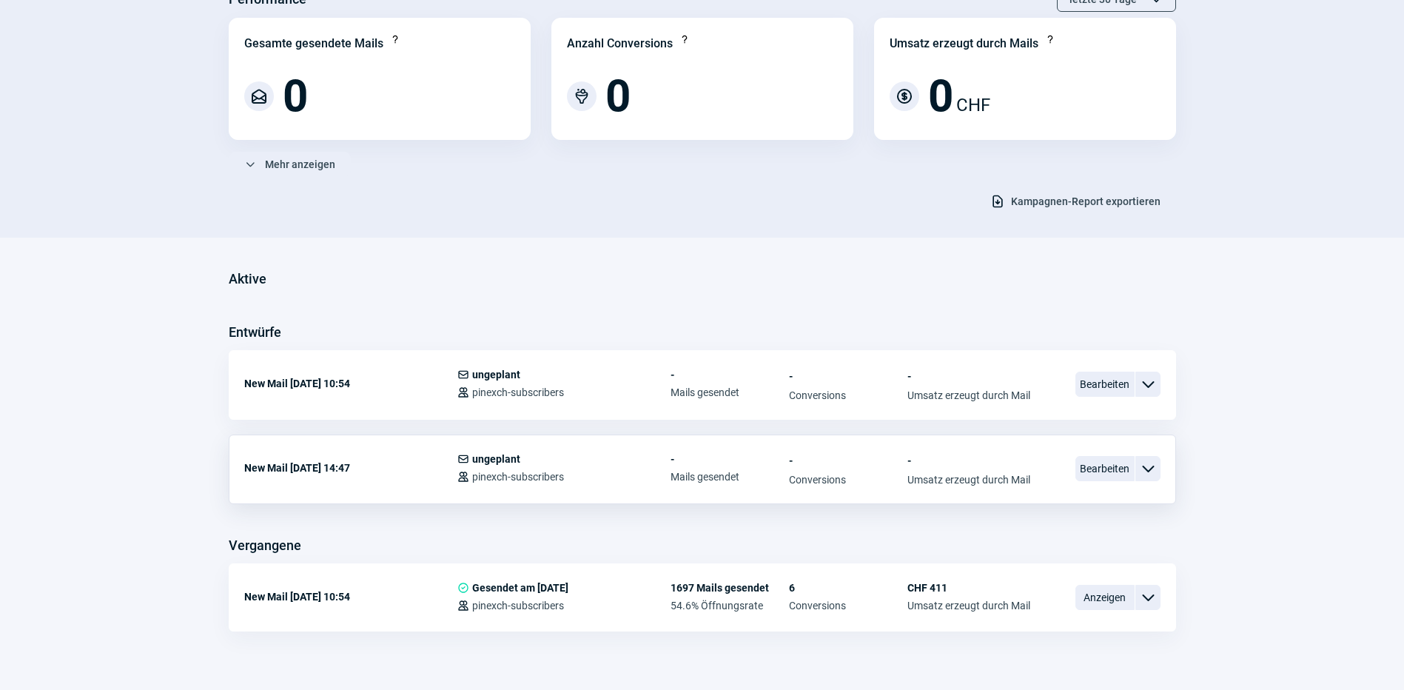
scroll to position [165, 0]
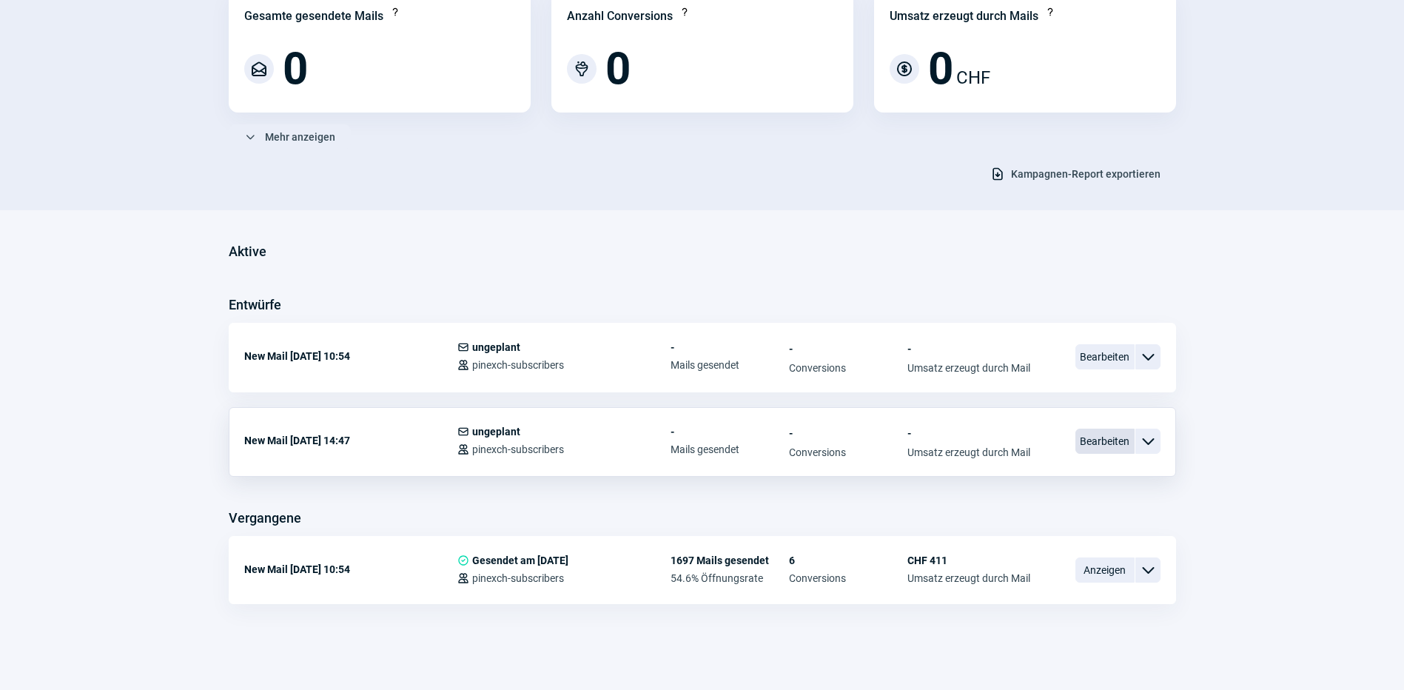
click at [1129, 440] on span "Bearbeiten" at bounding box center [1104, 440] width 59 height 25
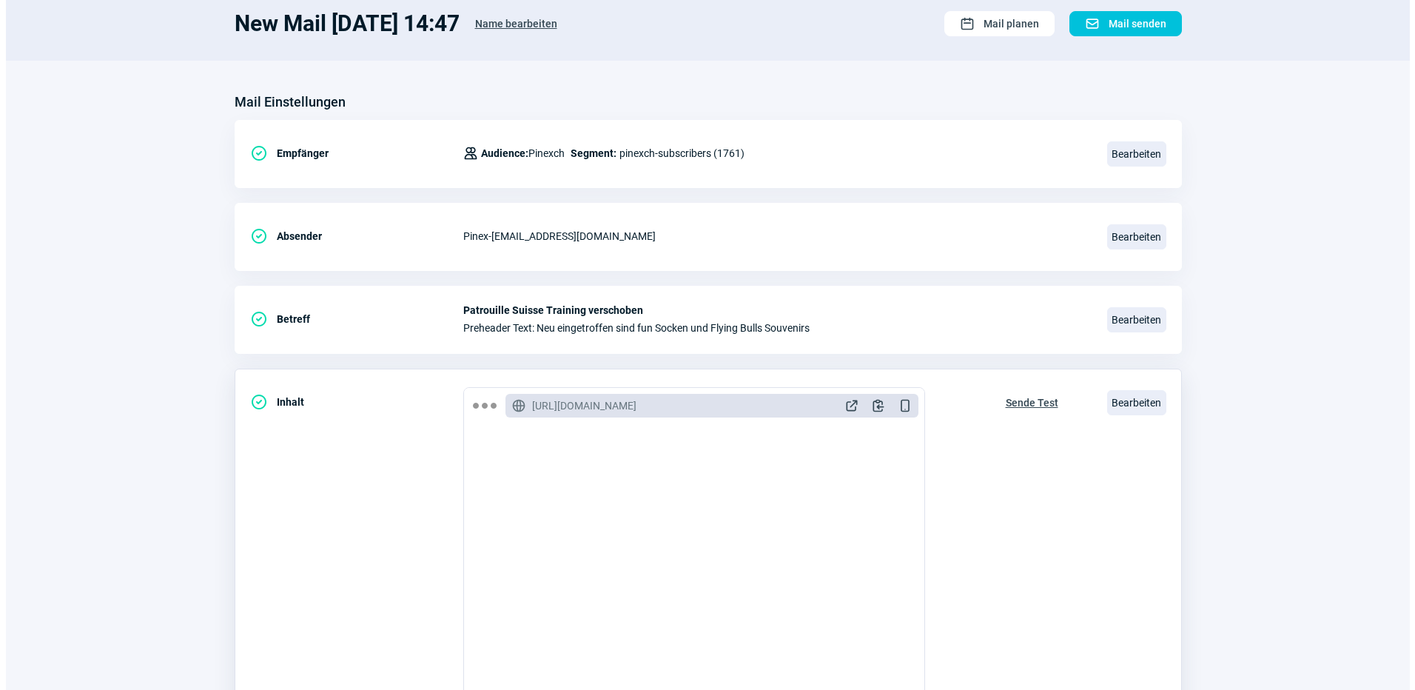
scroll to position [271, 0]
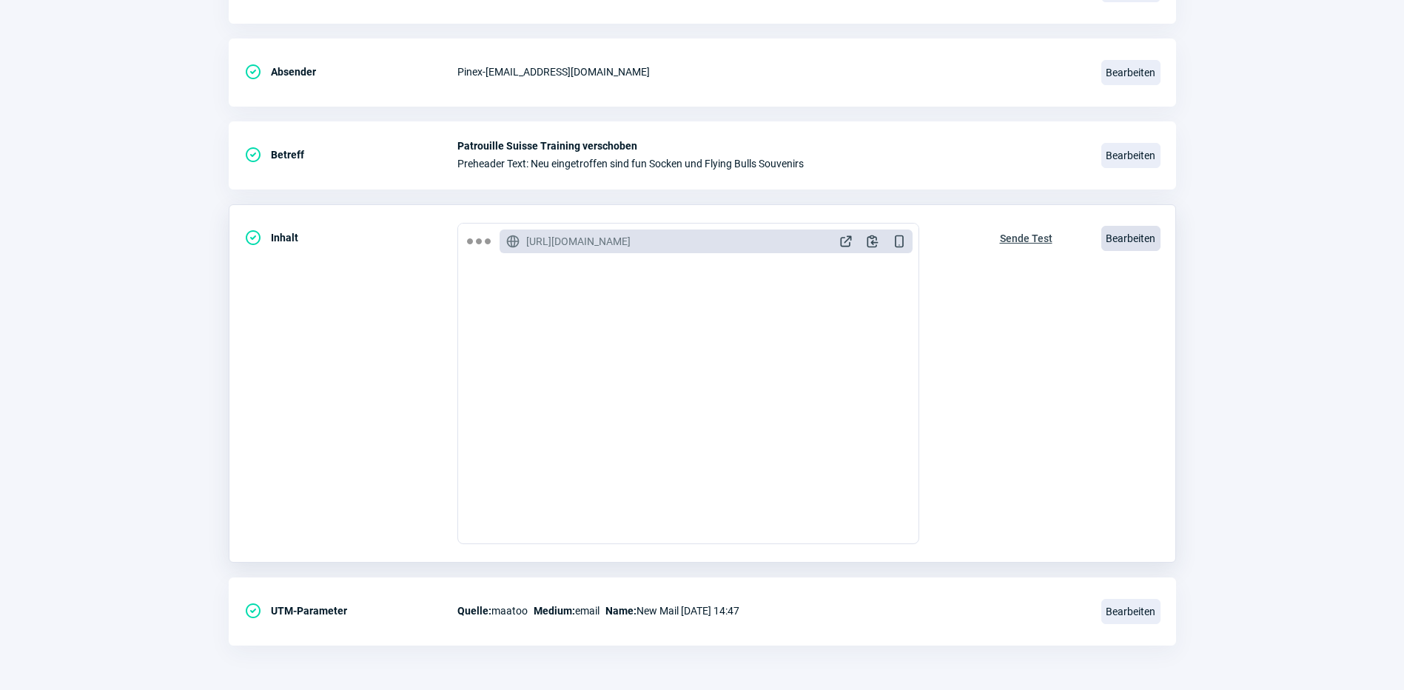
click at [1130, 242] on span "Bearbeiten" at bounding box center [1130, 238] width 59 height 25
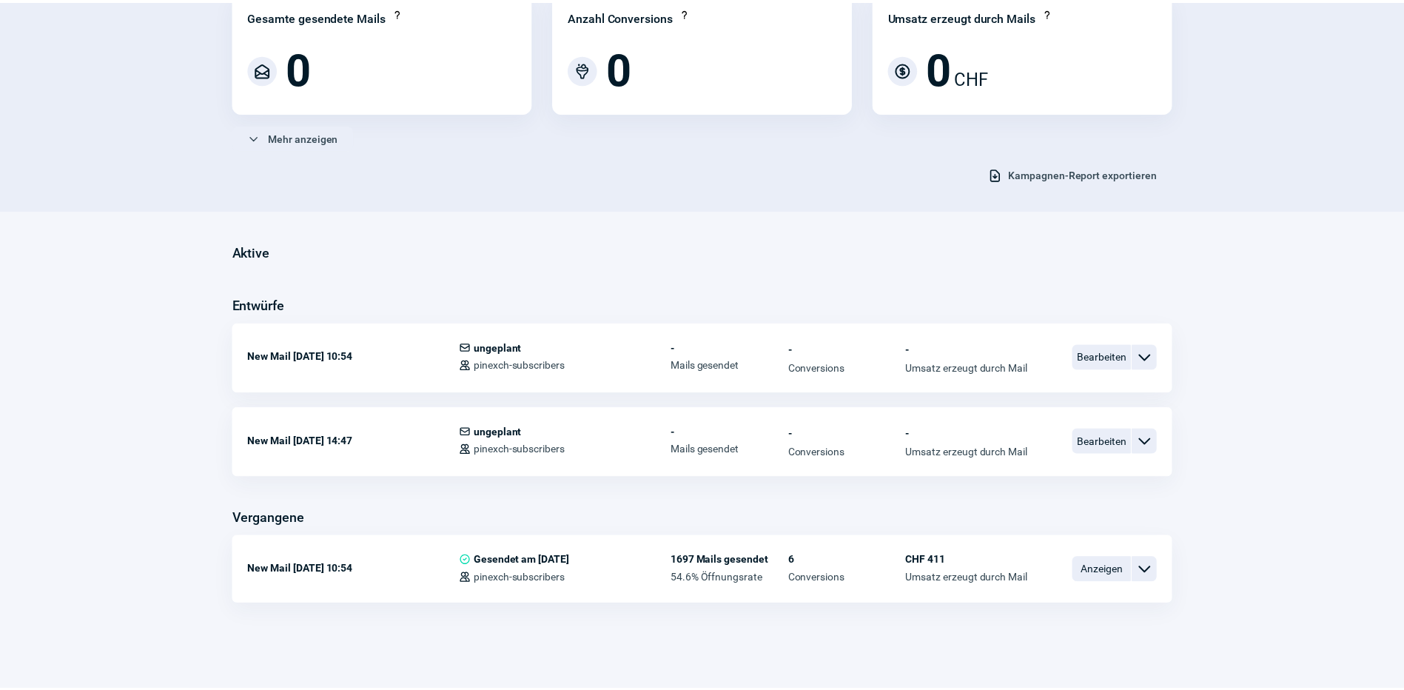
scroll to position [165, 0]
click at [1145, 440] on span "ChevronDown icon" at bounding box center [1148, 441] width 18 height 18
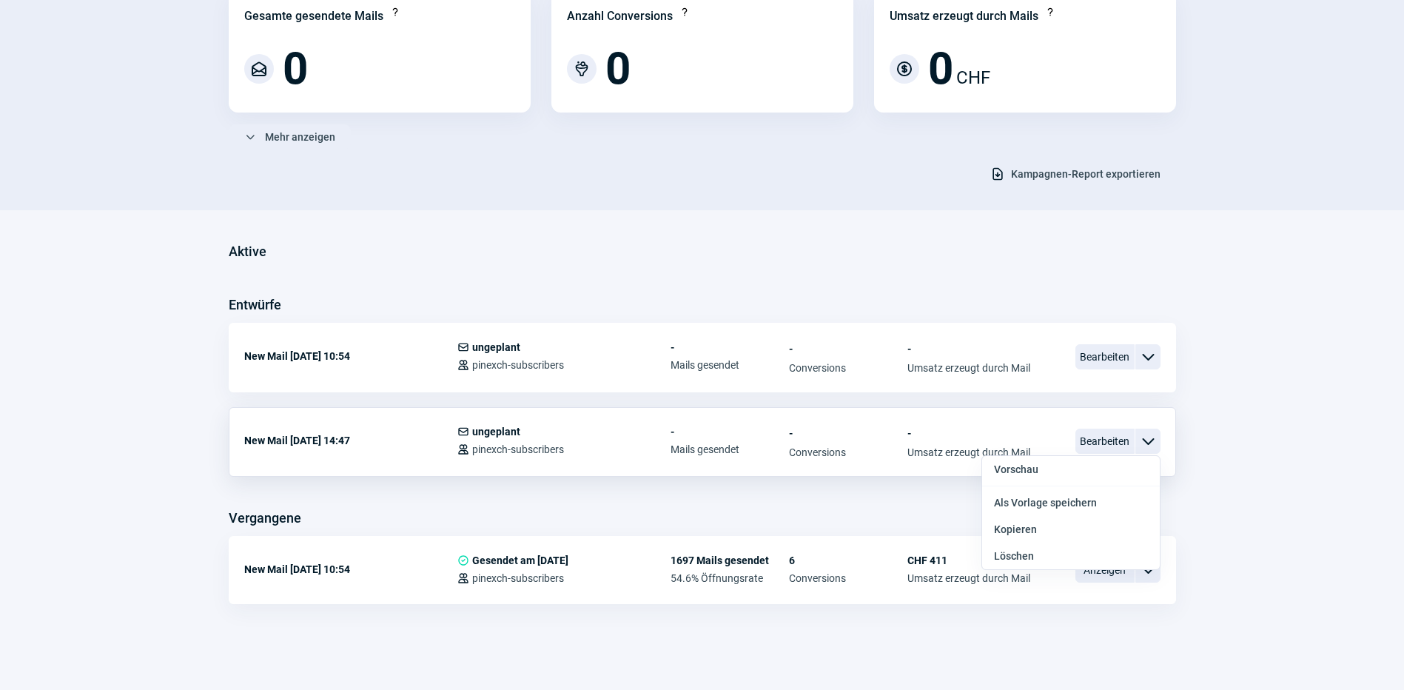
click at [1135, 443] on div "ChevronDown icon" at bounding box center [1147, 440] width 25 height 25
click at [1121, 442] on span "Bearbeiten" at bounding box center [1104, 440] width 59 height 25
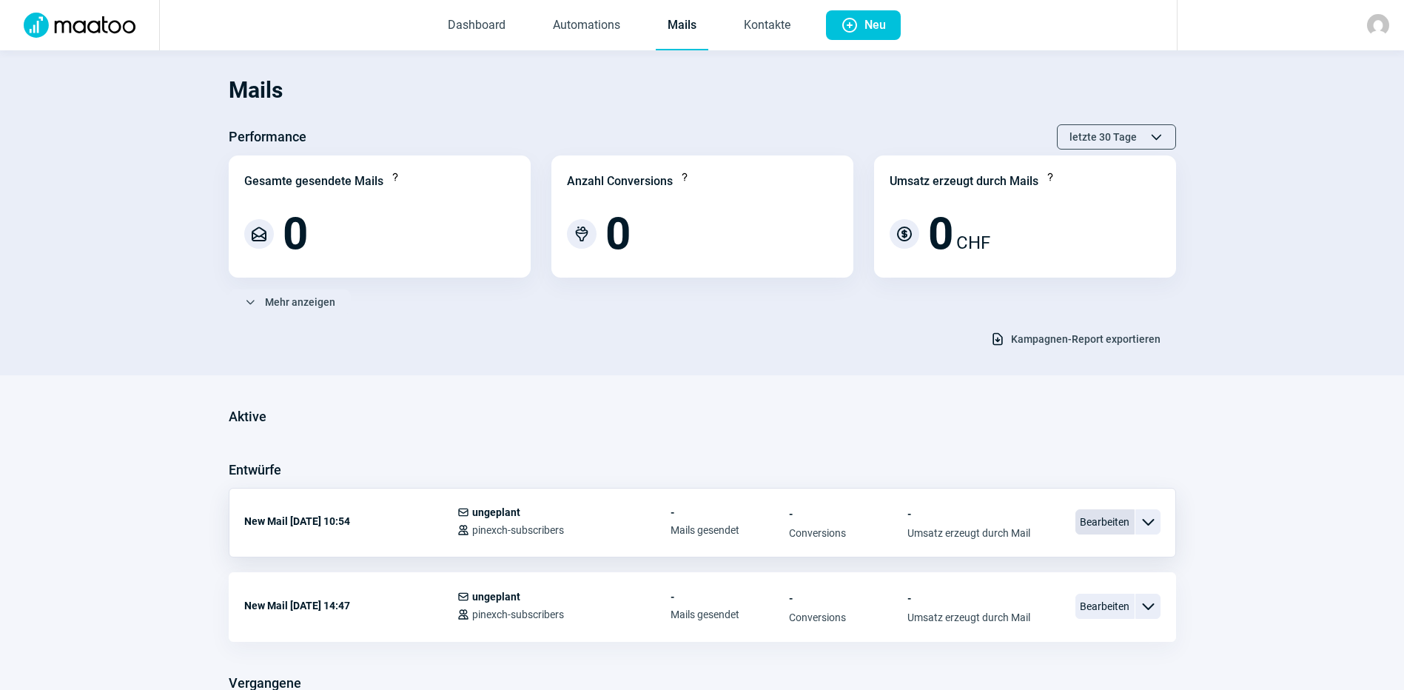
click at [1098, 517] on span "Bearbeiten" at bounding box center [1104, 521] width 59 height 25
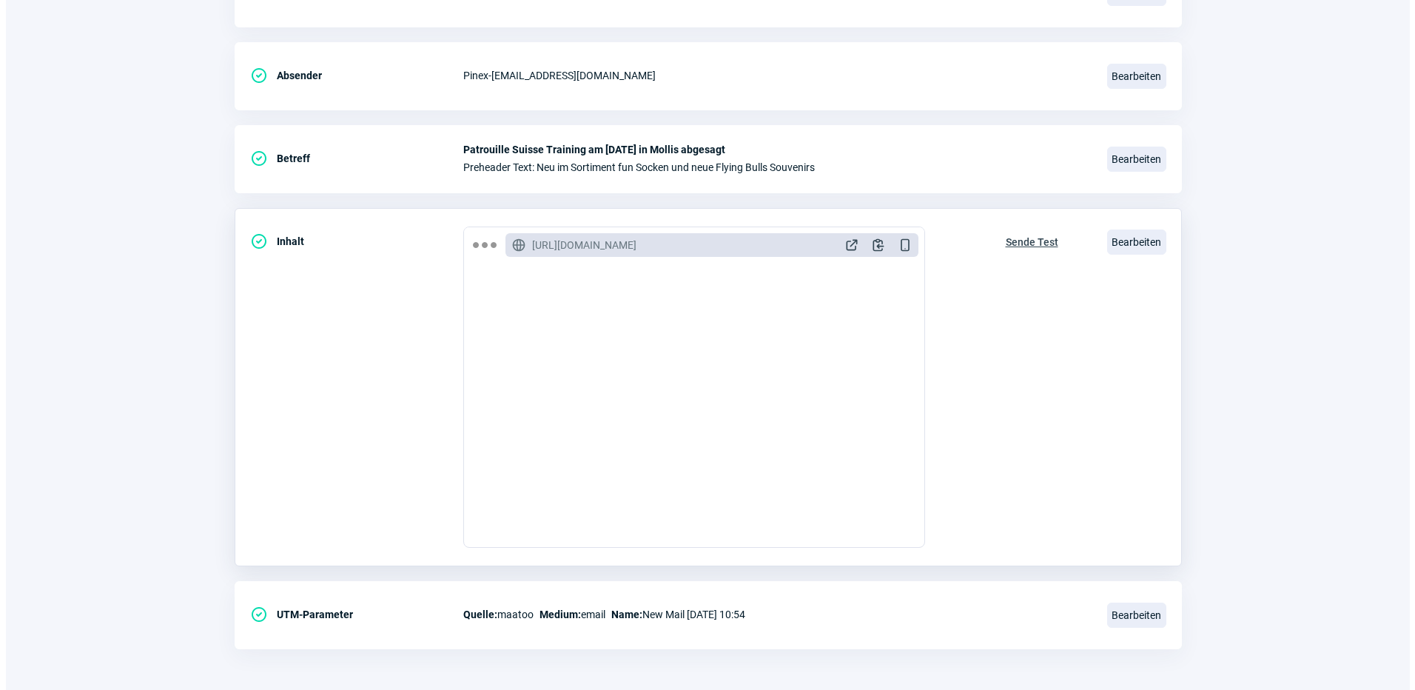
scroll to position [271, 0]
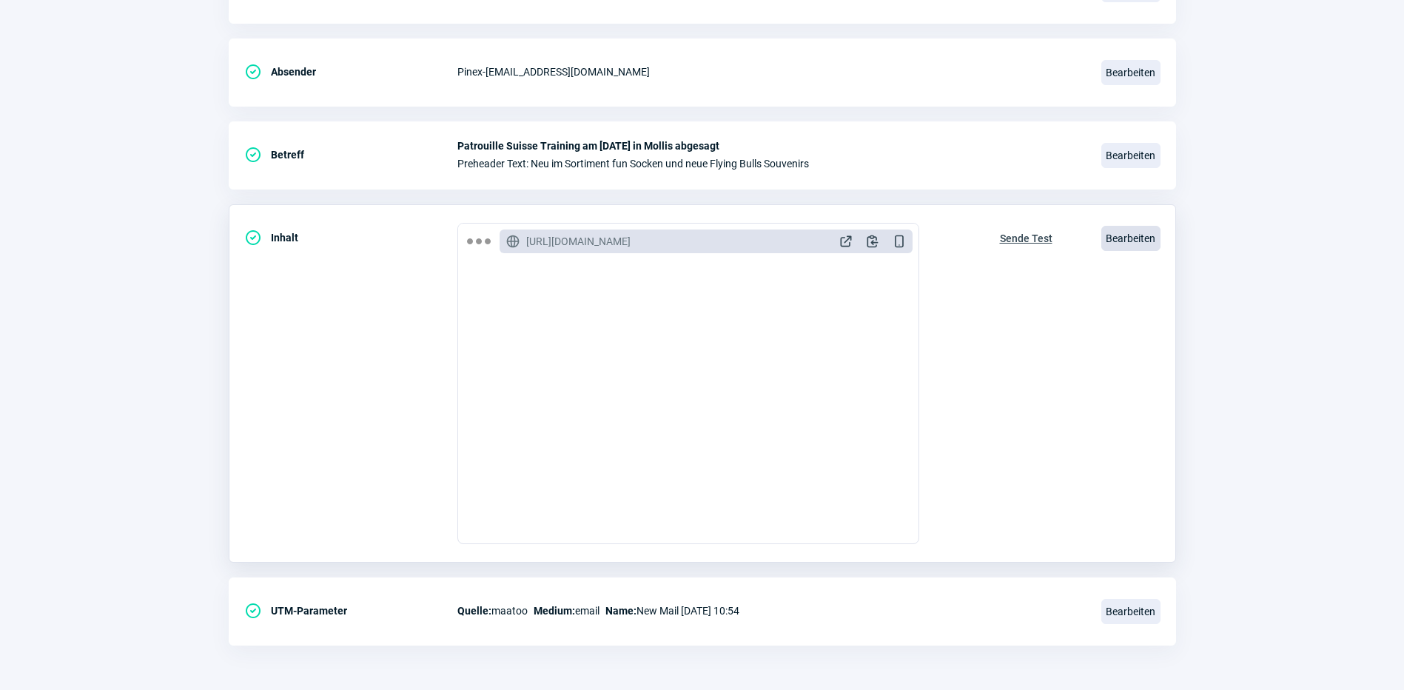
click at [1129, 228] on span "Bearbeiten" at bounding box center [1130, 238] width 59 height 25
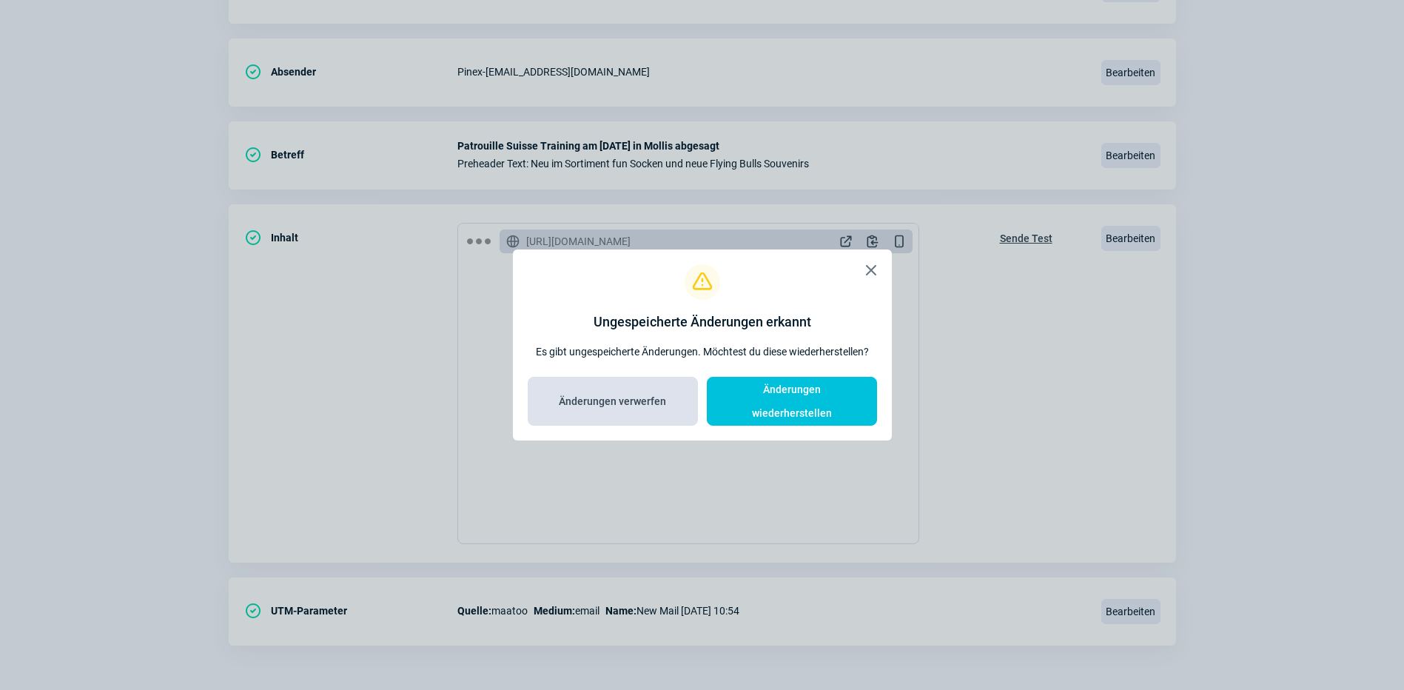
click at [620, 407] on span "Änderungen verwerfen" at bounding box center [612, 401] width 107 height 24
